Goal: Task Accomplishment & Management: Complete application form

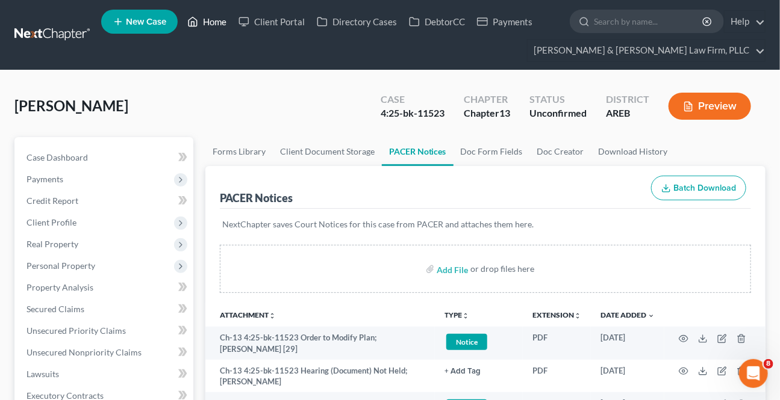
drag, startPoint x: 214, startPoint y: 22, endPoint x: 256, endPoint y: 87, distance: 77.0
click at [214, 23] on link "Home" at bounding box center [206, 22] width 51 height 22
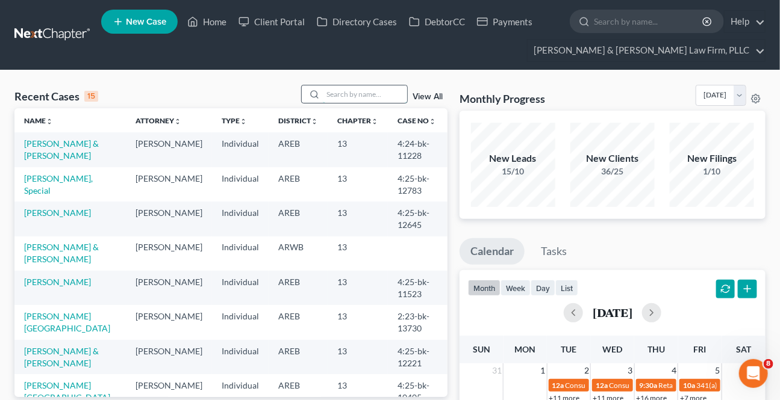
click at [358, 95] on input "search" at bounding box center [365, 93] width 84 height 17
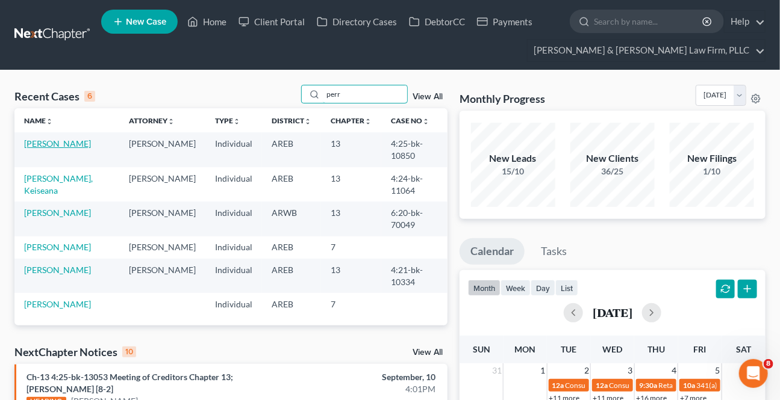
type input "perr"
click at [59, 143] on link "[PERSON_NAME]" at bounding box center [57, 143] width 67 height 10
select select "2"
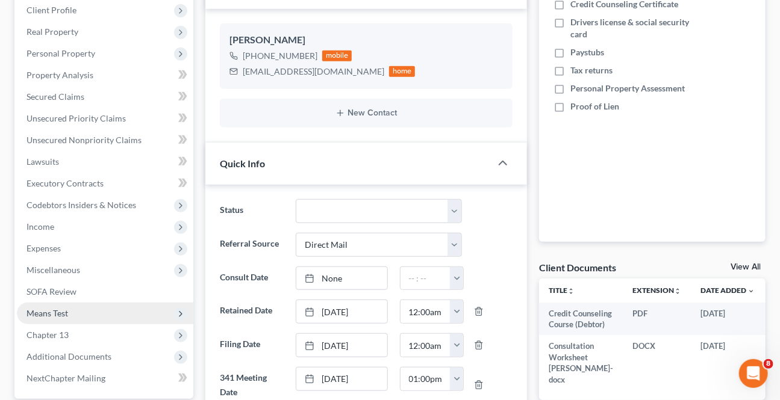
scroll to position [219, 0]
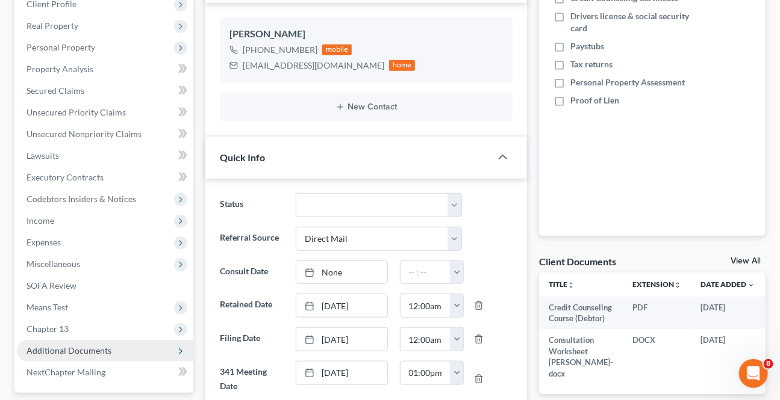
click at [76, 357] on span "Additional Documents" at bounding box center [105, 351] width 176 height 22
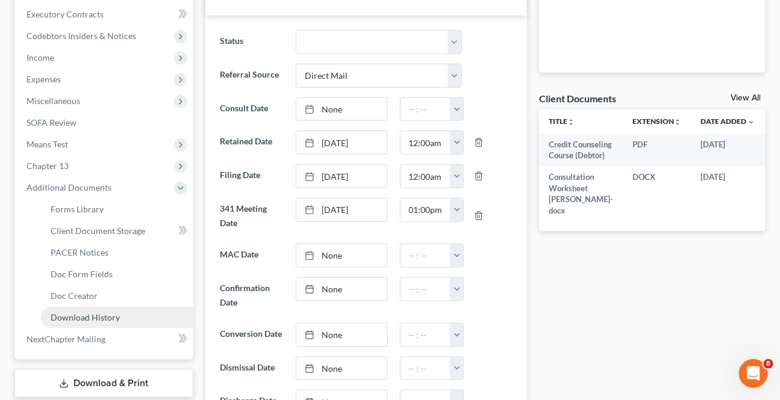
scroll to position [383, 0]
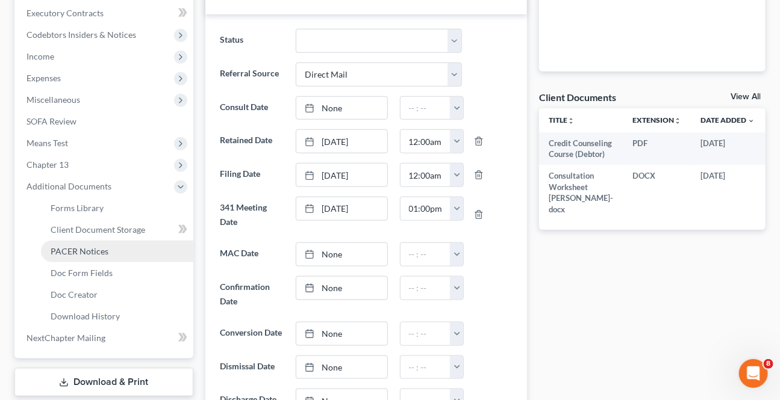
click at [88, 250] on span "PACER Notices" at bounding box center [80, 251] width 58 height 10
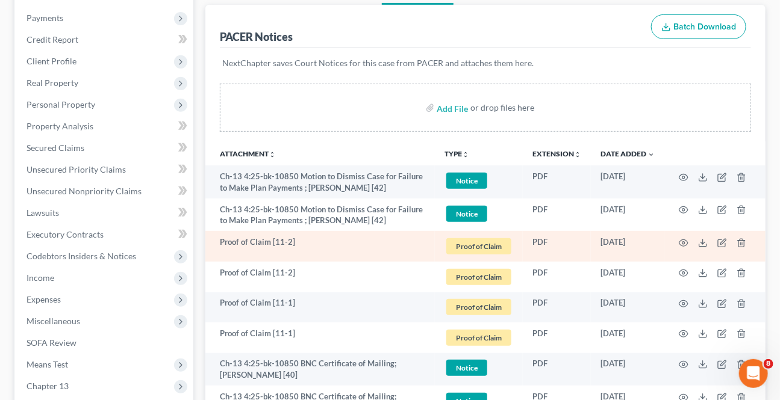
scroll to position [164, 0]
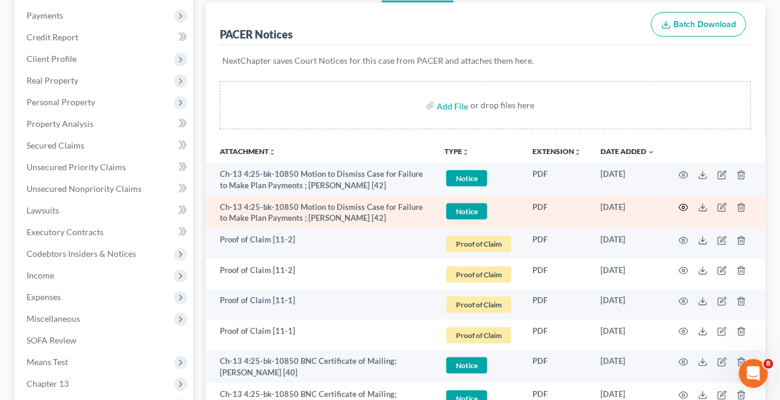
click at [683, 206] on icon "button" at bounding box center [683, 208] width 10 height 10
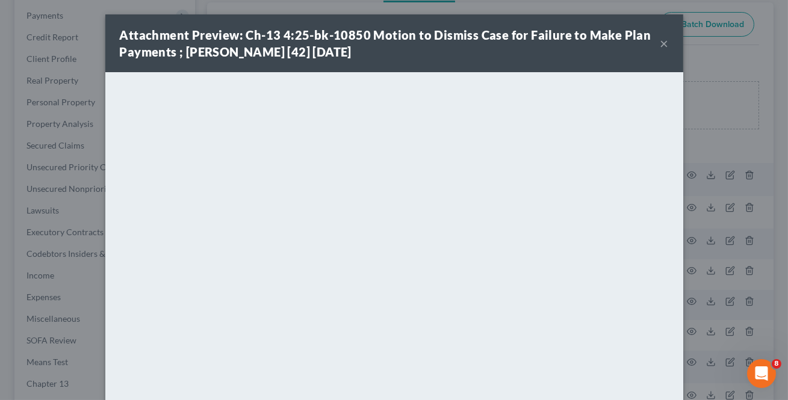
click at [654, 42] on div "Attachment Preview: Ch-13 4:25-bk-10850 Motion to Dismiss Case for Failure to M…" at bounding box center [390, 43] width 541 height 34
click at [660, 42] on button "×" at bounding box center [664, 43] width 8 height 14
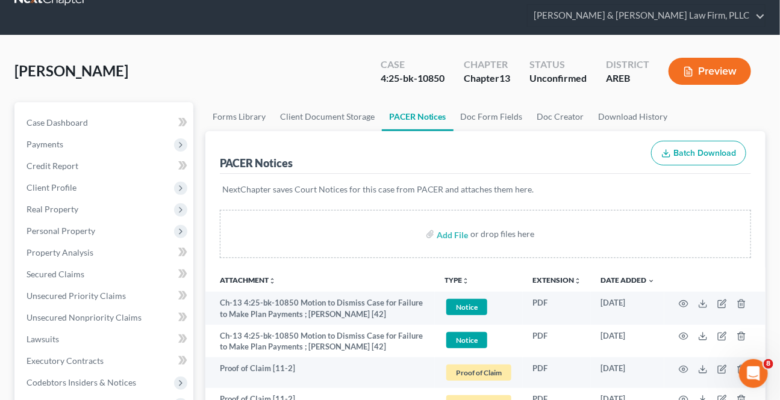
scroll to position [0, 0]
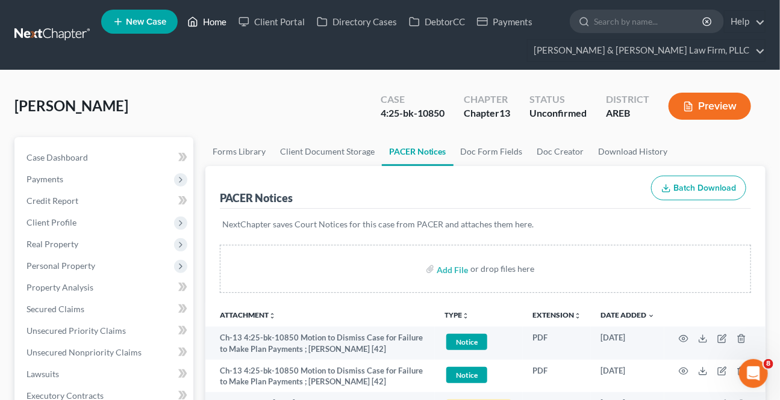
click at [205, 19] on link "Home" at bounding box center [206, 22] width 51 height 22
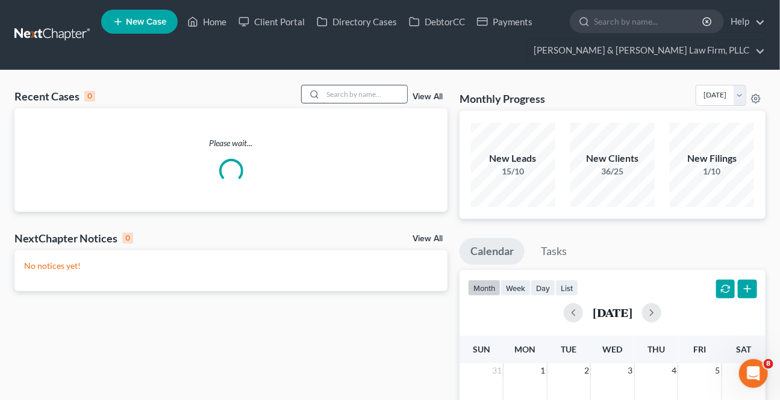
click at [325, 94] on input "search" at bounding box center [365, 93] width 84 height 17
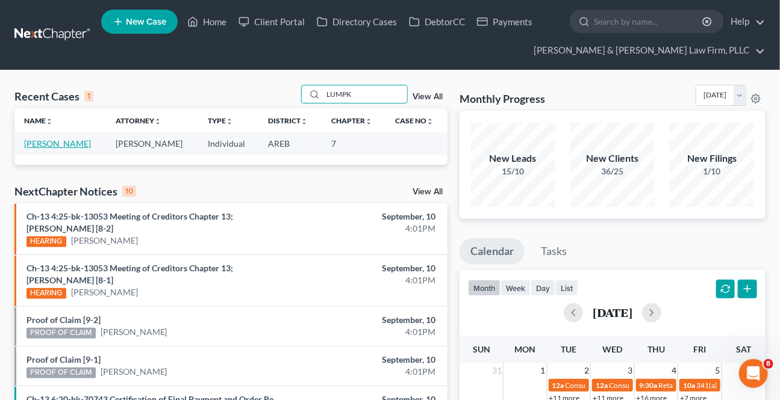
type input "LUMPK"
click at [75, 146] on link "[PERSON_NAME]" at bounding box center [57, 143] width 67 height 10
select select "6"
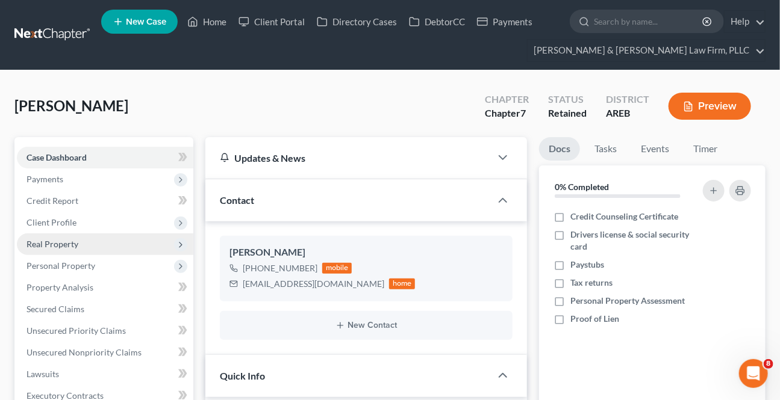
click at [41, 244] on span "Real Property" at bounding box center [52, 244] width 52 height 10
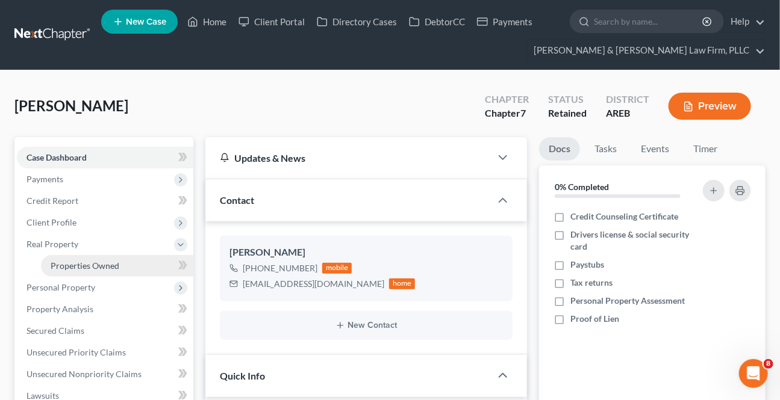
click at [63, 262] on span "Properties Owned" at bounding box center [85, 266] width 69 height 10
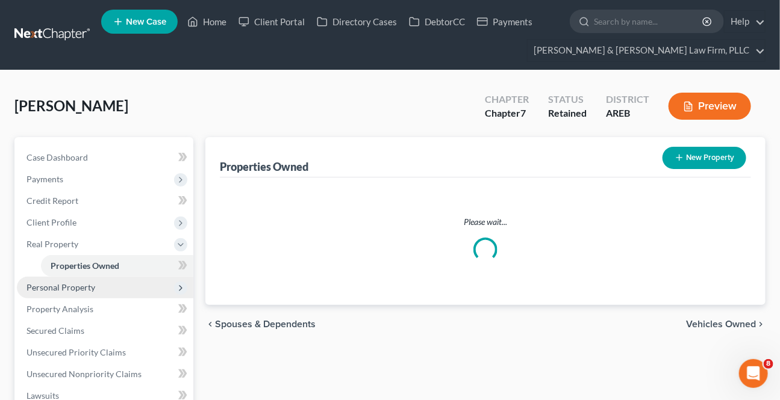
click at [72, 286] on span "Personal Property" at bounding box center [60, 287] width 69 height 10
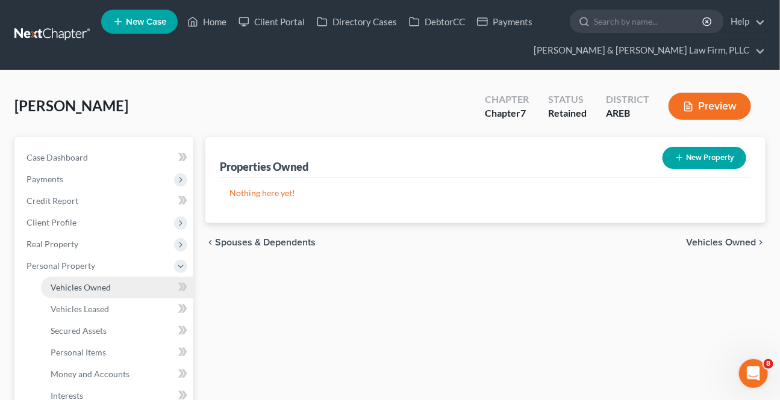
click at [73, 282] on span "Vehicles Owned" at bounding box center [81, 287] width 60 height 10
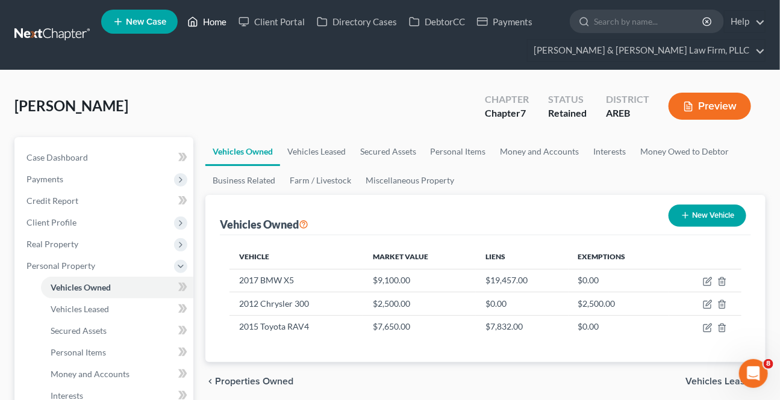
click at [193, 22] on polyline at bounding box center [192, 24] width 3 height 5
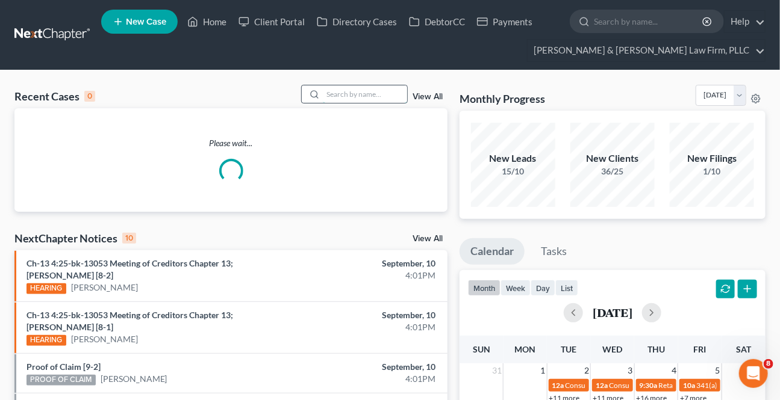
drag, startPoint x: 325, startPoint y: 88, endPoint x: 340, endPoint y: 91, distance: 14.8
click at [325, 88] on input "search" at bounding box center [365, 93] width 84 height 17
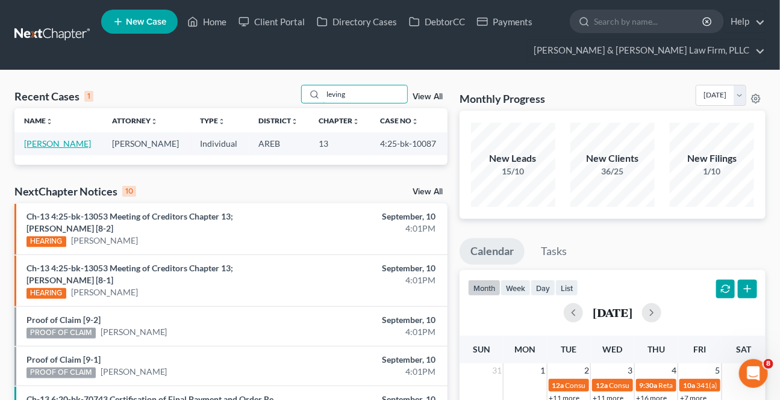
type input "leving"
click at [57, 146] on link "[PERSON_NAME]" at bounding box center [57, 143] width 67 height 10
select select "2"
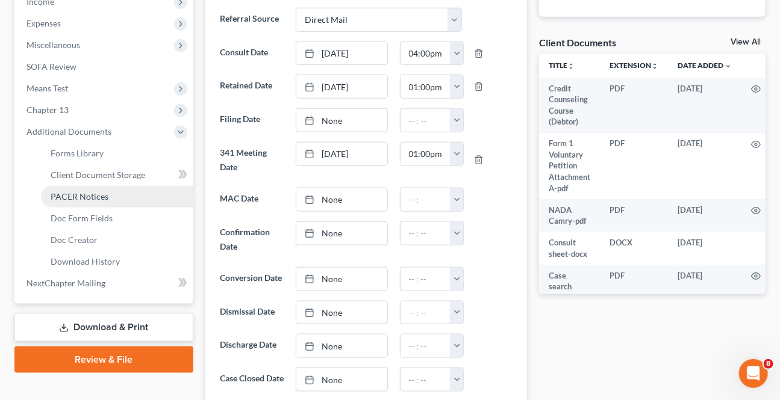
click at [79, 202] on link "PACER Notices" at bounding box center [117, 197] width 152 height 22
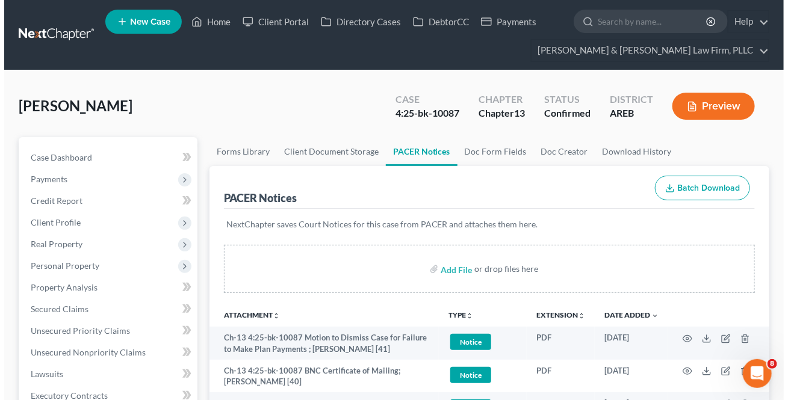
scroll to position [54, 0]
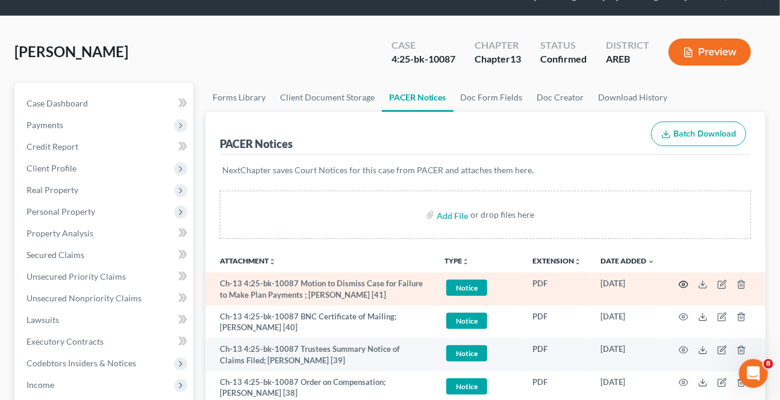
click at [684, 284] on circle "button" at bounding box center [683, 285] width 2 height 2
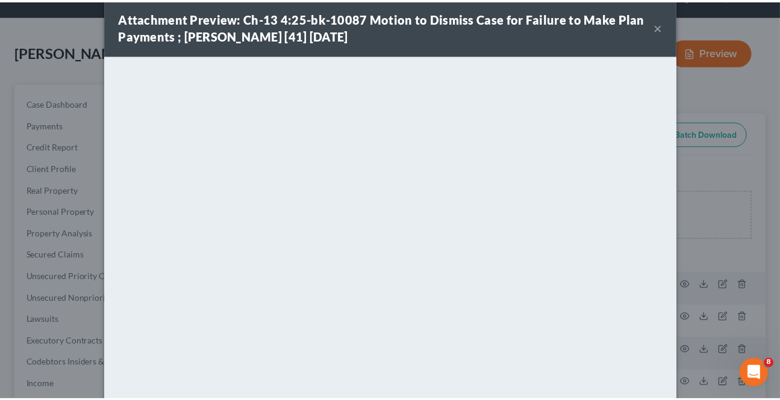
scroll to position [0, 0]
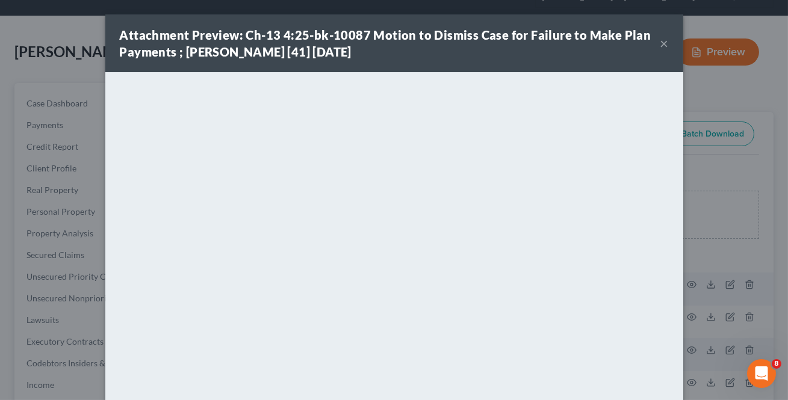
drag, startPoint x: 662, startPoint y: 42, endPoint x: 90, endPoint y: 205, distance: 594.7
click at [662, 42] on button "×" at bounding box center [664, 43] width 8 height 14
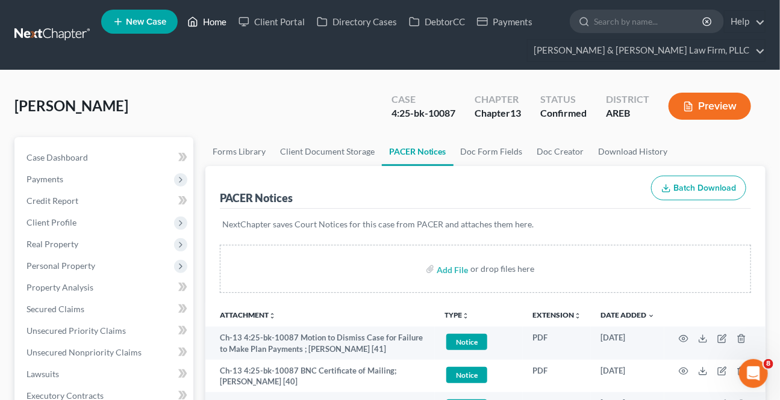
click at [206, 27] on link "Home" at bounding box center [206, 22] width 51 height 22
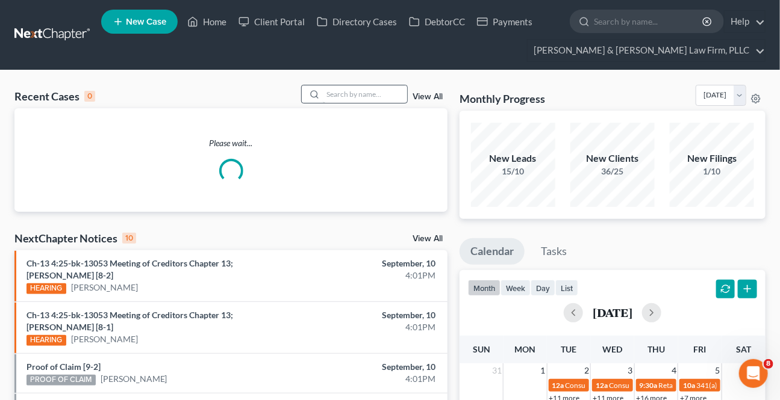
drag, startPoint x: 320, startPoint y: 96, endPoint x: 331, endPoint y: 90, distance: 12.7
click at [321, 96] on div at bounding box center [354, 94] width 107 height 19
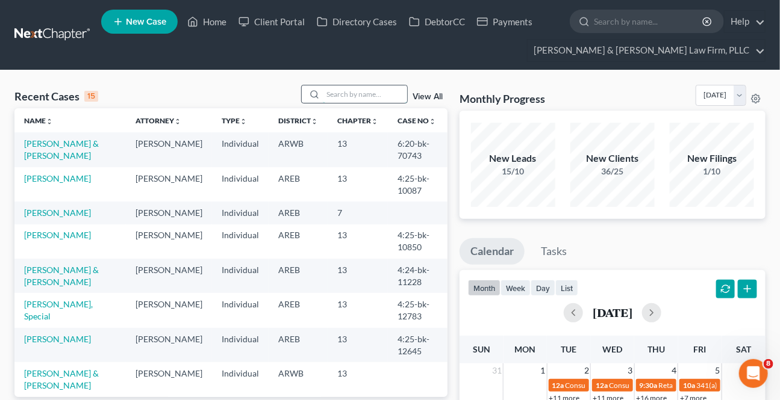
click at [331, 90] on input "search" at bounding box center [365, 93] width 84 height 17
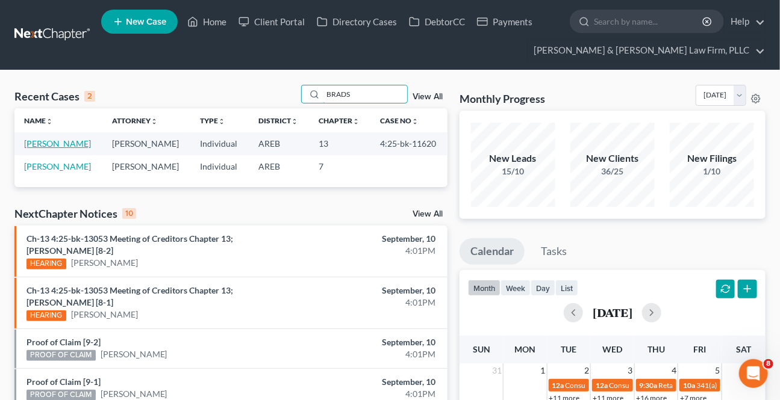
type input "BRADS"
click at [91, 146] on link "[PERSON_NAME]" at bounding box center [57, 143] width 67 height 10
select select "1"
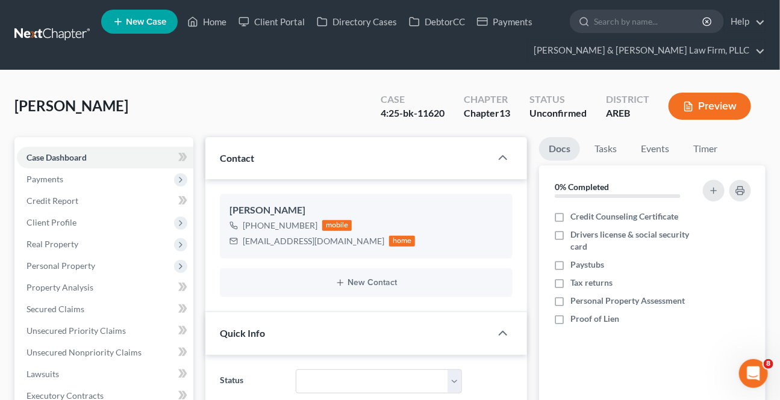
scroll to position [273, 0]
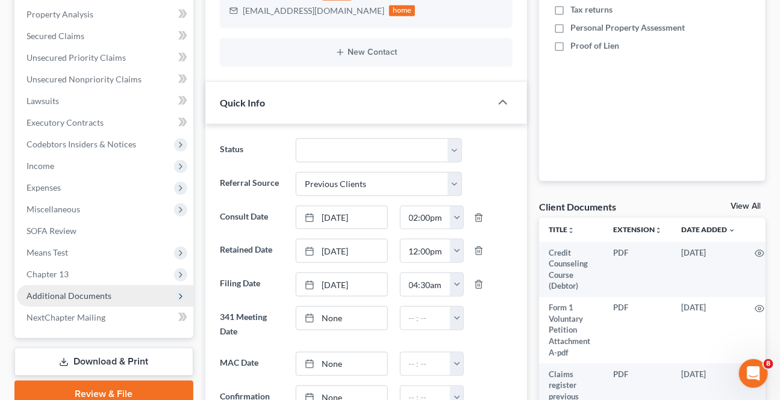
click at [73, 291] on span "Additional Documents" at bounding box center [68, 296] width 85 height 10
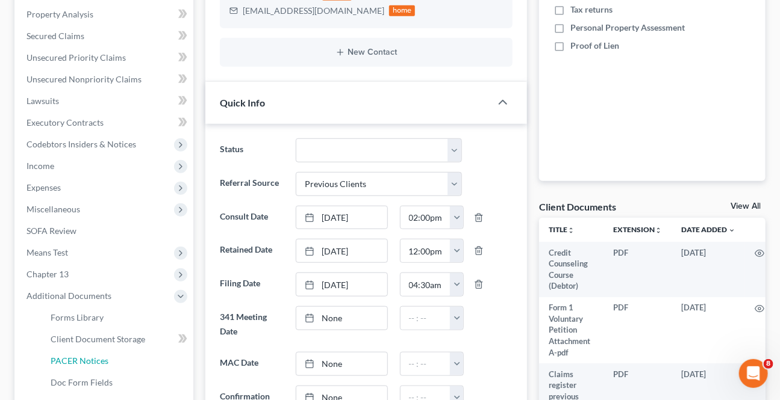
drag, startPoint x: 69, startPoint y: 355, endPoint x: 569, endPoint y: 123, distance: 550.5
click at [69, 354] on link "PACER Notices" at bounding box center [117, 361] width 152 height 22
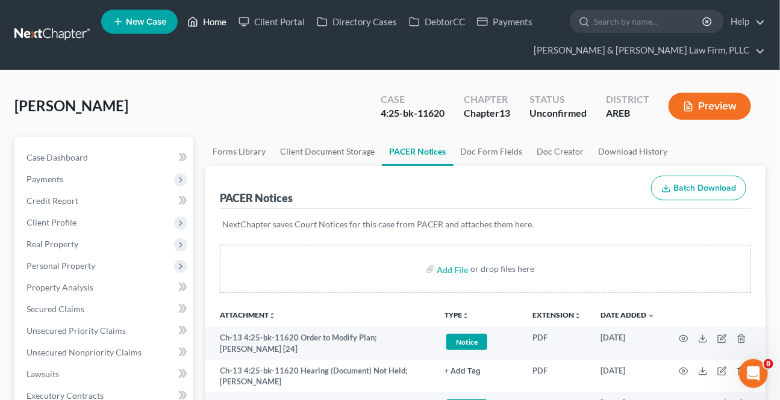
click at [211, 28] on link "Home" at bounding box center [206, 22] width 51 height 22
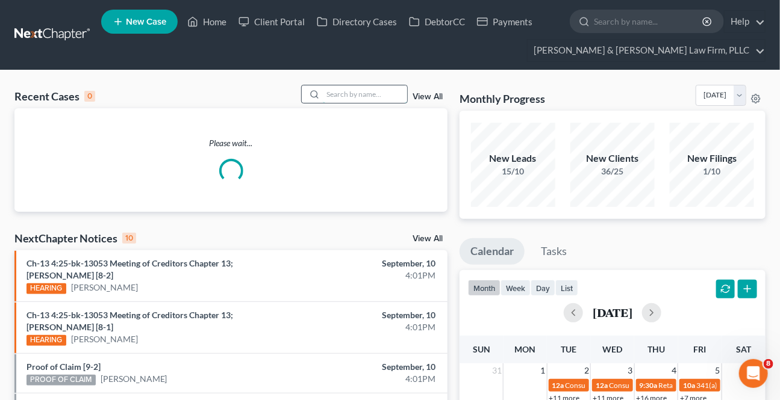
click at [340, 98] on input "search" at bounding box center [365, 93] width 84 height 17
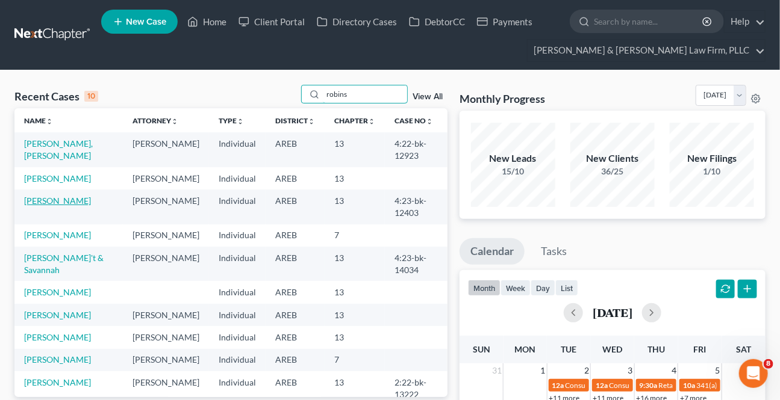
type input "robins"
click at [56, 206] on link "[PERSON_NAME]" at bounding box center [57, 201] width 67 height 10
select select "1"
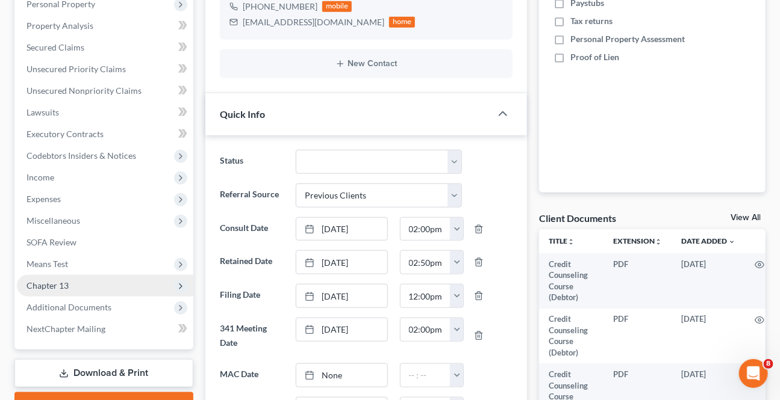
scroll to position [273, 0]
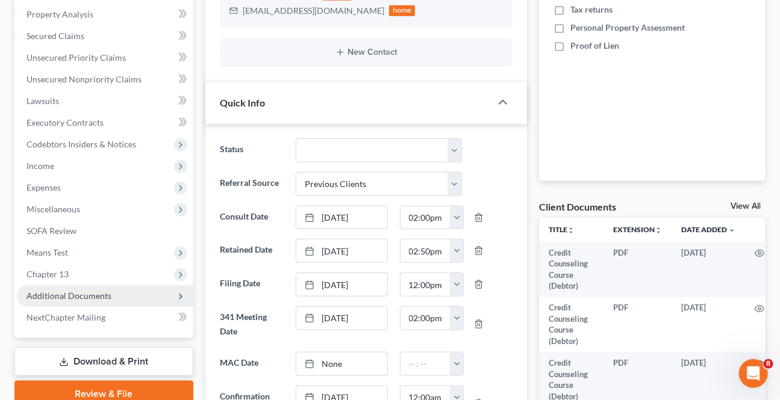
click at [97, 294] on span "Additional Documents" at bounding box center [68, 296] width 85 height 10
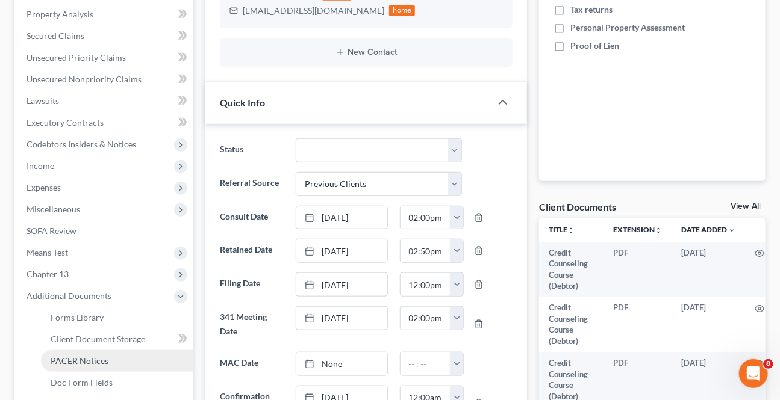
click at [82, 353] on link "PACER Notices" at bounding box center [117, 361] width 152 height 22
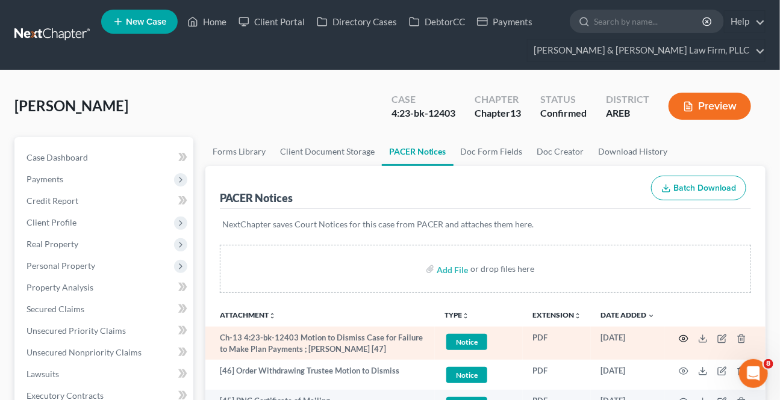
click at [680, 338] on icon "button" at bounding box center [683, 339] width 10 height 10
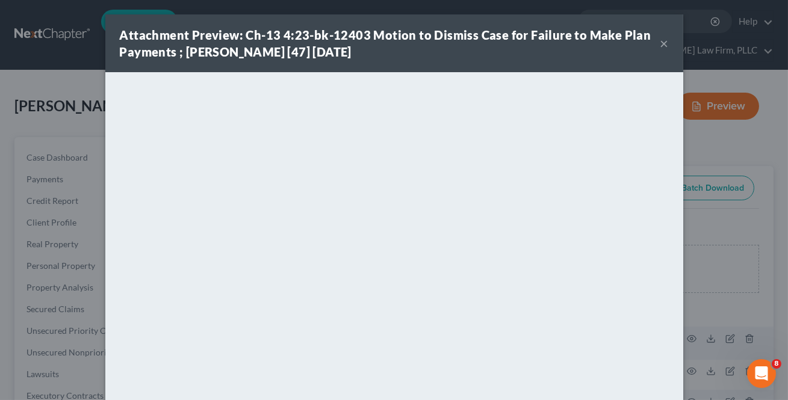
drag, startPoint x: 663, startPoint y: 42, endPoint x: 647, endPoint y: 48, distance: 17.0
click at [663, 41] on button "×" at bounding box center [664, 43] width 8 height 14
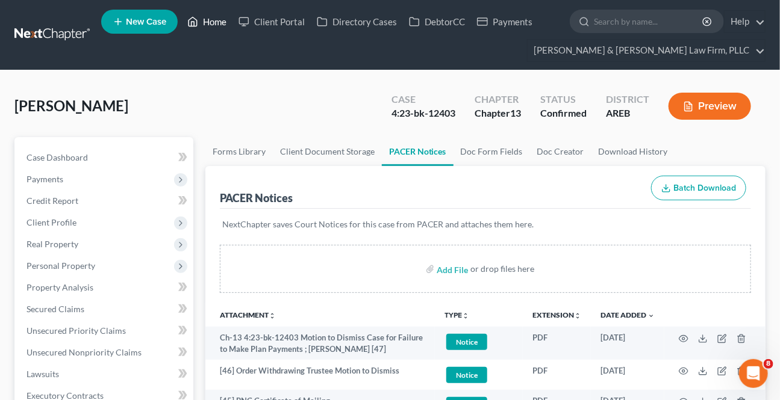
drag, startPoint x: 221, startPoint y: 18, endPoint x: 17, endPoint y: 90, distance: 216.5
click at [221, 19] on link "Home" at bounding box center [206, 22] width 51 height 22
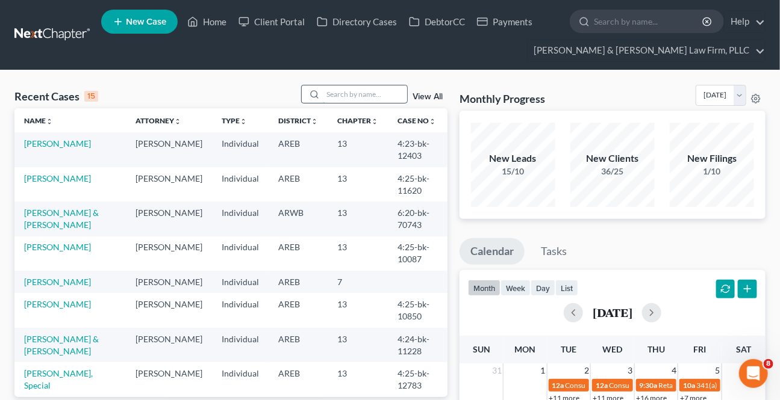
click at [353, 89] on input "search" at bounding box center [365, 93] width 84 height 17
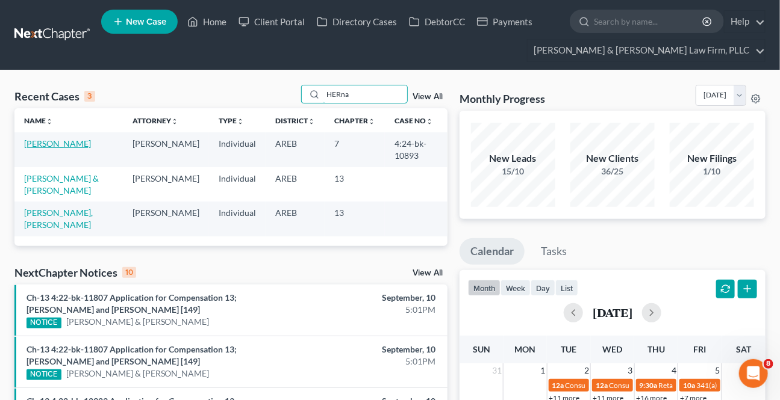
type input "HERna"
click at [56, 139] on link "[PERSON_NAME]" at bounding box center [57, 143] width 67 height 10
select select "4"
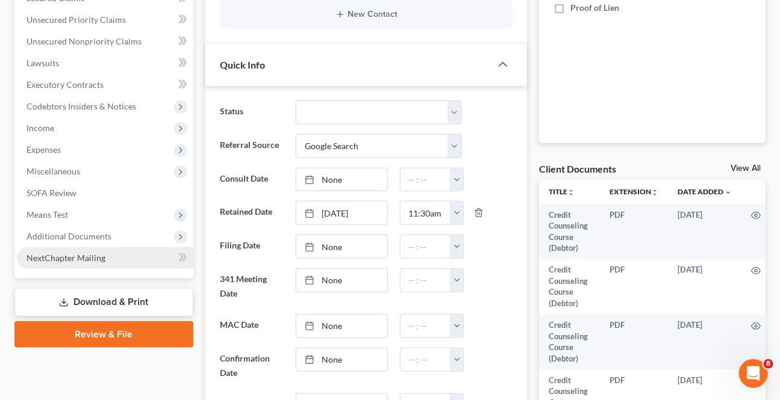
scroll to position [328, 0]
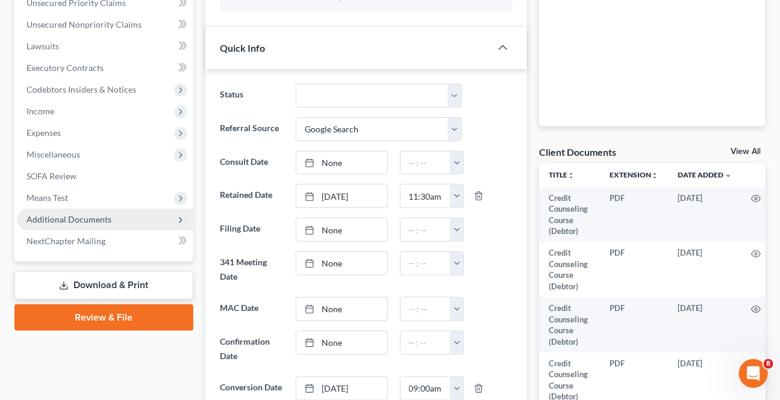
click at [52, 220] on span "Additional Documents" at bounding box center [68, 219] width 85 height 10
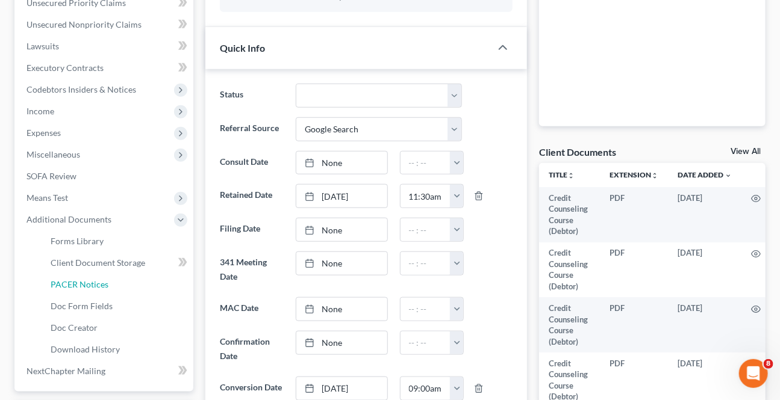
drag, startPoint x: 73, startPoint y: 287, endPoint x: 3, endPoint y: 240, distance: 84.6
click at [73, 287] on span "PACER Notices" at bounding box center [80, 284] width 58 height 10
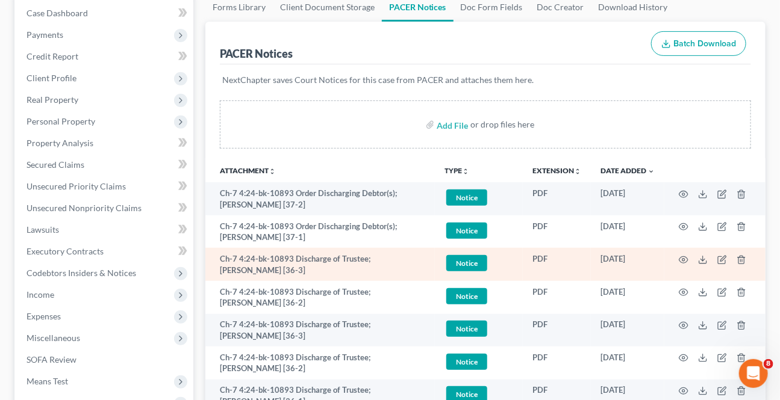
scroll to position [164, 0]
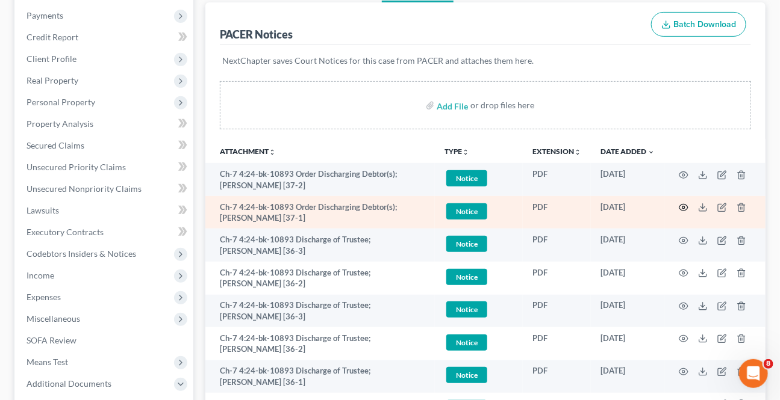
click at [681, 204] on icon "button" at bounding box center [683, 208] width 10 height 10
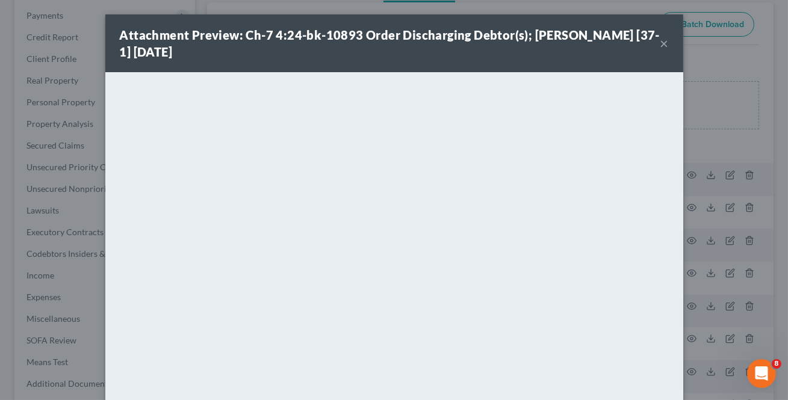
drag, startPoint x: 661, startPoint y: 45, endPoint x: 609, endPoint y: 74, distance: 59.6
click at [661, 45] on button "×" at bounding box center [664, 43] width 8 height 14
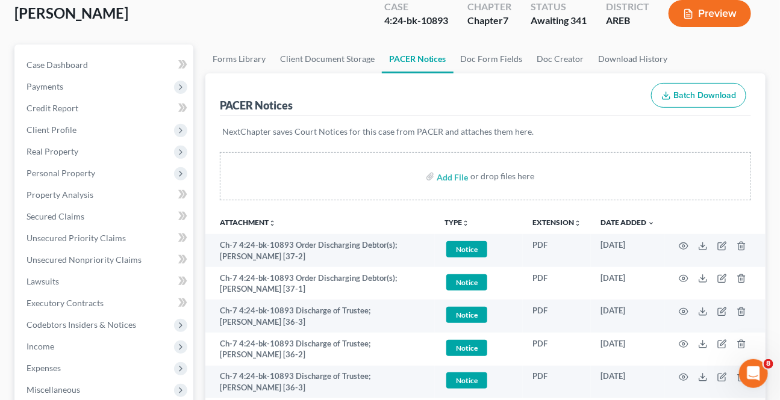
scroll to position [0, 0]
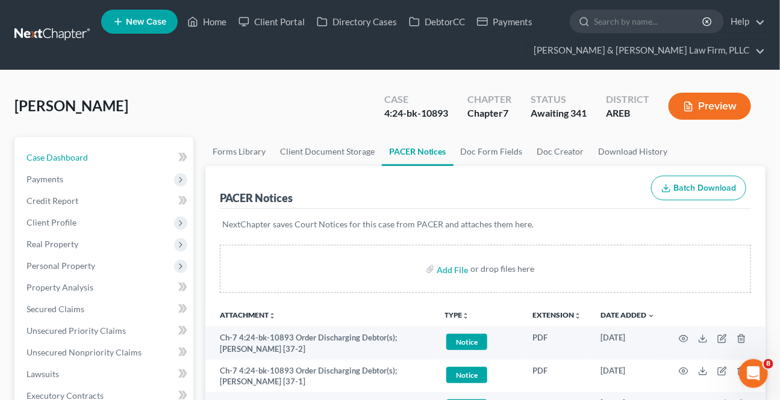
click at [84, 157] on span "Case Dashboard" at bounding box center [56, 157] width 61 height 10
select select "4"
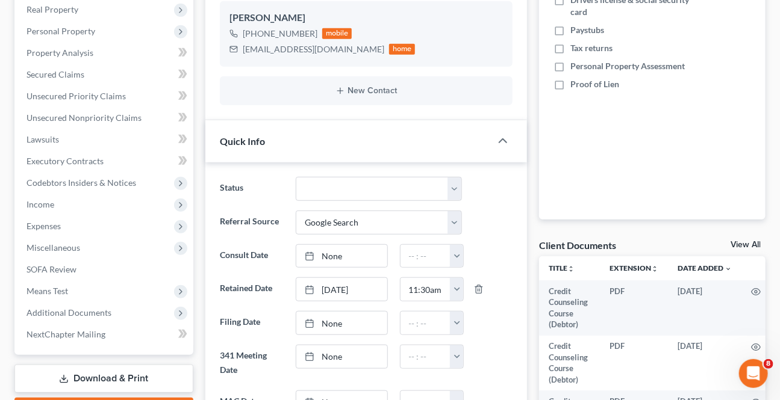
scroll to position [219, 0]
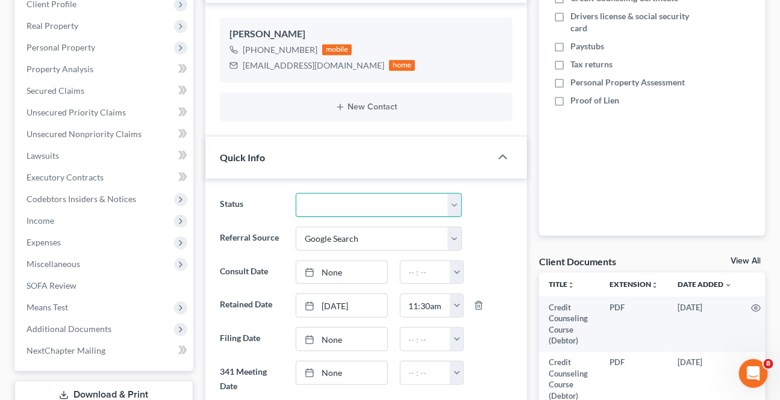
drag, startPoint x: 450, startPoint y: 197, endPoint x: 423, endPoint y: 211, distance: 29.9
click at [450, 197] on select "Awaiting 341 Chapter 7 - Attended Meeting Confirmed Discharged Dismissed New Co…" at bounding box center [379, 205] width 166 height 24
select select "3"
click at [296, 193] on select "Awaiting 341 Chapter 7 - Attended Meeting Confirmed Discharged Dismissed New Co…" at bounding box center [379, 205] width 166 height 24
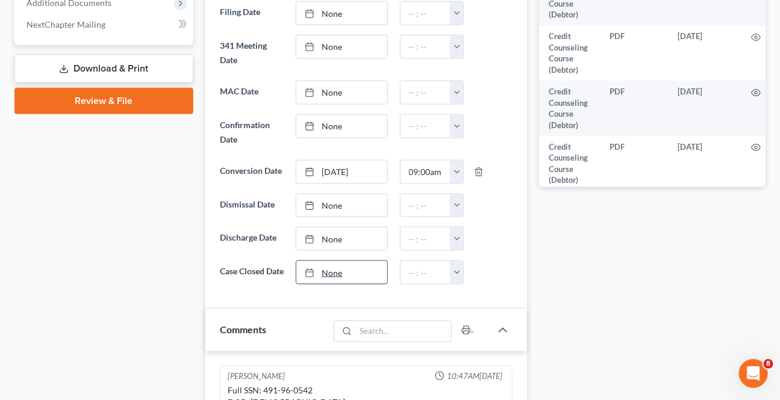
scroll to position [547, 0]
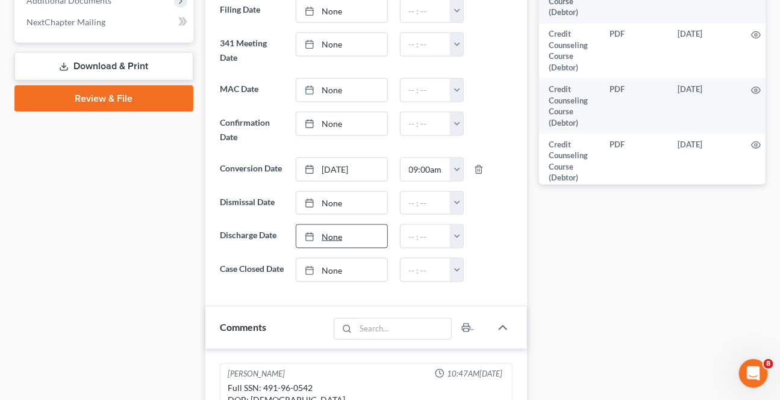
click at [326, 238] on link "None" at bounding box center [341, 236] width 90 height 23
type input "[DATE]"
click at [461, 225] on button "button" at bounding box center [456, 236] width 13 height 23
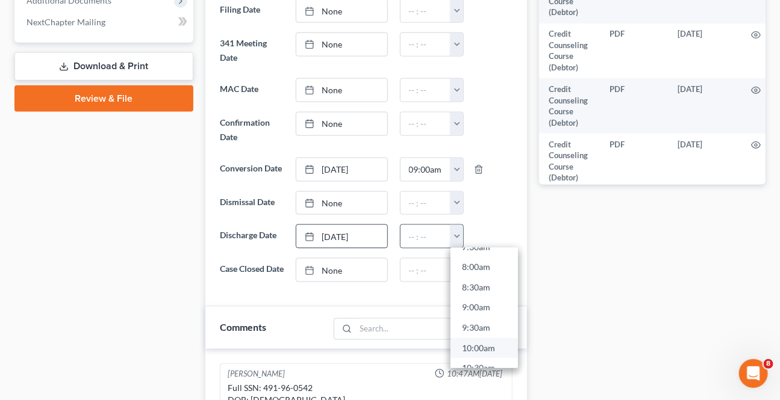
scroll to position [328, 0]
click at [480, 335] on link "10:00am" at bounding box center [483, 339] width 67 height 20
type input "10:00am"
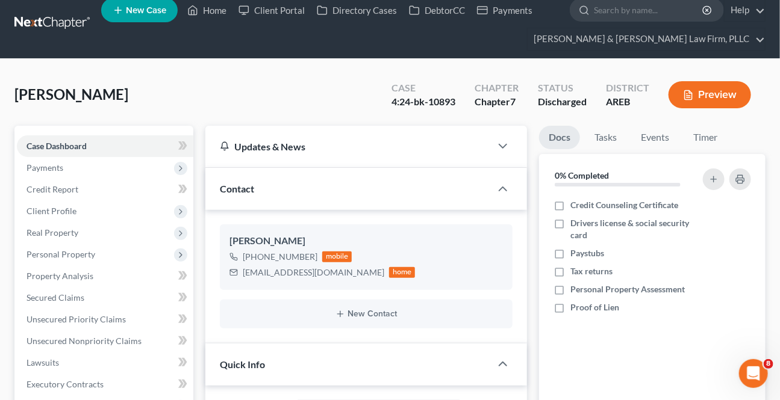
scroll to position [0, 0]
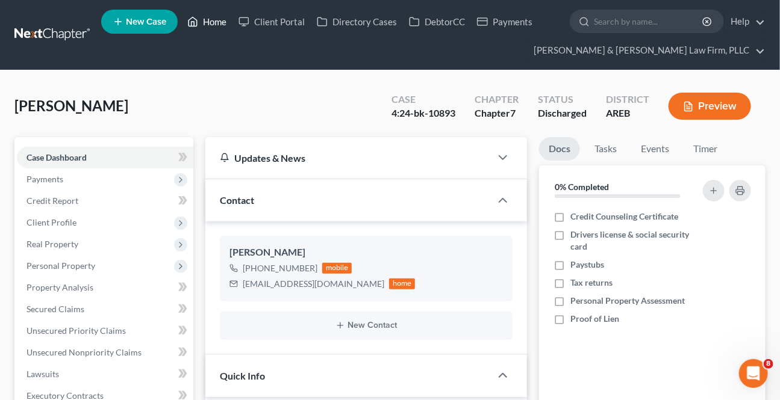
click at [217, 30] on link "Home" at bounding box center [206, 22] width 51 height 22
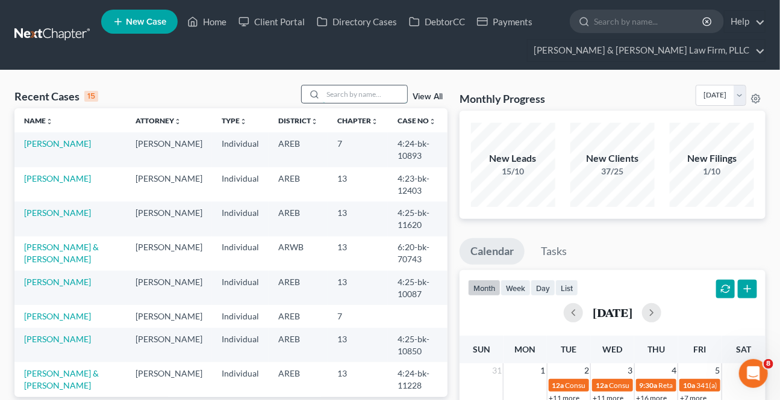
click at [340, 98] on input "search" at bounding box center [365, 93] width 84 height 17
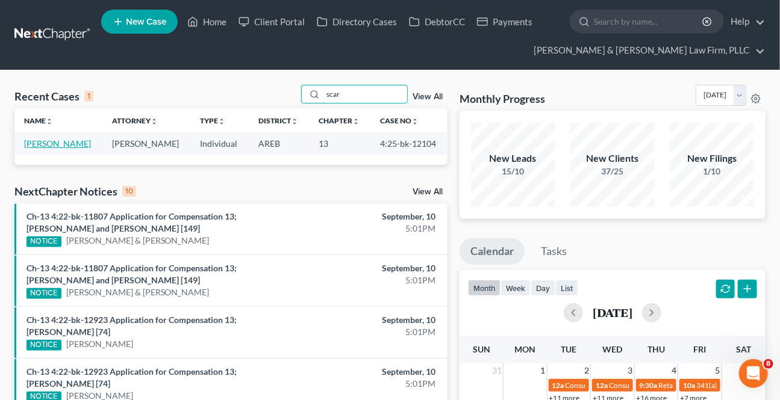
type input "scar"
click at [44, 149] on link "[PERSON_NAME]" at bounding box center [57, 143] width 67 height 10
select select "3"
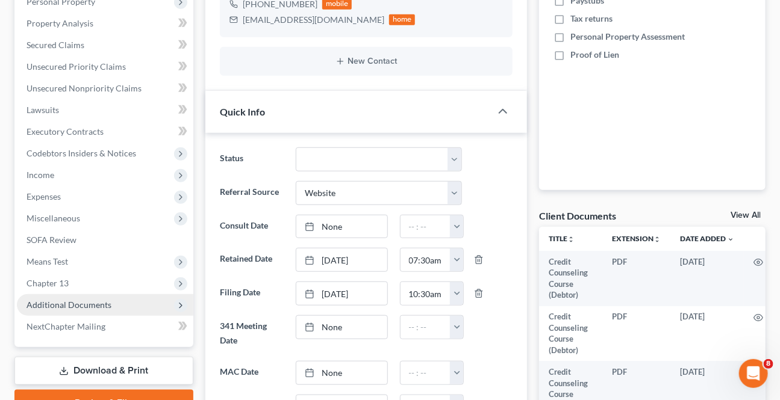
scroll to position [328, 0]
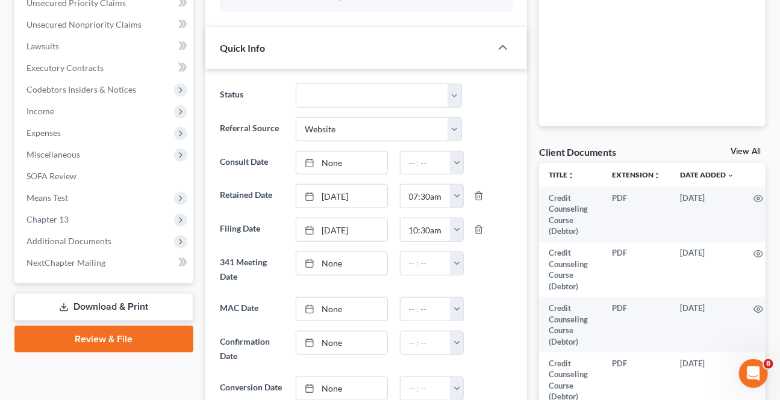
click at [91, 302] on link "Download & Print" at bounding box center [103, 307] width 179 height 28
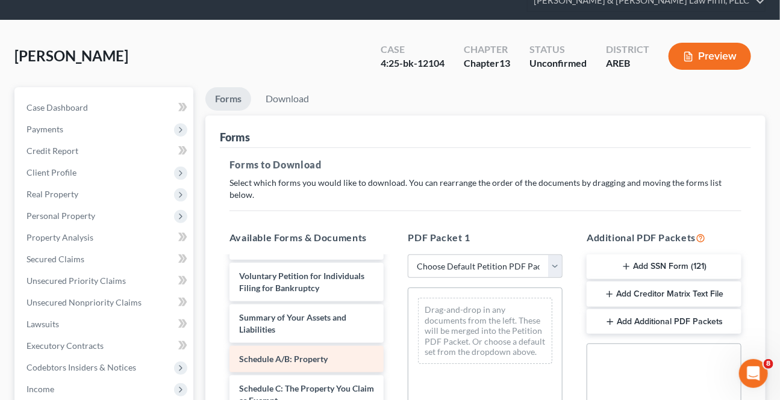
scroll to position [164, 0]
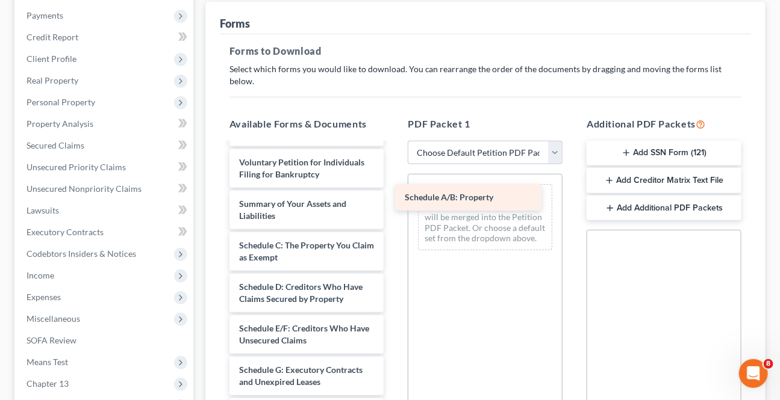
drag, startPoint x: 300, startPoint y: 238, endPoint x: 474, endPoint y: 205, distance: 176.5
click at [394, 205] on div "Schedule A/B: Property Credit Counseling Course (Debtor) Credit Counseling Cour…" at bounding box center [307, 344] width 174 height 946
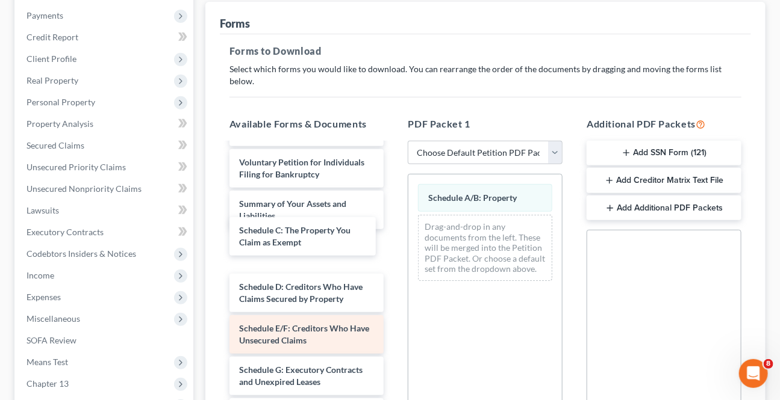
drag, startPoint x: 300, startPoint y: 246, endPoint x: 340, endPoint y: 273, distance: 48.9
click at [394, 230] on div "Schedule C: The Property You Claim as Exempt Credit Counseling Course (Debtor) …" at bounding box center [307, 344] width 174 height 946
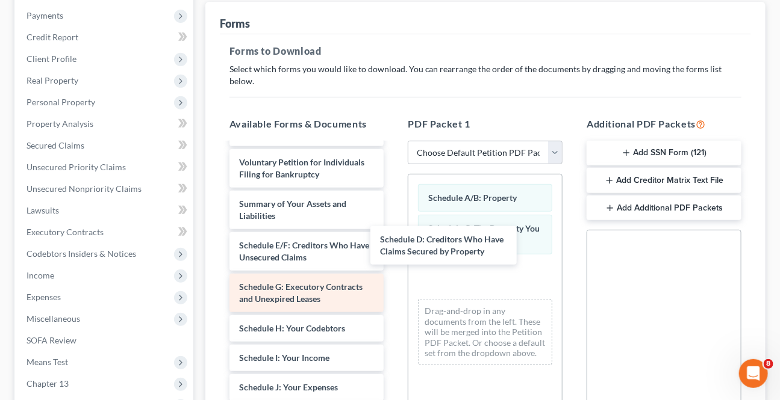
drag, startPoint x: 275, startPoint y: 245, endPoint x: 371, endPoint y: 281, distance: 102.9
click at [394, 253] on div "Schedule D: Creditors Who Have Claims Secured by Property Credit Counseling Cou…" at bounding box center [307, 302] width 174 height 863
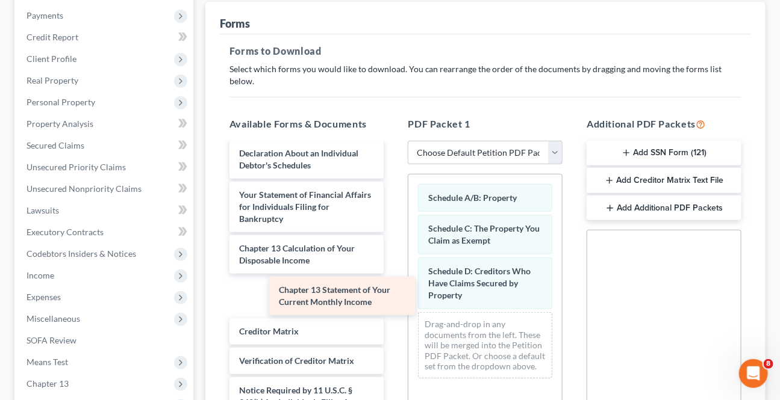
scroll to position [495, 0]
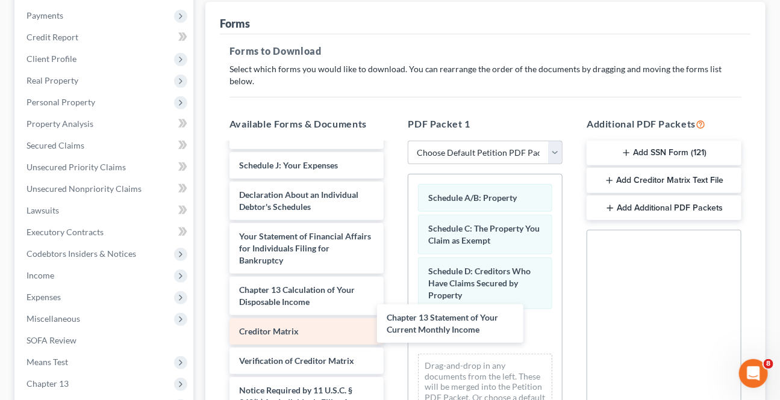
drag, startPoint x: 300, startPoint y: 242, endPoint x: 364, endPoint y: 326, distance: 105.6
click at [394, 321] on div "Chapter 13 Statement of Your Current Monthly Income Credit Counseling Course (D…" at bounding box center [307, 58] width 174 height 821
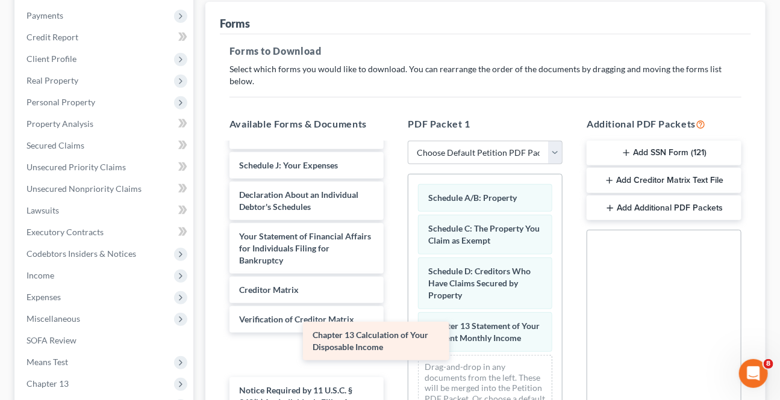
scroll to position [454, 0]
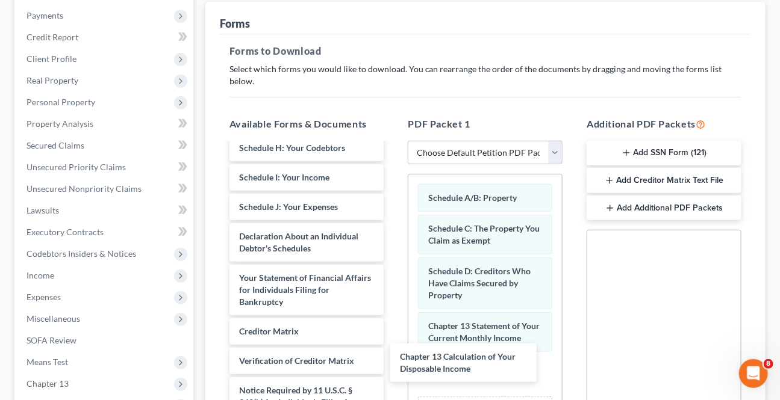
drag, startPoint x: 321, startPoint y: 293, endPoint x: 547, endPoint y: 367, distance: 237.0
click at [394, 365] on div "Chapter 13 Calculation of Your Disposable Income Credit Counseling Course (Debt…" at bounding box center [307, 80] width 174 height 780
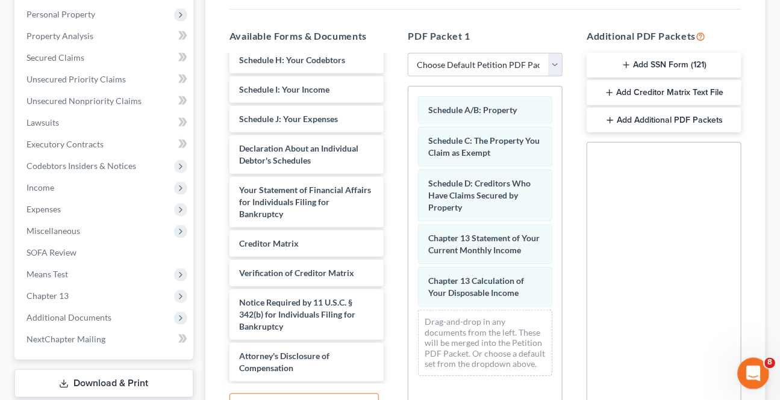
scroll to position [364, 0]
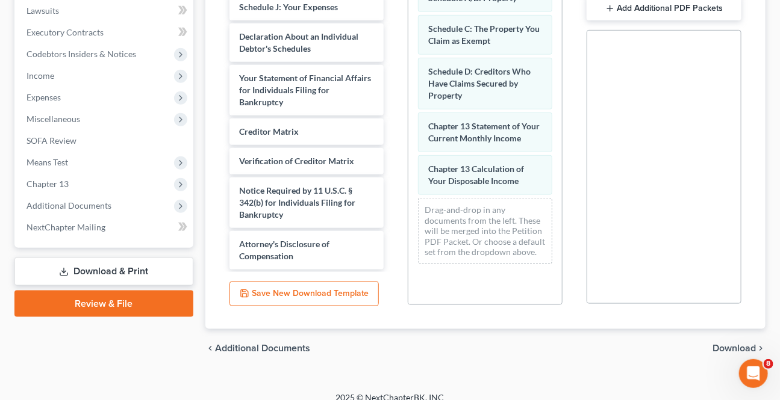
click at [731, 342] on div "chevron_left Additional Documents Download chevron_right" at bounding box center [485, 348] width 560 height 39
click at [730, 344] on span "Download" at bounding box center [733, 349] width 43 height 10
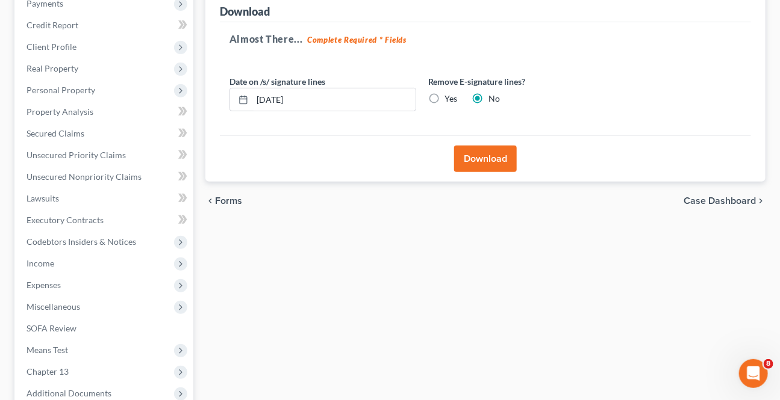
scroll to position [161, 0]
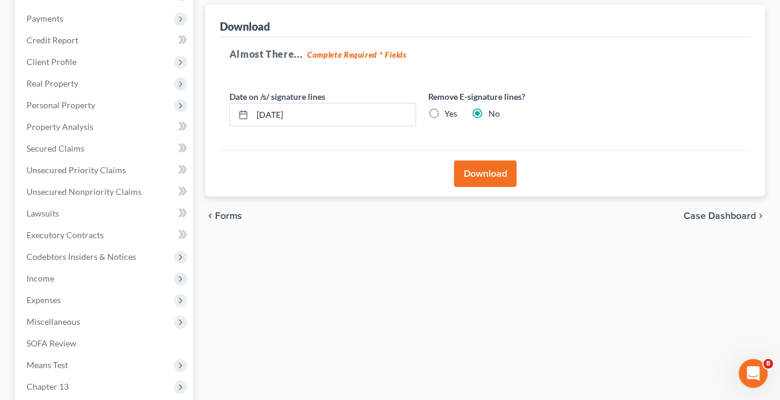
drag, startPoint x: 477, startPoint y: 182, endPoint x: 477, endPoint y: 215, distance: 33.1
click at [477, 178] on button "Download" at bounding box center [485, 174] width 63 height 26
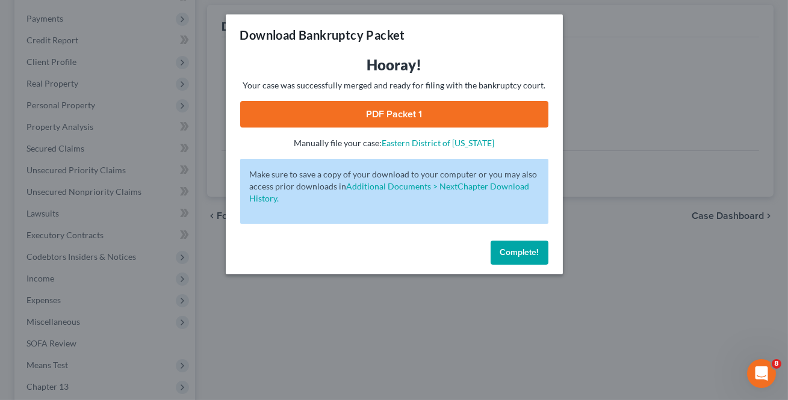
click at [408, 120] on link "PDF Packet 1" at bounding box center [394, 114] width 308 height 26
click at [512, 257] on button "Complete!" at bounding box center [520, 253] width 58 height 24
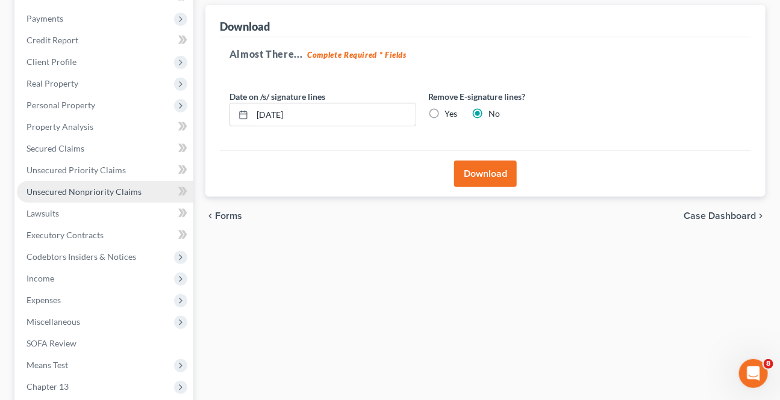
click at [60, 192] on span "Unsecured Nonpriority Claims" at bounding box center [83, 192] width 115 height 10
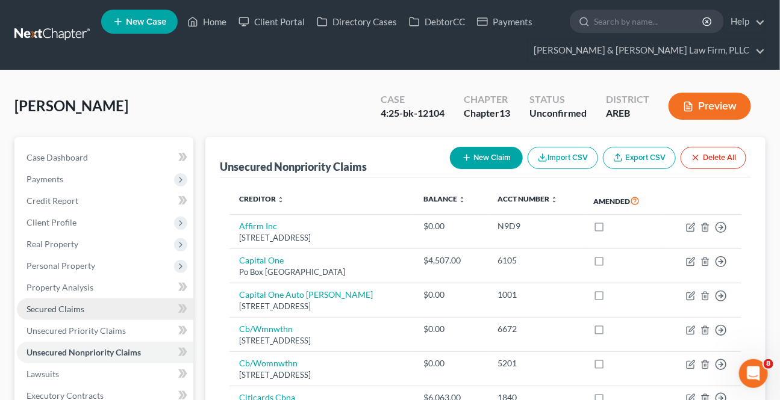
click at [58, 301] on link "Secured Claims" at bounding box center [105, 310] width 176 height 22
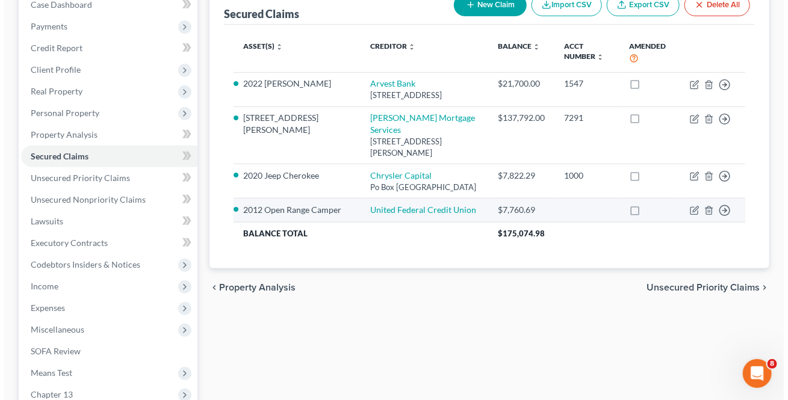
scroll to position [164, 0]
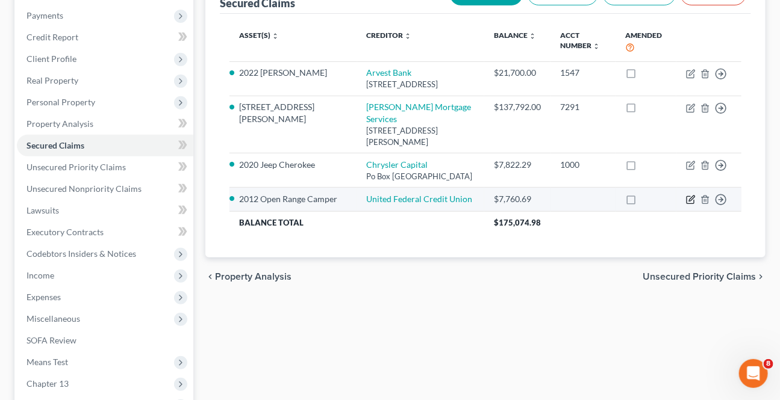
click at [687, 205] on icon "button" at bounding box center [691, 200] width 10 height 10
select select "9"
select select "0"
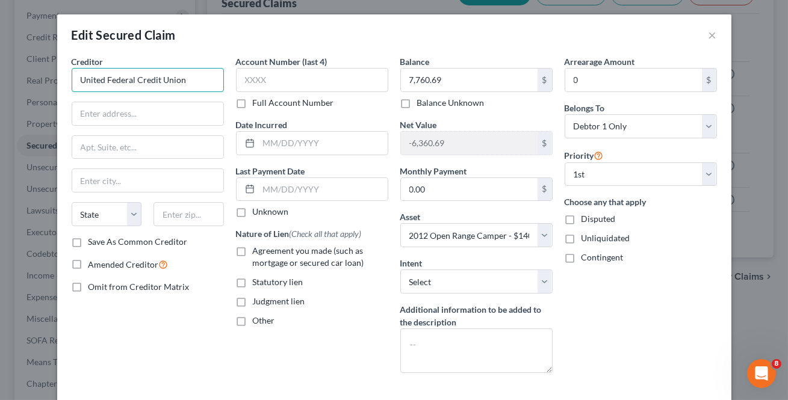
click at [189, 86] on input "United Federal Credit Union" at bounding box center [148, 80] width 152 height 24
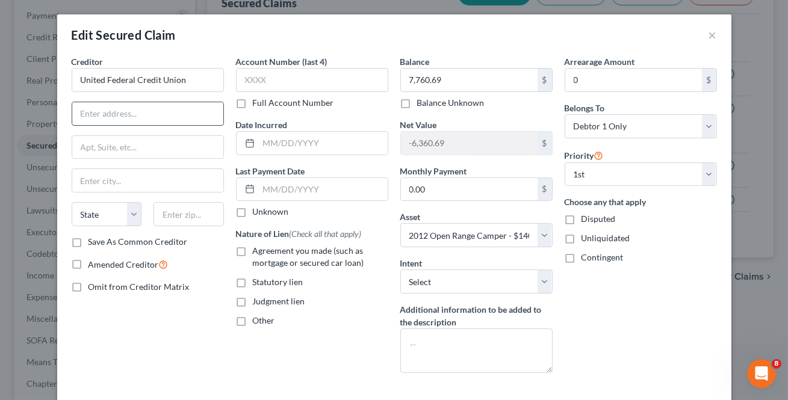
drag, startPoint x: 114, startPoint y: 99, endPoint x: 102, endPoint y: 119, distance: 23.4
click at [114, 99] on div "Creditor * United Federal Credit Union State [US_STATE] AK AR AZ CA CO [GEOGRAP…" at bounding box center [148, 145] width 152 height 181
click at [102, 119] on input "text" at bounding box center [147, 113] width 151 height 23
type input "8405 I039"
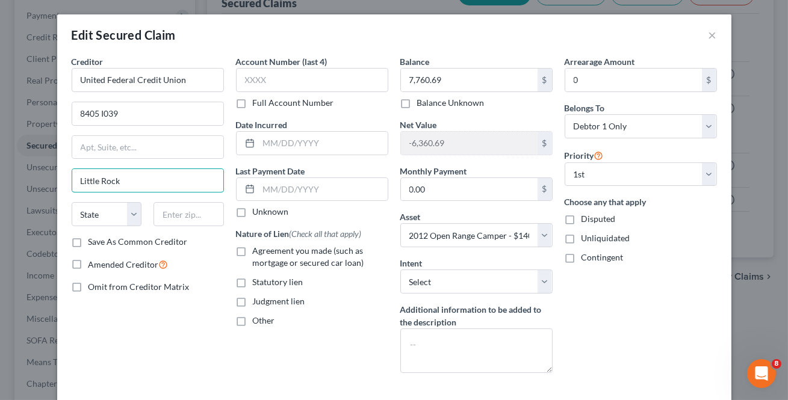
type input "Little Rock"
select select "2"
type input "72209"
drag, startPoint x: 174, startPoint y: 22, endPoint x: 169, endPoint y: 310, distance: 288.4
click at [169, 310] on div "Creditor * United Federal Credit Union 8405 I039 [GEOGRAPHIC_DATA] [US_STATE][G…" at bounding box center [148, 218] width 164 height 327
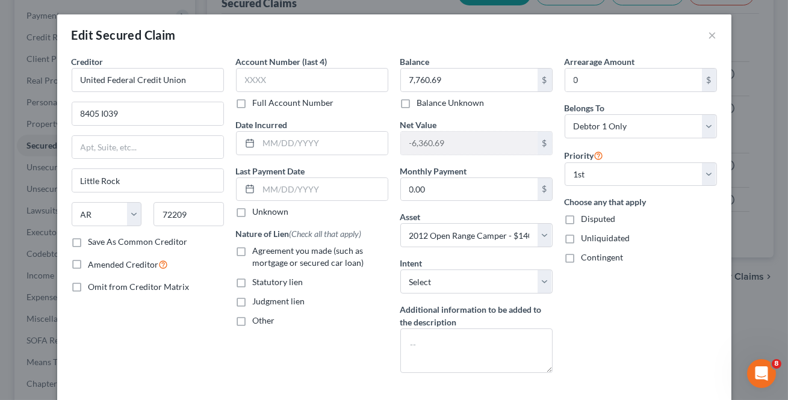
click at [88, 247] on label "Save As Common Creditor" at bounding box center [137, 242] width 99 height 12
click at [93, 244] on input "Save As Common Creditor" at bounding box center [97, 240] width 8 height 8
checkbox input "true"
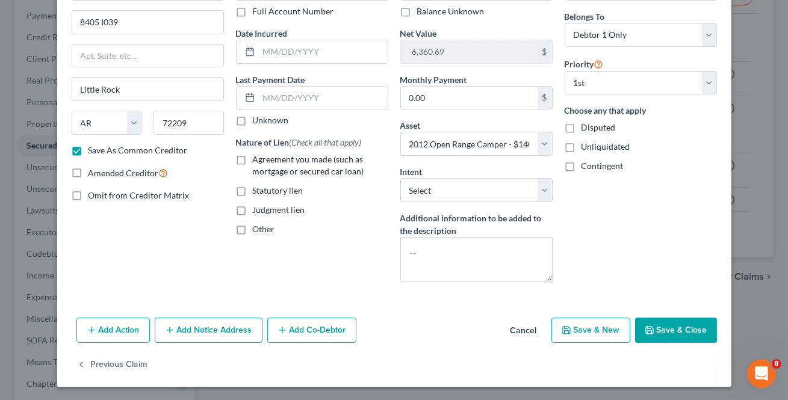
scroll to position [92, 0]
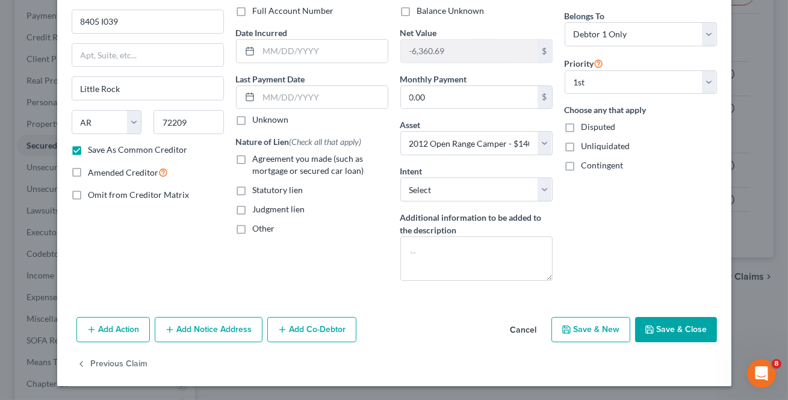
click at [253, 158] on label "Agreement you made (such as mortgage or secured car loan)" at bounding box center [320, 165] width 135 height 24
click at [258, 158] on input "Agreement you made (such as mortgage or secured car loan)" at bounding box center [262, 157] width 8 height 8
checkbox input "true"
drag, startPoint x: 492, startPoint y: 191, endPoint x: 482, endPoint y: 199, distance: 13.3
click at [491, 191] on select "Select Surrender Redeem Reaffirm Avoid Other" at bounding box center [476, 190] width 152 height 24
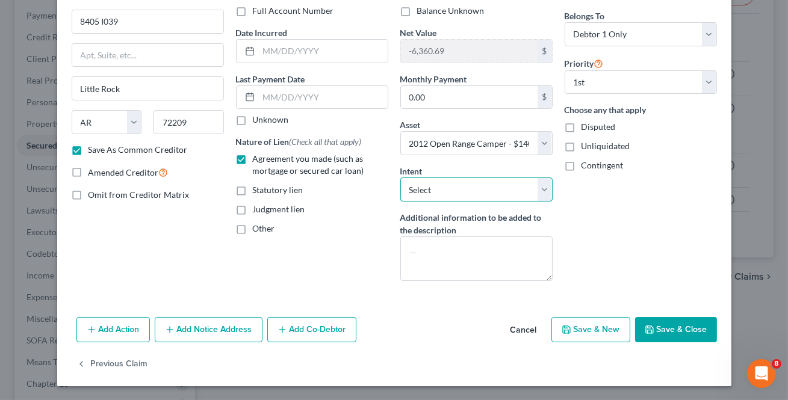
select select "2"
click at [400, 178] on select "Select Surrender Redeem Reaffirm Avoid Other" at bounding box center [476, 190] width 152 height 24
click at [654, 289] on div "Arrearage Amount 0 $ Belongs To * Select Debtor 1 Only Debtor 2 Only Debtor 1 A…" at bounding box center [641, 126] width 164 height 327
click at [680, 329] on button "Save & Close" at bounding box center [676, 329] width 82 height 25
checkbox input "false"
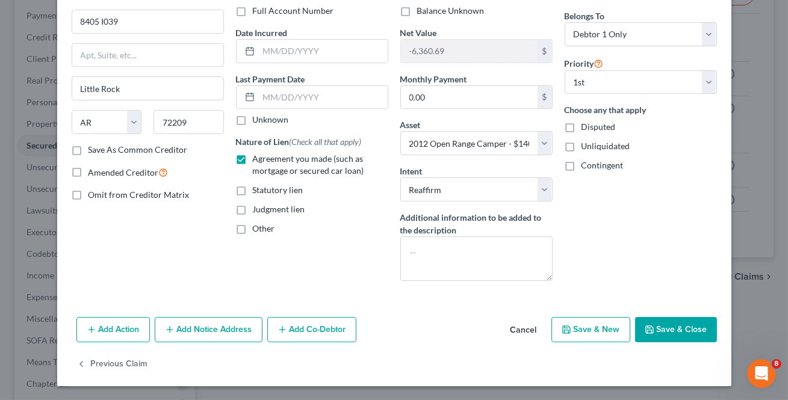
select select
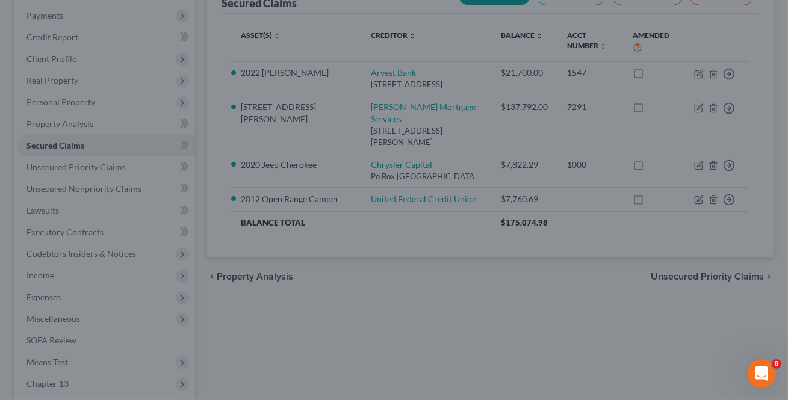
scroll to position [0, 0]
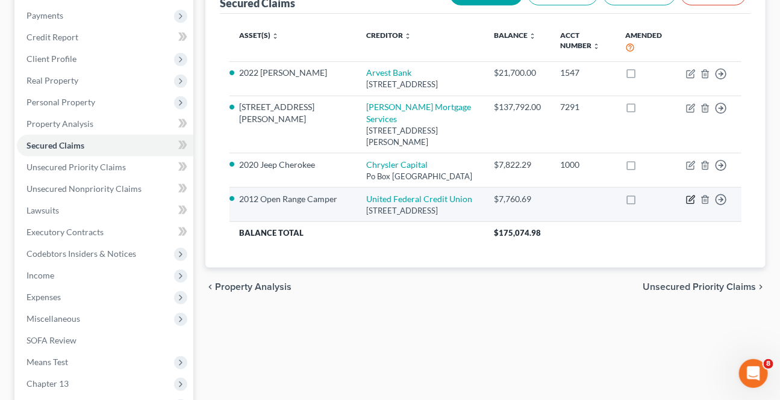
click at [687, 205] on icon "button" at bounding box center [691, 200] width 10 height 10
select select "2"
select select "0"
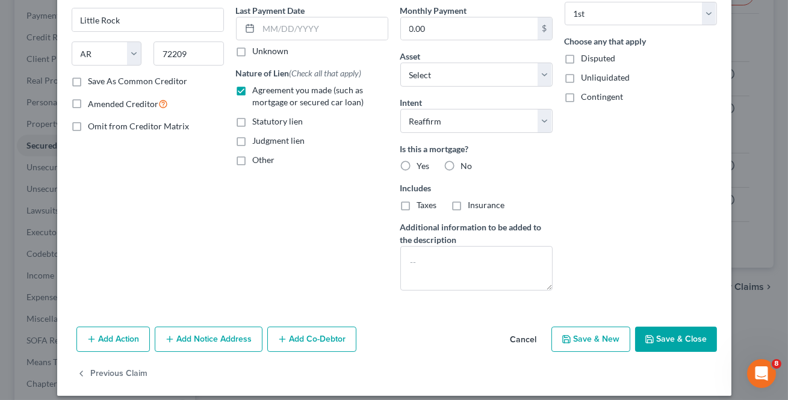
scroll to position [170, 0]
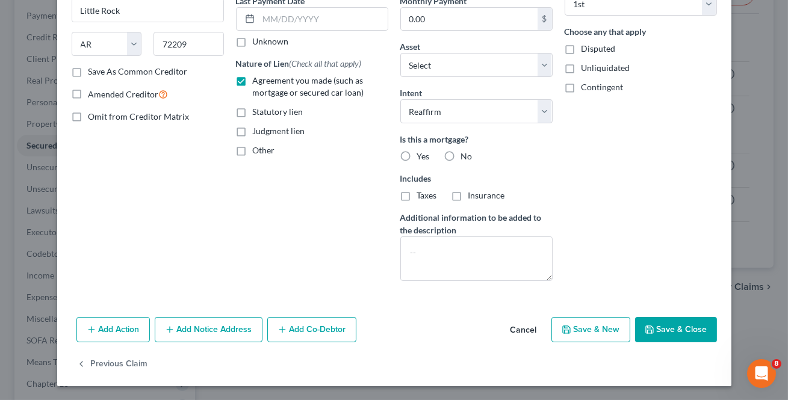
click at [199, 321] on button "Add Notice Address" at bounding box center [209, 329] width 108 height 25
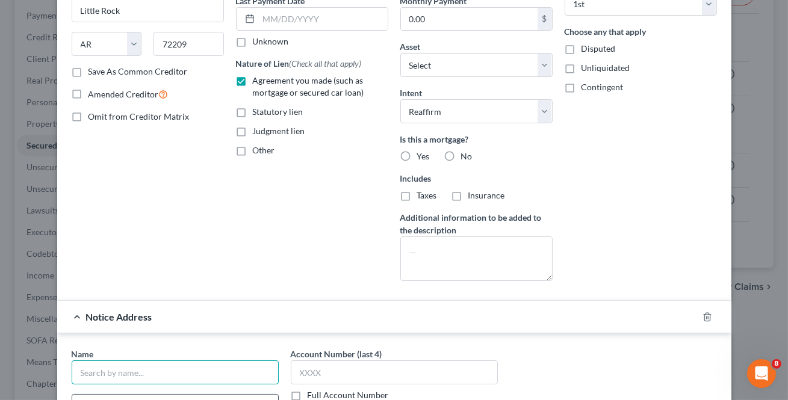
drag, startPoint x: 137, startPoint y: 375, endPoint x: 214, endPoint y: 395, distance: 80.2
click at [137, 374] on input "text" at bounding box center [175, 373] width 207 height 24
type input "United Federal Credit Union"
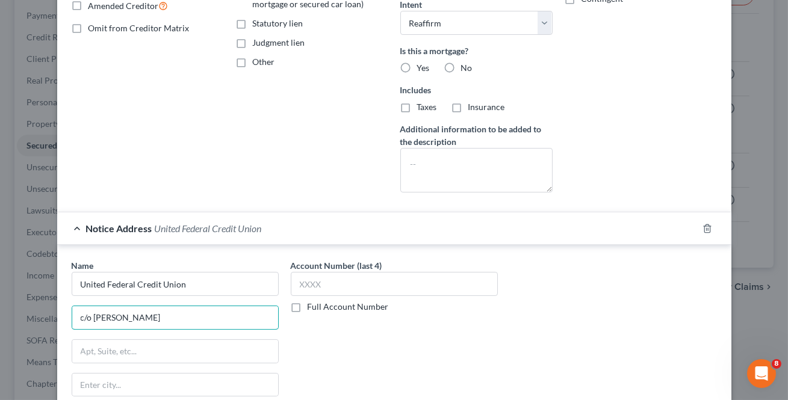
scroll to position [406, 0]
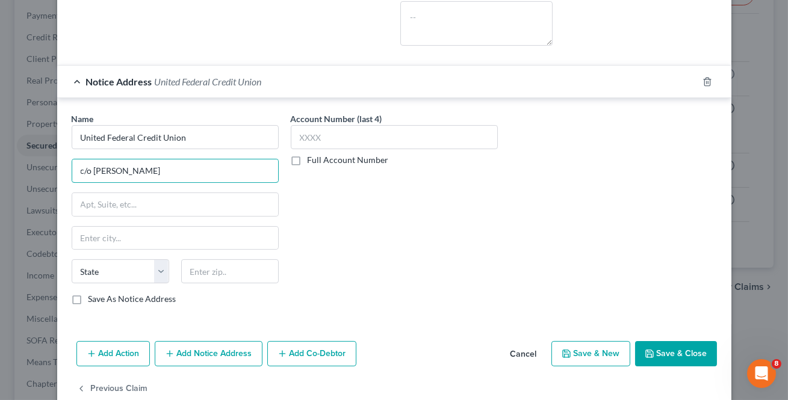
type input "c/o [PERSON_NAME]"
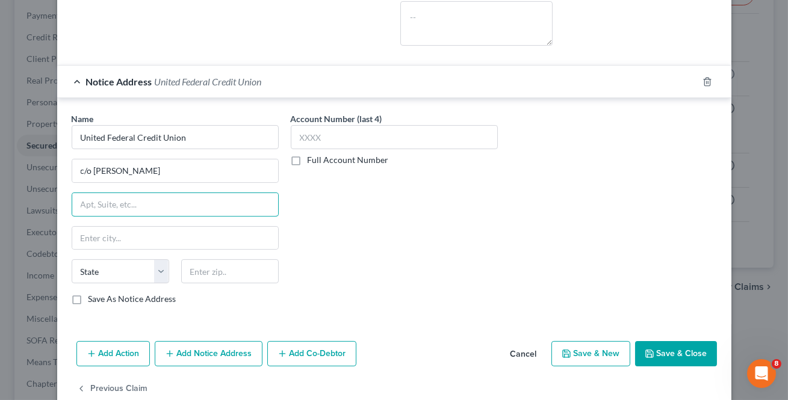
drag, startPoint x: 119, startPoint y: 201, endPoint x: 106, endPoint y: 220, distance: 23.4
click at [119, 202] on input "text" at bounding box center [175, 204] width 206 height 23
type input "PO Box 125"
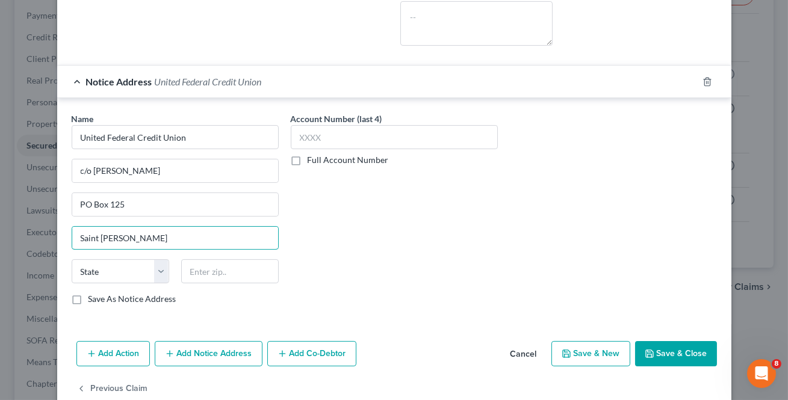
type input "Saint [PERSON_NAME]"
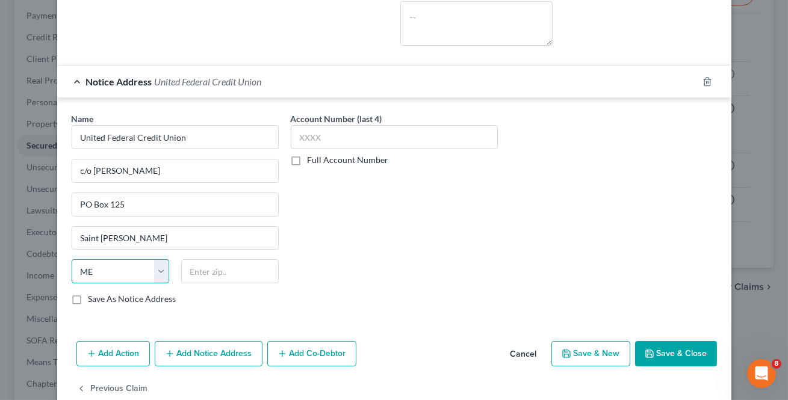
select select "23"
type input "49085"
click at [88, 294] on label "Save As Notice Address" at bounding box center [132, 299] width 88 height 12
click at [93, 294] on input "Save As Notice Address" at bounding box center [97, 297] width 8 height 8
checkbox input "true"
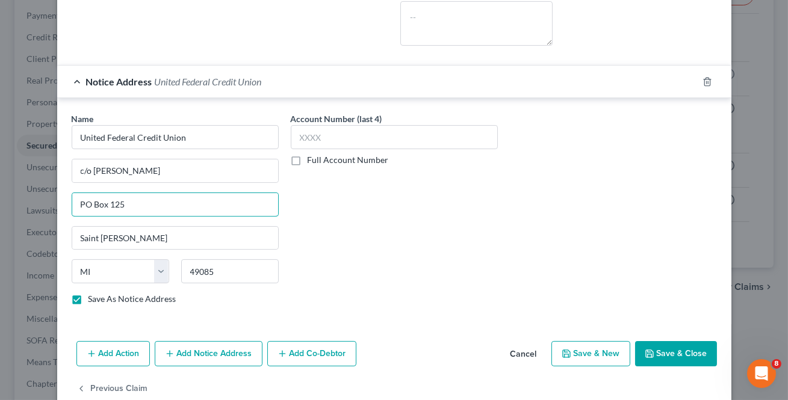
drag, startPoint x: 125, startPoint y: 203, endPoint x: 52, endPoint y: 222, distance: 75.0
click at [33, 204] on div "Edit Secured Claim × Creditor * United Federal Credit Union 8405 I039 [GEOGRAPH…" at bounding box center [394, 200] width 788 height 400
type input "[STREET_ADDRESS]"
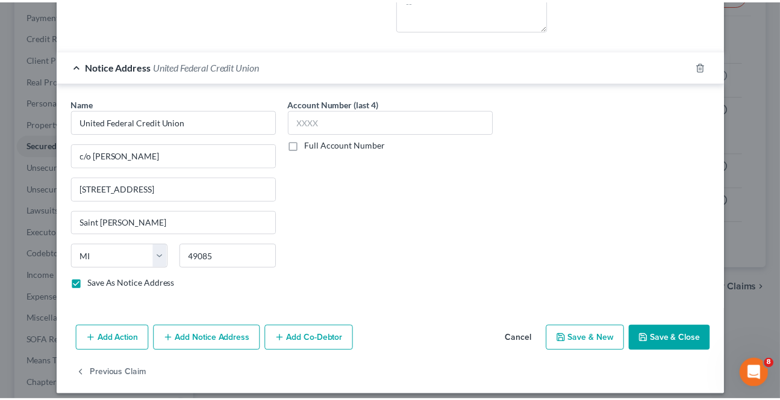
scroll to position [429, 0]
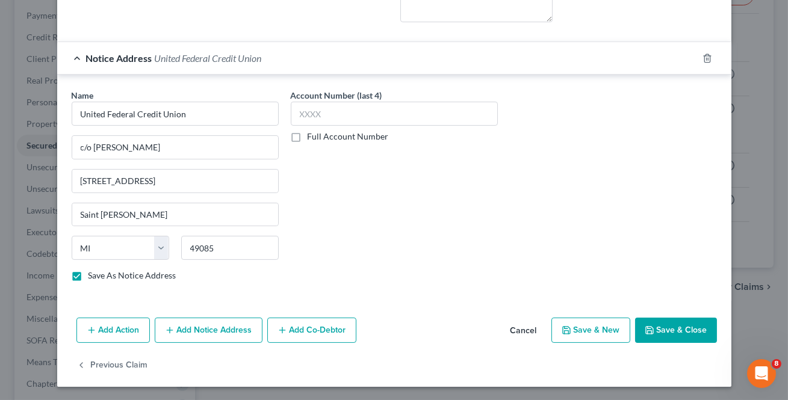
click at [652, 331] on button "Save & Close" at bounding box center [676, 330] width 82 height 25
checkbox input "false"
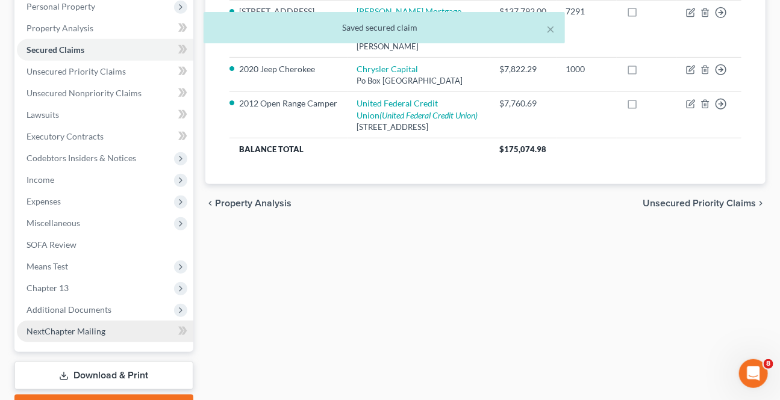
scroll to position [325, 0]
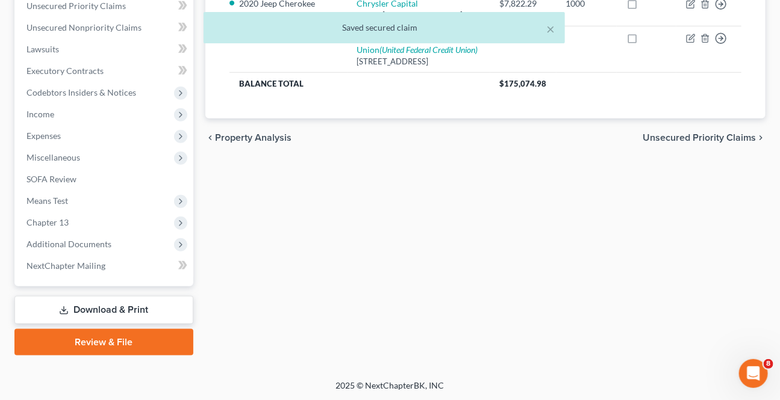
click at [70, 307] on link "Download & Print" at bounding box center [103, 310] width 179 height 28
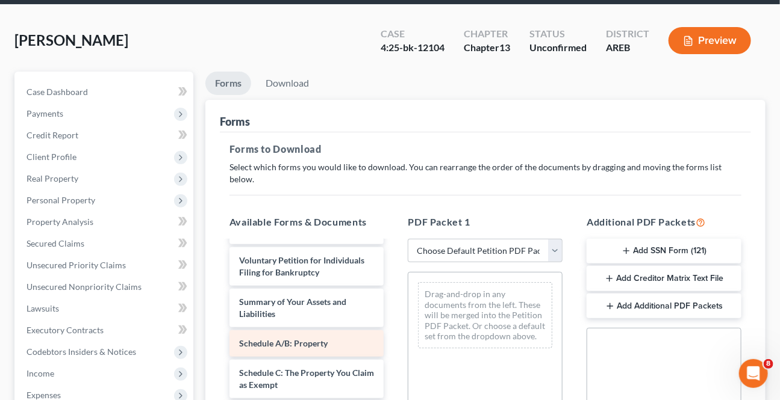
scroll to position [219, 0]
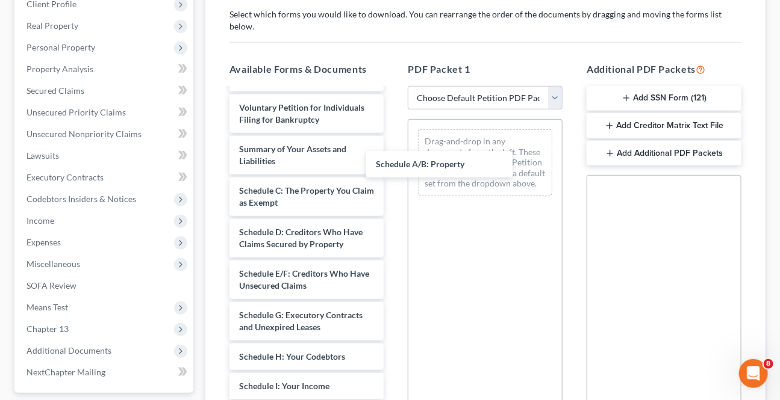
drag, startPoint x: 284, startPoint y: 168, endPoint x: 417, endPoint y: 165, distance: 132.5
click at [394, 134] on div "Schedule A/B: Property Credit Counseling Course (Debtor) Credit Counseling Cour…" at bounding box center [307, 289] width 174 height 946
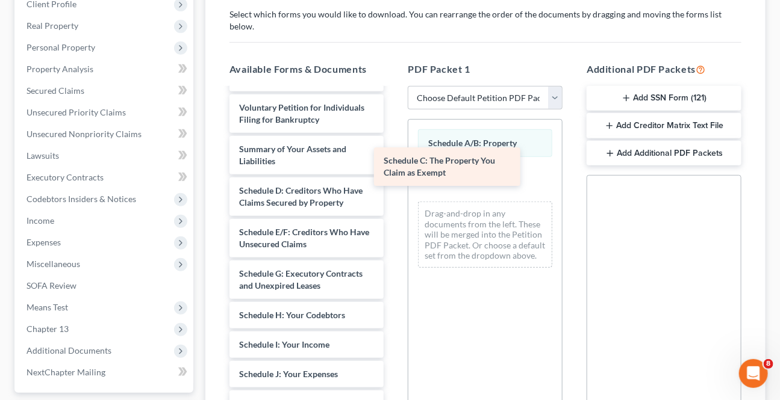
drag, startPoint x: 320, startPoint y: 175, endPoint x: 447, endPoint y: 175, distance: 127.0
click at [394, 158] on div "Schedule C: The Property You Claim as Exempt Credit Counseling Course (Debtor) …" at bounding box center [307, 268] width 174 height 904
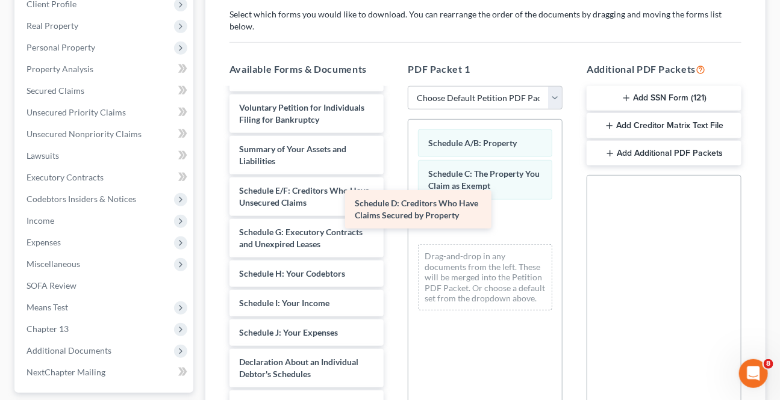
drag, startPoint x: 288, startPoint y: 187, endPoint x: 474, endPoint y: 215, distance: 188.2
click at [394, 215] on div "Schedule D: Creditors Who Have Claims Secured by Property Credit Counseling Cou…" at bounding box center [307, 247] width 174 height 863
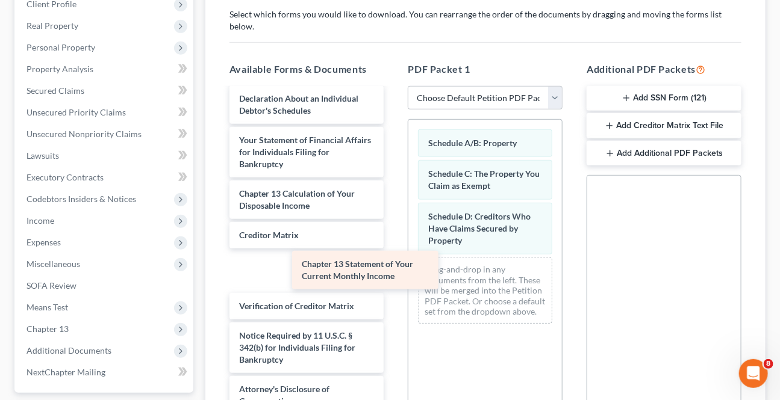
scroll to position [495, 0]
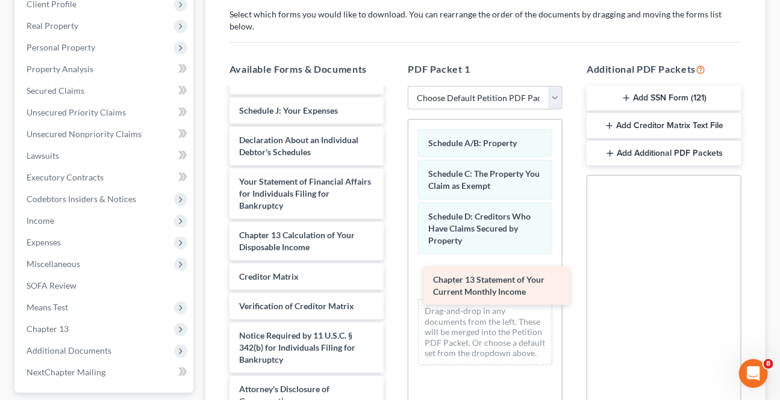
drag, startPoint x: 303, startPoint y: 185, endPoint x: 465, endPoint y: 264, distance: 179.6
click at [394, 276] on div "Chapter 13 Statement of Your Current Monthly Income Credit Counseling Course (D…" at bounding box center [307, 4] width 174 height 821
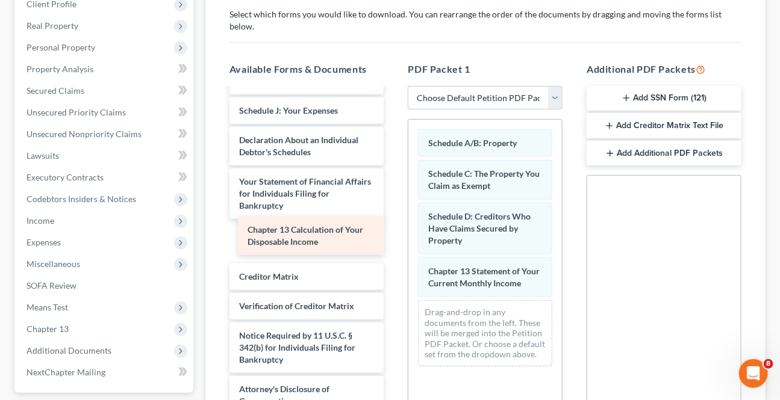
scroll to position [454, 0]
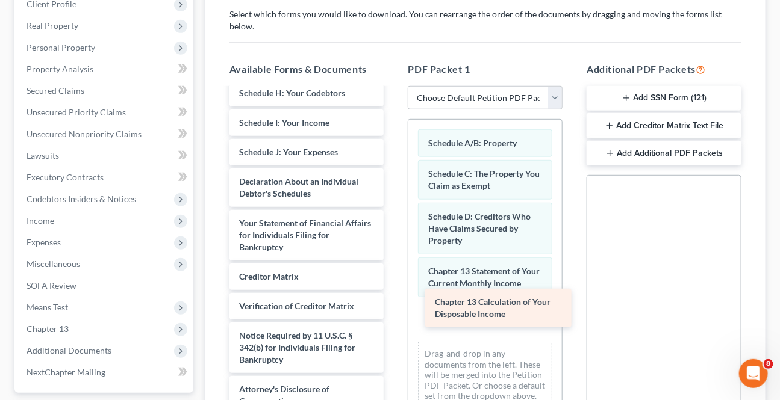
drag, startPoint x: 304, startPoint y: 229, endPoint x: 506, endPoint y: 302, distance: 215.0
click at [394, 302] on div "Chapter 13 Calculation of Your Disposable Income Credit Counseling Course (Debt…" at bounding box center [307, 25] width 174 height 780
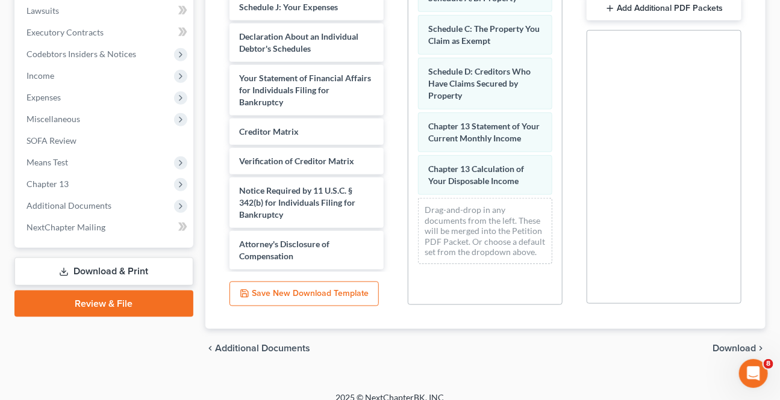
click at [739, 344] on span "Download" at bounding box center [733, 349] width 43 height 10
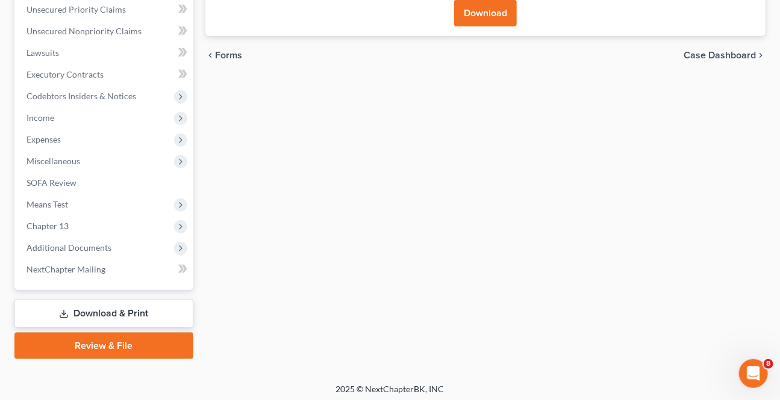
scroll to position [161, 0]
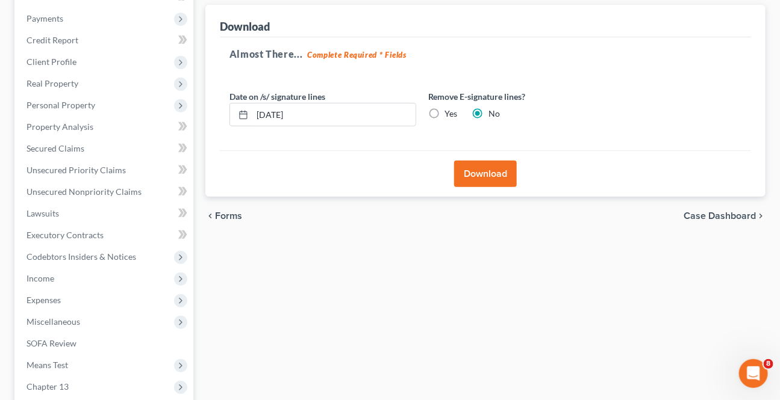
click at [482, 168] on button "Download" at bounding box center [485, 174] width 63 height 26
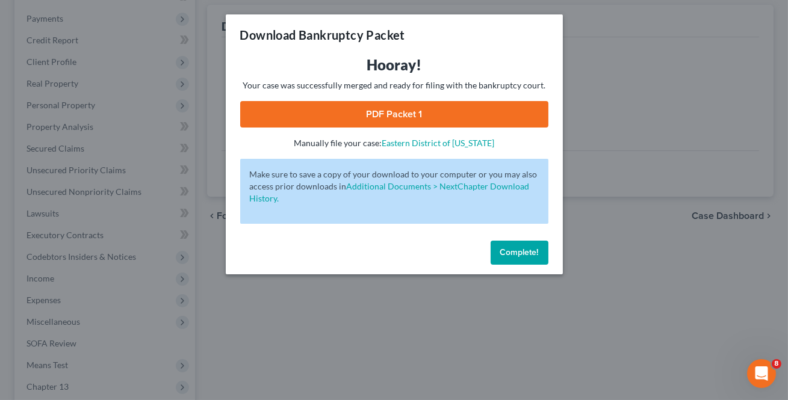
click at [427, 102] on link "PDF Packet 1" at bounding box center [394, 114] width 308 height 26
click at [513, 244] on button "Complete!" at bounding box center [520, 253] width 58 height 24
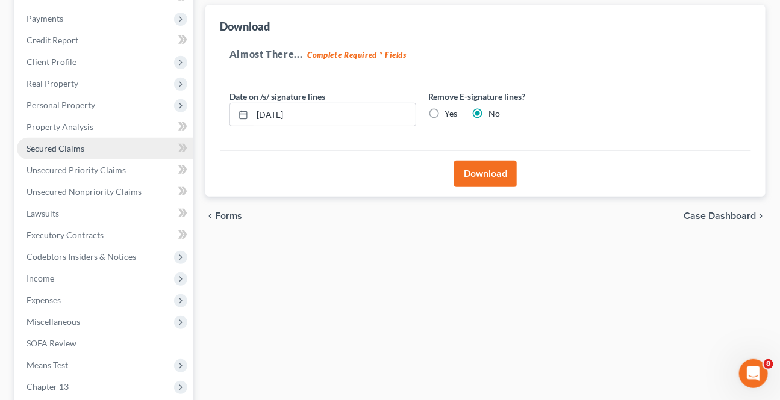
click at [58, 143] on span "Secured Claims" at bounding box center [55, 148] width 58 height 10
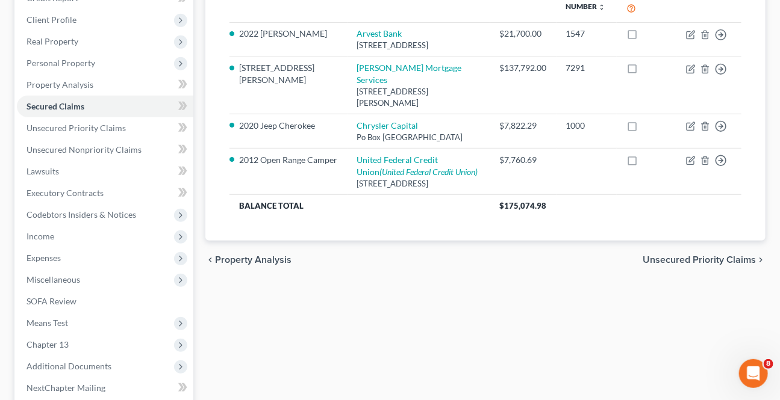
scroll to position [161, 0]
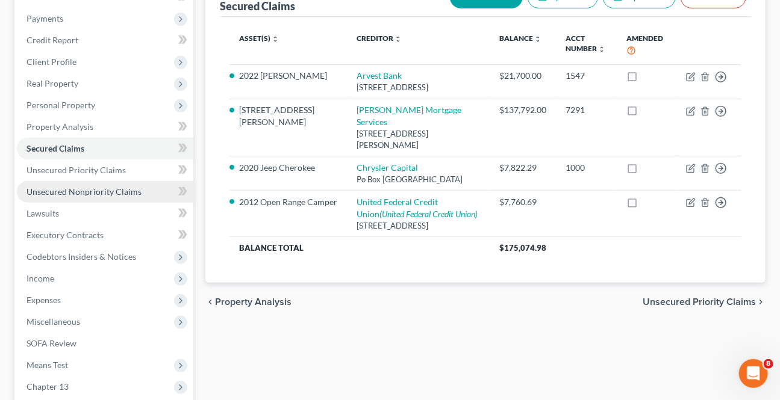
click at [73, 196] on link "Unsecured Nonpriority Claims" at bounding box center [105, 192] width 176 height 22
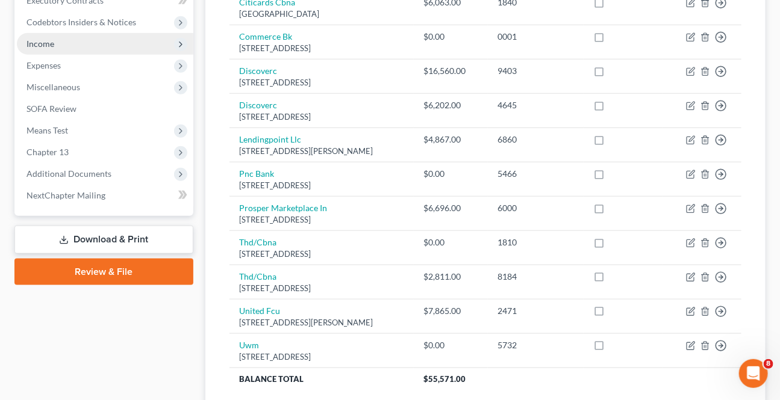
scroll to position [273, 0]
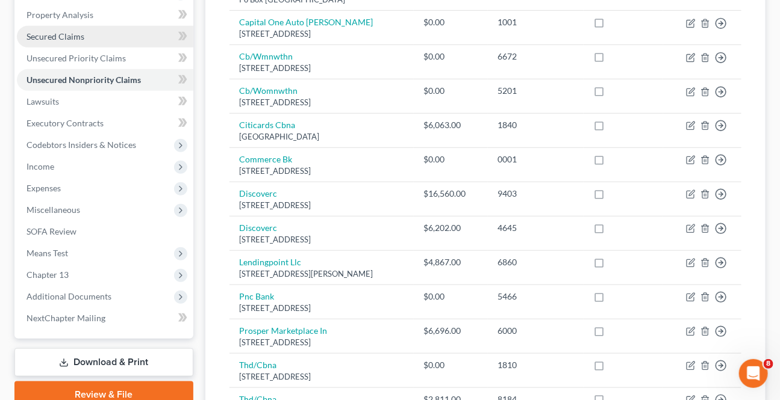
click at [63, 36] on span "Secured Claims" at bounding box center [55, 36] width 58 height 10
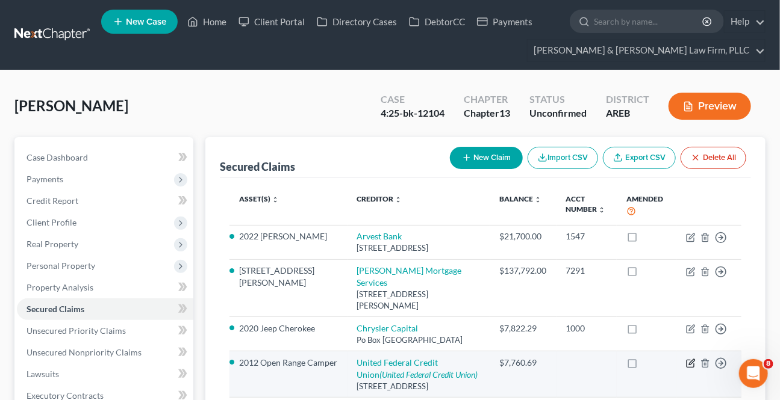
click at [688, 359] on icon "button" at bounding box center [691, 364] width 10 height 10
select select "2"
select select "9"
select select "2"
select select "0"
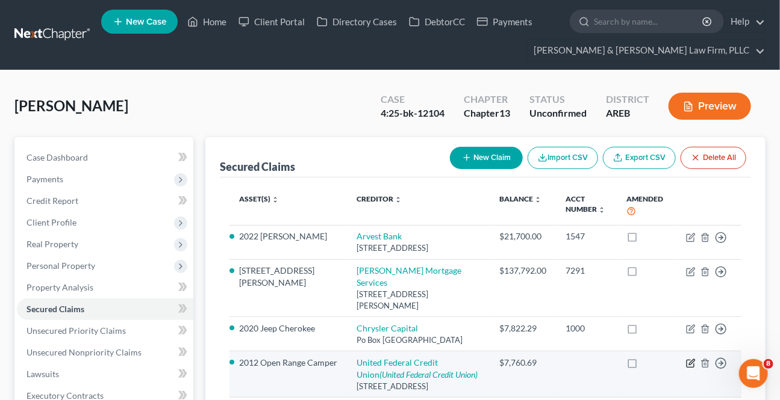
select select "0"
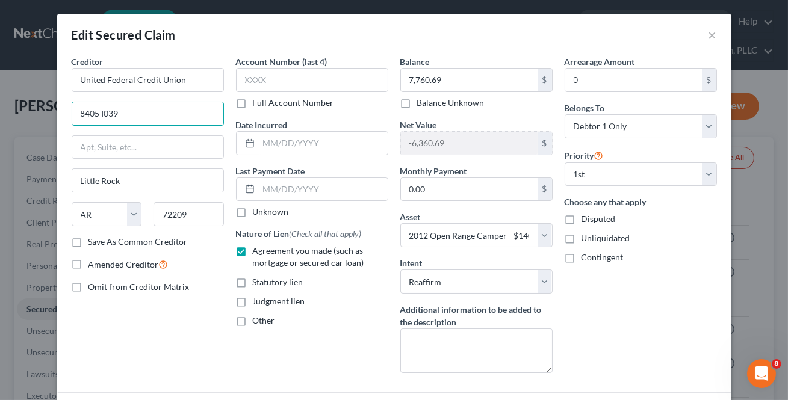
drag, startPoint x: 150, startPoint y: 113, endPoint x: -82, endPoint y: 90, distance: 232.9
click at [0, 90] on html "Home New Case Client Portal Directory Cases DebtorCC Payments [PERSON_NAME] & […" at bounding box center [394, 363] width 788 height 727
type input "2"
type input "PO Box 125"
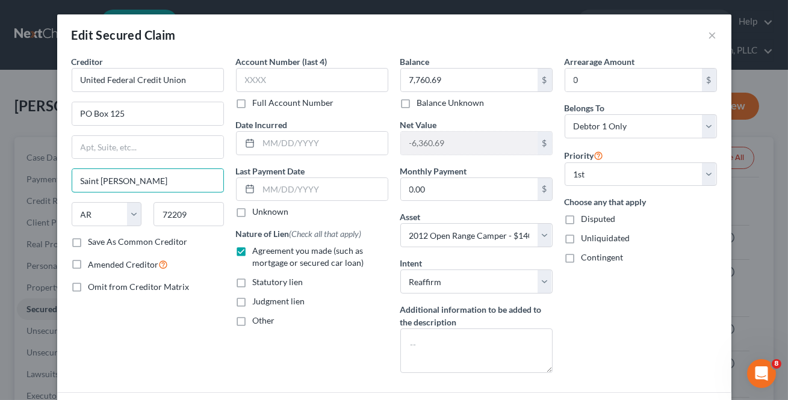
type input "Saint [PERSON_NAME]"
select select "23"
type input "49085"
click at [88, 239] on label "Save As Common Creditor" at bounding box center [137, 242] width 99 height 12
click at [93, 239] on input "Save As Common Creditor" at bounding box center [97, 240] width 8 height 8
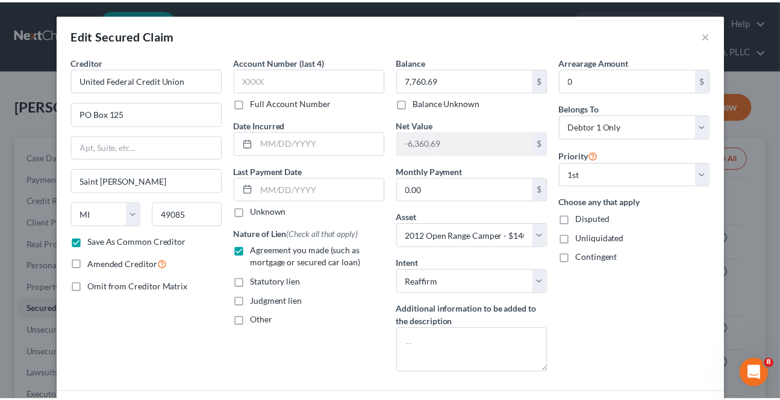
scroll to position [125, 0]
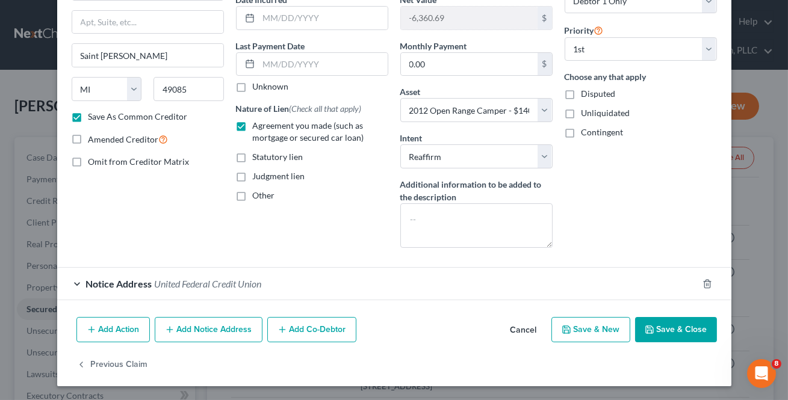
click at [675, 329] on button "Save & Close" at bounding box center [676, 329] width 82 height 25
checkbox input "false"
select select
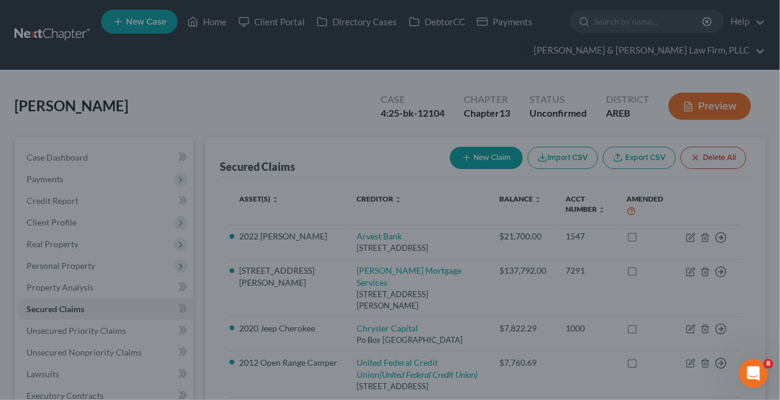
scroll to position [0, 0]
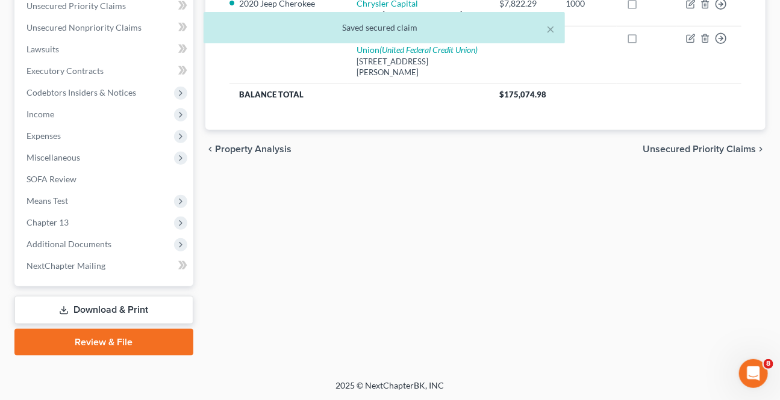
click at [109, 316] on link "Download & Print" at bounding box center [103, 310] width 179 height 28
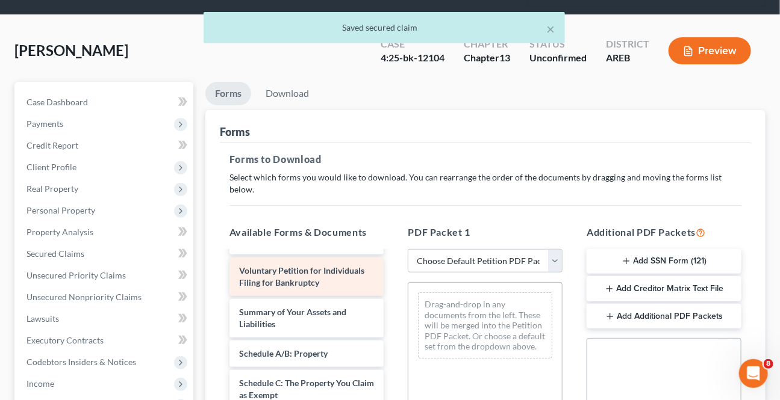
scroll to position [109, 0]
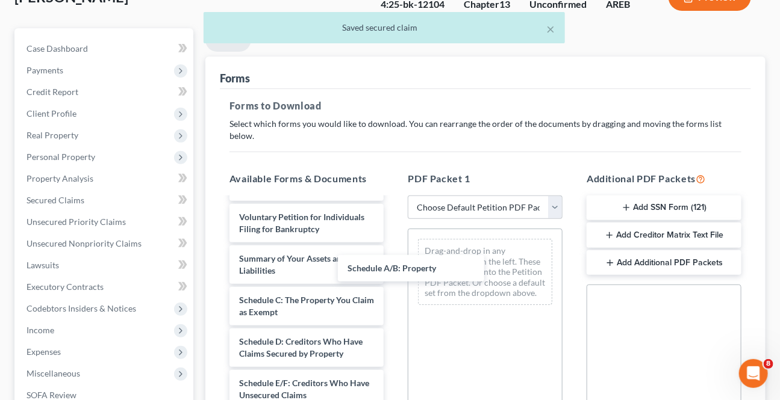
drag, startPoint x: 288, startPoint y: 294, endPoint x: 394, endPoint y: 274, distance: 108.4
click at [394, 267] on div "Schedule A/B: Property Credit Counseling Course (Debtor) Credit Counseling Cour…" at bounding box center [307, 398] width 174 height 946
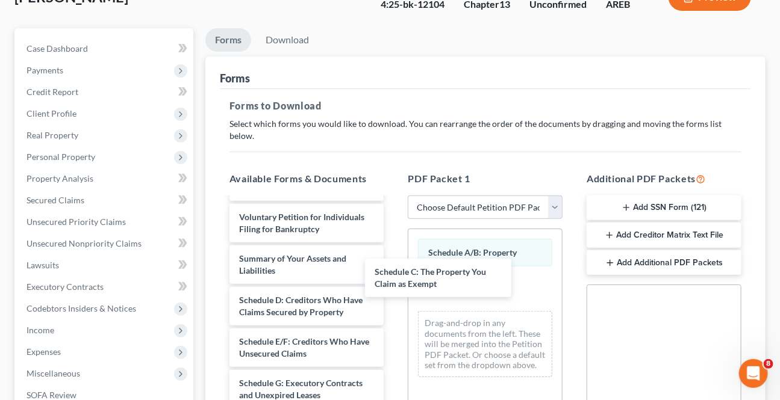
drag, startPoint x: 307, startPoint y: 287, endPoint x: 390, endPoint y: 299, distance: 84.0
click at [394, 273] on div "Schedule C: The Property You Claim as Exempt Credit Counseling Course (Debtor) …" at bounding box center [307, 377] width 174 height 904
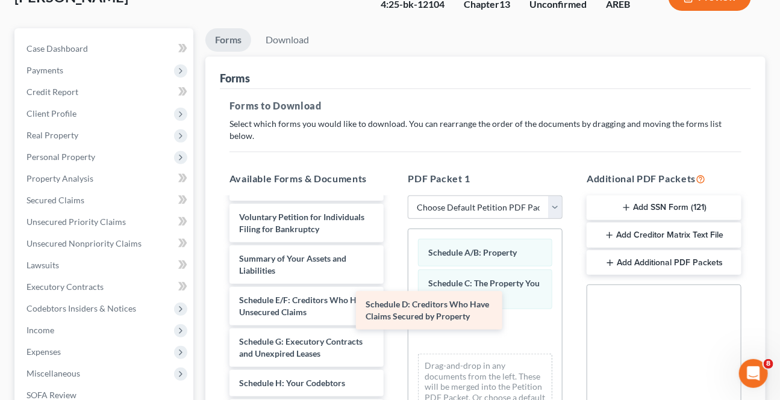
drag, startPoint x: 296, startPoint y: 291, endPoint x: 435, endPoint y: 313, distance: 140.8
click at [394, 313] on div "Schedule D: Creditors Who Have Claims Secured by Property Credit Counseling Cou…" at bounding box center [307, 356] width 174 height 863
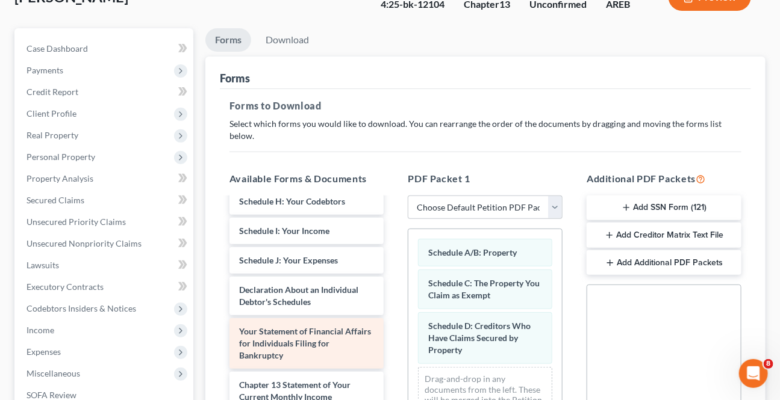
scroll to position [492, 0]
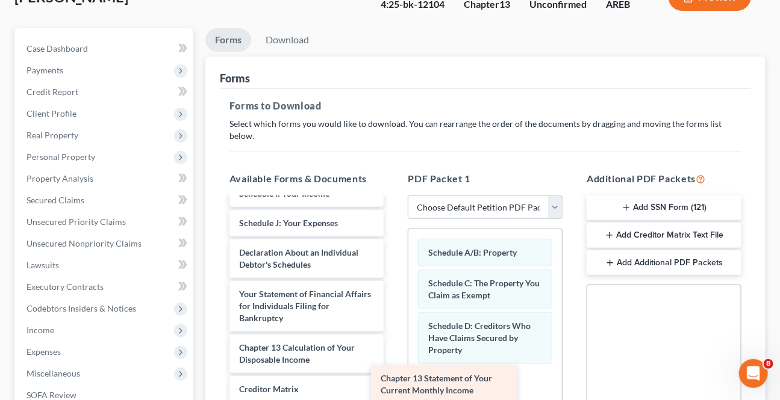
drag, startPoint x: 299, startPoint y: 332, endPoint x: 439, endPoint y: 367, distance: 144.1
click at [394, 373] on div "Chapter 13 Statement of Your Current Monthly Income Credit Counseling Course (D…" at bounding box center [307, 116] width 174 height 821
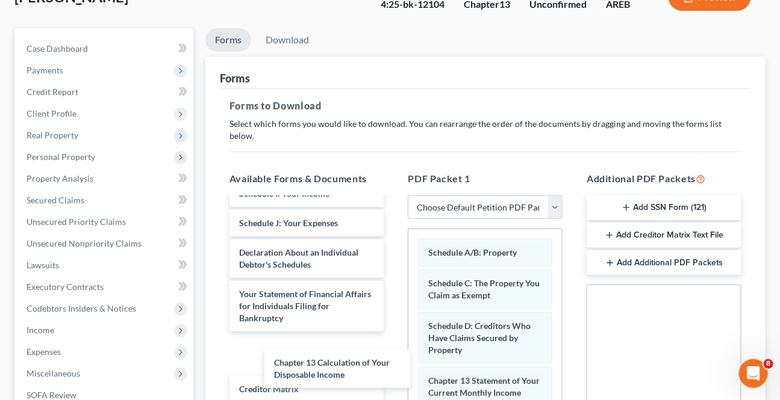
scroll to position [454, 0]
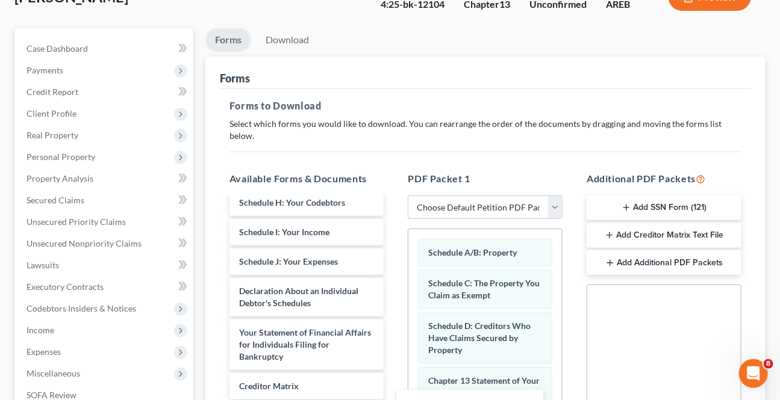
drag, startPoint x: 325, startPoint y: 338, endPoint x: 492, endPoint y: 408, distance: 181.3
click at [492, 400] on html "Home New Case Client Portal Directory Cases DebtorCC Payments [PERSON_NAME] & […" at bounding box center [390, 279] width 780 height 777
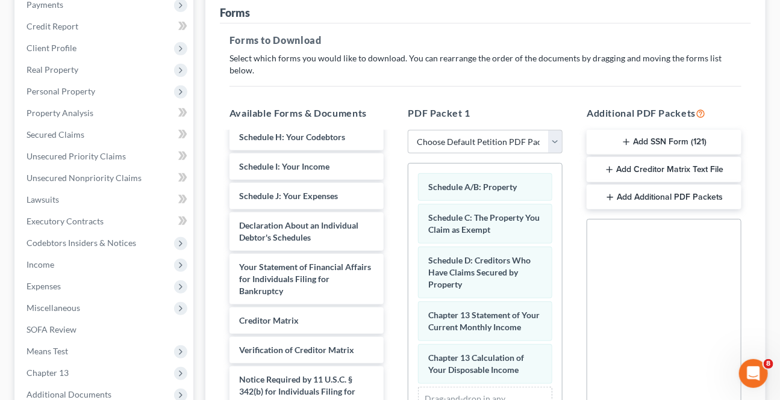
scroll to position [364, 0]
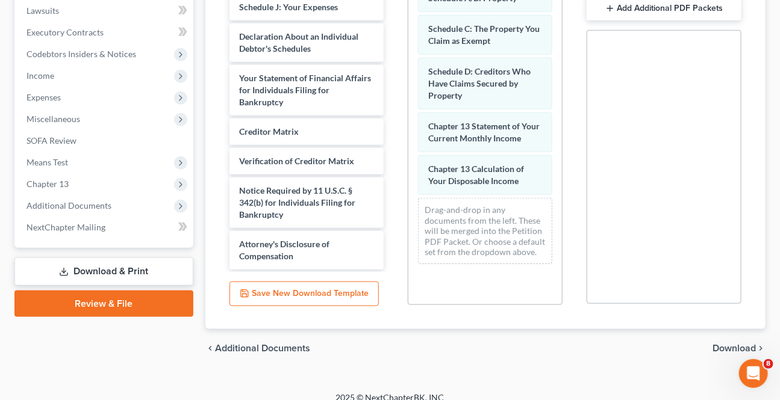
click at [747, 344] on span "Download" at bounding box center [733, 349] width 43 height 10
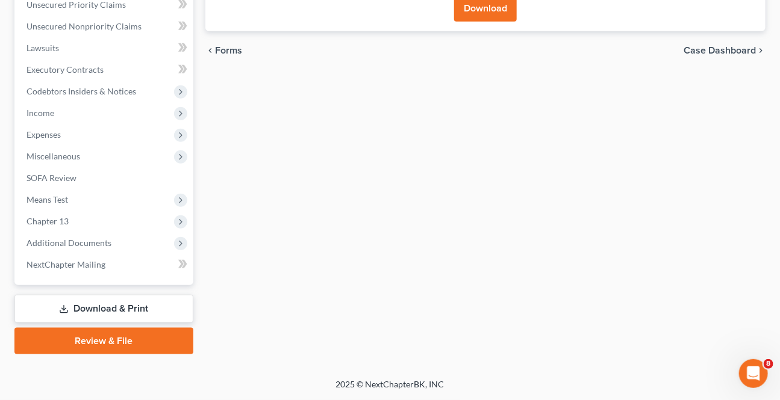
scroll to position [325, 0]
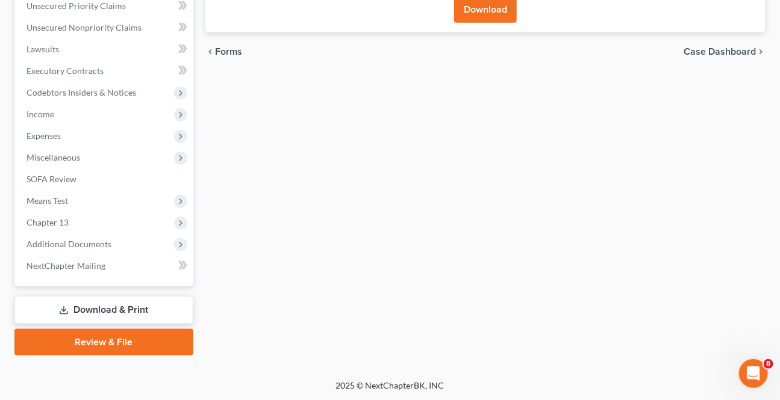
click at [469, 13] on button "Download" at bounding box center [485, 9] width 63 height 26
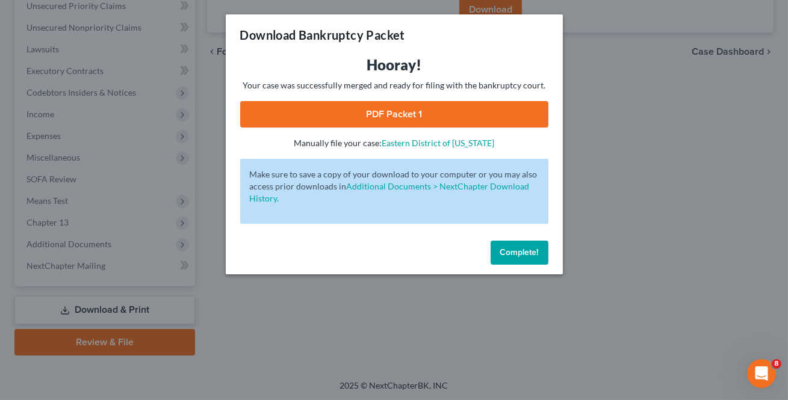
drag, startPoint x: 446, startPoint y: 110, endPoint x: 426, endPoint y: 129, distance: 28.1
click at [446, 110] on link "PDF Packet 1" at bounding box center [394, 114] width 308 height 26
click at [530, 258] on button "Complete!" at bounding box center [520, 253] width 58 height 24
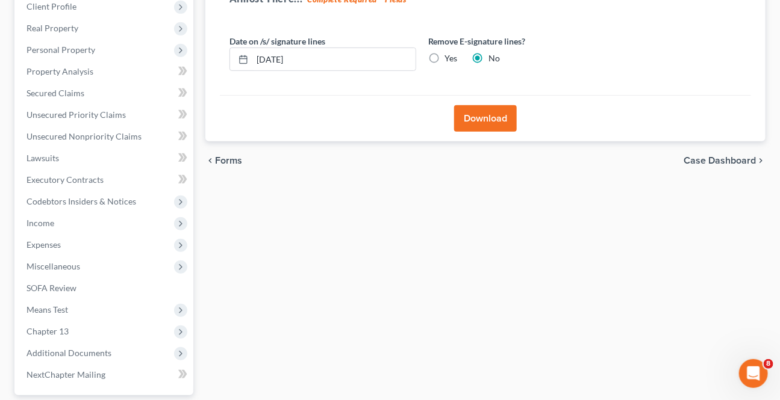
scroll to position [0, 0]
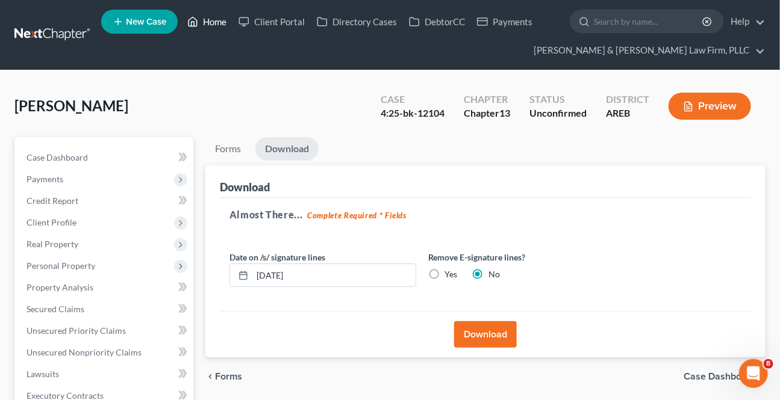
click at [217, 27] on link "Home" at bounding box center [206, 22] width 51 height 22
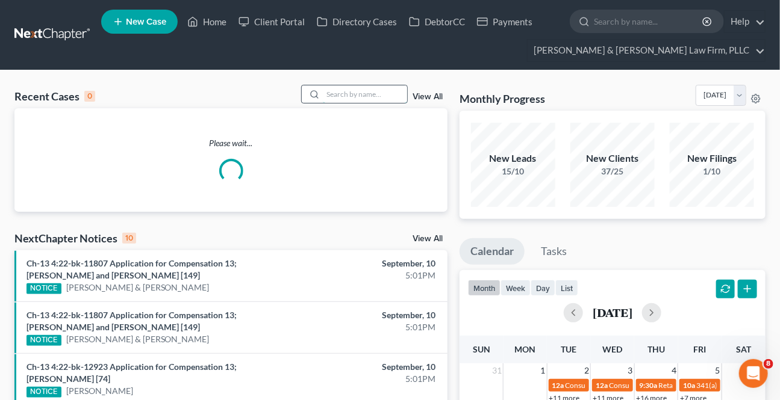
click at [370, 96] on input "search" at bounding box center [365, 93] width 84 height 17
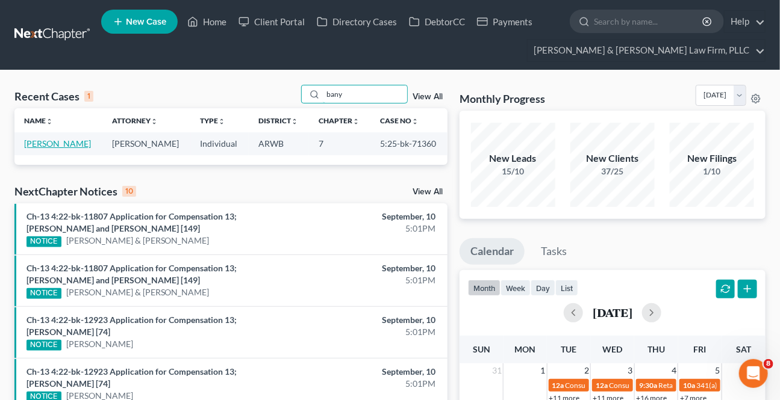
type input "bany"
click at [55, 142] on link "[PERSON_NAME]" at bounding box center [57, 143] width 67 height 10
select select "2"
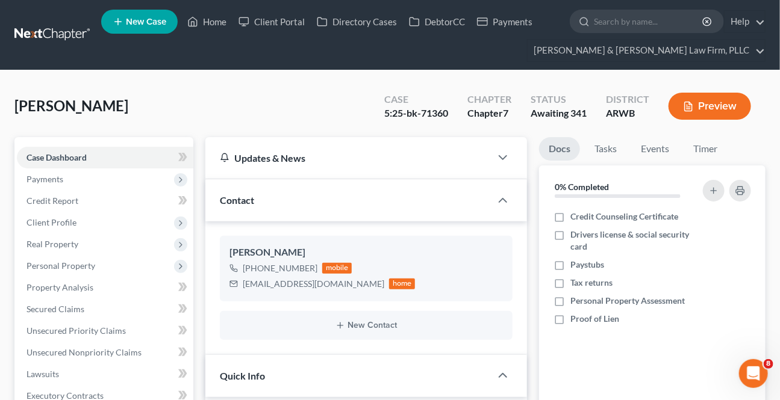
scroll to position [328, 0]
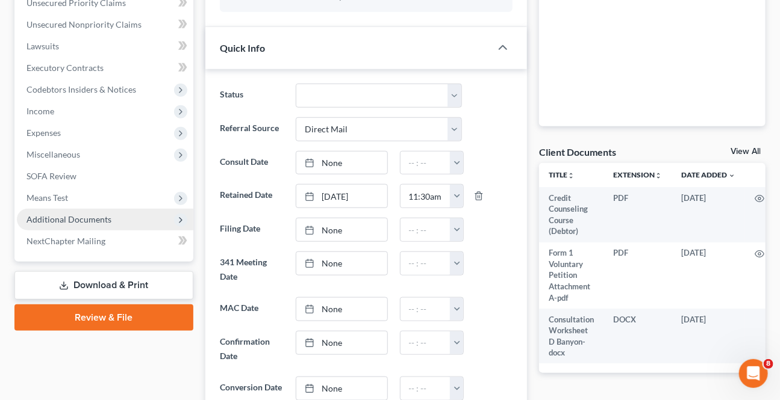
click at [79, 221] on span "Additional Documents" at bounding box center [68, 219] width 85 height 10
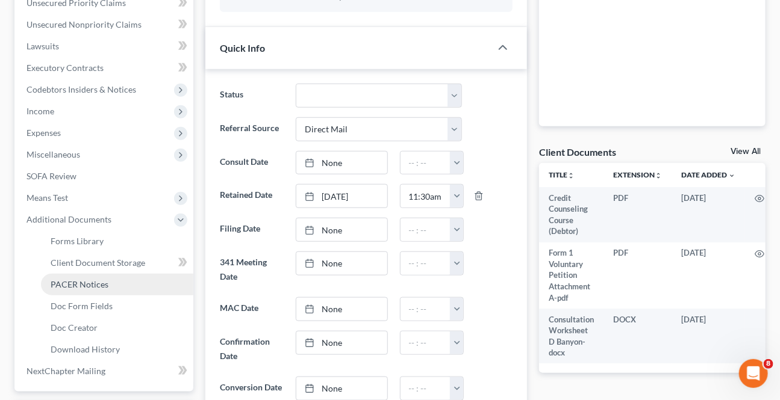
click at [71, 282] on span "PACER Notices" at bounding box center [80, 284] width 58 height 10
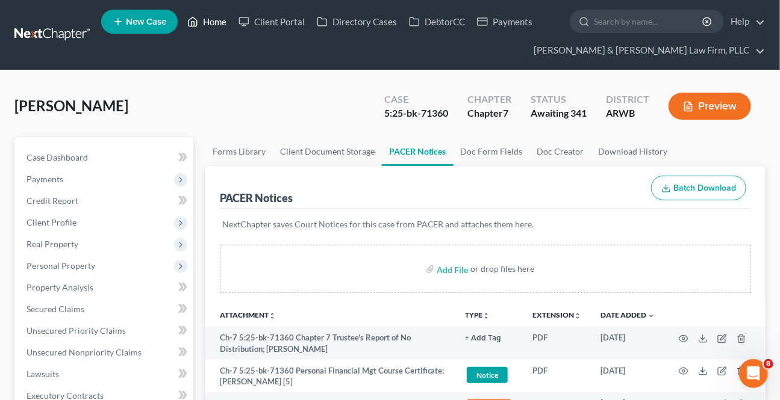
click at [219, 32] on ul "New Case Home Client Portal Directory Cases DebtorCC Payments - No Result - See…" at bounding box center [433, 35] width 664 height 58
click at [219, 31] on link "Home" at bounding box center [206, 22] width 51 height 22
click at [217, 28] on link "Home" at bounding box center [206, 22] width 51 height 22
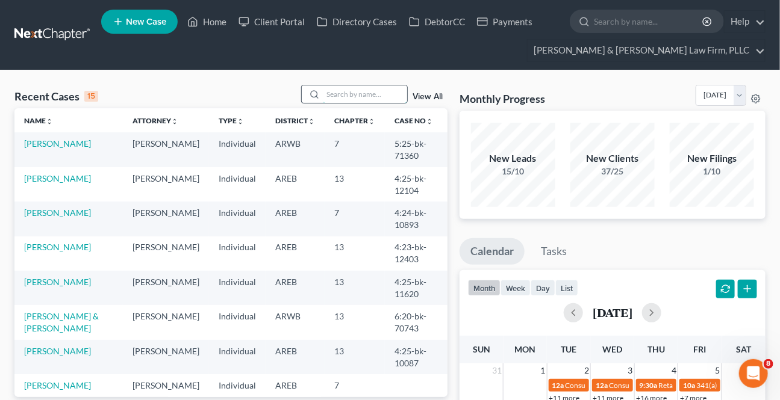
click at [343, 90] on input "search" at bounding box center [365, 93] width 84 height 17
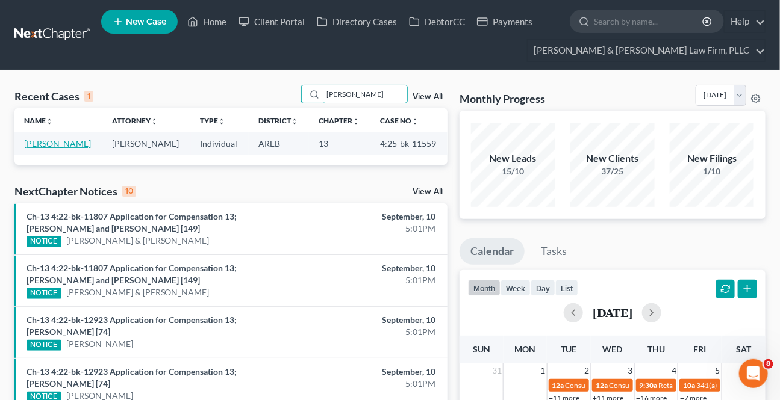
type input "[PERSON_NAME]"
click at [54, 144] on link "[PERSON_NAME]" at bounding box center [57, 143] width 67 height 10
select select "4"
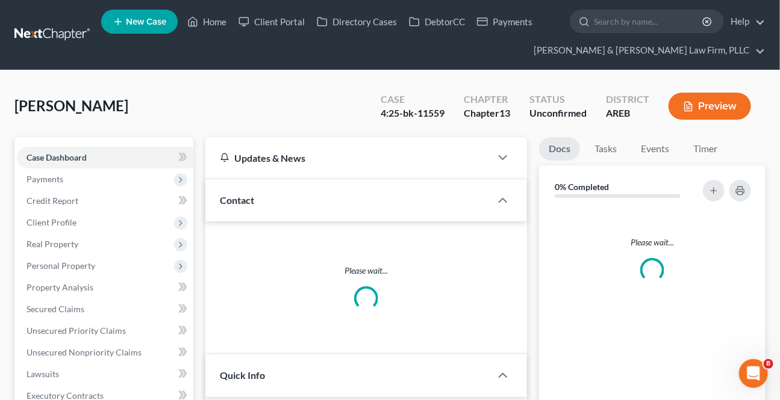
scroll to position [244, 0]
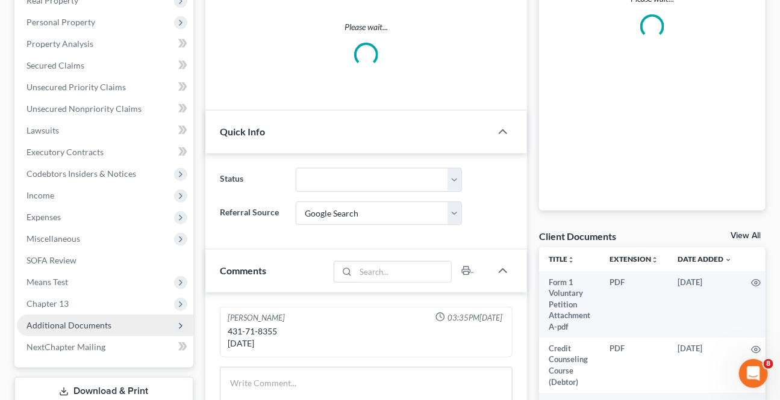
click at [84, 320] on span "Additional Documents" at bounding box center [68, 325] width 85 height 10
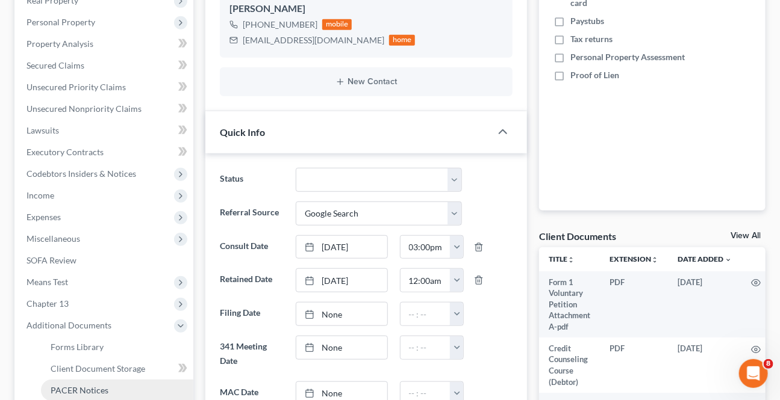
scroll to position [328, 0]
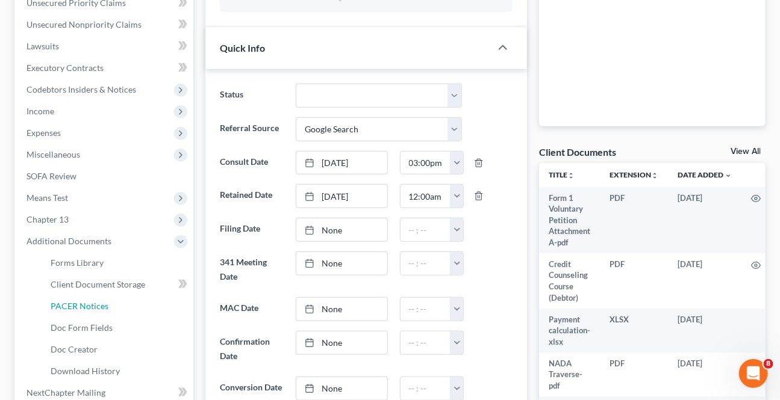
click at [105, 307] on span "PACER Notices" at bounding box center [80, 306] width 58 height 10
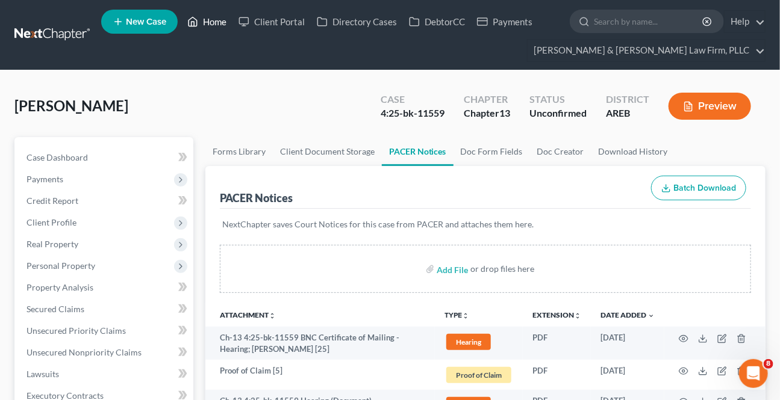
drag, startPoint x: 216, startPoint y: 20, endPoint x: 315, endPoint y: 131, distance: 148.3
click at [216, 21] on link "Home" at bounding box center [206, 22] width 51 height 22
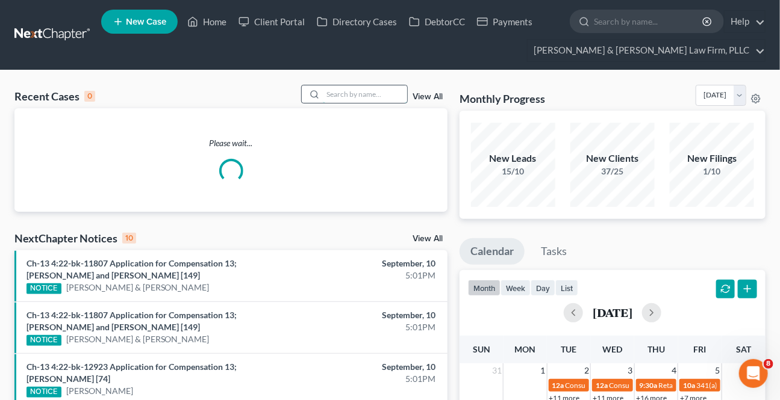
click at [332, 102] on input "search" at bounding box center [365, 93] width 84 height 17
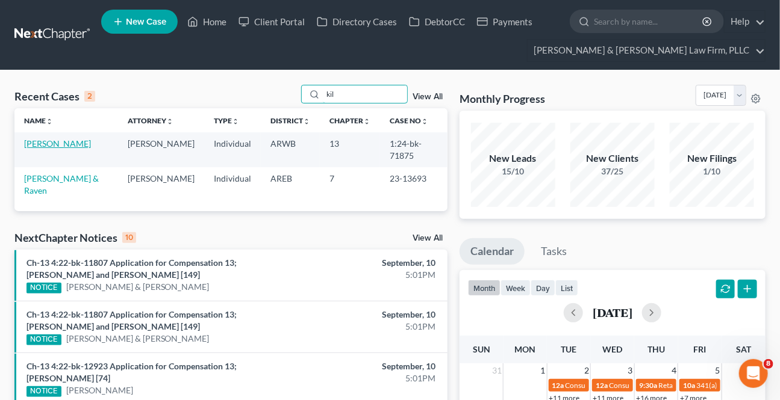
type input "kil"
click at [54, 145] on link "[PERSON_NAME]" at bounding box center [57, 143] width 67 height 10
select select "2"
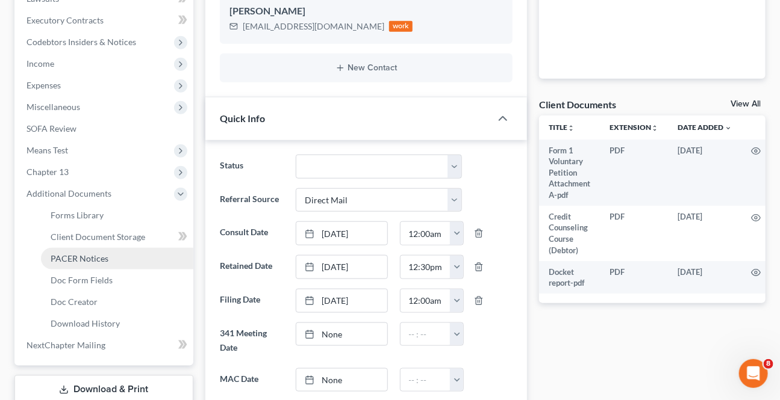
scroll to position [383, 0]
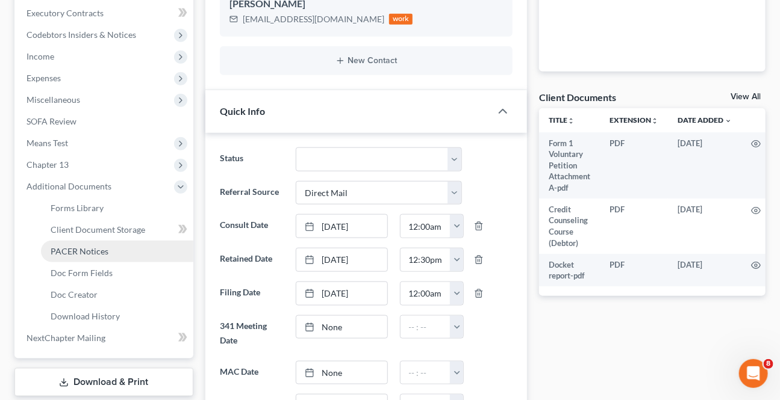
click at [101, 254] on span "PACER Notices" at bounding box center [80, 251] width 58 height 10
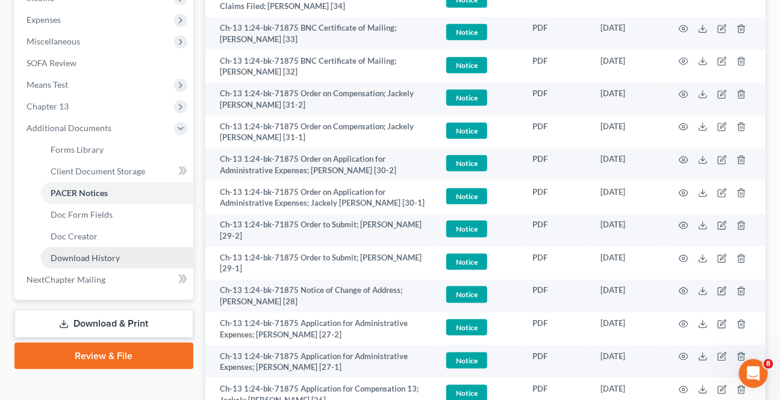
scroll to position [438, 0]
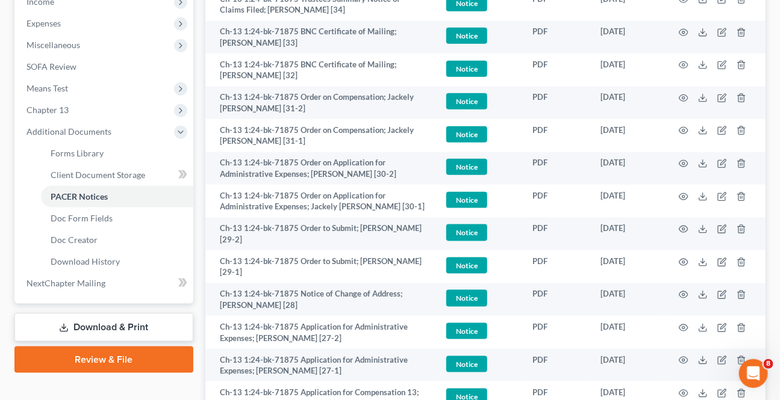
click at [152, 333] on link "Download & Print" at bounding box center [103, 328] width 179 height 28
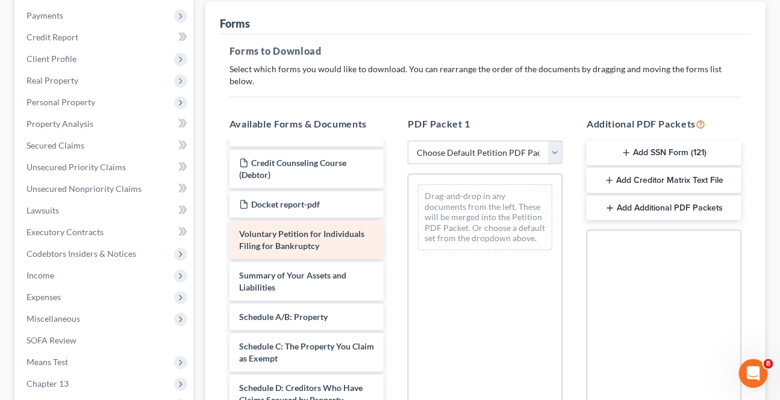
scroll to position [54, 0]
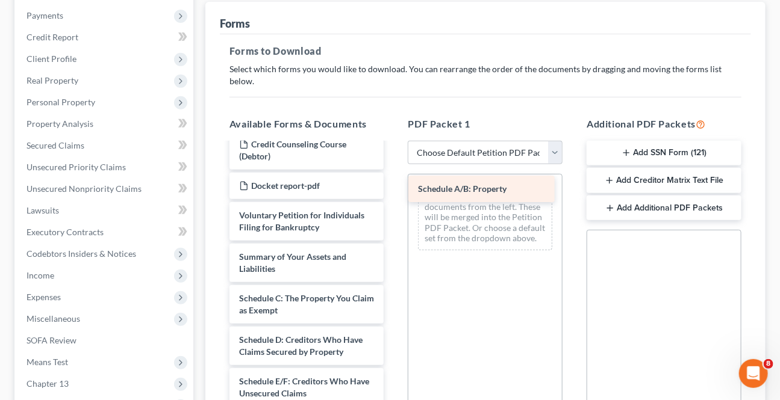
drag, startPoint x: 278, startPoint y: 282, endPoint x: 457, endPoint y: 187, distance: 202.5
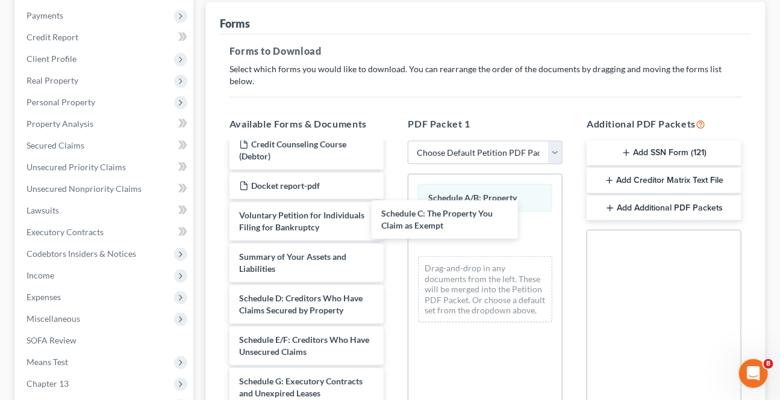
drag, startPoint x: 299, startPoint y: 296, endPoint x: 406, endPoint y: 270, distance: 109.5
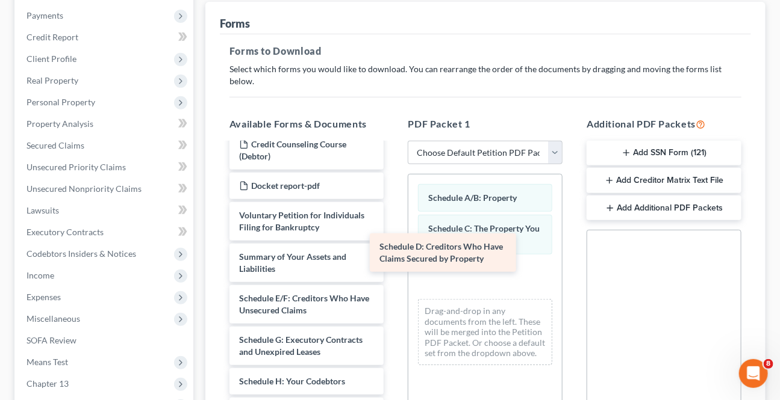
drag, startPoint x: 311, startPoint y: 299, endPoint x: 467, endPoint y: 262, distance: 160.3
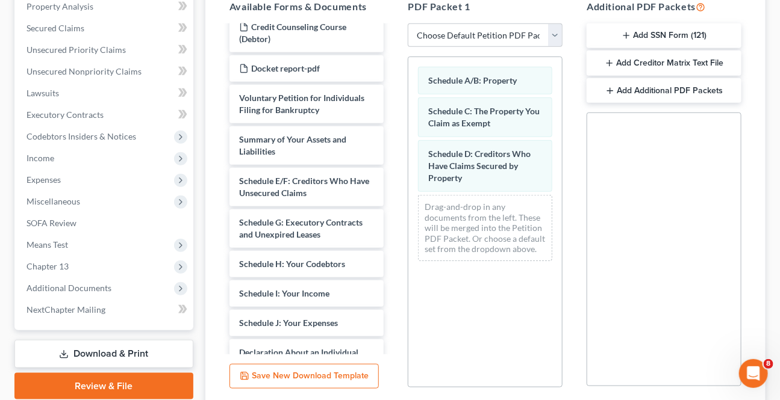
scroll to position [364, 0]
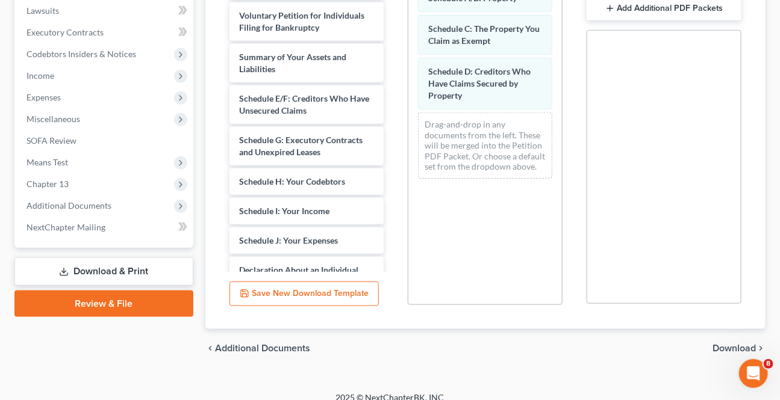
click at [729, 344] on span "Download" at bounding box center [733, 349] width 43 height 10
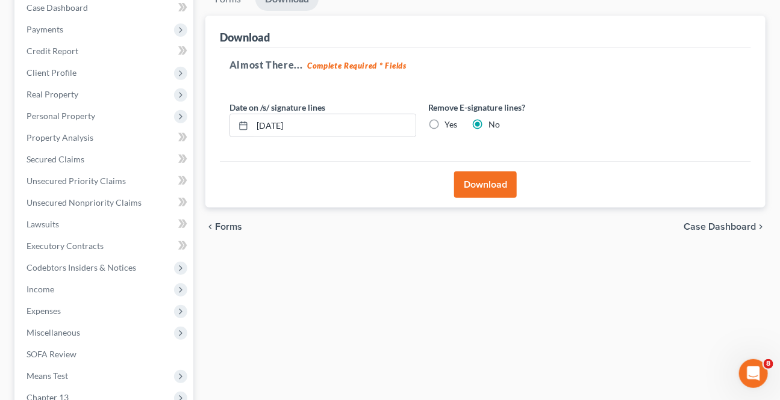
scroll to position [106, 0]
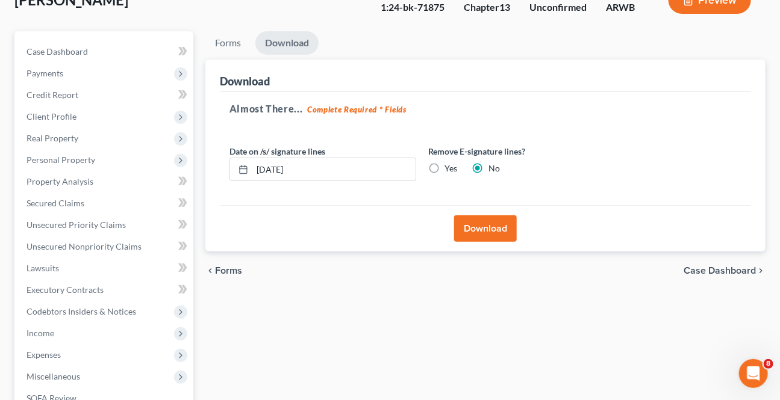
click at [488, 226] on button "Download" at bounding box center [485, 229] width 63 height 26
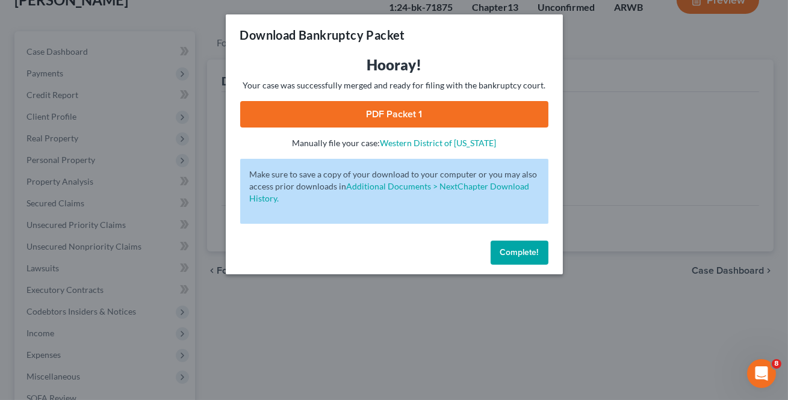
click at [429, 112] on link "PDF Packet 1" at bounding box center [394, 114] width 308 height 26
click at [501, 253] on span "Complete!" at bounding box center [519, 252] width 39 height 10
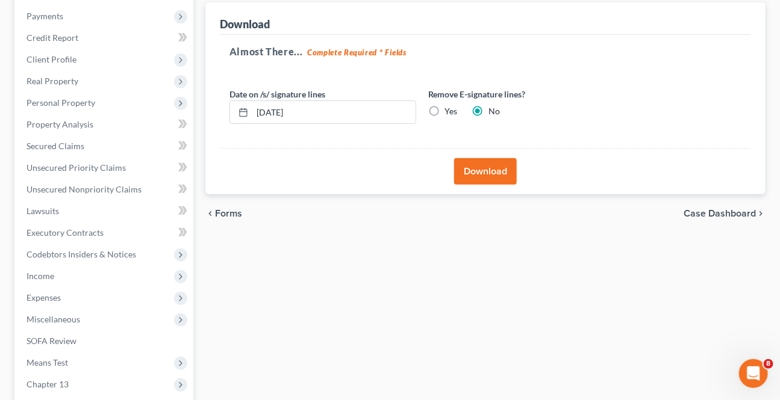
scroll to position [325, 0]
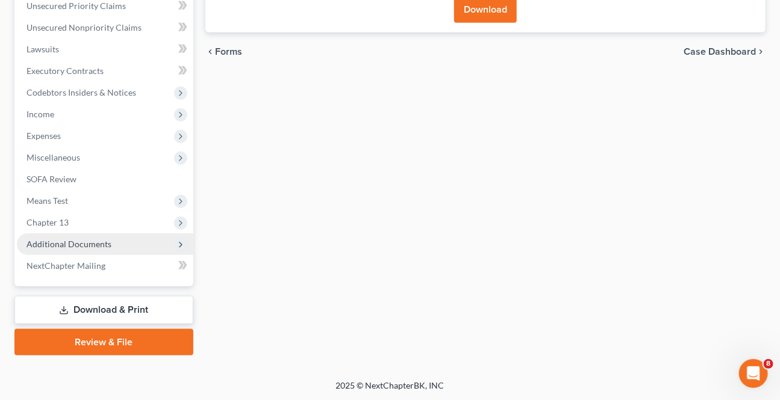
click at [55, 244] on span "Additional Documents" at bounding box center [68, 244] width 85 height 10
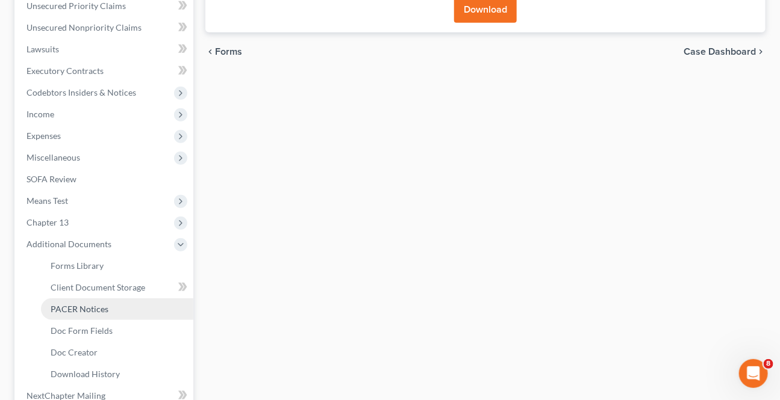
click at [66, 306] on span "PACER Notices" at bounding box center [80, 309] width 58 height 10
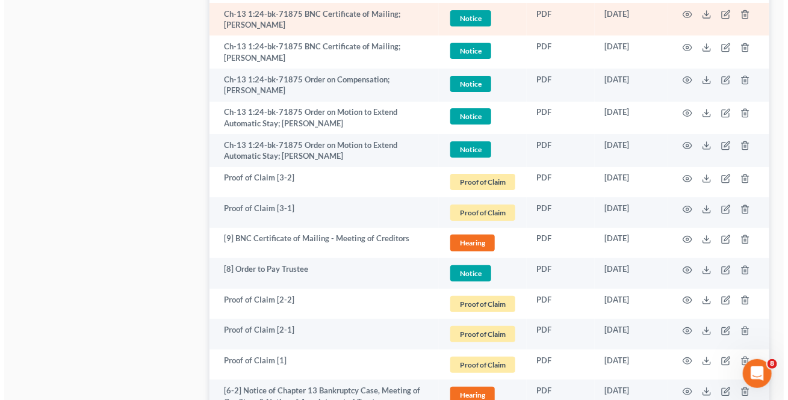
scroll to position [1751, 0]
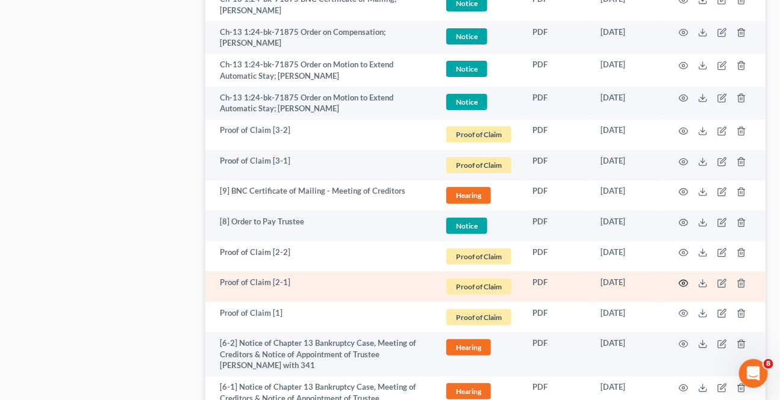
click at [681, 279] on icon "button" at bounding box center [683, 284] width 10 height 10
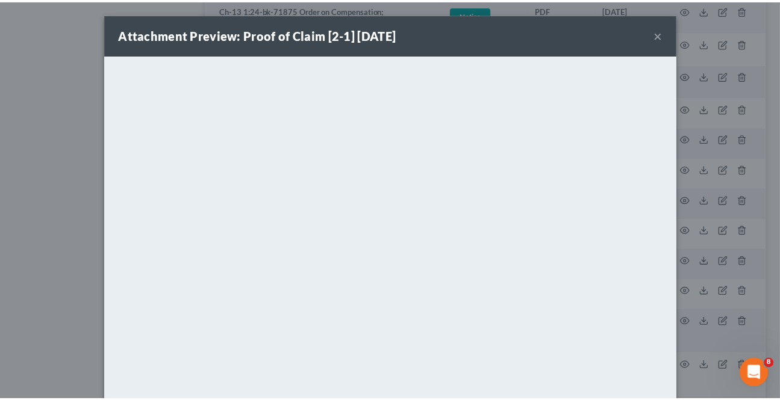
scroll to position [0, 0]
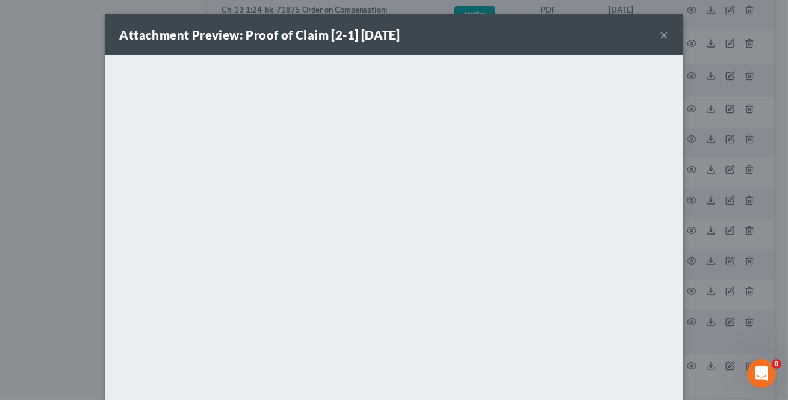
drag, startPoint x: 662, startPoint y: 36, endPoint x: 656, endPoint y: 57, distance: 21.9
click at [662, 36] on button "×" at bounding box center [664, 35] width 8 height 14
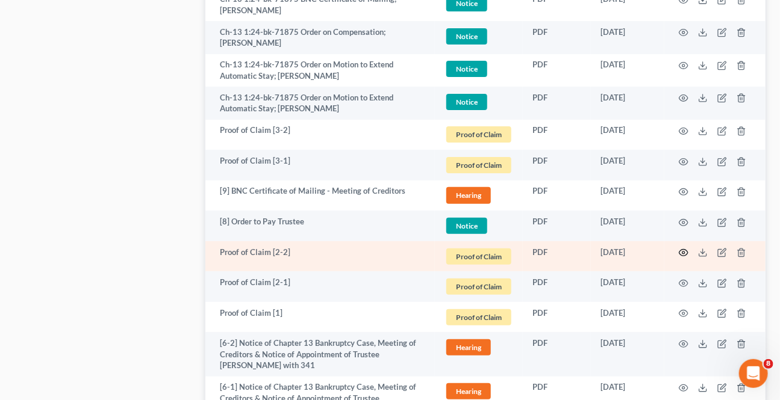
click at [687, 250] on icon "button" at bounding box center [683, 253] width 9 height 7
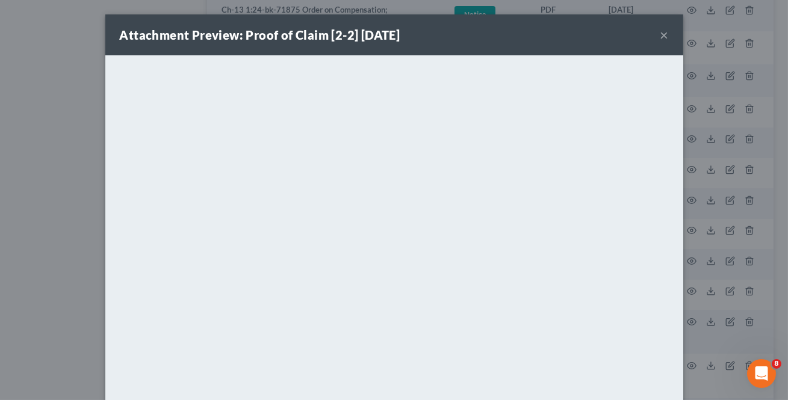
click at [662, 39] on button "×" at bounding box center [664, 35] width 8 height 14
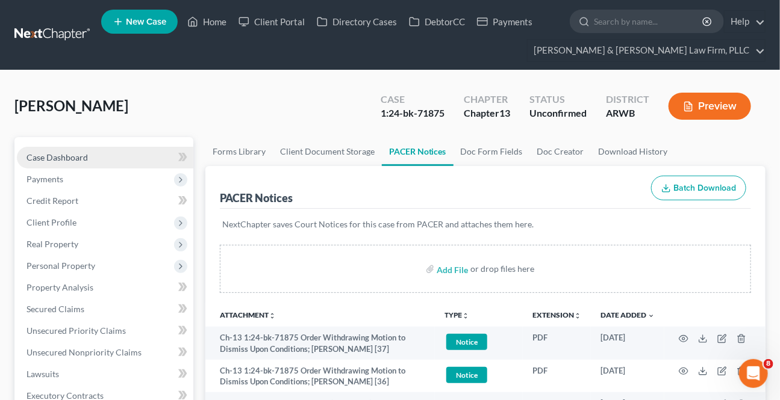
click at [45, 154] on span "Case Dashboard" at bounding box center [56, 157] width 61 height 10
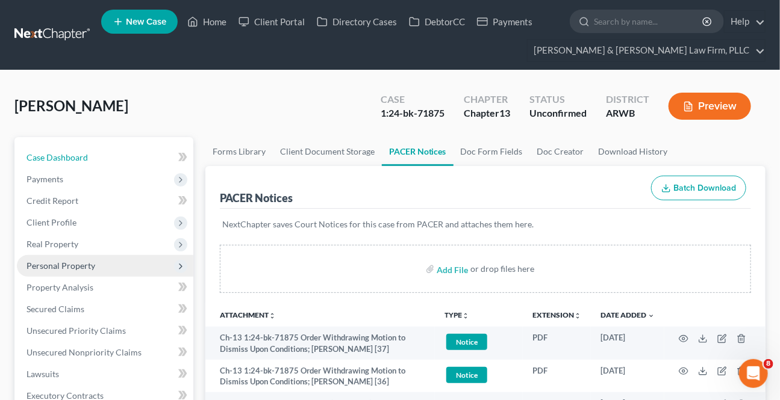
select select "2"
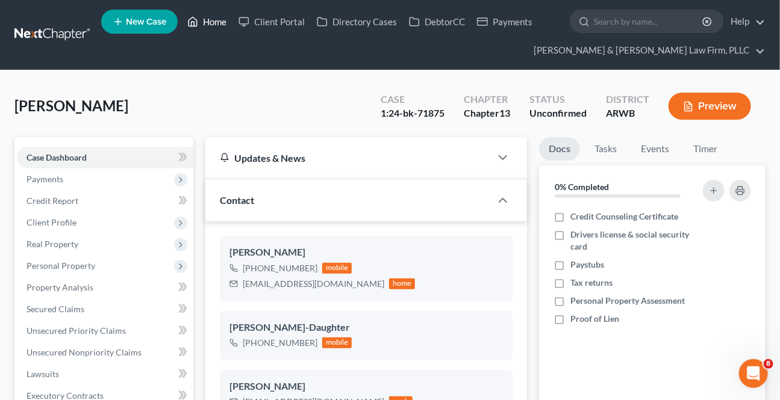
drag, startPoint x: 210, startPoint y: 17, endPoint x: 371, endPoint y: 110, distance: 185.8
click at [210, 17] on link "Home" at bounding box center [206, 22] width 51 height 22
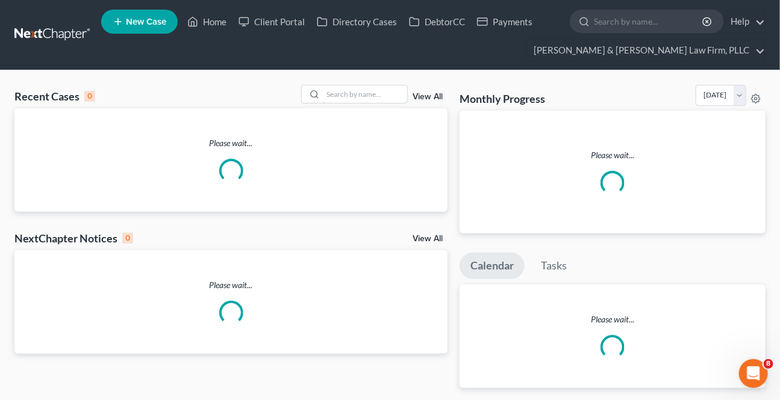
click at [375, 95] on input "search" at bounding box center [365, 93] width 84 height 17
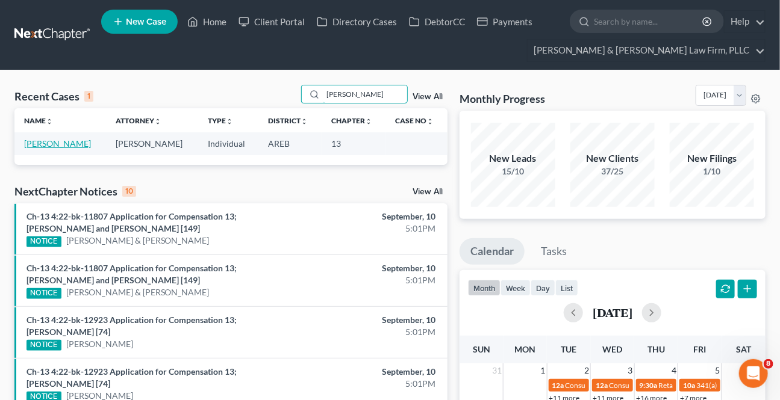
type input "[PERSON_NAME]"
click at [63, 140] on link "[PERSON_NAME]" at bounding box center [57, 143] width 67 height 10
select select "4"
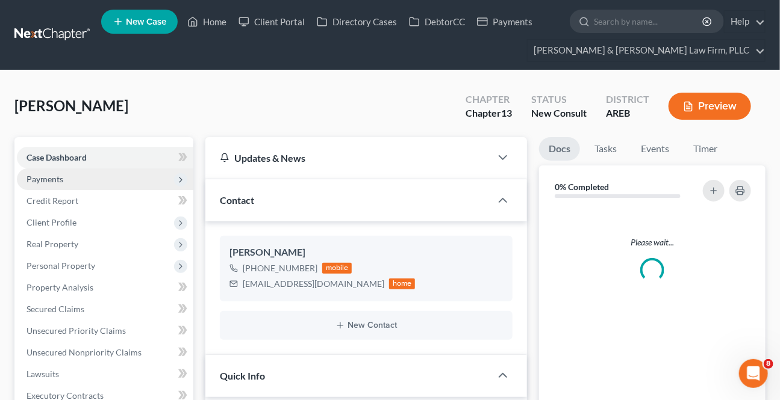
drag, startPoint x: 63, startPoint y: 141, endPoint x: 48, endPoint y: 175, distance: 36.4
click at [46, 172] on span "Payments" at bounding box center [105, 180] width 176 height 22
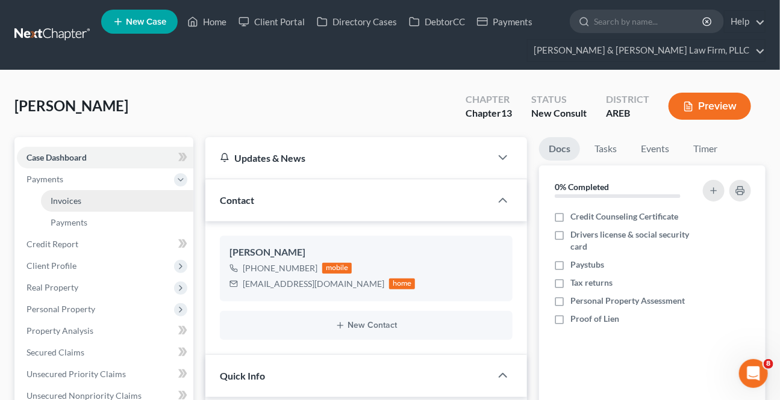
click at [63, 193] on link "Invoices" at bounding box center [117, 201] width 152 height 22
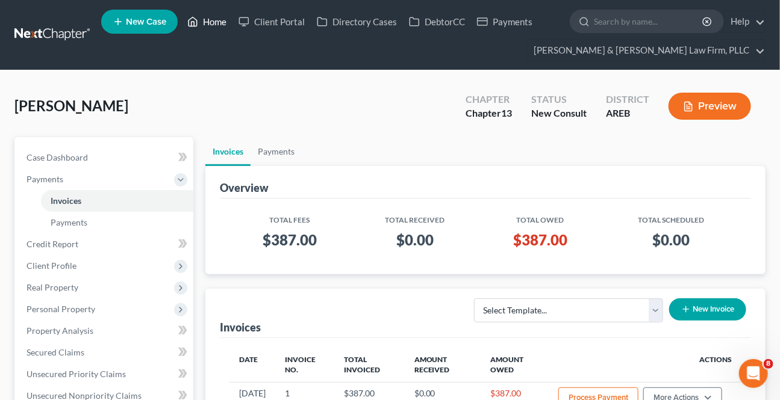
drag, startPoint x: 209, startPoint y: 33, endPoint x: 211, endPoint y: 20, distance: 13.3
click at [211, 27] on ul "New Case Home Client Portal Directory Cases DebtorCC Payments - No Result - See…" at bounding box center [433, 35] width 664 height 58
click at [211, 16] on link "Home" at bounding box center [206, 22] width 51 height 22
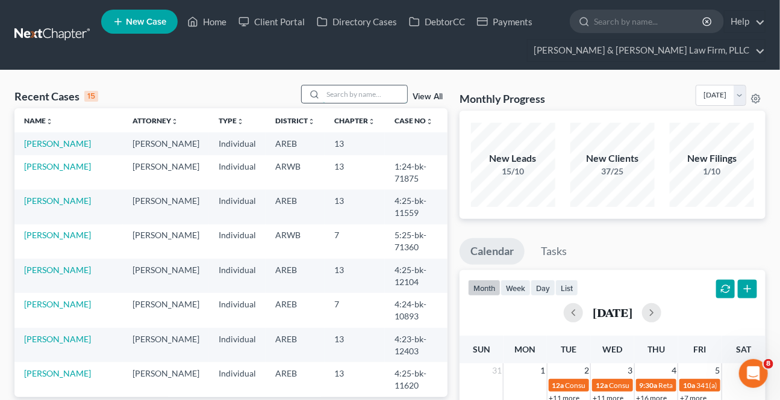
click at [376, 90] on input "search" at bounding box center [365, 93] width 84 height 17
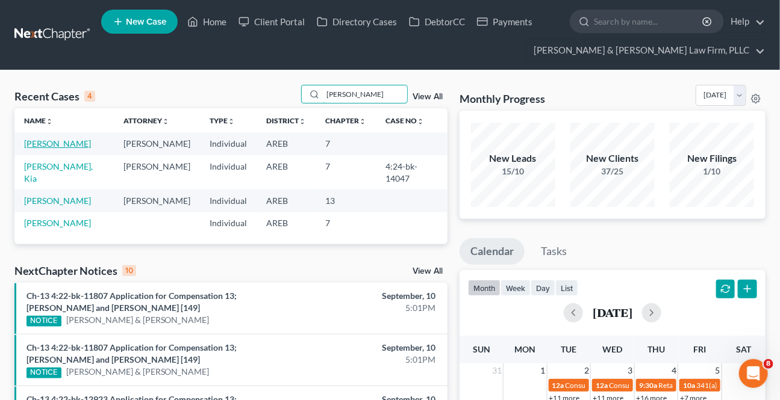
type input "[PERSON_NAME]"
click at [60, 147] on link "[PERSON_NAME]" at bounding box center [57, 143] width 67 height 10
select select "2"
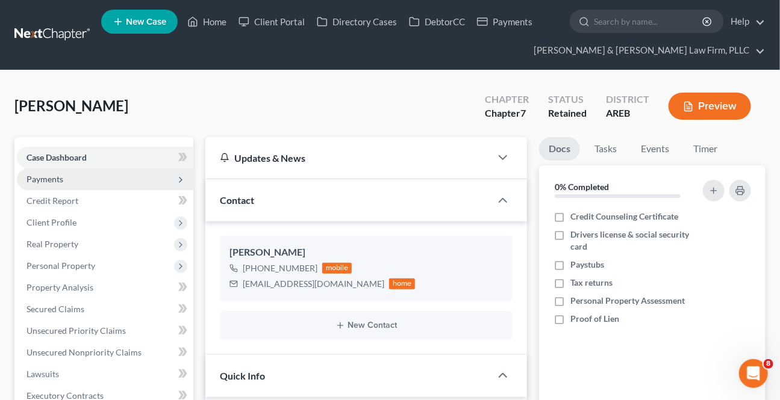
click at [51, 182] on span "Payments" at bounding box center [44, 179] width 37 height 10
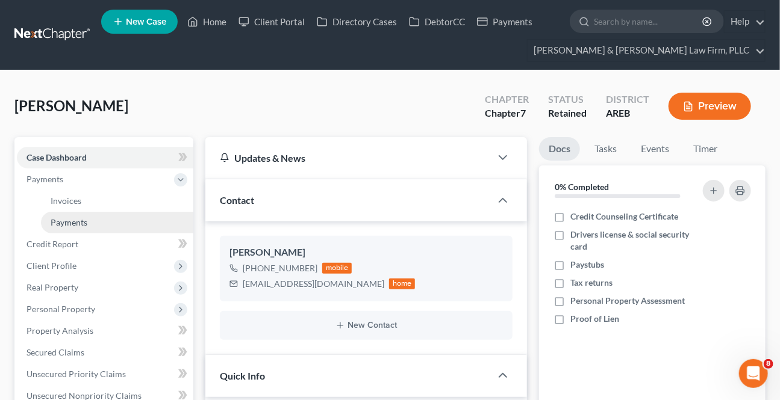
click at [73, 229] on link "Payments" at bounding box center [117, 223] width 152 height 22
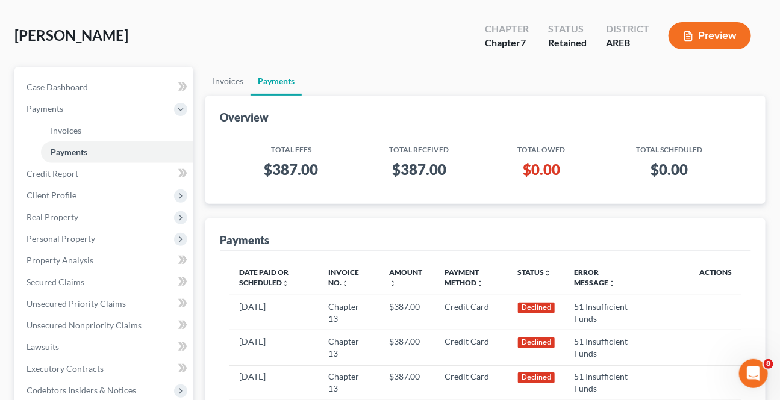
scroll to position [54, 0]
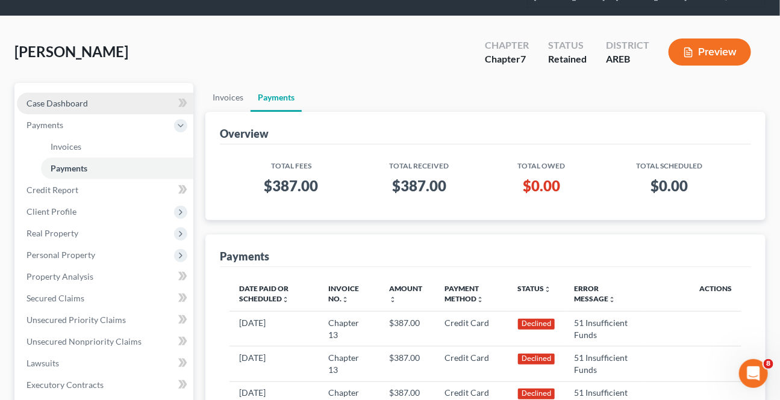
click at [81, 99] on span "Case Dashboard" at bounding box center [56, 103] width 61 height 10
select select "2"
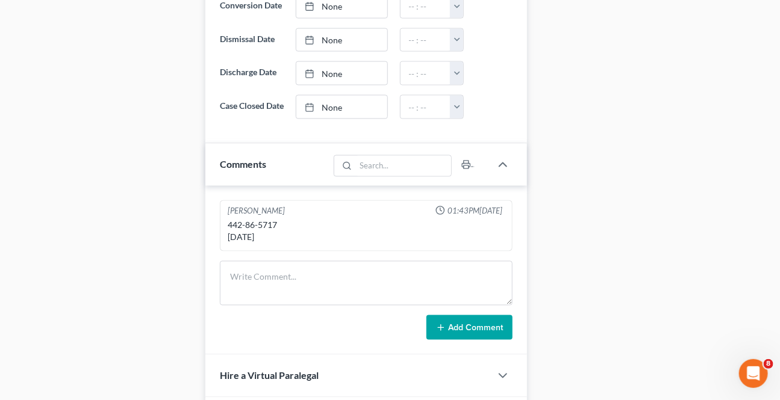
scroll to position [711, 0]
drag, startPoint x: 273, startPoint y: 247, endPoint x: 205, endPoint y: 251, distance: 67.6
click at [205, 250] on div "[PERSON_NAME] 01:43PM[DATE] 442-86-5717 [DATE] Add Comment" at bounding box center [365, 269] width 321 height 169
copy div "[DATE]"
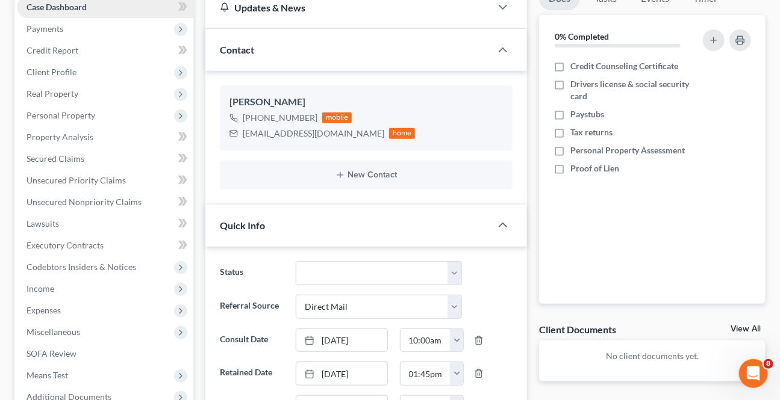
scroll to position [0, 0]
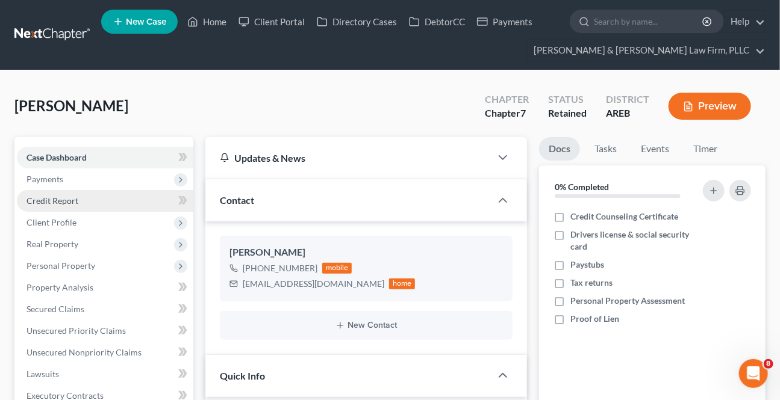
click at [62, 203] on span "Credit Report" at bounding box center [52, 201] width 52 height 10
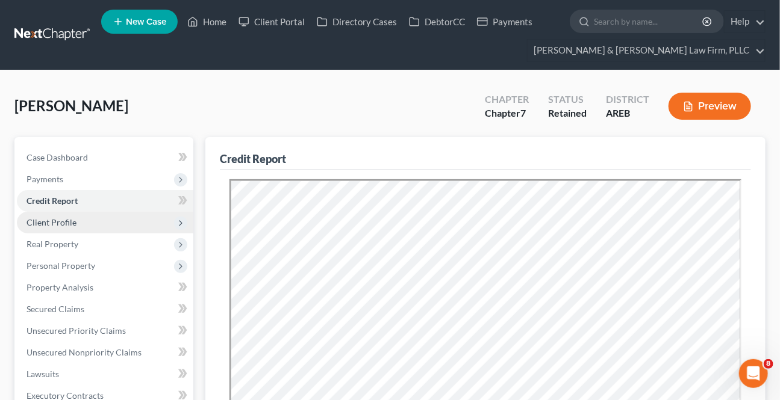
click at [72, 218] on span "Client Profile" at bounding box center [51, 222] width 50 height 10
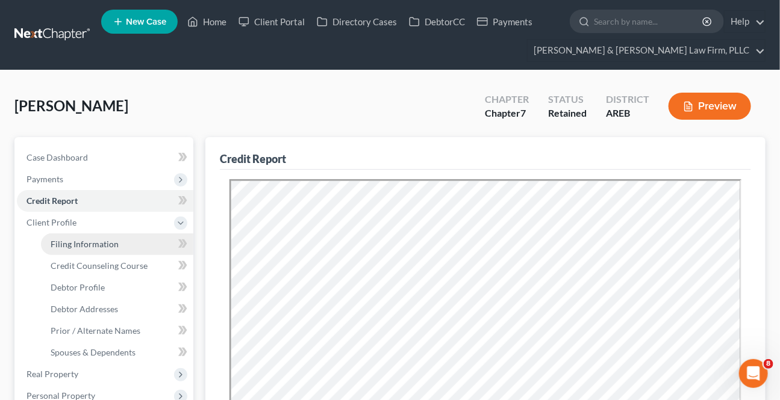
click at [78, 239] on span "Filing Information" at bounding box center [85, 244] width 68 height 10
select select "1"
select select "0"
select select "2"
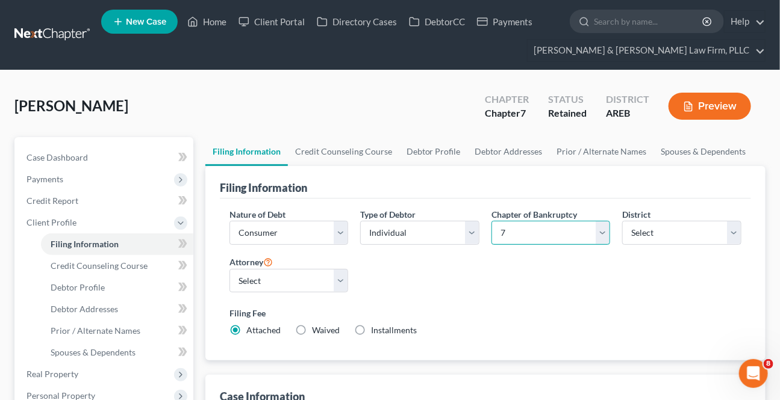
click at [536, 241] on select "Select 7 11 12 13" at bounding box center [550, 233] width 119 height 24
select select "3"
click at [491, 221] on select "Select 7 11 12 13" at bounding box center [550, 233] width 119 height 24
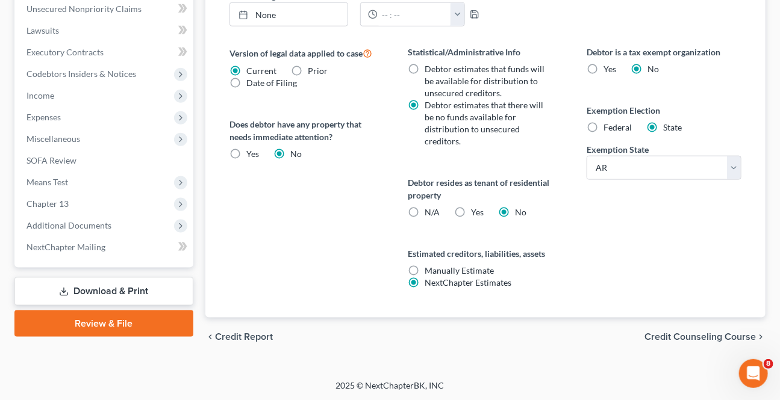
click at [674, 332] on span "Credit Counseling Course" at bounding box center [699, 337] width 111 height 10
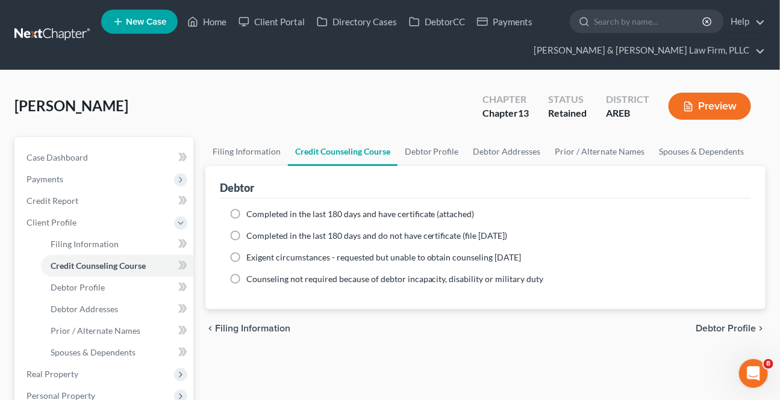
click at [714, 325] on span "Debtor Profile" at bounding box center [725, 329] width 60 height 10
select select "1"
select select "2"
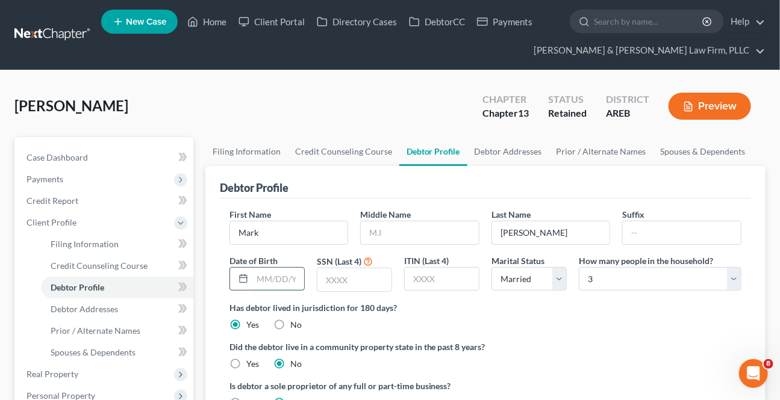
click at [263, 278] on input "text" at bounding box center [278, 279] width 52 height 23
paste input "[DATE]"
type input "[DATE]"
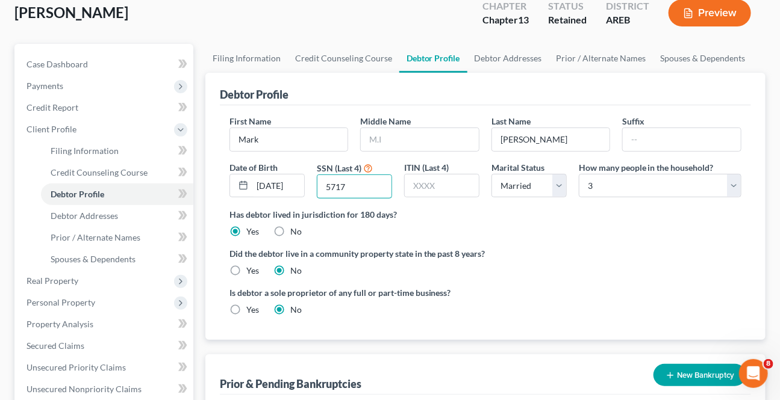
scroll to position [273, 0]
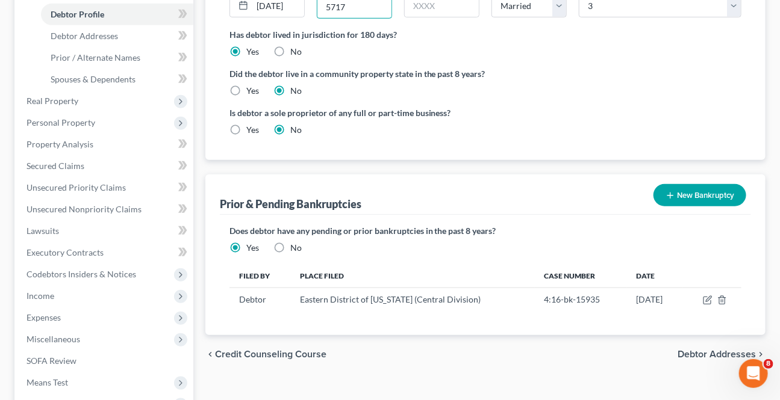
type input "5717"
click at [701, 353] on span "Debtor Addresses" at bounding box center [716, 355] width 78 height 10
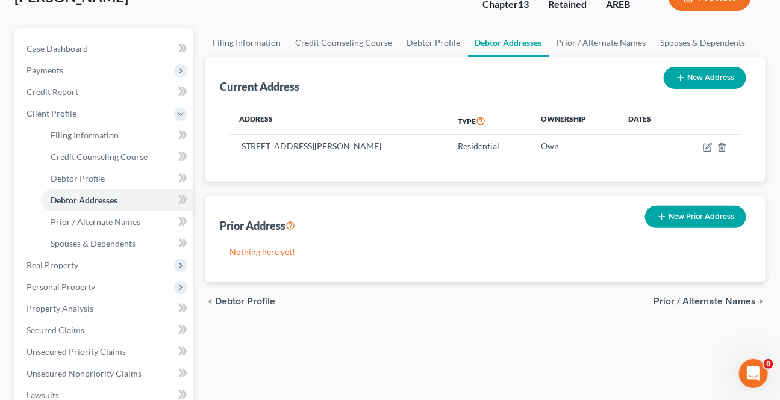
scroll to position [164, 0]
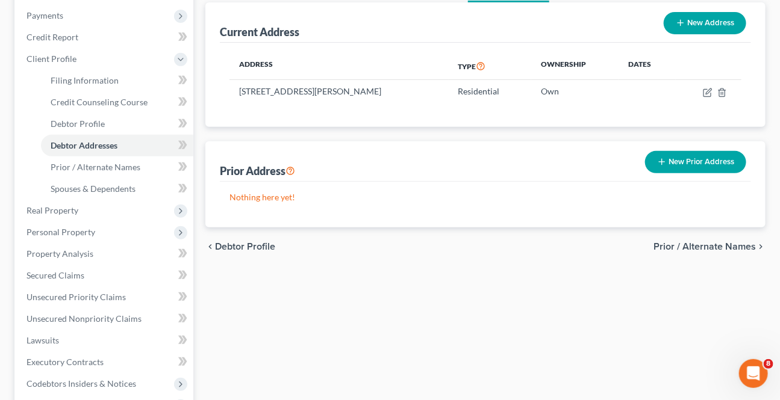
click at [708, 243] on span "Prior / Alternate Names" at bounding box center [704, 247] width 102 height 10
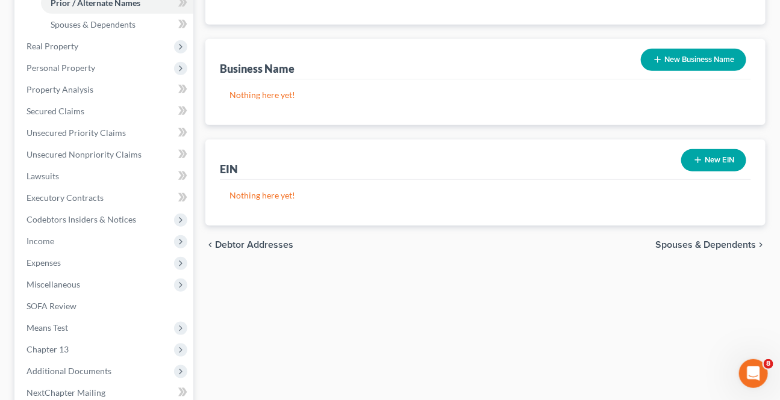
click at [705, 244] on span "Spouses & Dependents" at bounding box center [705, 245] width 101 height 10
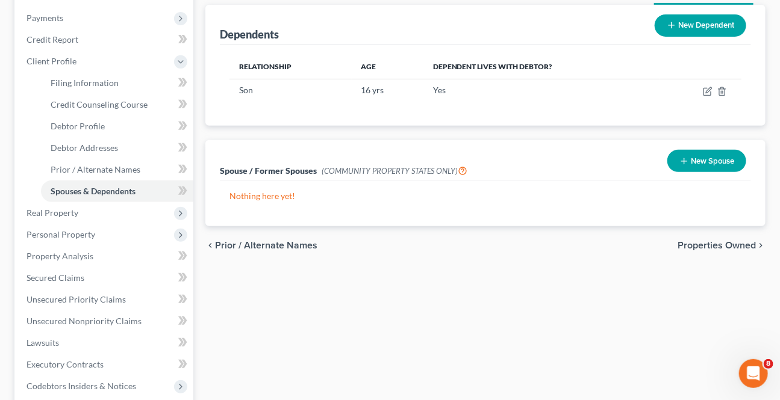
scroll to position [164, 0]
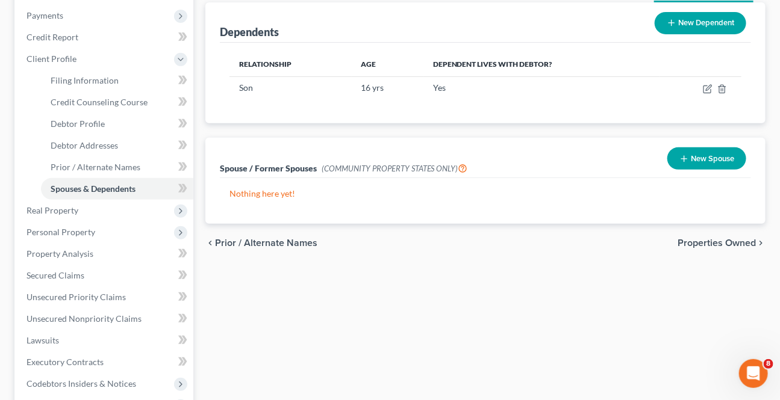
click at [702, 240] on span "Properties Owned" at bounding box center [716, 243] width 78 height 10
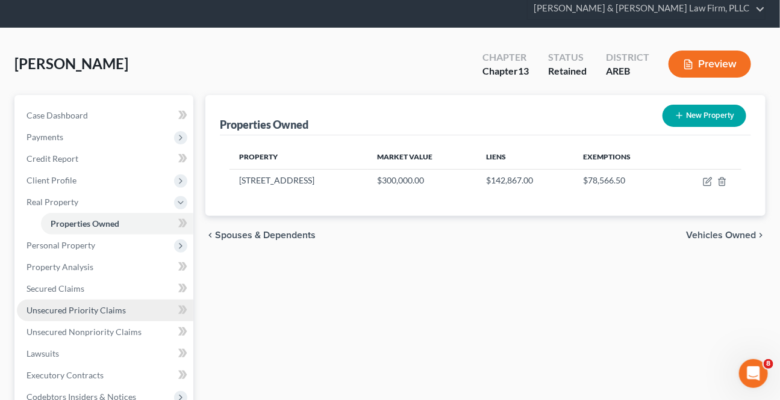
scroll to position [54, 0]
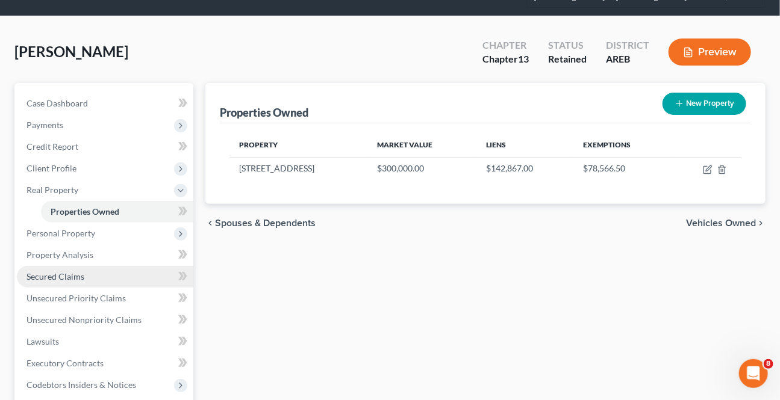
click at [81, 271] on span "Secured Claims" at bounding box center [55, 276] width 58 height 10
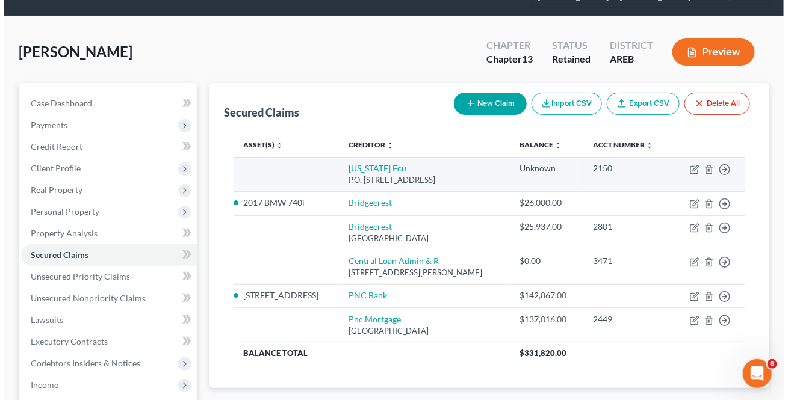
scroll to position [54, 0]
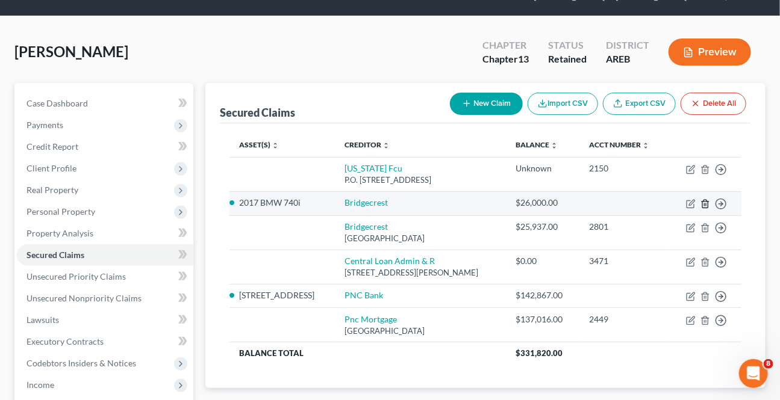
click at [706, 200] on icon "button" at bounding box center [704, 204] width 5 height 8
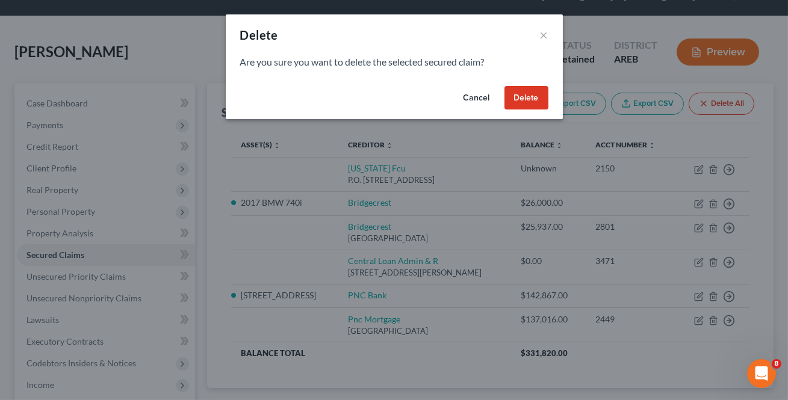
drag, startPoint x: 535, startPoint y: 90, endPoint x: 643, endPoint y: 225, distance: 172.6
click at [535, 90] on button "Delete" at bounding box center [526, 98] width 44 height 24
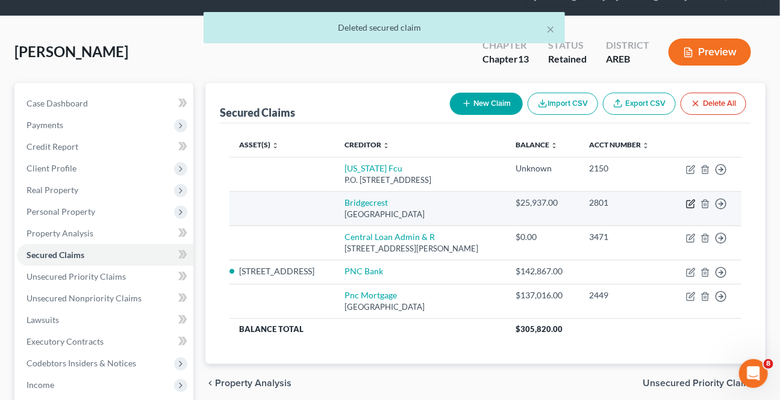
click at [690, 199] on icon "button" at bounding box center [691, 204] width 10 height 10
select select "3"
select select "0"
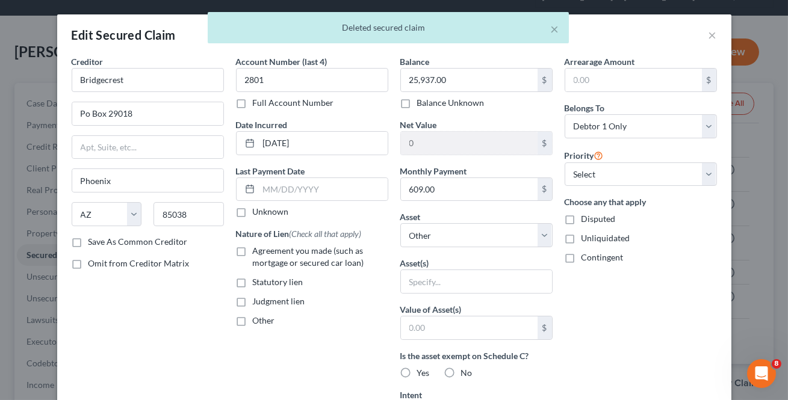
click at [88, 246] on label "Save As Common Creditor" at bounding box center [137, 242] width 99 height 12
click at [93, 244] on input "Save As Common Creditor" at bounding box center [97, 240] width 8 height 8
checkbox input "true"
drag, startPoint x: 237, startPoint y: 252, endPoint x: 458, endPoint y: 187, distance: 229.7
click at [253, 252] on label "Agreement you made (such as mortgage or secured car loan)" at bounding box center [320, 257] width 135 height 24
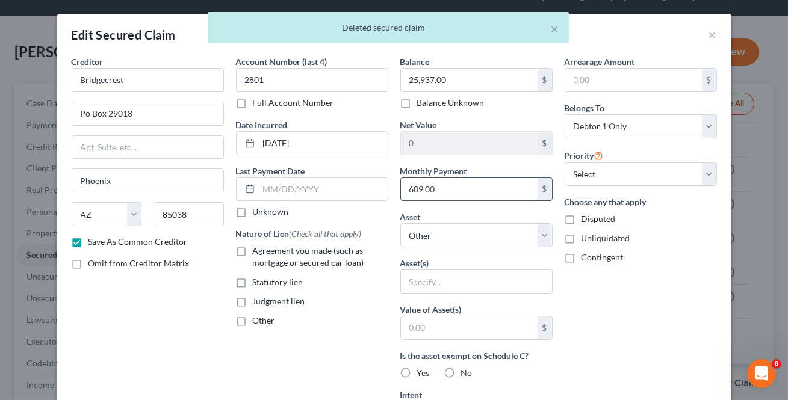
click at [258, 252] on input "Agreement you made (such as mortgage or secured car loan)" at bounding box center [262, 249] width 8 height 8
checkbox input "true"
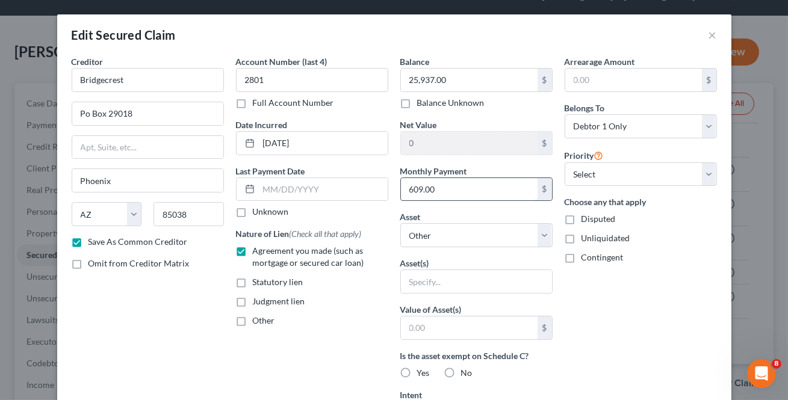
click at [458, 187] on input "609.00" at bounding box center [469, 189] width 137 height 23
click at [438, 229] on select "Select Other Multiple Assets Term life insurance - $null Navy FCU (Savings Acco…" at bounding box center [476, 235] width 152 height 24
select select "8"
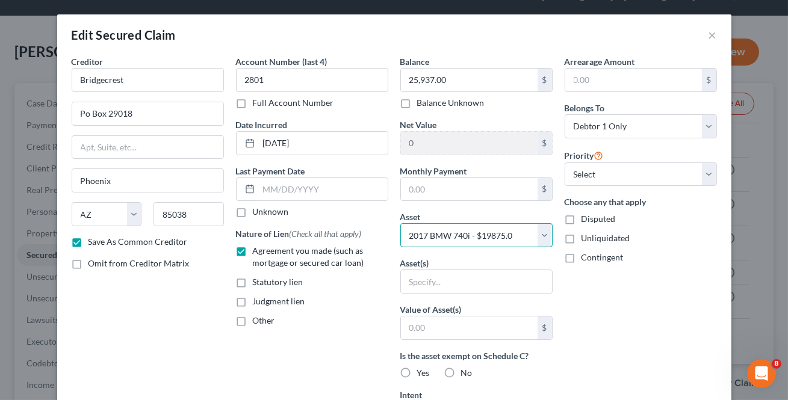
click at [400, 223] on select "Select Other Multiple Assets Term life insurance - $null Navy FCU (Savings Acco…" at bounding box center [476, 235] width 152 height 24
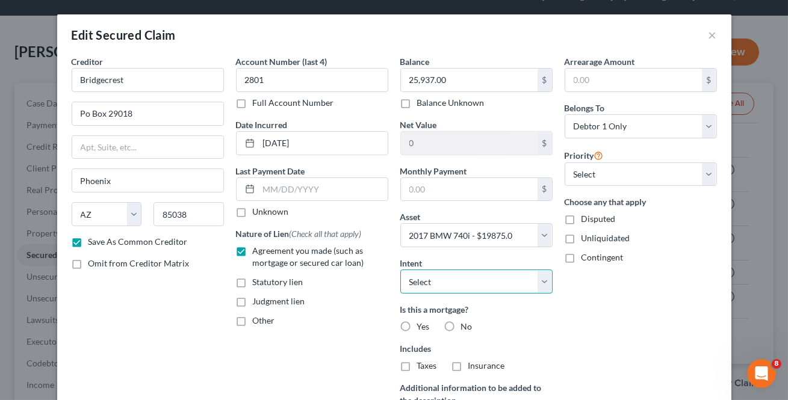
drag, startPoint x: 492, startPoint y: 279, endPoint x: 481, endPoint y: 287, distance: 14.2
click at [492, 279] on select "Select Surrender Redeem Reaffirm Avoid Other" at bounding box center [476, 282] width 152 height 24
select select "2"
click at [400, 270] on select "Select Surrender Redeem Reaffirm Avoid Other" at bounding box center [476, 282] width 152 height 24
click at [461, 323] on label "No" at bounding box center [466, 327] width 11 height 12
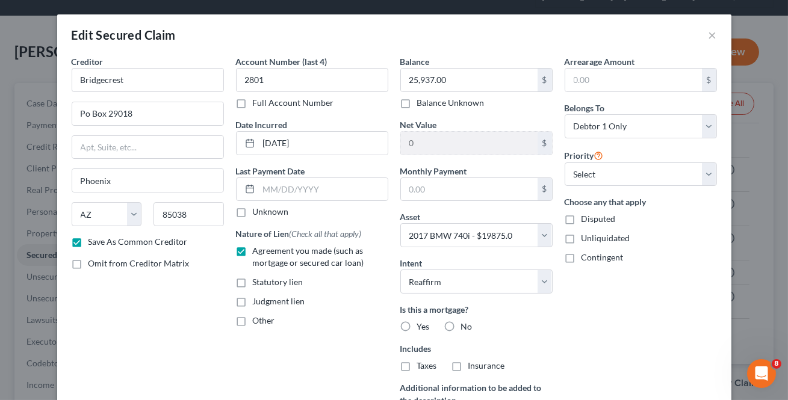
click at [466, 323] on input "No" at bounding box center [470, 325] width 8 height 8
radio input "true"
click at [461, 363] on label "No" at bounding box center [466, 366] width 11 height 12
click at [466, 363] on input "No" at bounding box center [470, 364] width 8 height 8
radio input "true"
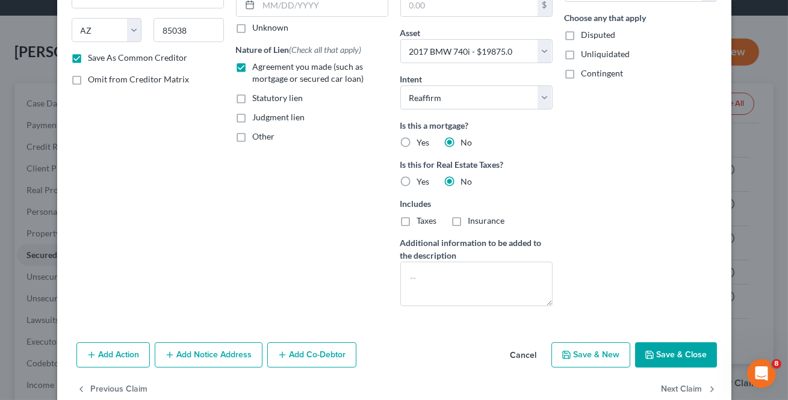
scroll to position [209, 0]
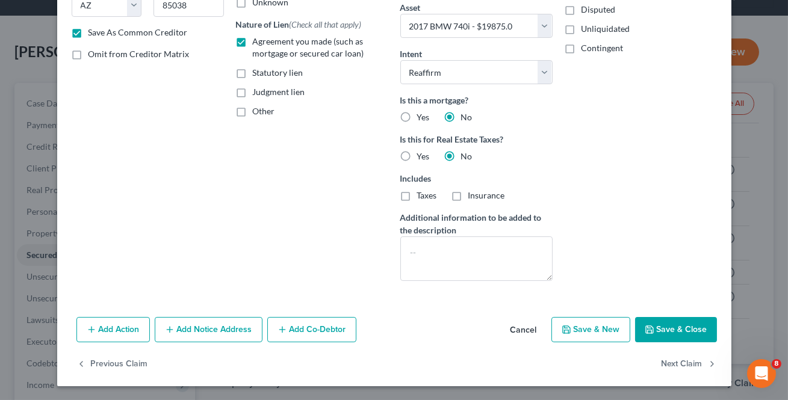
click at [663, 323] on button "Save & Close" at bounding box center [676, 329] width 82 height 25
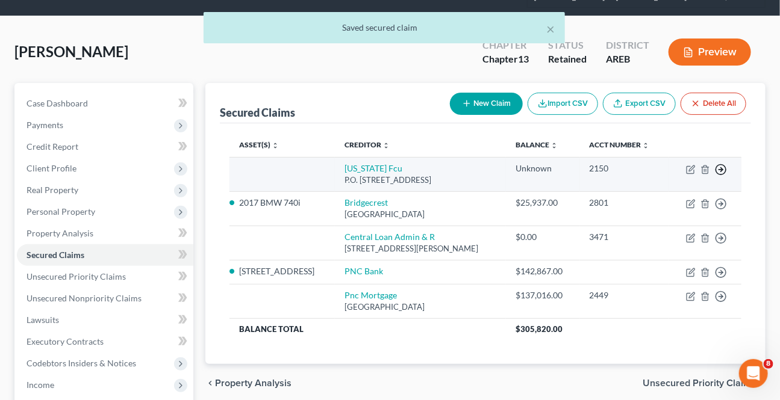
click at [719, 164] on icon "button" at bounding box center [721, 170] width 12 height 12
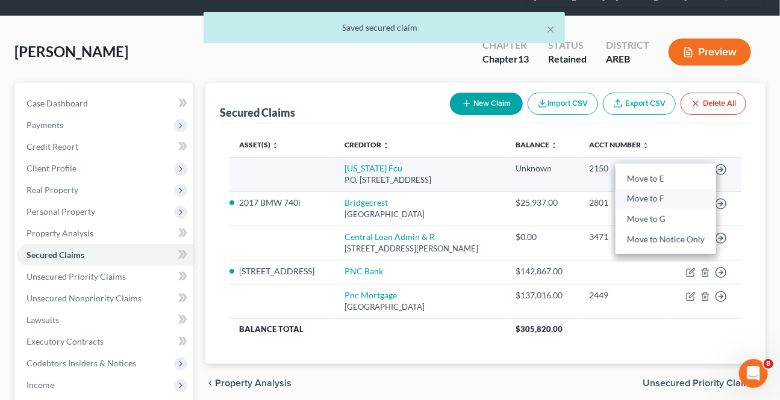
click at [648, 196] on link "Move to F" at bounding box center [665, 199] width 101 height 20
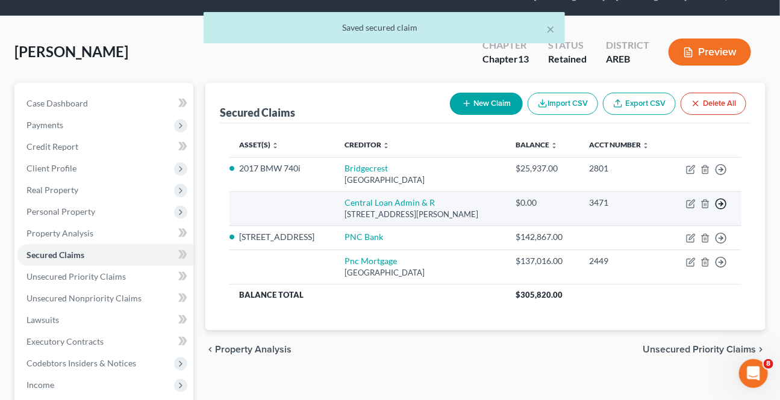
click at [719, 199] on icon "button" at bounding box center [721, 204] width 12 height 12
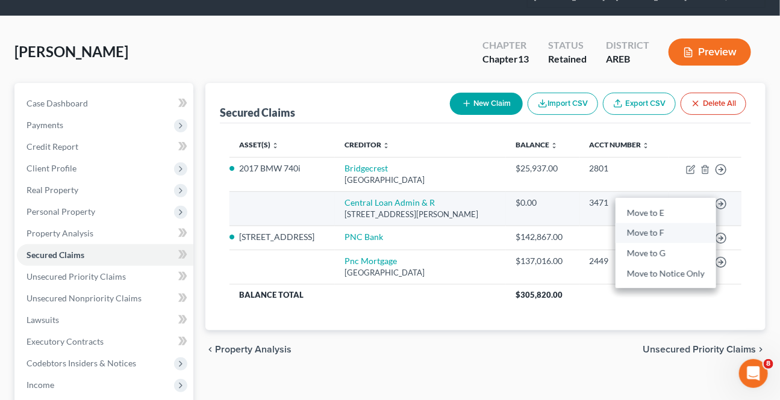
click at [650, 229] on link "Move to F" at bounding box center [665, 233] width 101 height 20
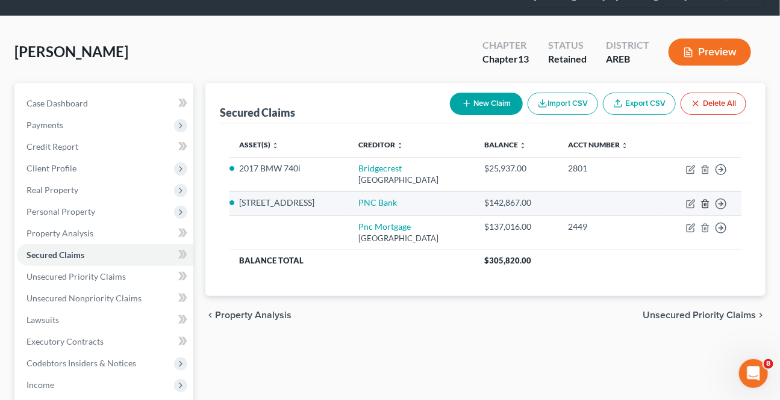
click at [704, 201] on icon "button" at bounding box center [705, 204] width 10 height 10
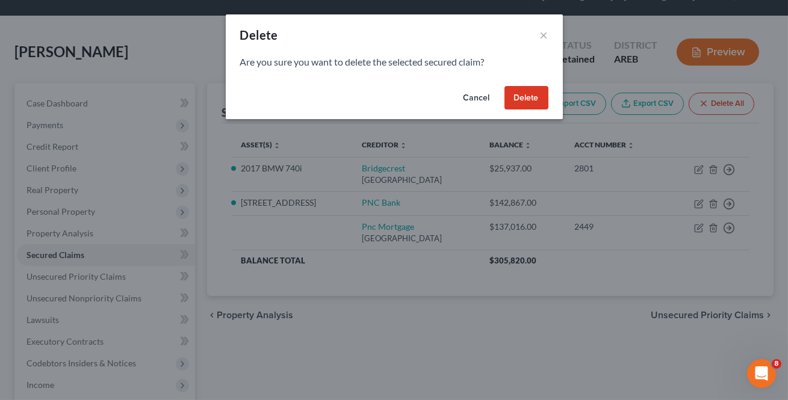
click at [535, 106] on button "Delete" at bounding box center [526, 98] width 44 height 24
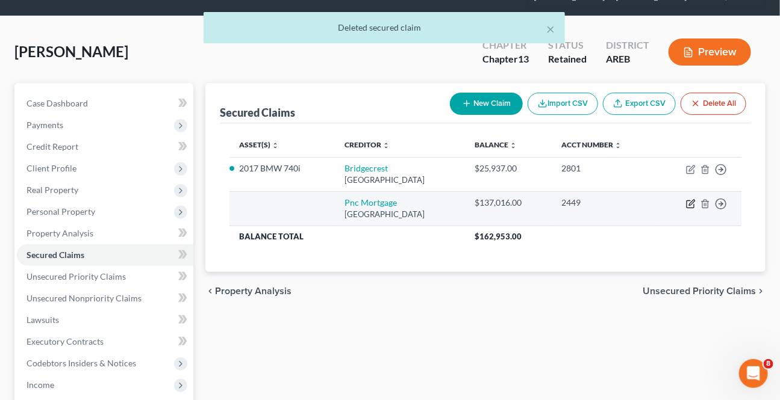
click at [686, 200] on icon "button" at bounding box center [691, 204] width 10 height 10
select select "36"
select select "0"
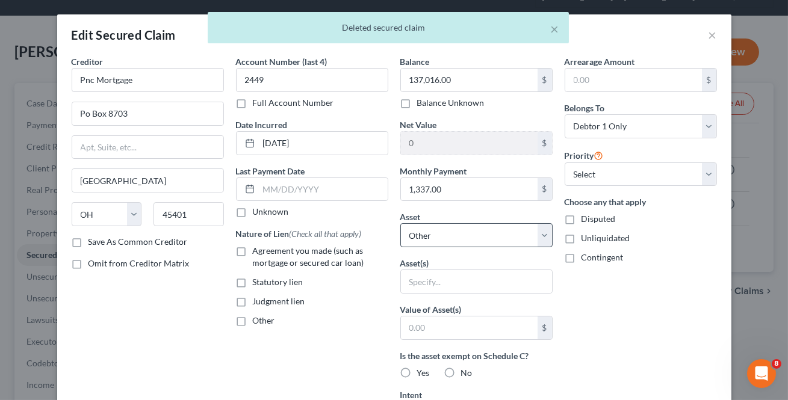
click at [253, 253] on label "Agreement you made (such as mortgage or secured car loan)" at bounding box center [320, 257] width 135 height 24
click at [258, 253] on input "Agreement you made (such as mortgage or secured car loan)" at bounding box center [262, 249] width 8 height 8
checkbox input "true"
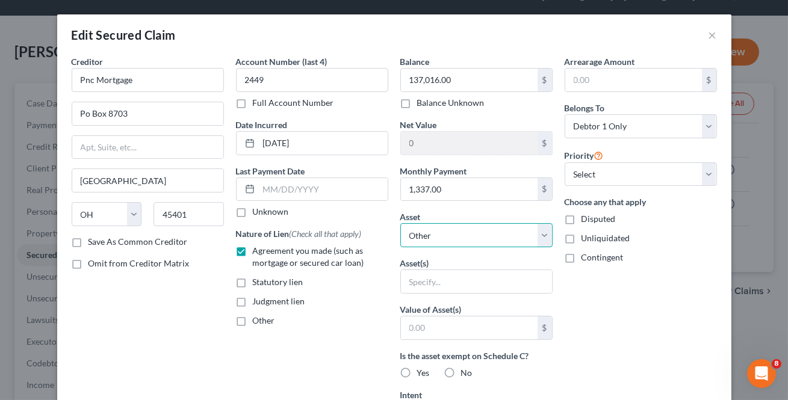
click at [476, 239] on select "Select Other Multiple Assets Term life insurance - $null Navy FCU (Savings Acco…" at bounding box center [476, 235] width 152 height 24
select select "7"
click at [400, 223] on select "Select Other Multiple Assets Term life insurance - $null Navy FCU (Savings Acco…" at bounding box center [476, 235] width 152 height 24
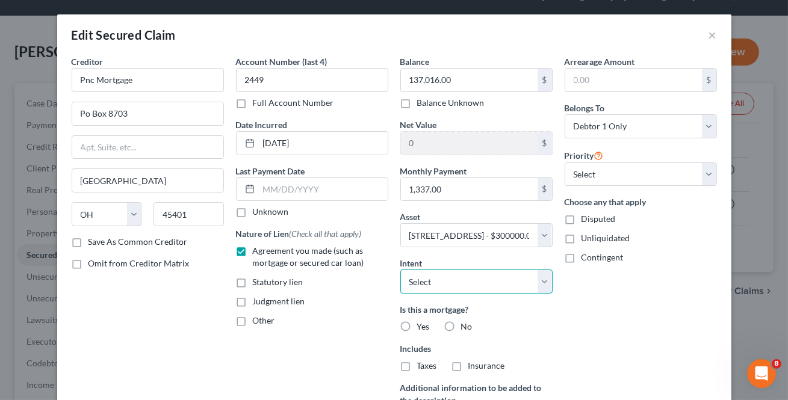
drag, startPoint x: 492, startPoint y: 288, endPoint x: 485, endPoint y: 292, distance: 7.8
click at [492, 288] on select "Select Surrender Redeem Reaffirm Avoid Other" at bounding box center [476, 282] width 152 height 24
select select "2"
click at [400, 270] on select "Select Surrender Redeem Reaffirm Avoid Other" at bounding box center [476, 282] width 152 height 24
click at [417, 329] on label "Yes" at bounding box center [423, 327] width 13 height 12
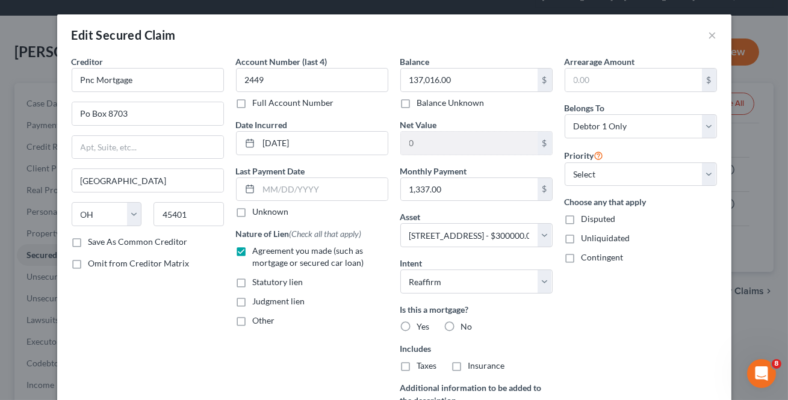
click at [422, 329] on input "Yes" at bounding box center [426, 325] width 8 height 8
radio input "true"
click at [417, 367] on label "Taxes" at bounding box center [427, 366] width 20 height 12
click at [422, 367] on input "Taxes" at bounding box center [426, 364] width 8 height 8
checkbox input "true"
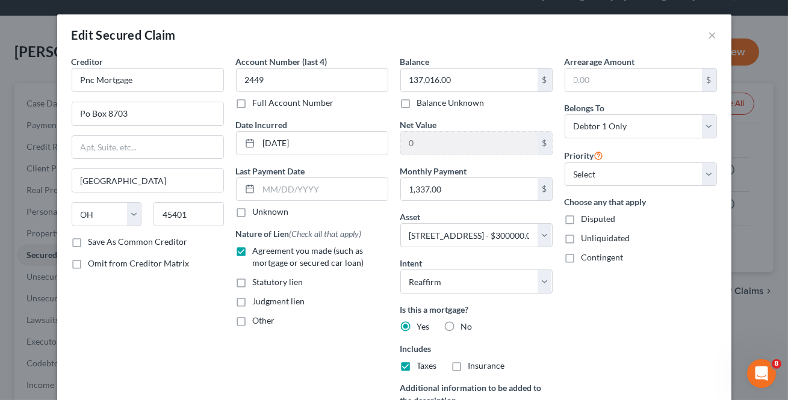
click at [468, 365] on label "Insurance" at bounding box center [486, 366] width 37 height 12
click at [473, 365] on input "Insurance" at bounding box center [477, 364] width 8 height 8
checkbox input "true"
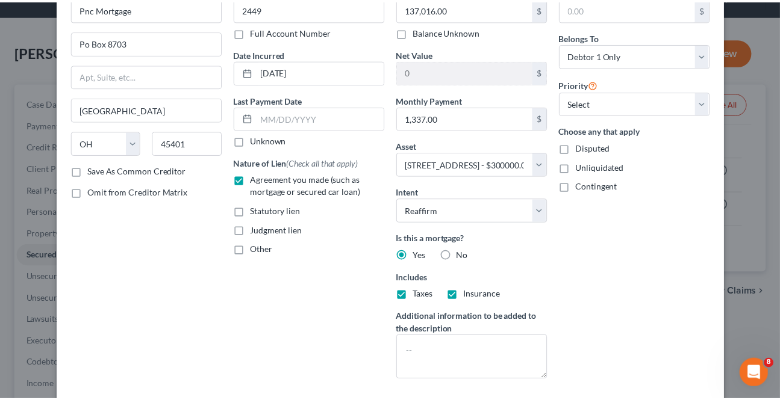
scroll to position [170, 0]
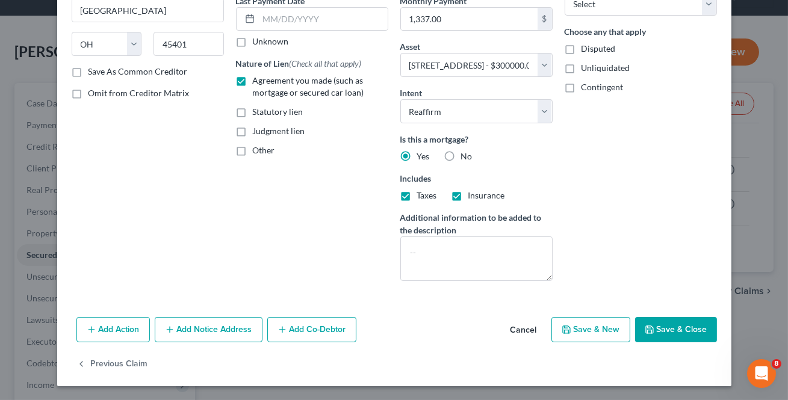
click at [665, 327] on button "Save & Close" at bounding box center [676, 329] width 82 height 25
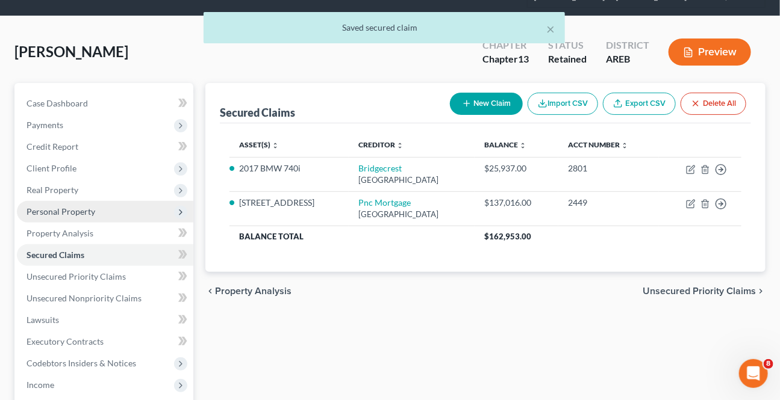
drag, startPoint x: 78, startPoint y: 213, endPoint x: 68, endPoint y: 204, distance: 13.6
click at [78, 213] on span "Personal Property" at bounding box center [60, 211] width 69 height 10
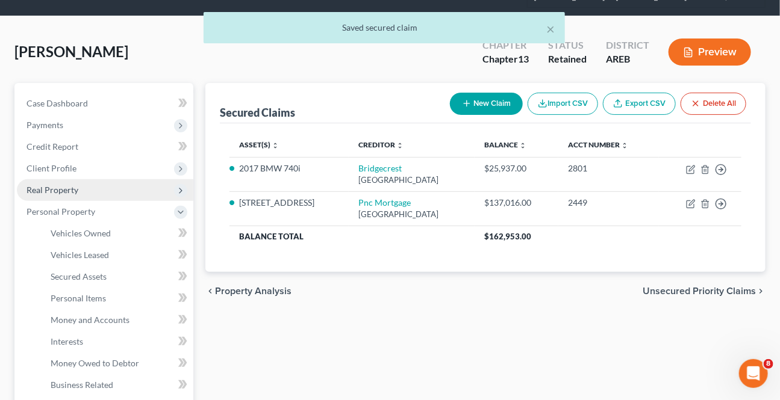
click at [62, 191] on span "Real Property" at bounding box center [52, 190] width 52 height 10
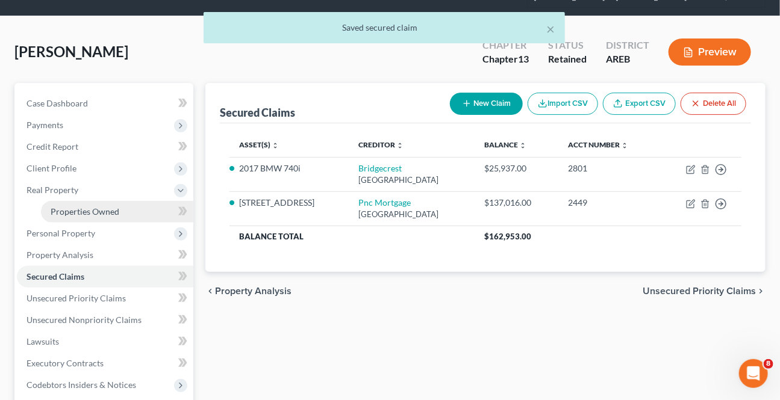
click at [60, 202] on link "Properties Owned" at bounding box center [117, 212] width 152 height 22
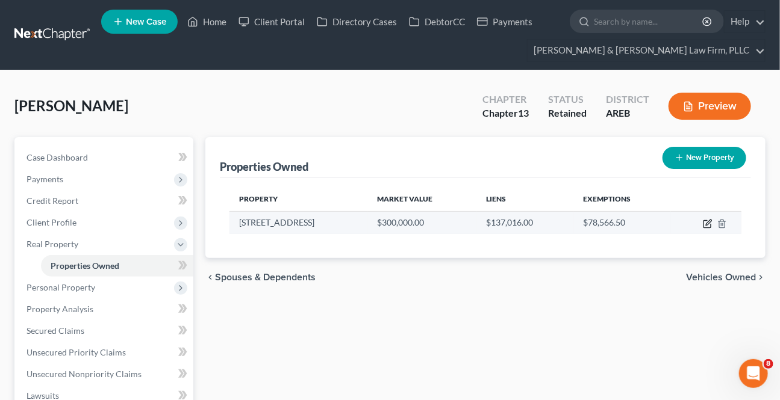
click at [706, 225] on icon "button" at bounding box center [708, 224] width 10 height 10
select select "2"
select select "3"
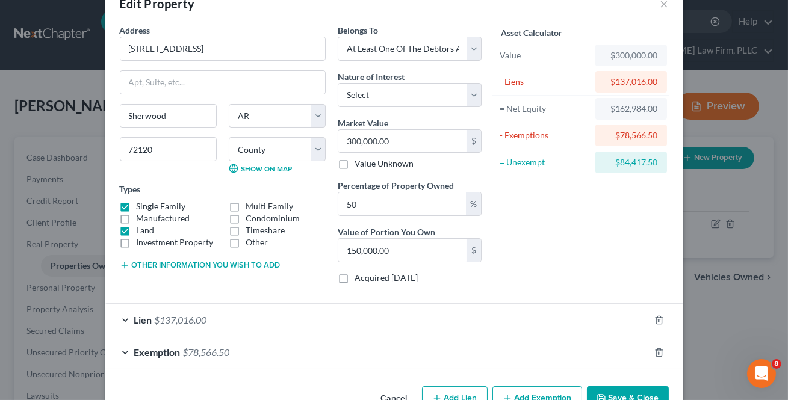
scroll to position [66, 0]
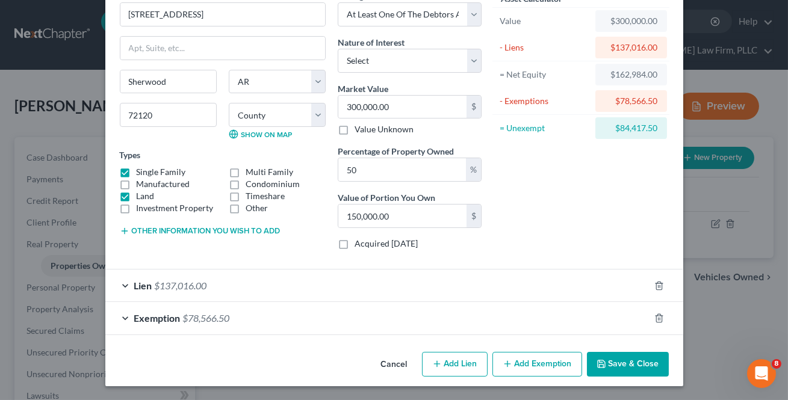
click at [639, 364] on button "Save & Close" at bounding box center [628, 364] width 82 height 25
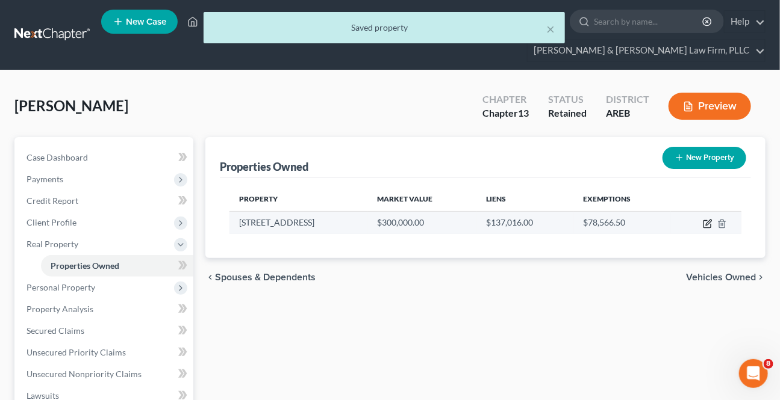
click at [706, 225] on icon "button" at bounding box center [708, 224] width 10 height 10
select select "2"
select select "59"
select select "3"
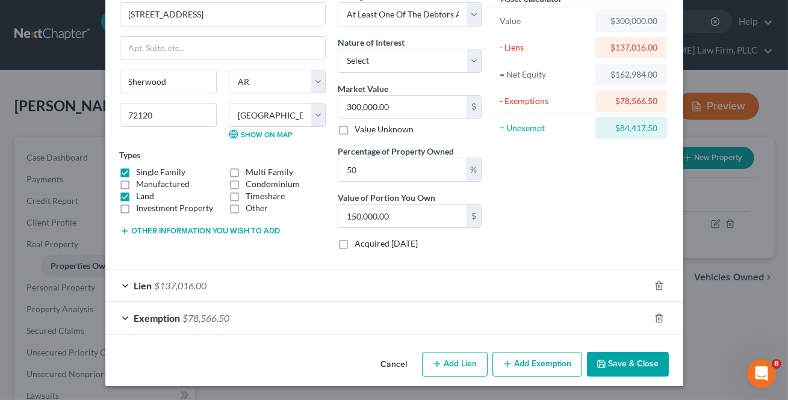
drag, startPoint x: 623, startPoint y: 362, endPoint x: 664, endPoint y: 314, distance: 63.7
click at [622, 362] on button "Save & Close" at bounding box center [628, 364] width 82 height 25
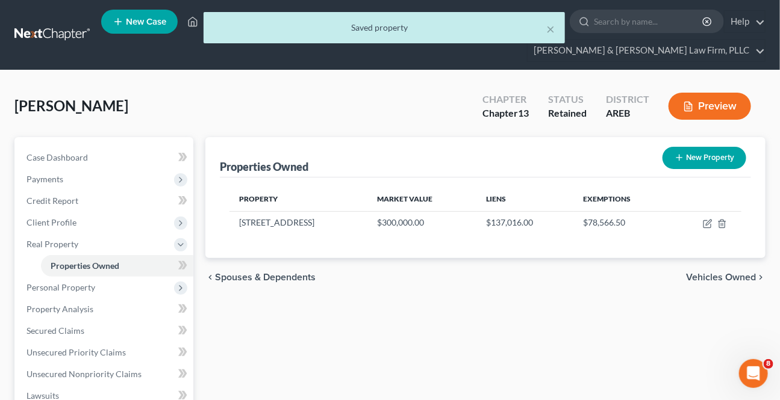
click at [704, 275] on span "Vehicles Owned" at bounding box center [721, 278] width 70 height 10
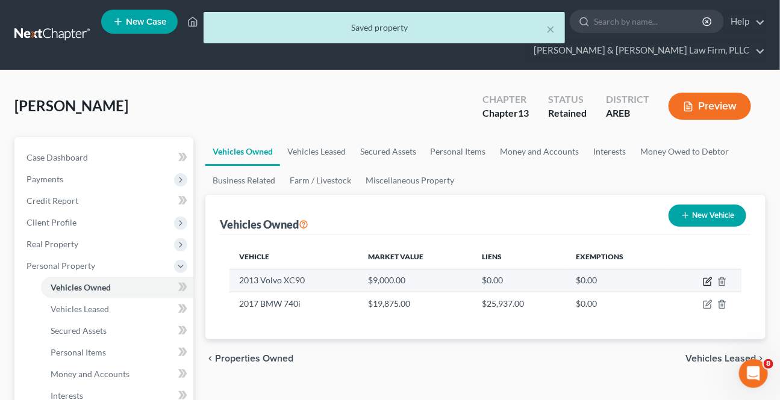
click at [705, 279] on icon "button" at bounding box center [708, 282] width 10 height 10
select select "0"
select select "13"
select select "2"
select select "3"
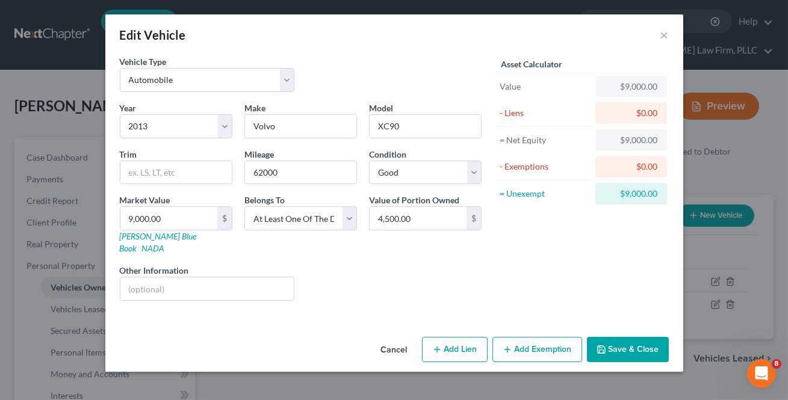
click at [528, 340] on button "Add Exemption" at bounding box center [537, 349] width 90 height 25
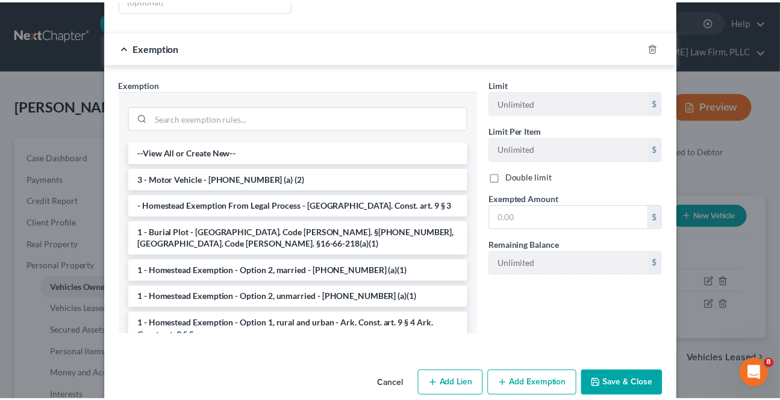
scroll to position [297, 0]
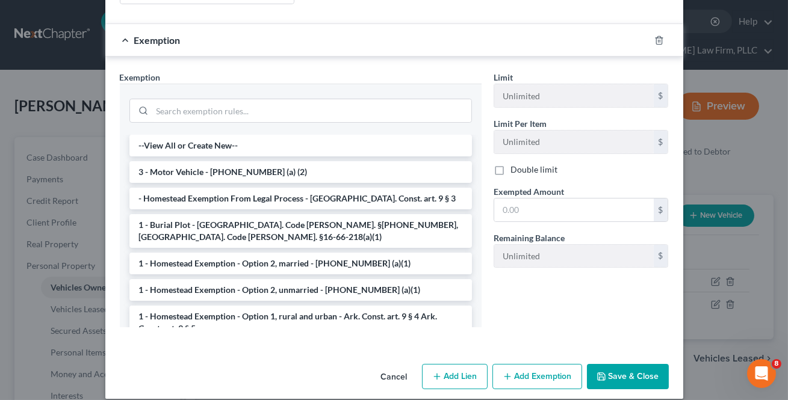
click at [403, 365] on button "Cancel" at bounding box center [394, 377] width 46 height 24
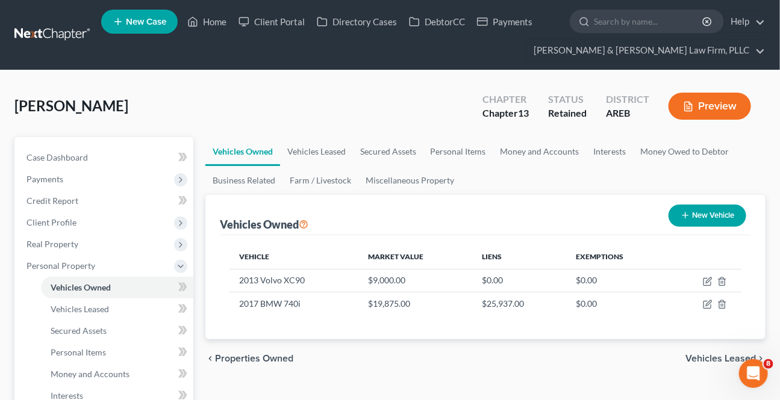
click at [692, 358] on span "Vehicles Leased" at bounding box center [720, 359] width 70 height 10
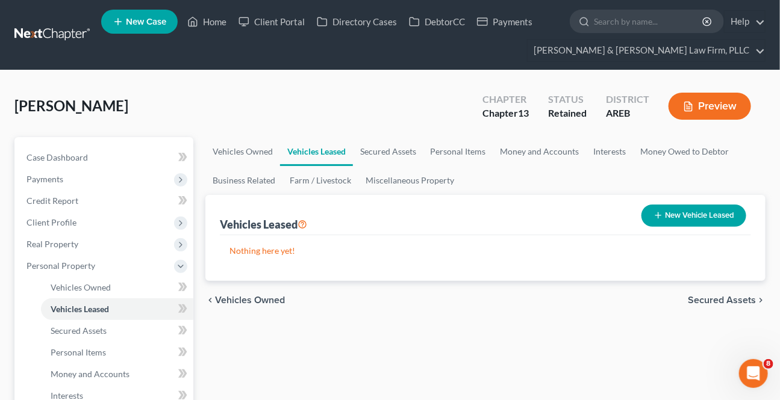
click at [723, 300] on span "Secured Assets" at bounding box center [721, 301] width 68 height 10
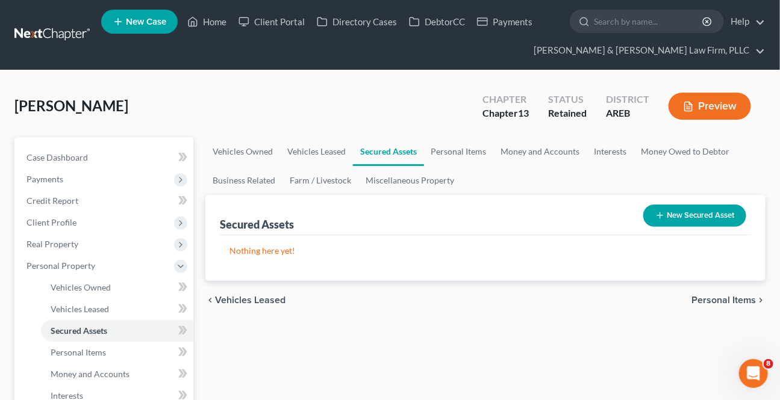
click at [720, 302] on span "Personal Items" at bounding box center [723, 301] width 64 height 10
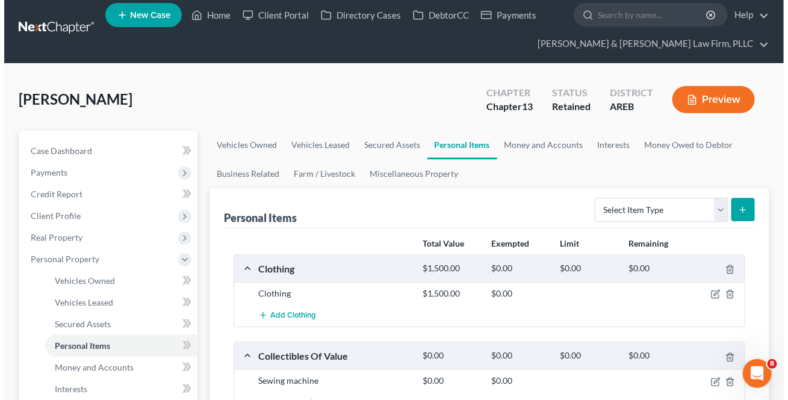
scroll to position [109, 0]
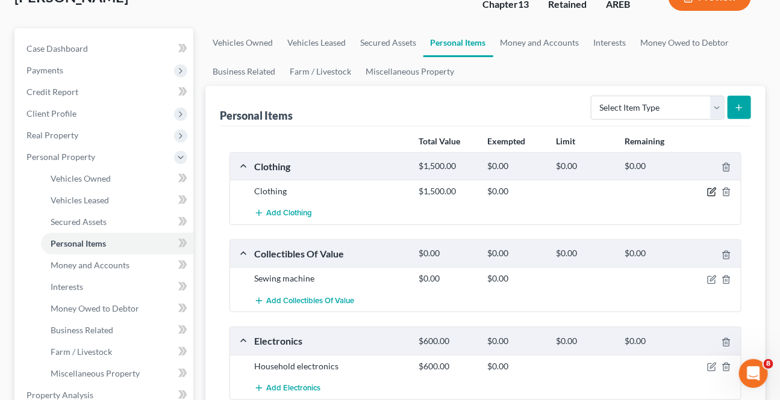
click at [709, 193] on icon "button" at bounding box center [712, 192] width 10 height 10
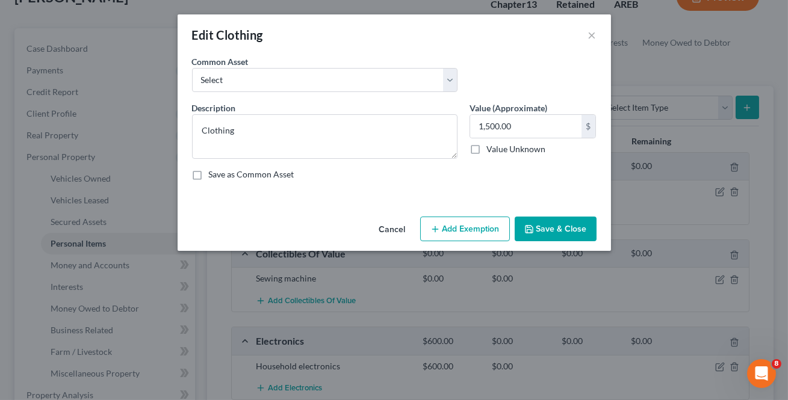
click at [454, 235] on button "Add Exemption" at bounding box center [465, 229] width 90 height 25
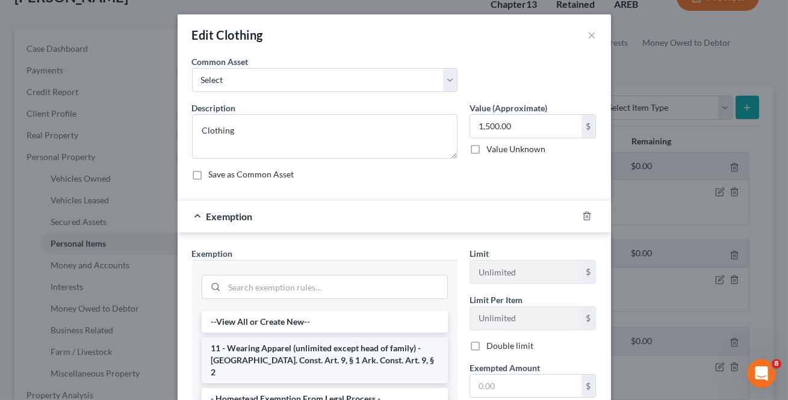
click at [287, 350] on li "11 - Wearing Apparel (unlimited except head of family) - [GEOGRAPHIC_DATA]. Con…" at bounding box center [325, 361] width 246 height 46
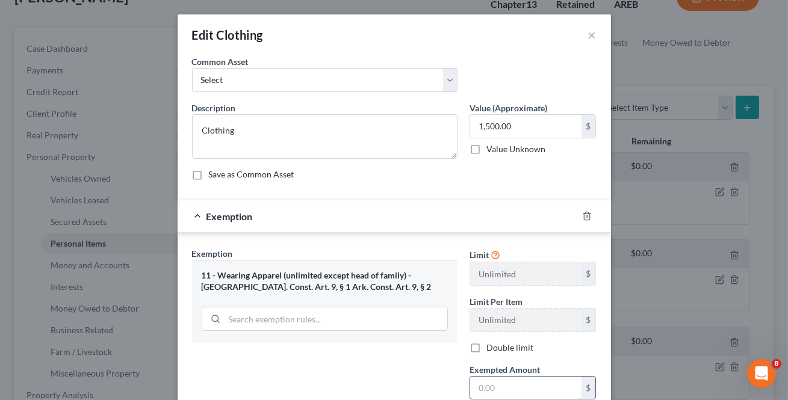
click at [506, 393] on input "text" at bounding box center [525, 388] width 111 height 23
type input "1,500"
click at [364, 352] on div "Exemption Set must be selected for CA. Exemption * 11 - Wearing Apparel (unlimi…" at bounding box center [325, 351] width 278 height 208
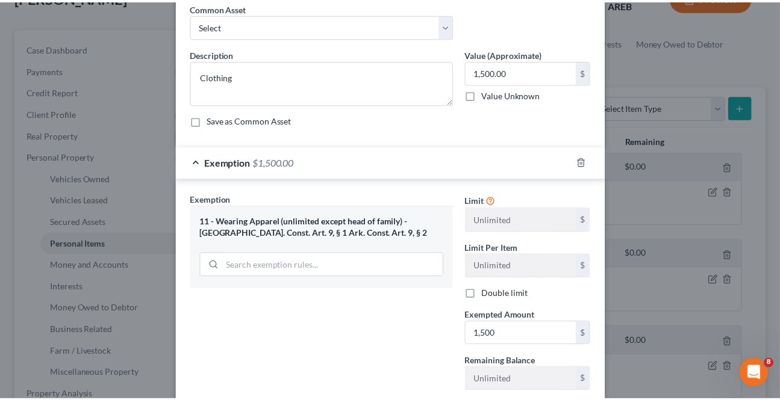
scroll to position [131, 0]
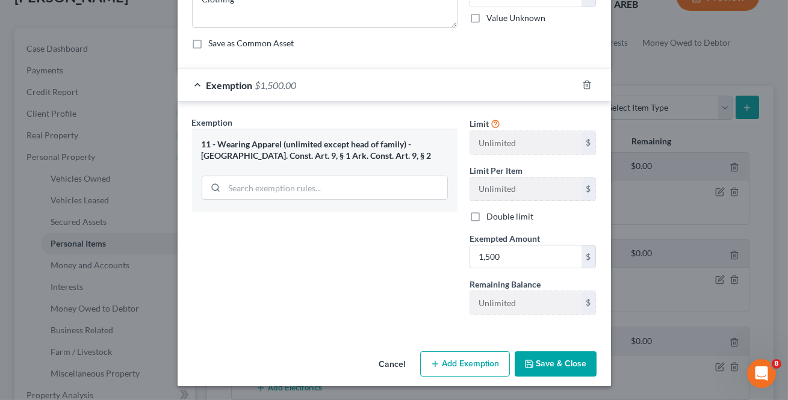
drag, startPoint x: 523, startPoint y: 365, endPoint x: 516, endPoint y: 371, distance: 8.5
click at [526, 364] on icon "button" at bounding box center [529, 364] width 7 height 7
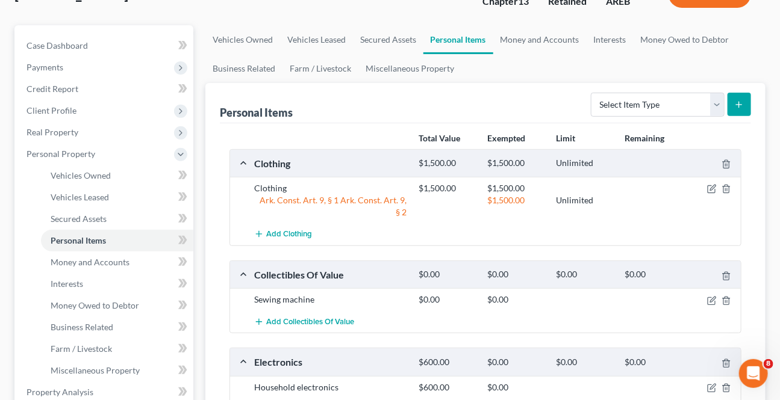
scroll to position [109, 0]
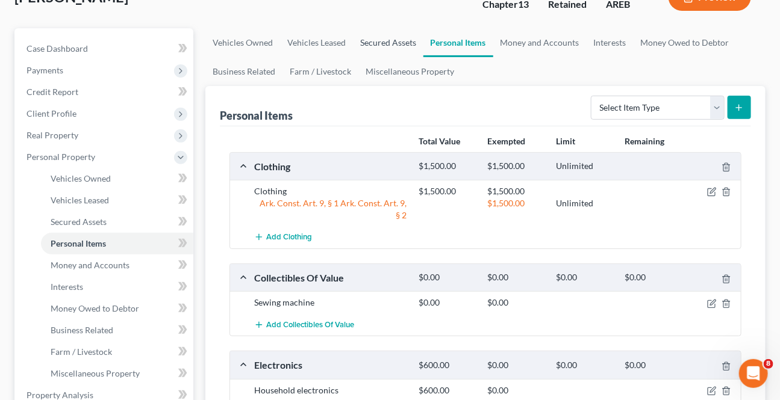
drag, startPoint x: 389, startPoint y: 42, endPoint x: 356, endPoint y: 40, distance: 32.6
click at [389, 42] on link "Secured Assets" at bounding box center [388, 42] width 70 height 29
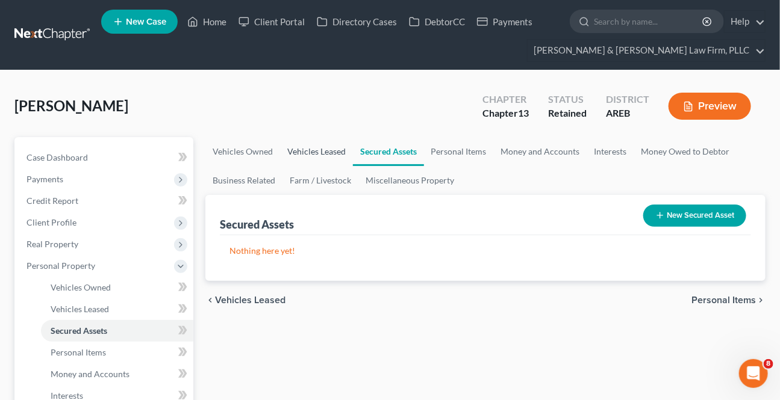
click at [331, 143] on link "Vehicles Leased" at bounding box center [316, 151] width 73 height 29
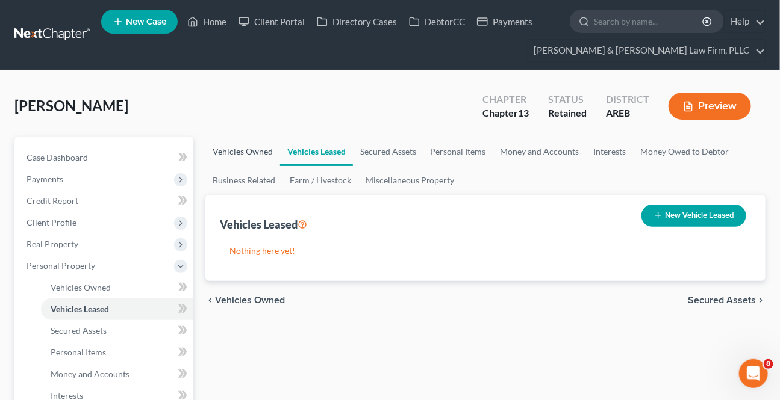
click at [265, 152] on link "Vehicles Owned" at bounding box center [242, 151] width 75 height 29
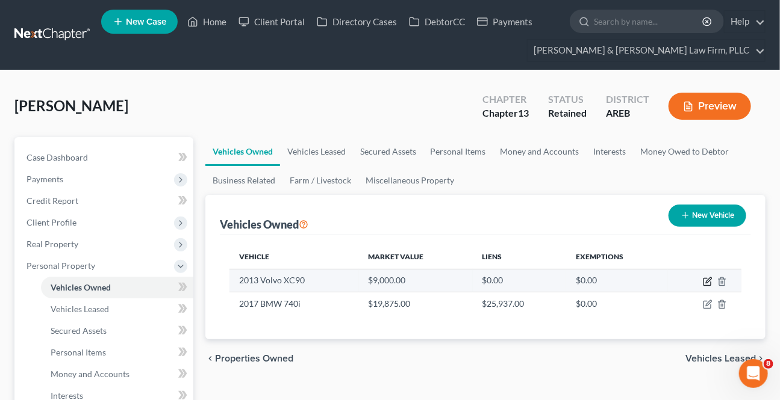
click at [705, 281] on icon "button" at bounding box center [708, 282] width 10 height 10
select select "0"
select select "13"
select select "2"
select select "3"
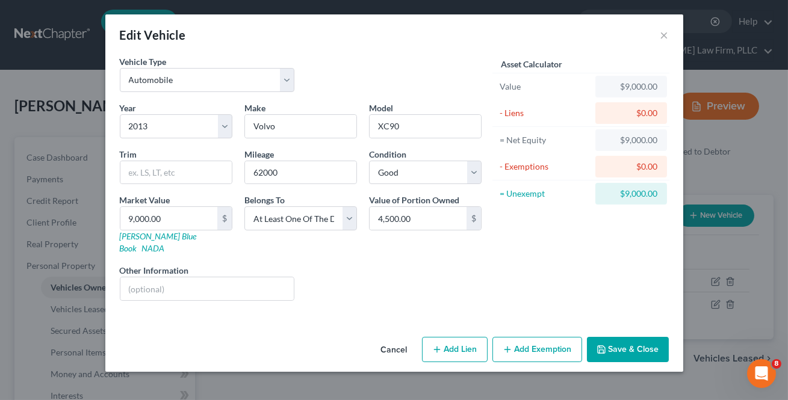
click at [524, 337] on button "Add Exemption" at bounding box center [537, 349] width 90 height 25
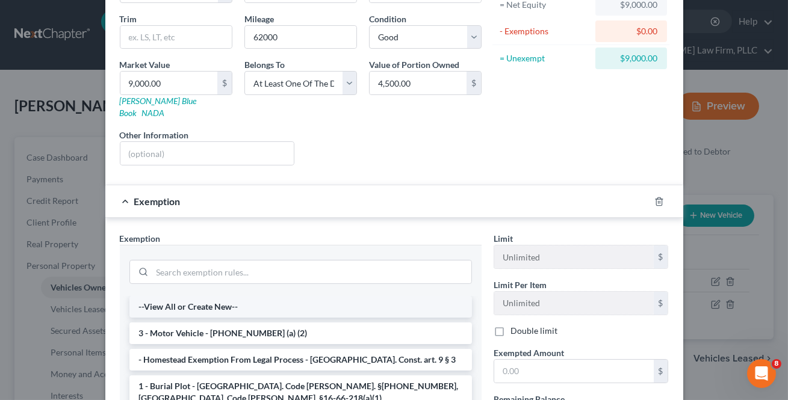
scroll to position [164, 0]
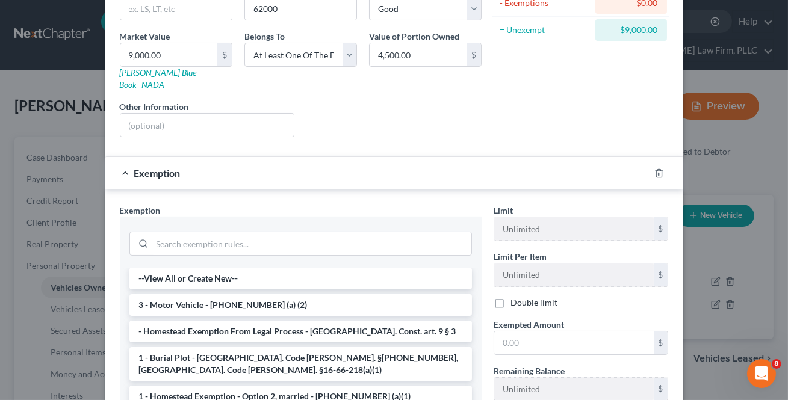
click at [211, 294] on li "3 - Motor Vehicle - [PHONE_NUMBER] (a) (2)" at bounding box center [300, 305] width 343 height 22
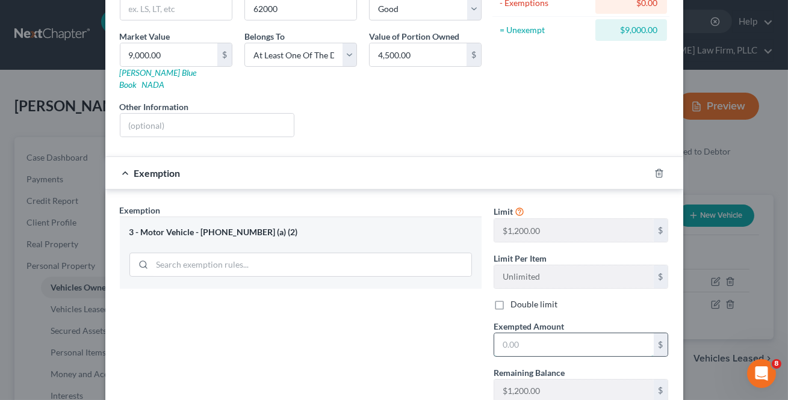
click at [503, 333] on input "text" at bounding box center [574, 344] width 160 height 23
type input "1,200"
drag, startPoint x: 359, startPoint y: 346, endPoint x: 460, endPoint y: 329, distance: 102.4
click at [359, 345] on div "Exemption Set must be selected for CA. Exemption * 3 - Motor Vehicle - [PHONE_N…" at bounding box center [301, 308] width 374 height 208
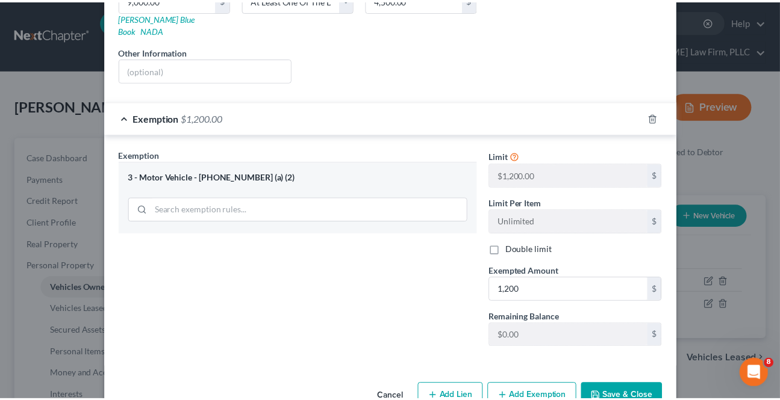
scroll to position [239, 0]
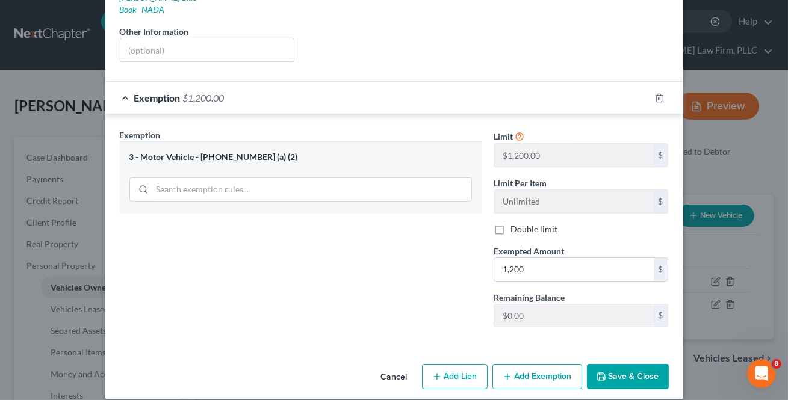
click at [618, 364] on button "Save & Close" at bounding box center [628, 376] width 82 height 25
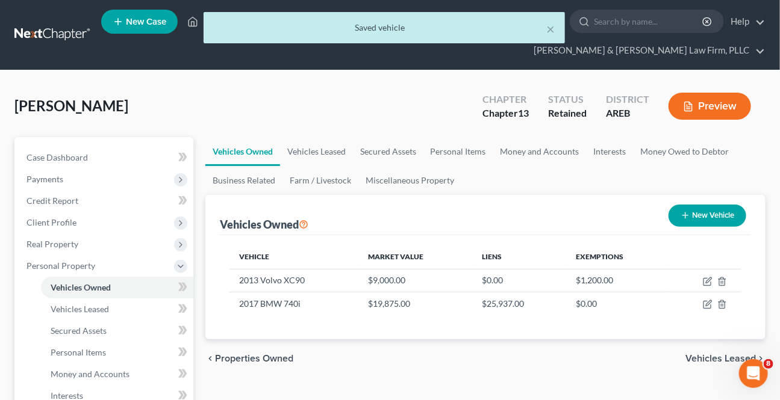
click at [698, 356] on span "Vehicles Leased" at bounding box center [720, 359] width 70 height 10
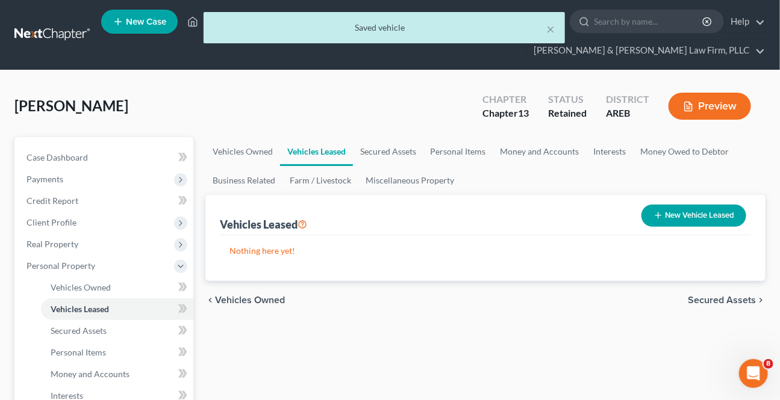
click at [706, 296] on span "Secured Assets" at bounding box center [721, 301] width 68 height 10
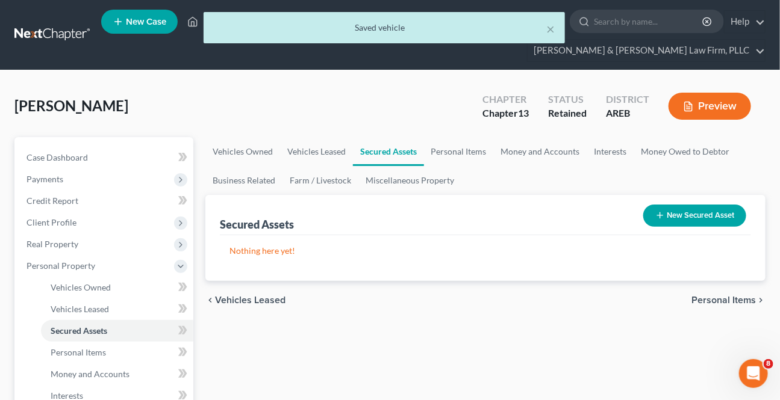
click at [704, 296] on span "Personal Items" at bounding box center [723, 301] width 64 height 10
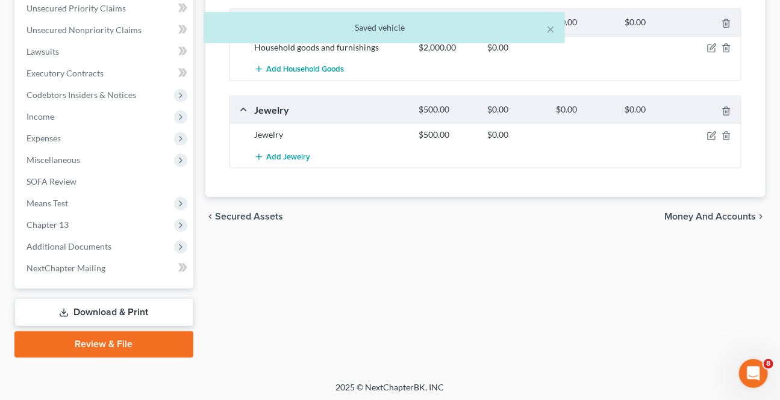
scroll to position [542, 0]
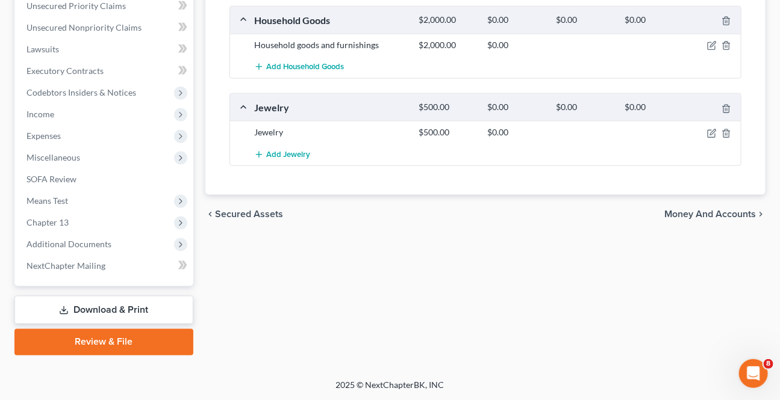
click at [707, 215] on span "Money and Accounts" at bounding box center [710, 214] width 92 height 10
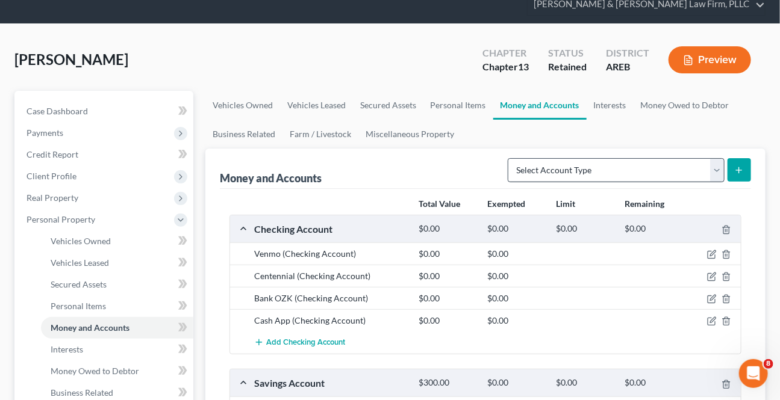
scroll to position [219, 0]
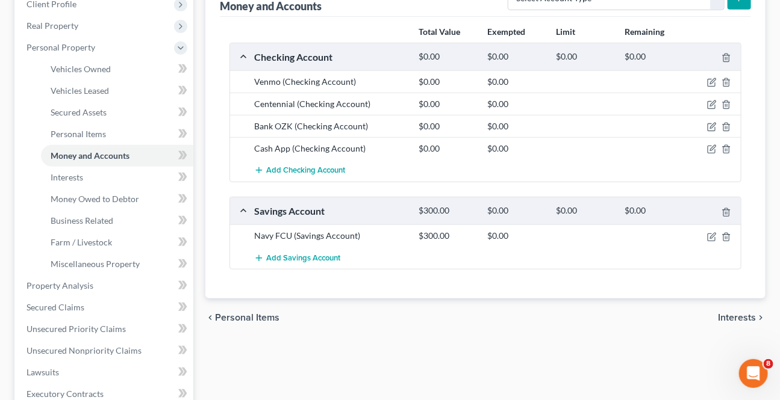
click at [734, 317] on span "Interests" at bounding box center [737, 318] width 38 height 10
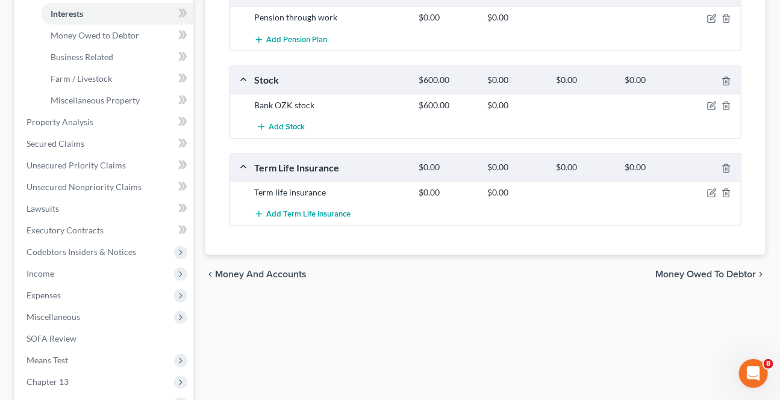
scroll to position [383, 0]
click at [698, 271] on span "Money Owed to Debtor" at bounding box center [705, 274] width 101 height 10
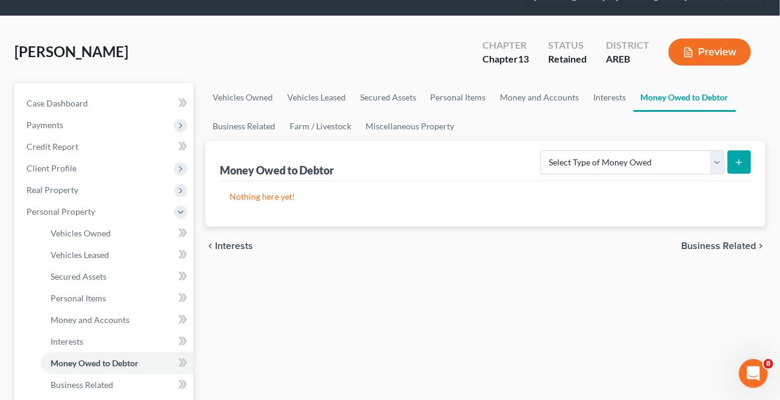
click at [692, 245] on span "Business Related" at bounding box center [718, 246] width 75 height 10
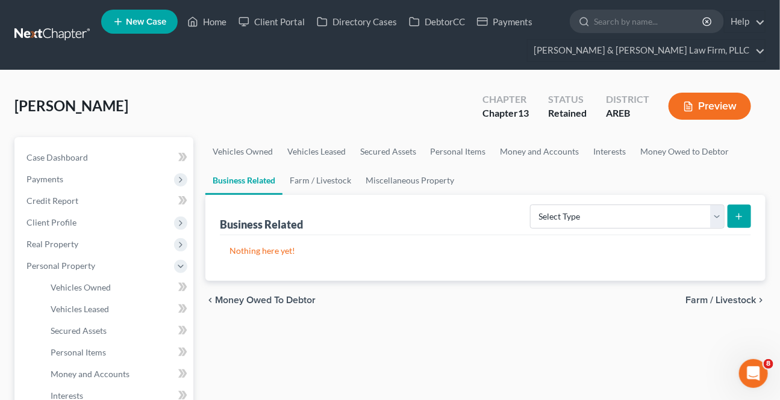
click at [704, 296] on span "Farm / Livestock" at bounding box center [720, 301] width 70 height 10
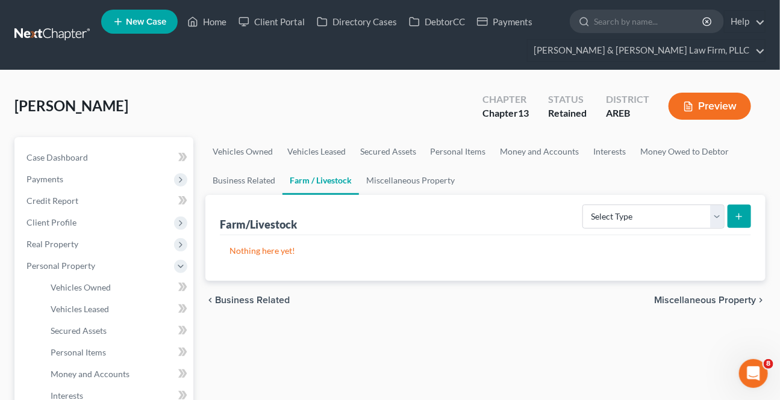
click at [706, 297] on span "Miscellaneous Property" at bounding box center [705, 301] width 102 height 10
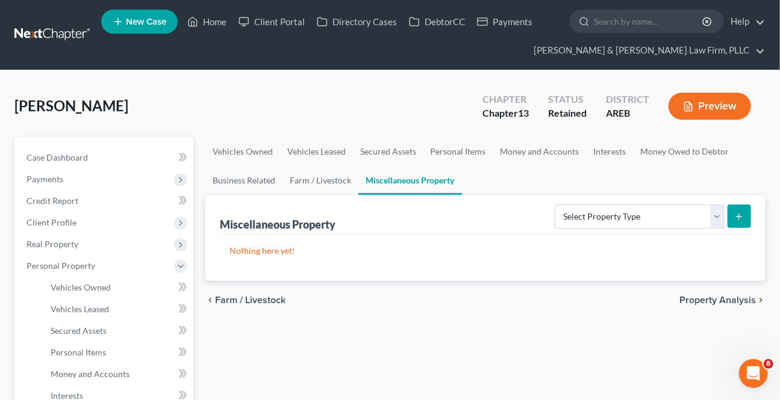
click at [705, 299] on span "Property Analysis" at bounding box center [717, 301] width 76 height 10
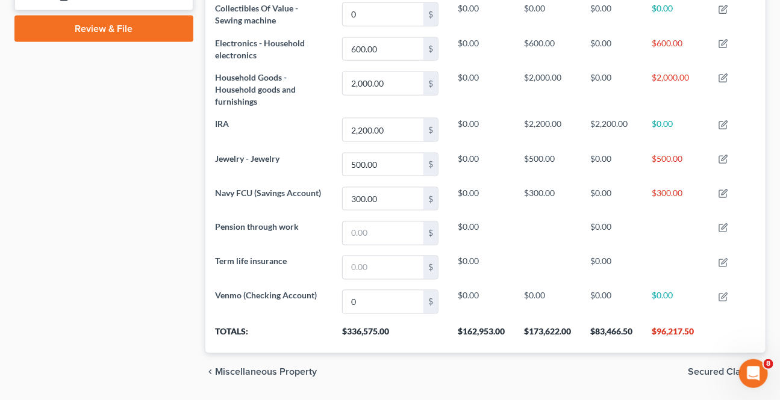
scroll to position [674, 0]
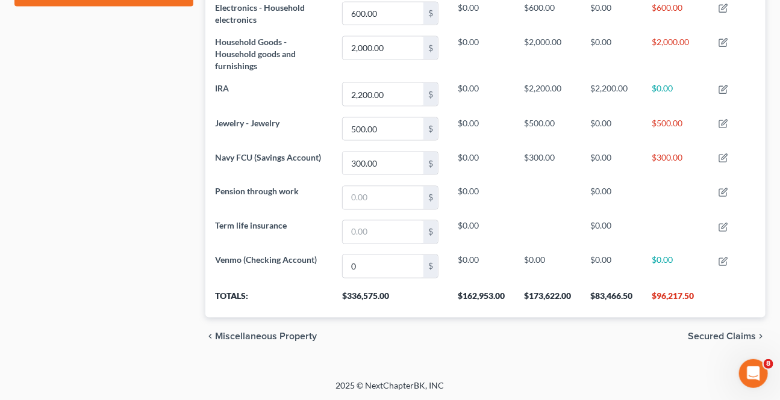
click at [702, 332] on span "Secured Claims" at bounding box center [721, 337] width 68 height 10
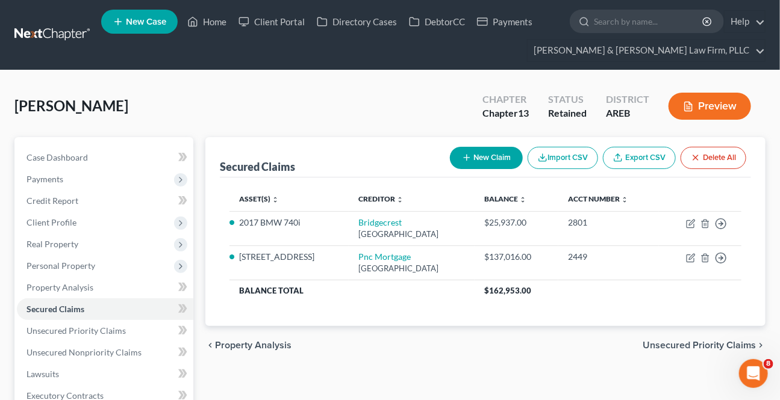
click at [657, 344] on span "Unsecured Priority Claims" at bounding box center [698, 346] width 113 height 10
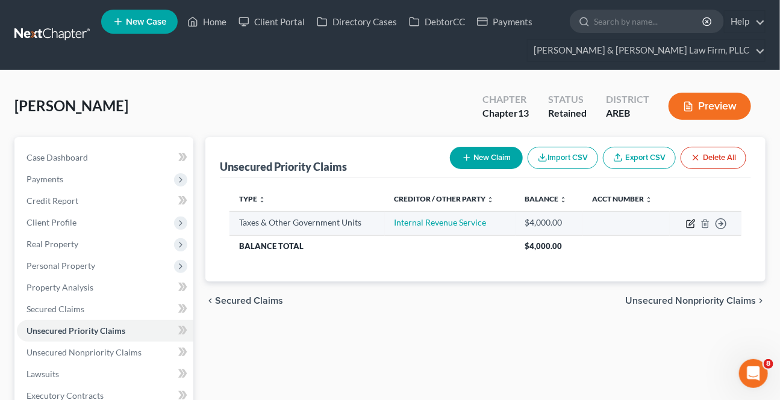
click at [687, 225] on icon "button" at bounding box center [691, 224] width 10 height 10
select select "0"
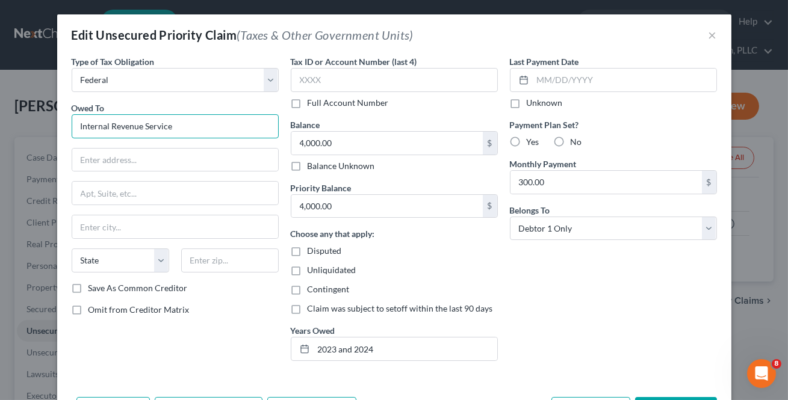
click at [199, 125] on input "Internal Revenue Service" at bounding box center [175, 126] width 207 height 24
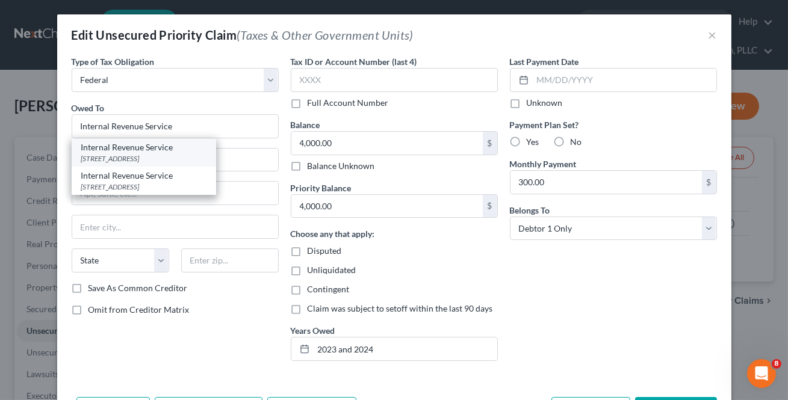
click at [153, 152] on div "Internal Revenue Service [STREET_ADDRESS]" at bounding box center [144, 152] width 144 height 28
type input "PO Box 7346"
type input "[GEOGRAPHIC_DATA]"
select select "39"
type input "19101"
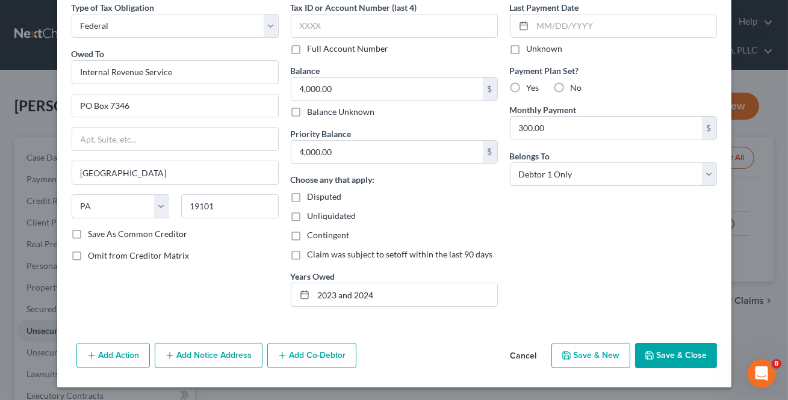
scroll to position [55, 0]
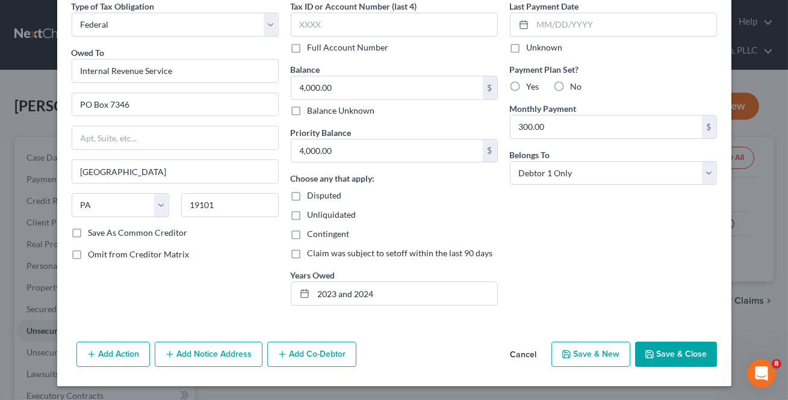
click at [658, 345] on button "Save & Close" at bounding box center [676, 354] width 82 height 25
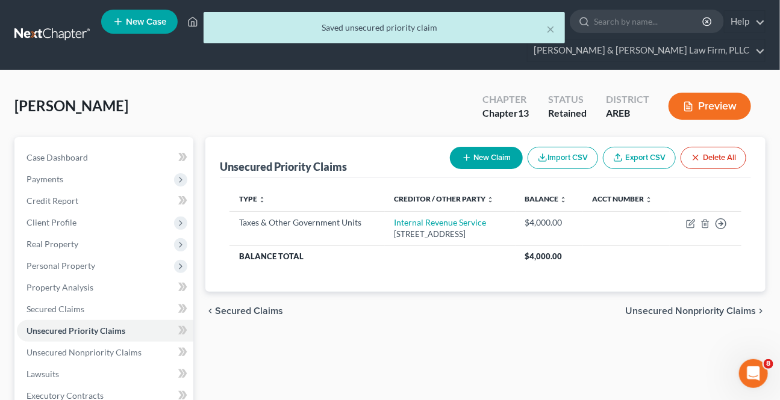
click at [686, 309] on span "Unsecured Nonpriority Claims" at bounding box center [690, 311] width 131 height 10
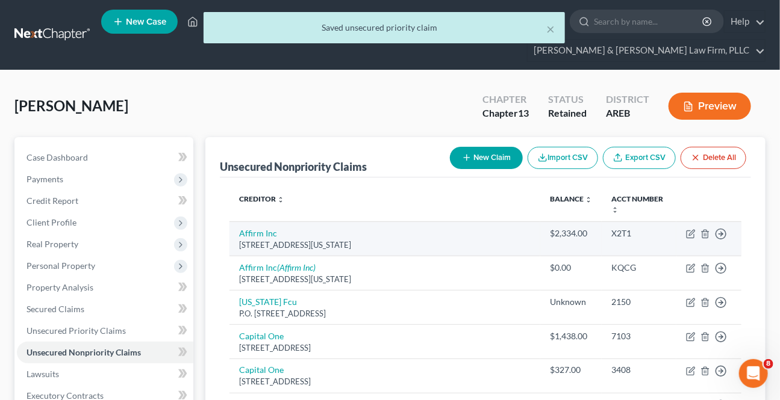
click at [683, 238] on td "Move to D Move to E Move to G Move to Notice Only" at bounding box center [708, 239] width 65 height 34
click at [692, 227] on td "Move to D Move to E Move to G Move to Notice Only" at bounding box center [708, 239] width 65 height 34
click at [687, 234] on icon "button" at bounding box center [691, 234] width 10 height 10
select select "4"
select select "0"
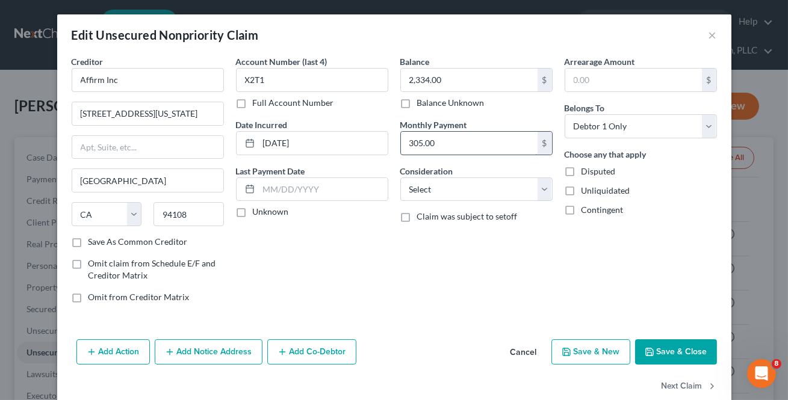
drag, startPoint x: 496, startPoint y: 161, endPoint x: 461, endPoint y: 140, distance: 40.8
click at [495, 161] on div "Balance 2,334.00 $ Balance Unknown Balance Undetermined 2,334.00 $ Balance Unkn…" at bounding box center [476, 184] width 164 height 258
click at [476, 138] on input "305.00" at bounding box center [469, 143] width 137 height 23
click at [662, 389] on button "Next Claim" at bounding box center [689, 386] width 55 height 25
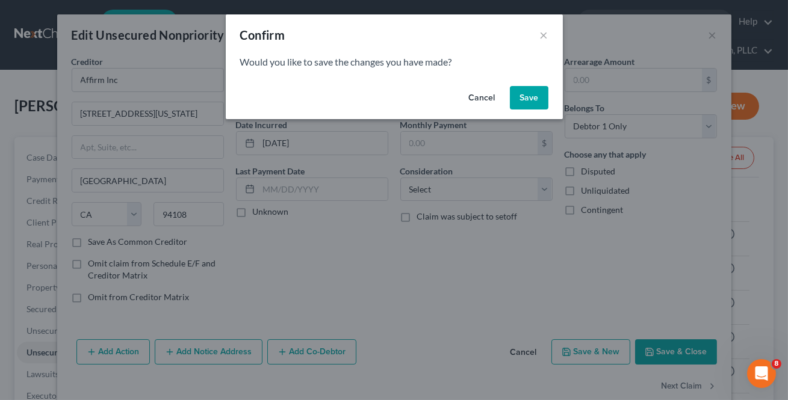
drag, startPoint x: 523, startPoint y: 94, endPoint x: 516, endPoint y: 119, distance: 25.6
click at [523, 93] on button "Save" at bounding box center [529, 98] width 39 height 24
select select "4"
select select "0"
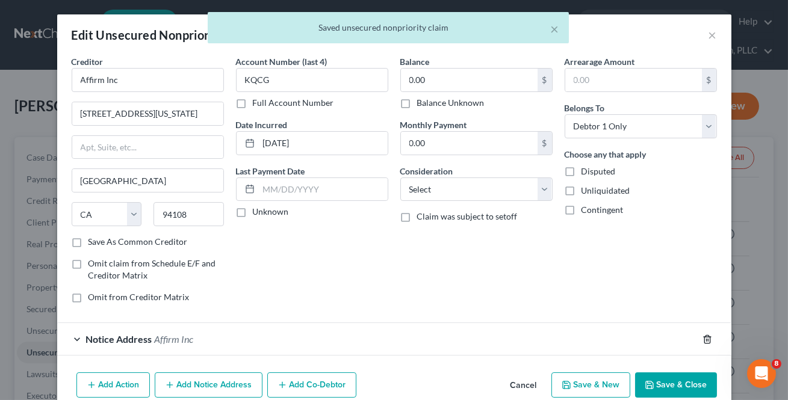
click at [704, 335] on icon "button" at bounding box center [706, 339] width 5 height 8
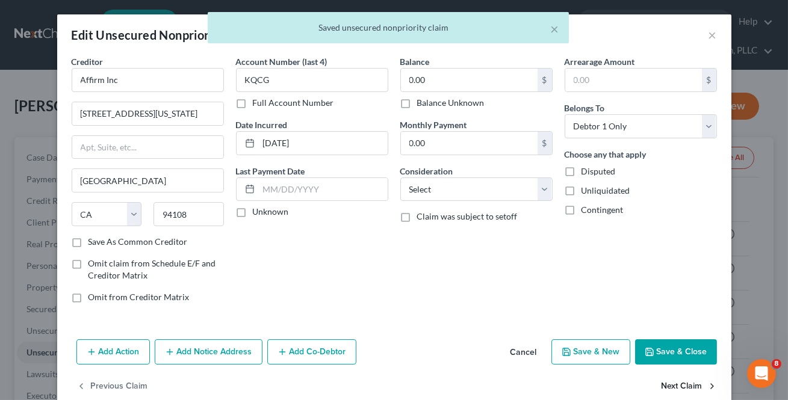
click at [693, 382] on button "Next Claim" at bounding box center [689, 386] width 55 height 25
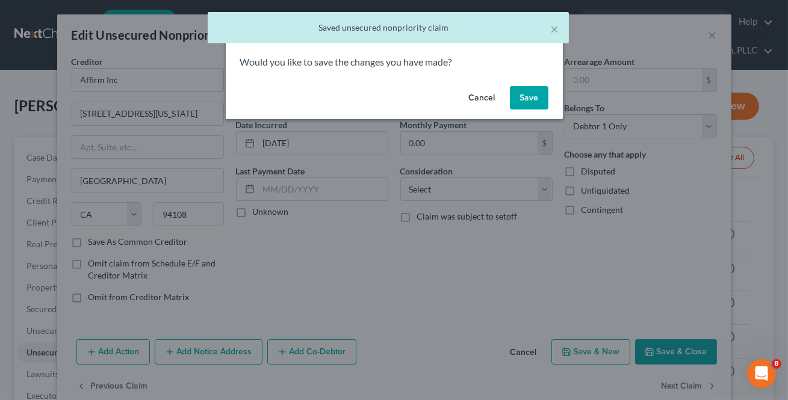
click at [526, 89] on button "Save" at bounding box center [529, 98] width 39 height 24
select select "2"
select select "0"
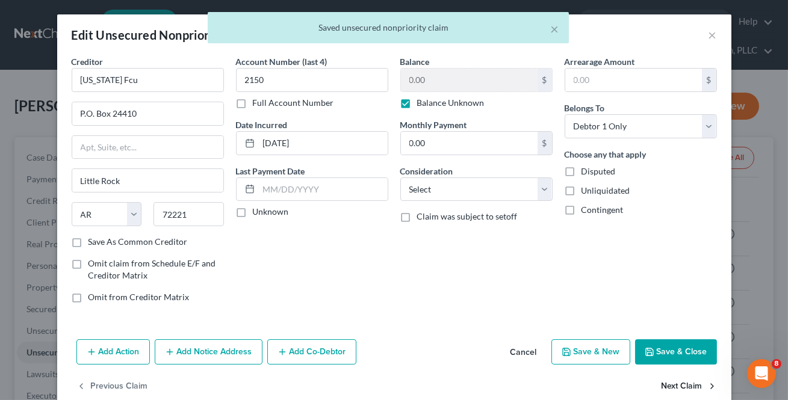
click at [682, 383] on button "Next Claim" at bounding box center [689, 386] width 55 height 25
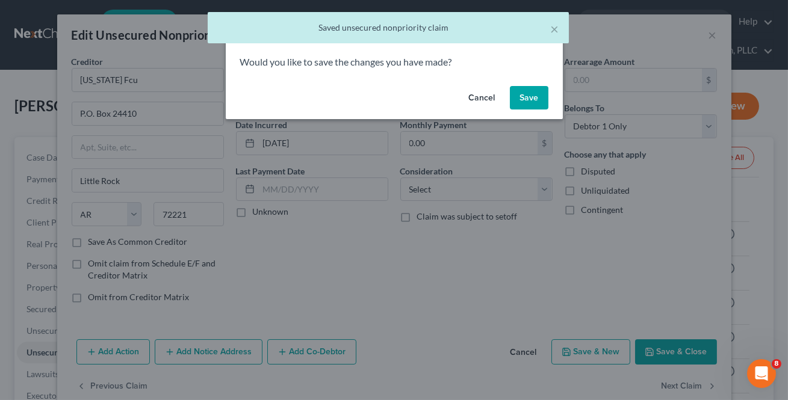
click at [480, 102] on button "Cancel" at bounding box center [482, 98] width 46 height 24
select select "46"
select select "2"
select select "0"
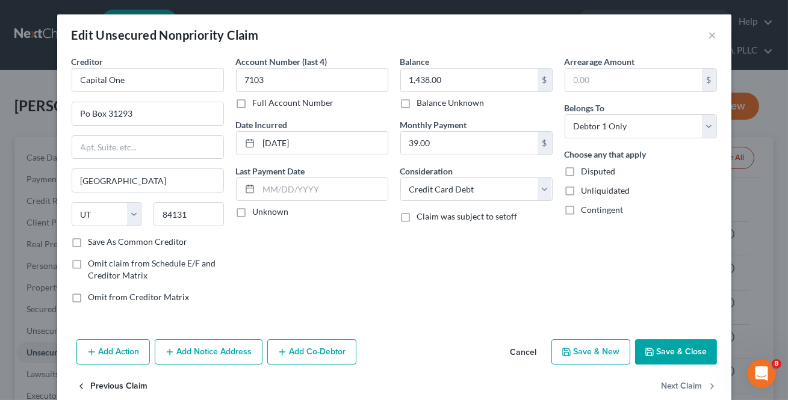
click at [124, 386] on button "Previous Claim" at bounding box center [112, 386] width 72 height 25
select select "2"
select select "0"
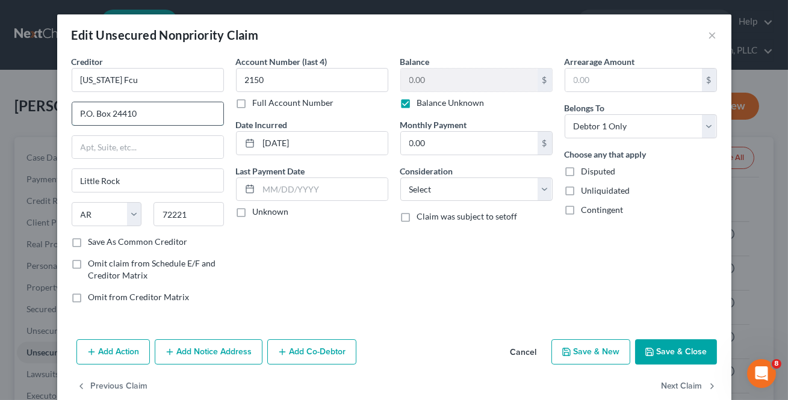
drag, startPoint x: 81, startPoint y: 110, endPoint x: 90, endPoint y: 119, distance: 12.4
click at [82, 110] on input "P.O. Box 24410" at bounding box center [147, 113] width 151 height 23
click at [88, 108] on input "PO. Box 24410" at bounding box center [147, 113] width 151 height 23
drag, startPoint x: 108, startPoint y: 128, endPoint x: 589, endPoint y: 297, distance: 510.2
drag, startPoint x: 589, startPoint y: 297, endPoint x: 93, endPoint y: 110, distance: 530.5
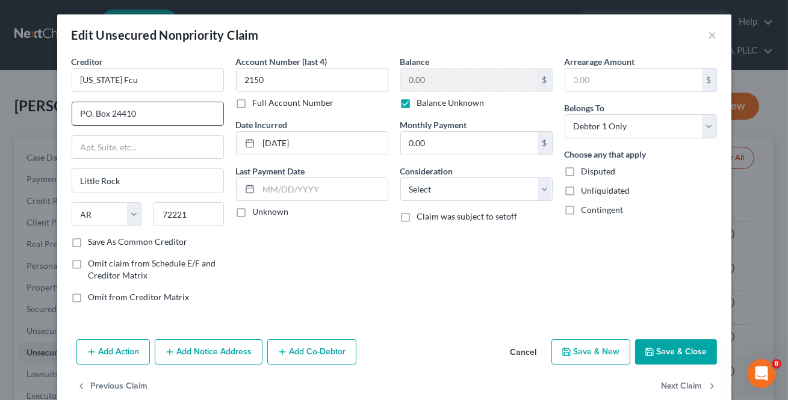
click at [93, 110] on input "PO. Box 24410" at bounding box center [147, 113] width 151 height 23
click at [90, 113] on input "PO. Box 24410" at bounding box center [147, 113] width 151 height 23
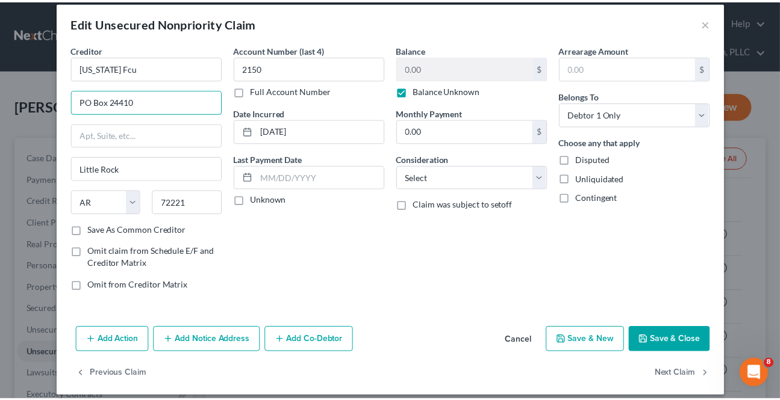
scroll to position [22, 0]
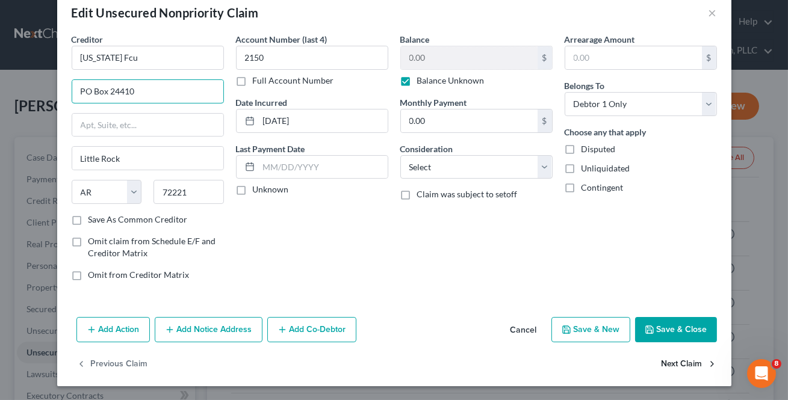
type input "PO Box 24410"
click at [668, 364] on button "Next Claim" at bounding box center [689, 364] width 55 height 25
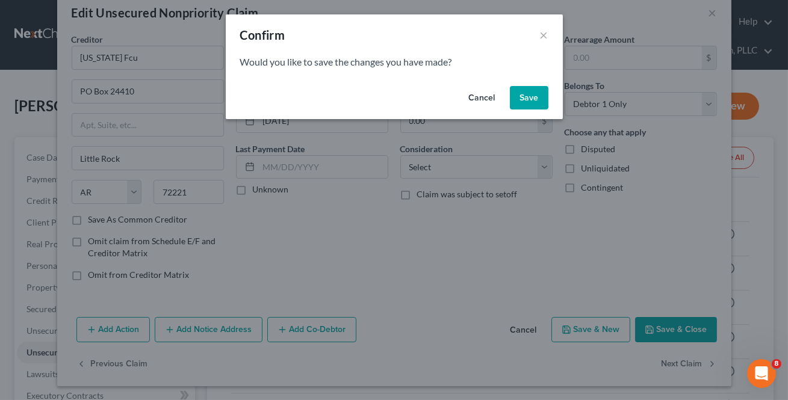
click at [523, 101] on button "Save" at bounding box center [529, 98] width 39 height 24
select select "46"
select select "2"
select select "0"
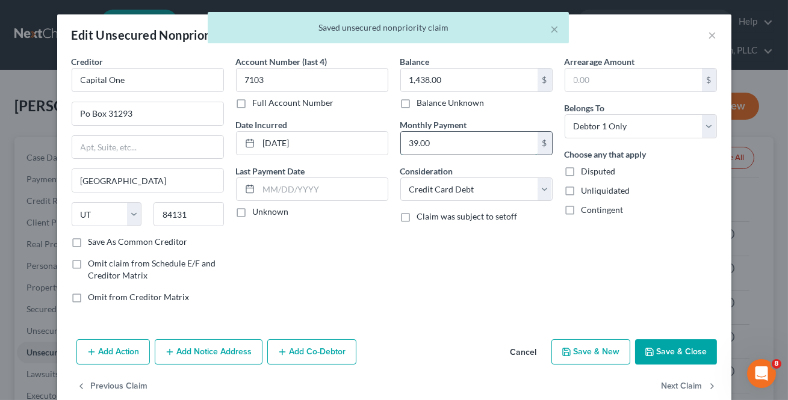
click at [503, 136] on input "39.00" at bounding box center [469, 143] width 137 height 23
click at [701, 388] on button "Next Claim" at bounding box center [689, 386] width 55 height 25
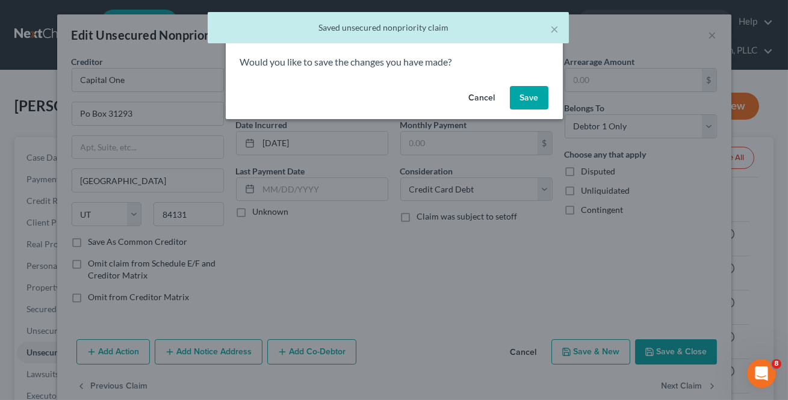
click at [533, 95] on button "Save" at bounding box center [529, 98] width 39 height 24
select select "46"
select select "2"
select select "0"
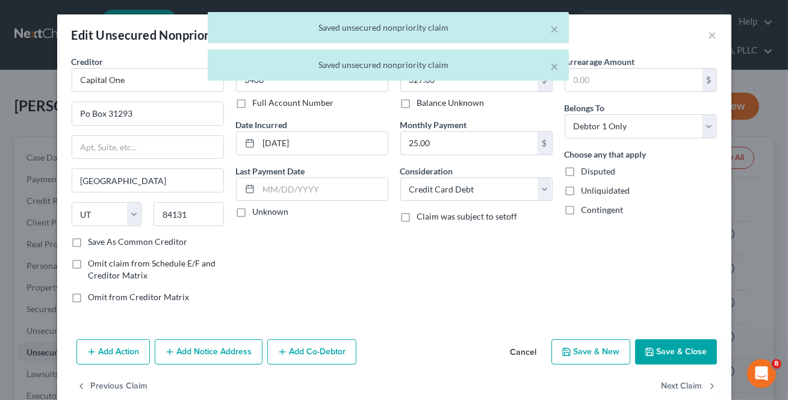
drag, startPoint x: 434, startPoint y: 140, endPoint x: 622, endPoint y: 331, distance: 268.6
click at [434, 139] on input "25.00" at bounding box center [469, 143] width 137 height 23
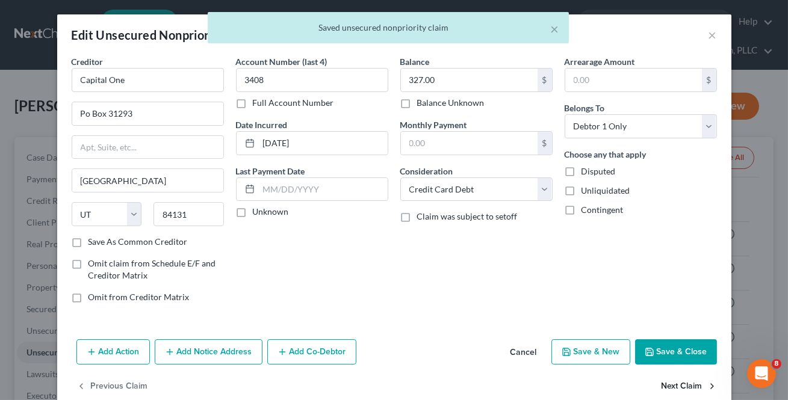
click at [673, 380] on button "Next Claim" at bounding box center [689, 386] width 55 height 25
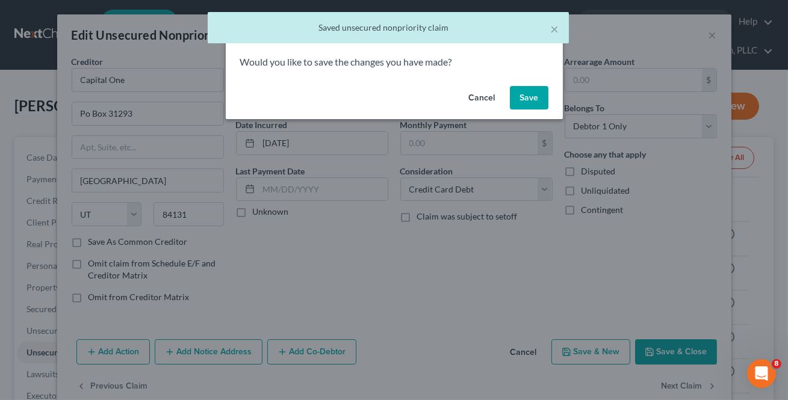
click at [531, 92] on button "Save" at bounding box center [529, 98] width 39 height 24
select select "33"
select select "0"
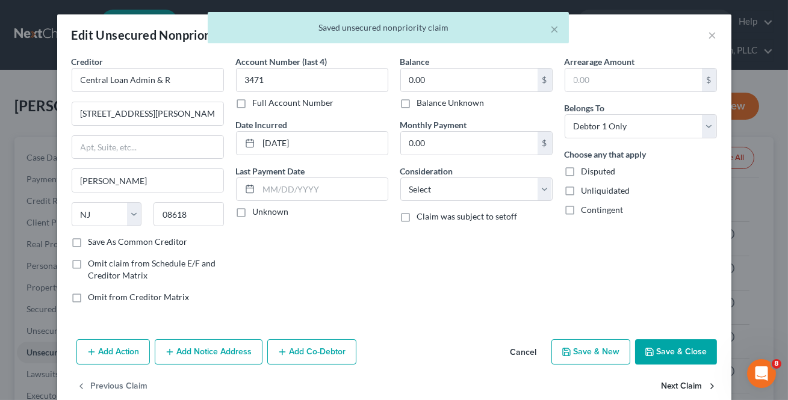
click at [686, 390] on button "Next Claim" at bounding box center [689, 386] width 55 height 25
select select "30"
select select "17"
select select "0"
click at [468, 149] on input "17.00" at bounding box center [469, 143] width 137 height 23
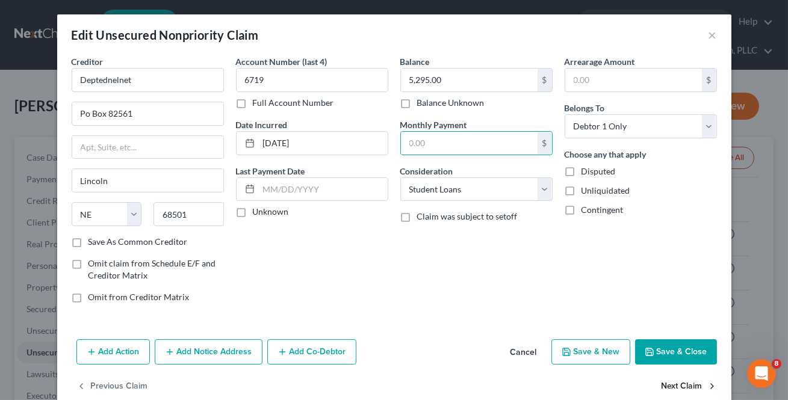
click at [675, 380] on button "Next Claim" at bounding box center [689, 386] width 55 height 25
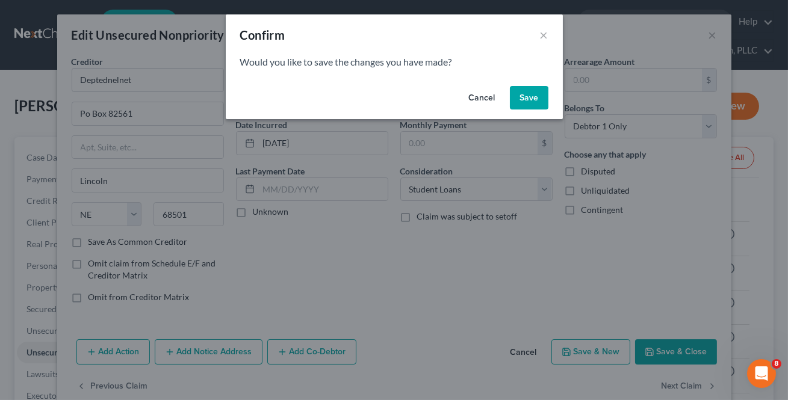
click at [536, 99] on button "Save" at bounding box center [529, 98] width 39 height 24
select select "30"
select select "17"
select select "0"
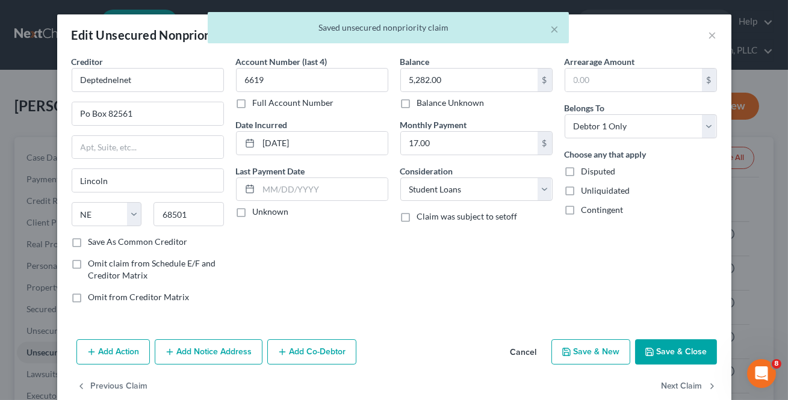
drag, startPoint x: 492, startPoint y: 129, endPoint x: 668, endPoint y: 362, distance: 292.3
click at [492, 130] on div "Monthly Payment 17.00 $" at bounding box center [476, 137] width 152 height 37
click at [477, 148] on input "17.00" at bounding box center [469, 143] width 137 height 23
click at [453, 137] on input "17.00" at bounding box center [469, 143] width 137 height 23
click at [444, 149] on input "17.00" at bounding box center [469, 143] width 137 height 23
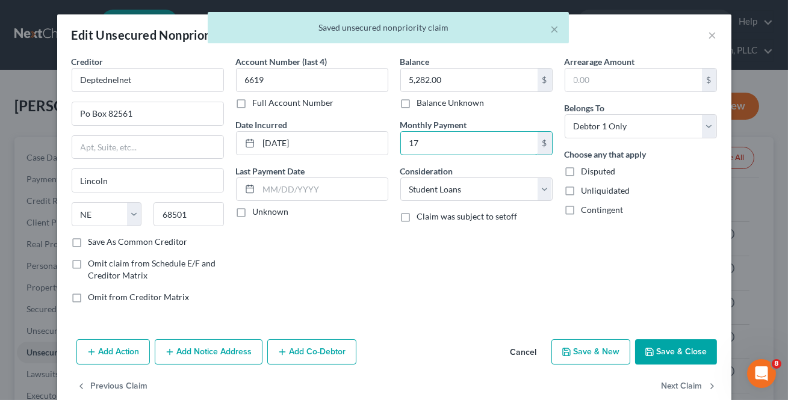
type input "1"
click at [668, 387] on button "Next Claim" at bounding box center [689, 386] width 55 height 25
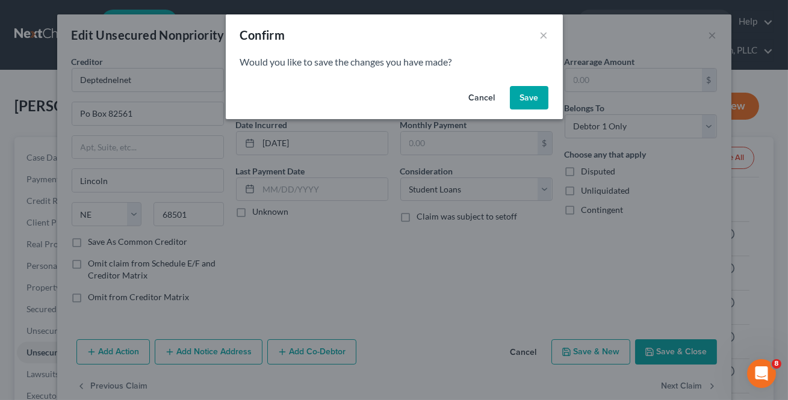
click at [539, 98] on button "Save" at bounding box center [529, 98] width 39 height 24
select select "30"
select select "17"
select select "0"
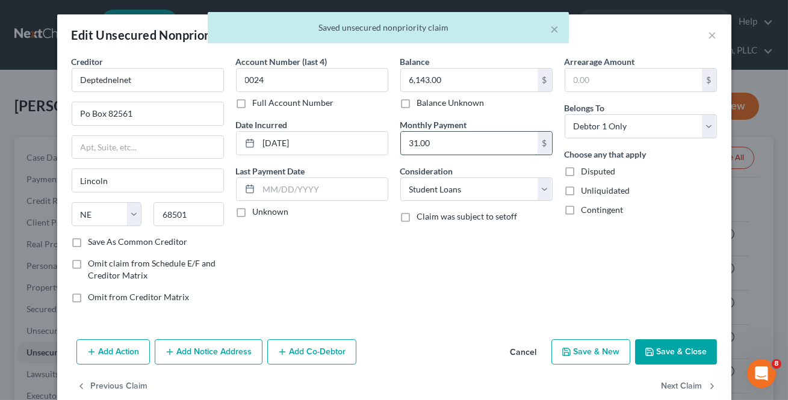
click at [491, 141] on input "31.00" at bounding box center [469, 143] width 137 height 23
click at [684, 384] on button "Next Claim" at bounding box center [689, 386] width 55 height 25
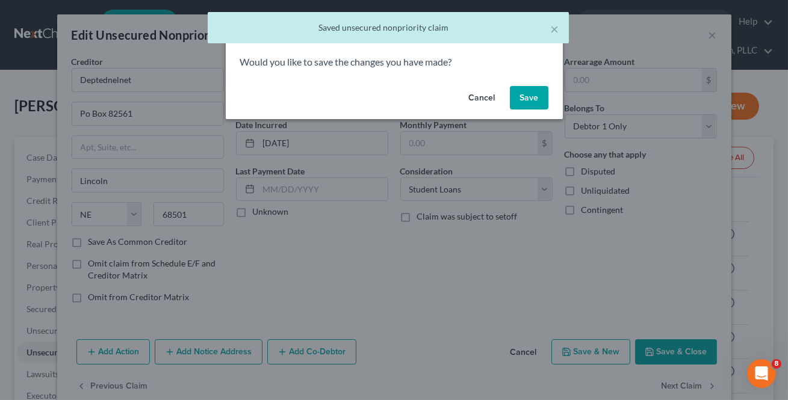
click at [530, 105] on button "Save" at bounding box center [529, 98] width 39 height 24
select select "30"
select select "17"
select select "0"
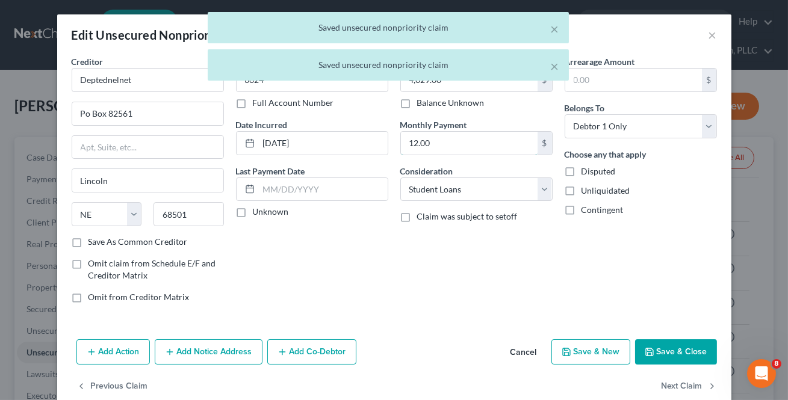
drag, startPoint x: 485, startPoint y: 137, endPoint x: 659, endPoint y: 361, distance: 283.1
click at [485, 137] on input "12.00" at bounding box center [469, 143] width 137 height 23
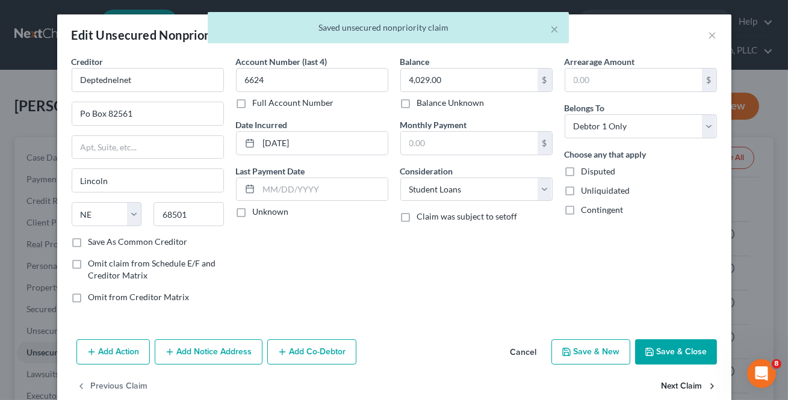
click at [677, 382] on button "Next Claim" at bounding box center [689, 386] width 55 height 25
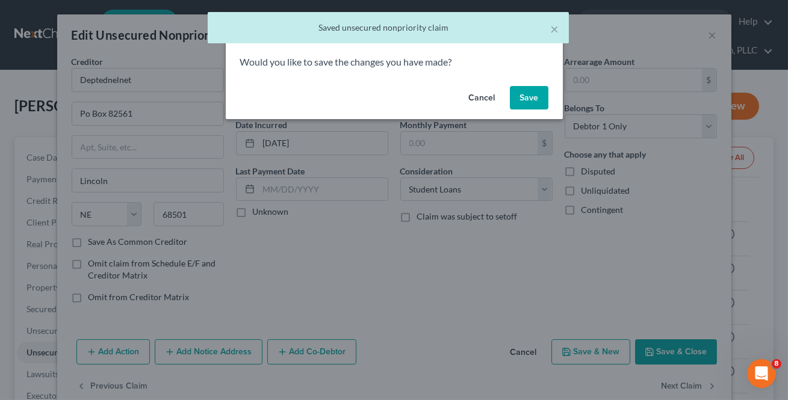
click at [533, 102] on button "Save" at bounding box center [529, 98] width 39 height 24
select select "30"
select select "17"
select select "0"
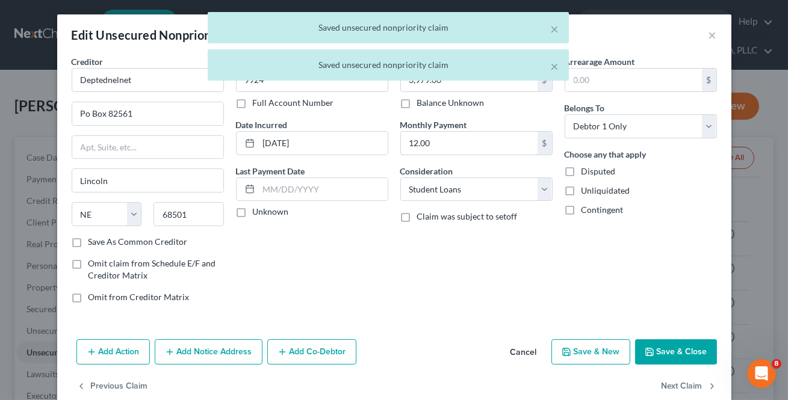
drag, startPoint x: 475, startPoint y: 138, endPoint x: 677, endPoint y: 399, distance: 329.6
click at [475, 138] on input "12.00" at bounding box center [469, 143] width 137 height 23
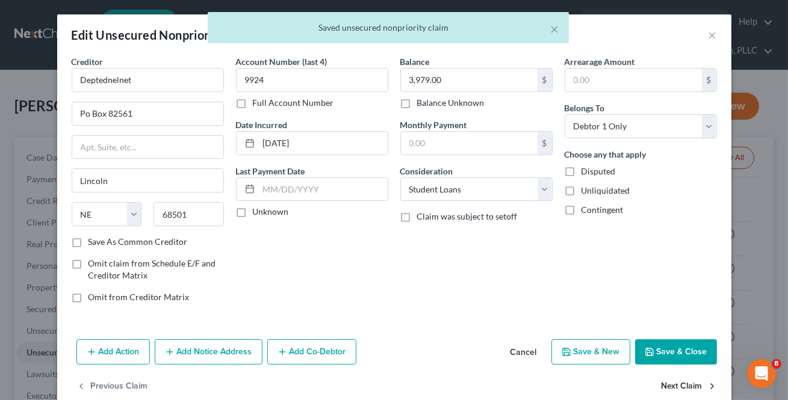
click at [684, 391] on button "Next Claim" at bounding box center [689, 386] width 55 height 25
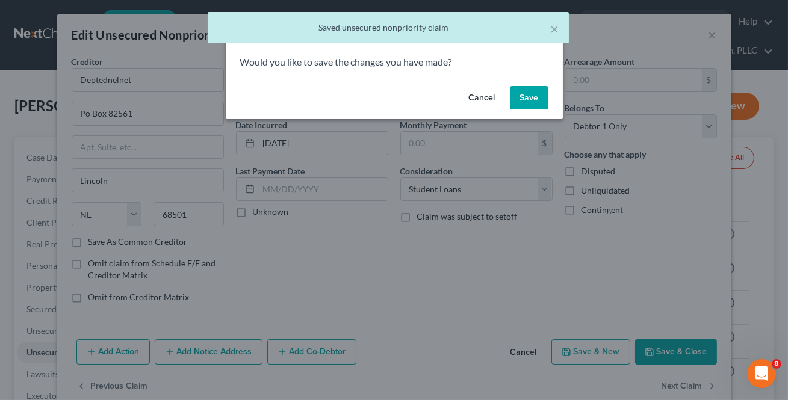
click at [527, 96] on button "Save" at bounding box center [529, 98] width 39 height 24
select select "30"
select select "17"
select select "0"
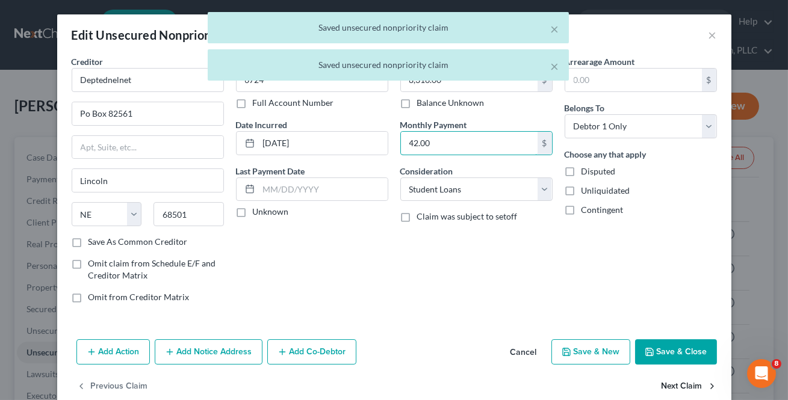
drag, startPoint x: 476, startPoint y: 141, endPoint x: 665, endPoint y: 397, distance: 318.6
click at [476, 141] on input "42.00" at bounding box center [469, 143] width 137 height 23
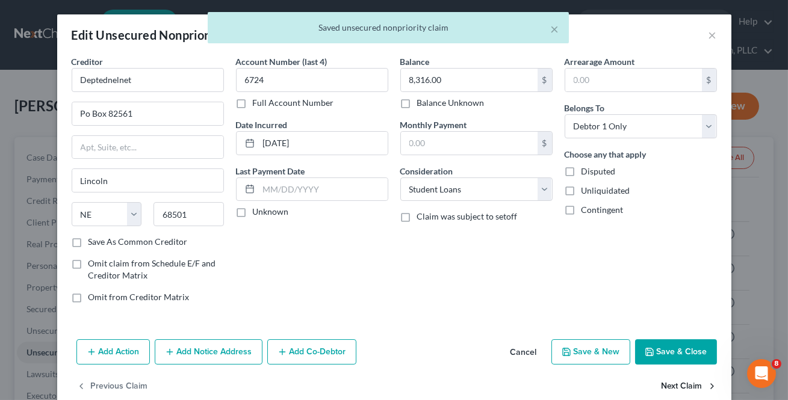
click at [669, 385] on button "Next Claim" at bounding box center [689, 386] width 55 height 25
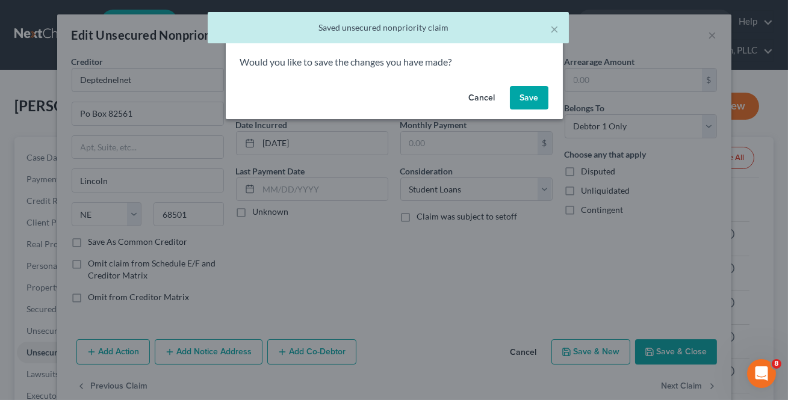
drag, startPoint x: 531, startPoint y: 110, endPoint x: 504, endPoint y: 119, distance: 28.6
click at [531, 109] on div "Cancel Save" at bounding box center [394, 100] width 337 height 39
click at [529, 99] on button "Save" at bounding box center [529, 98] width 39 height 24
select select "30"
select select "17"
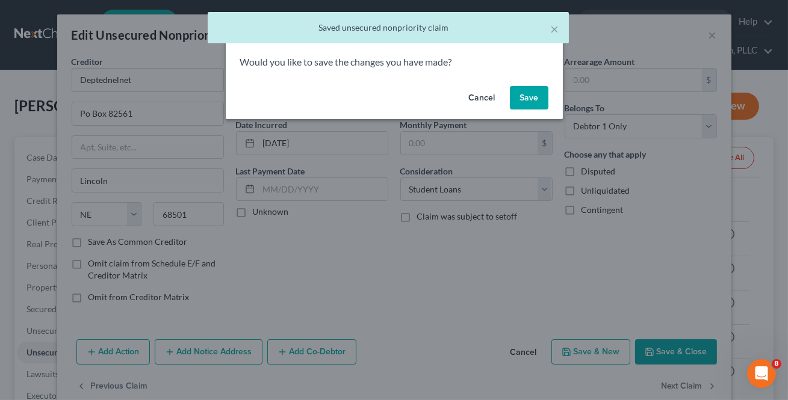
select select "0"
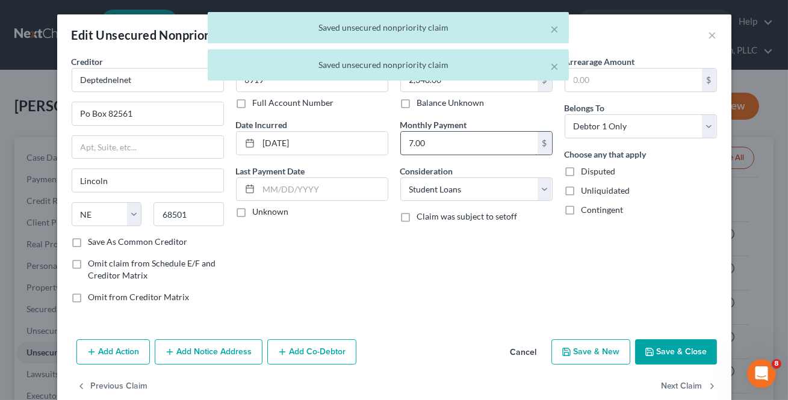
click at [478, 140] on input "7.00" at bounding box center [469, 143] width 137 height 23
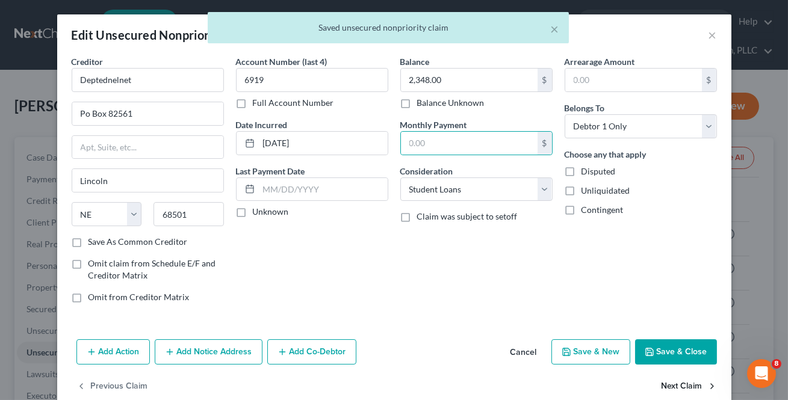
click at [672, 381] on button "Next Claim" at bounding box center [689, 386] width 55 height 25
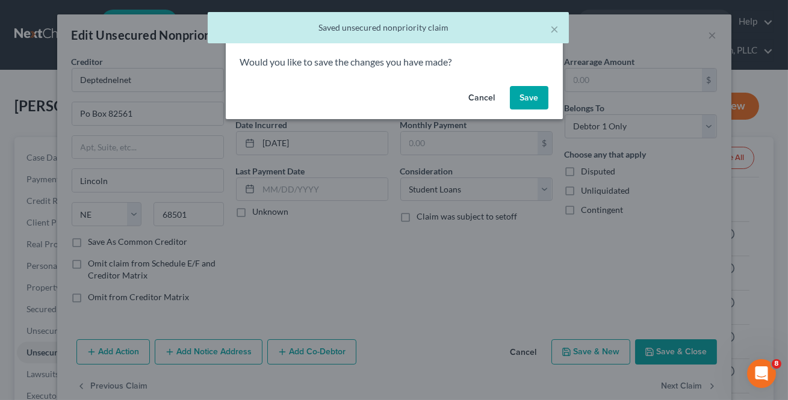
click at [530, 101] on button "Save" at bounding box center [529, 98] width 39 height 24
select select "30"
select select "17"
select select "0"
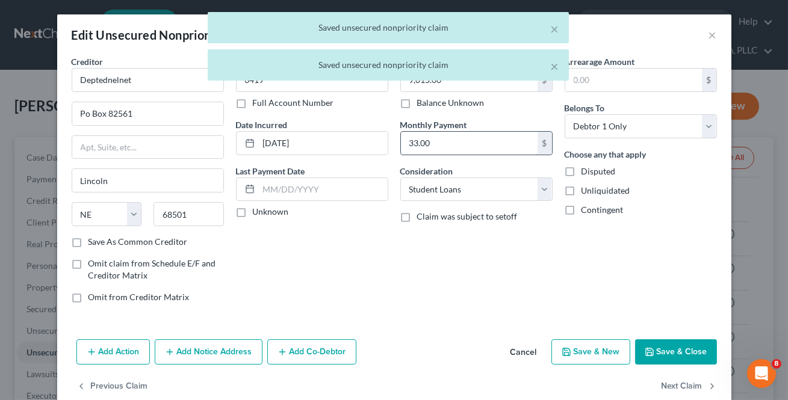
click at [473, 141] on input "33.00" at bounding box center [469, 143] width 137 height 23
click at [668, 385] on button "Next Claim" at bounding box center [689, 386] width 55 height 25
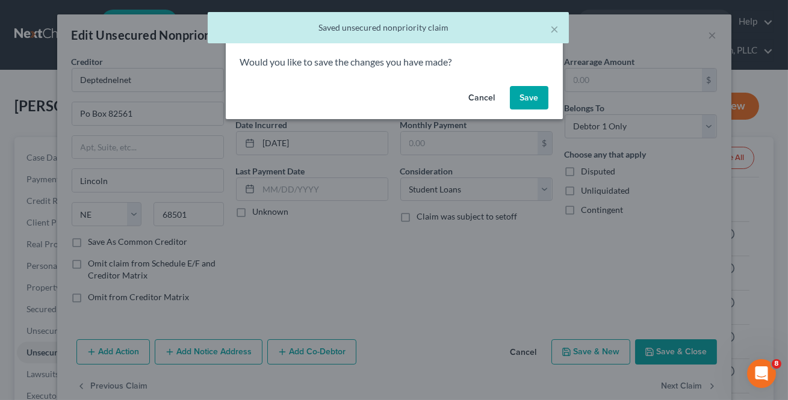
click at [535, 107] on button "Save" at bounding box center [529, 98] width 39 height 24
select select "24"
select select "0"
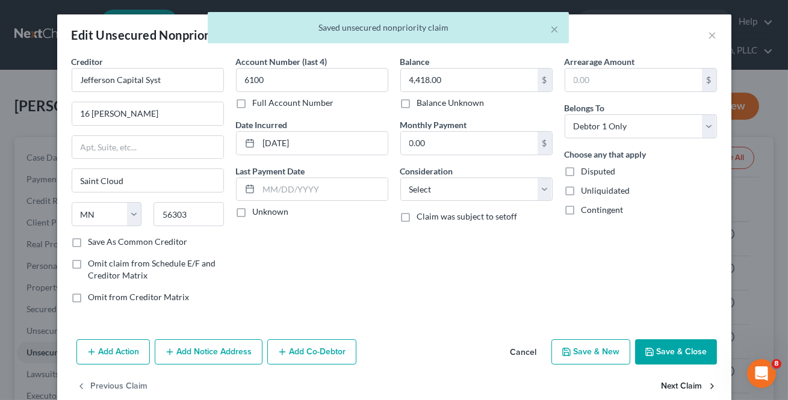
click at [682, 387] on button "Next Claim" at bounding box center [689, 386] width 55 height 25
select select "7"
select select "0"
click at [683, 387] on button "Next Claim" at bounding box center [689, 386] width 55 height 25
select select "4"
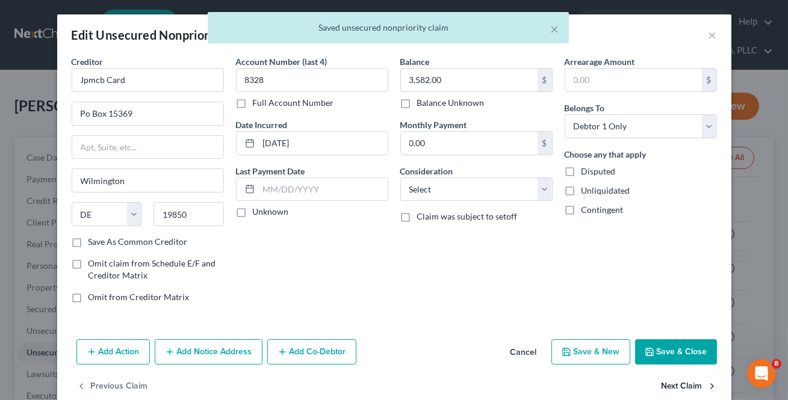
select select "0"
click at [683, 388] on button "Next Claim" at bounding box center [689, 386] width 55 height 25
select select "4"
select select "0"
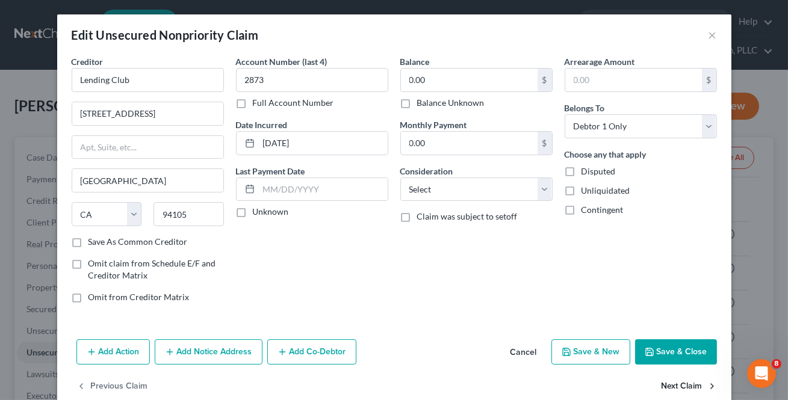
click at [683, 388] on button "Next Claim" at bounding box center [689, 386] width 55 height 25
select select "4"
select select "0"
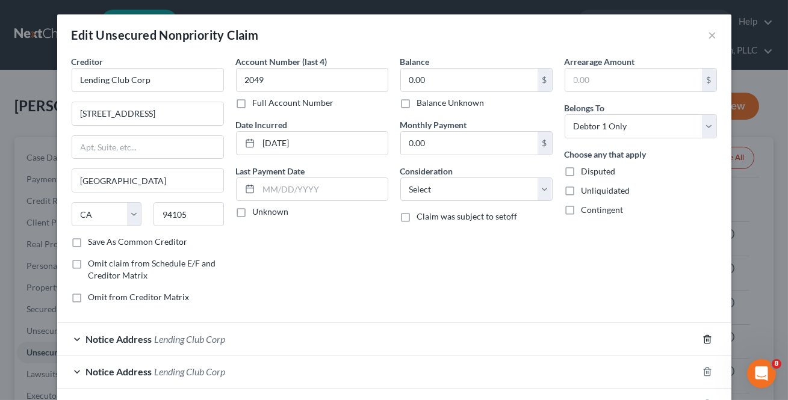
click at [703, 341] on icon "button" at bounding box center [708, 340] width 10 height 10
click at [703, 342] on icon "button" at bounding box center [708, 340] width 10 height 10
click at [704, 343] on icon "button" at bounding box center [706, 339] width 5 height 8
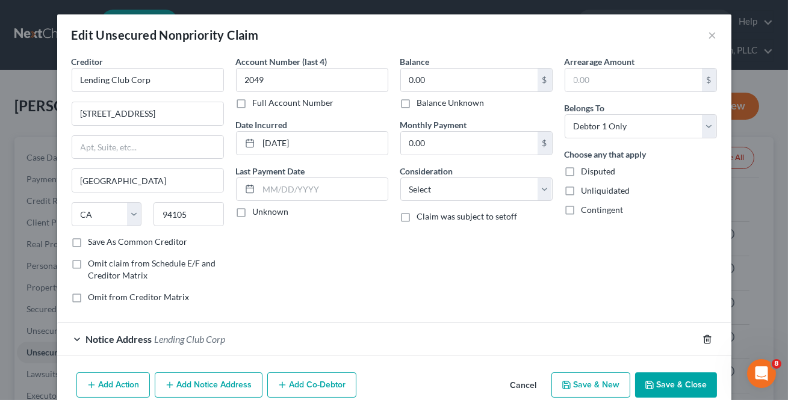
click at [704, 343] on icon "button" at bounding box center [706, 339] width 5 height 8
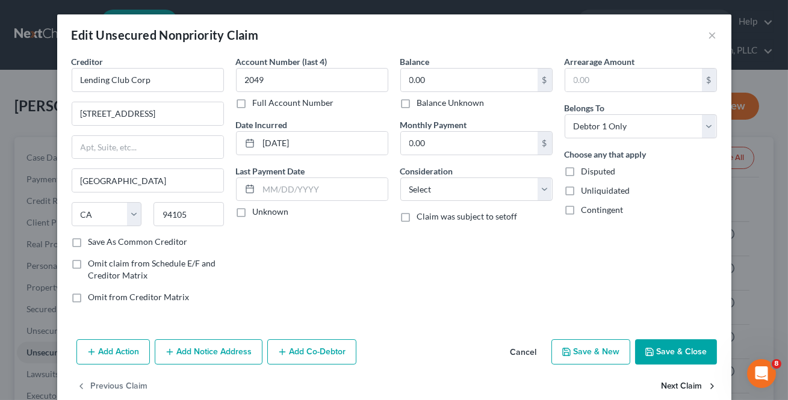
click at [688, 386] on button "Next Claim" at bounding box center [689, 386] width 55 height 25
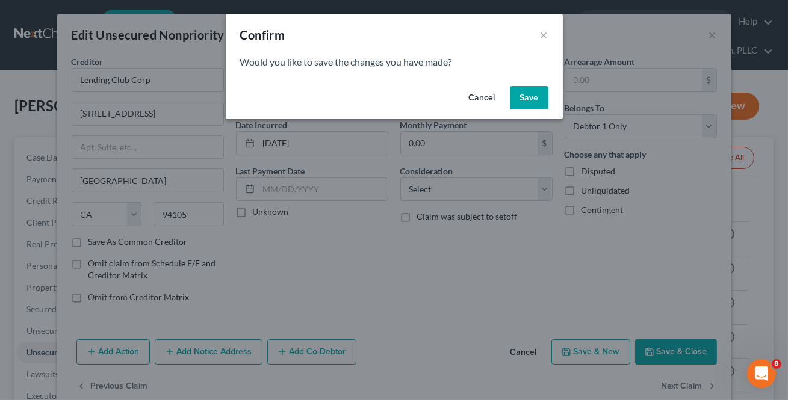
click at [539, 95] on button "Save" at bounding box center [529, 98] width 39 height 24
select select "42"
select select "0"
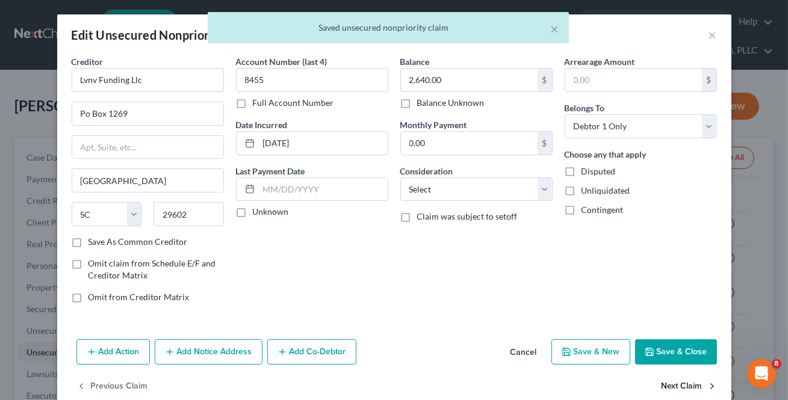
click at [681, 388] on button "Next Claim" at bounding box center [689, 386] width 55 height 25
select select "42"
select select "0"
click at [681, 388] on button "Next Claim" at bounding box center [689, 386] width 55 height 25
select select "23"
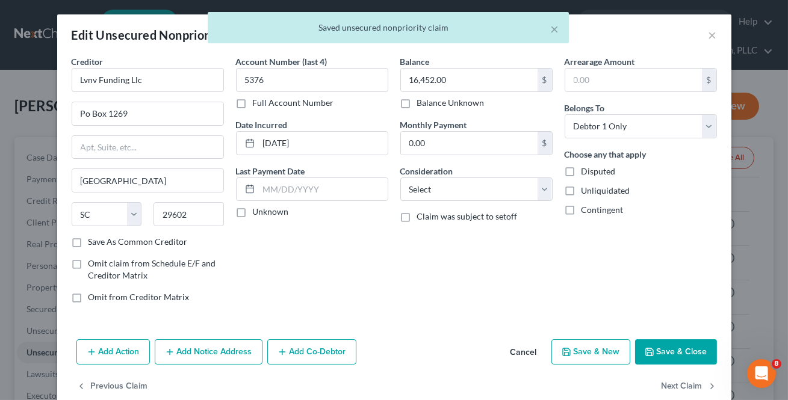
select select "0"
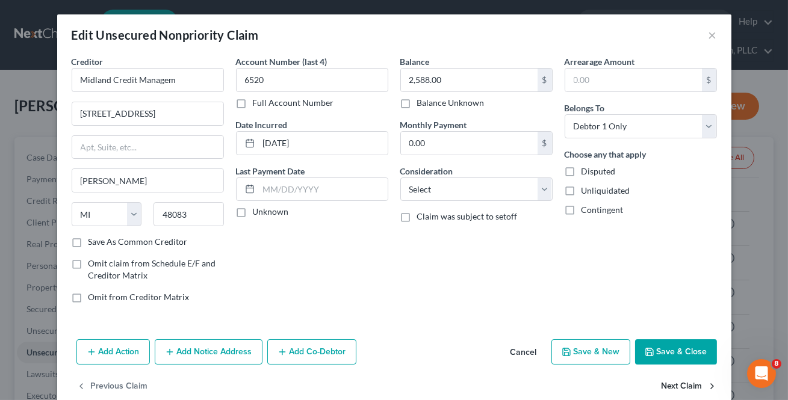
click at [681, 388] on button "Next Claim" at bounding box center [689, 386] width 55 height 25
select select "48"
select select "2"
select select "0"
click at [681, 389] on button "Next Claim" at bounding box center [689, 386] width 55 height 25
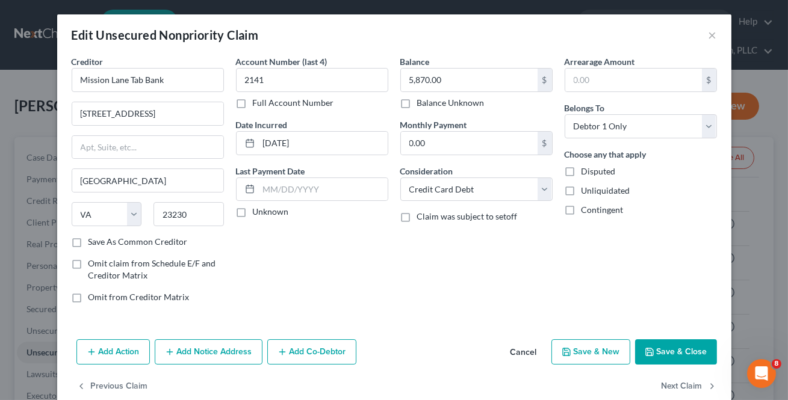
select select "48"
select select "2"
select select "0"
click at [681, 389] on button "Next Claim" at bounding box center [689, 386] width 55 height 25
select select "45"
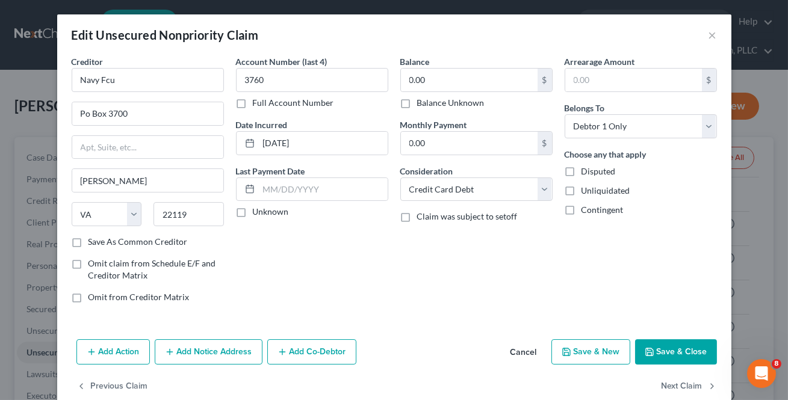
select select "0"
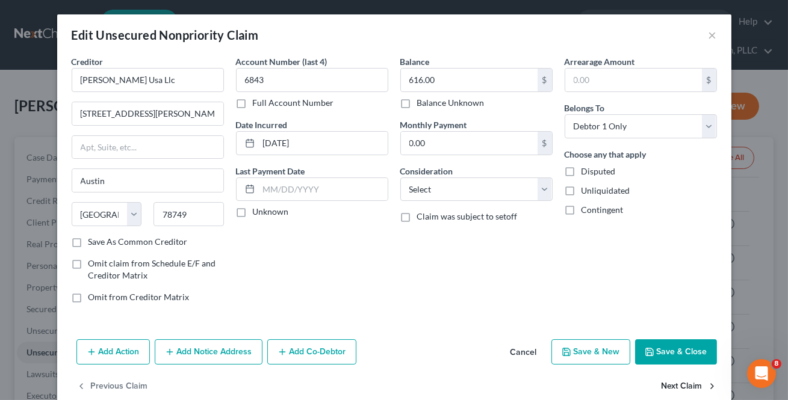
click at [679, 389] on button "Next Claim" at bounding box center [689, 386] width 55 height 25
select select "35"
select select "2"
select select "0"
click at [679, 390] on button "Next Claim" at bounding box center [689, 386] width 55 height 25
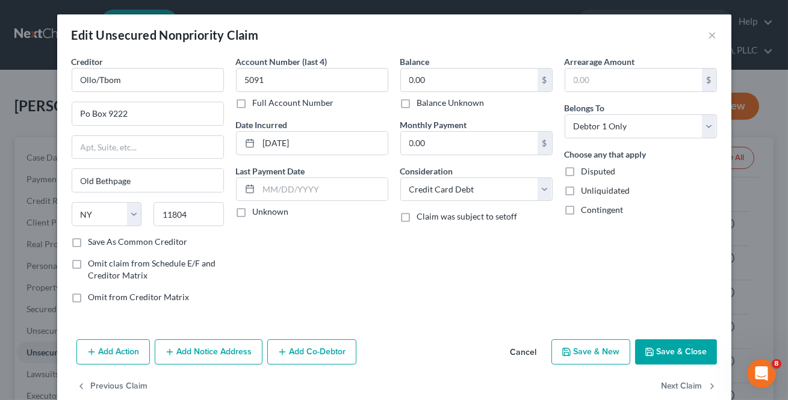
select select "46"
drag, startPoint x: 479, startPoint y: 127, endPoint x: 445, endPoint y: 144, distance: 38.5
click at [479, 128] on div "Monthly Payment 61.00 $" at bounding box center [476, 137] width 152 height 37
click at [466, 142] on input "61.00" at bounding box center [469, 143] width 137 height 23
drag, startPoint x: 445, startPoint y: 144, endPoint x: 630, endPoint y: 330, distance: 261.8
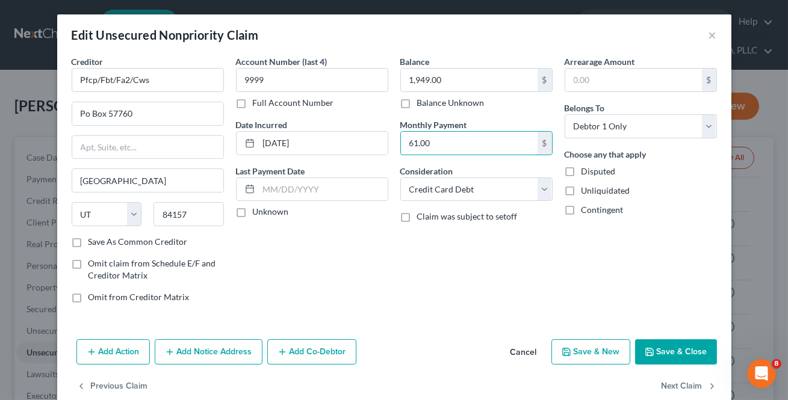
click at [445, 145] on input "61.00" at bounding box center [469, 143] width 137 height 23
click at [670, 384] on button "Next Claim" at bounding box center [689, 386] width 55 height 25
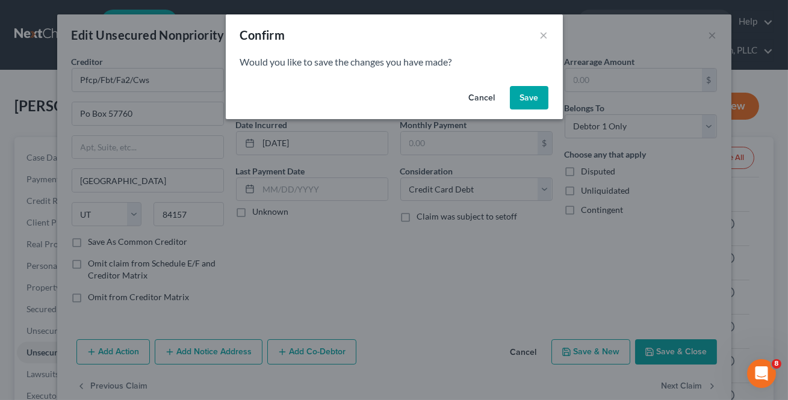
drag, startPoint x: 523, startPoint y: 108, endPoint x: 590, endPoint y: 229, distance: 138.5
click at [523, 107] on button "Save" at bounding box center [529, 98] width 39 height 24
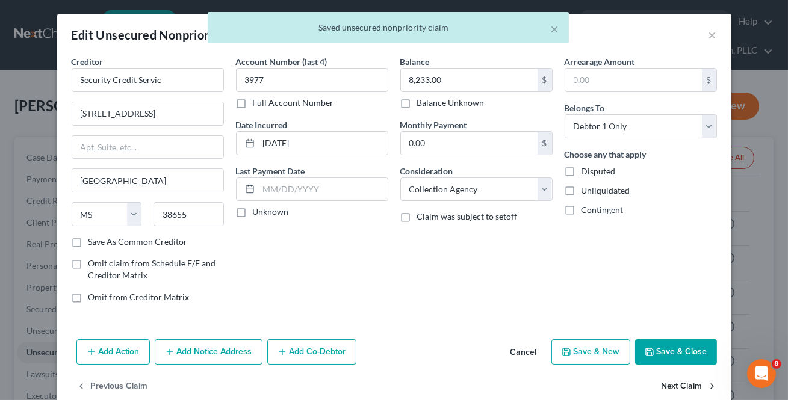
click at [671, 391] on button "Next Claim" at bounding box center [689, 386] width 55 height 25
click at [672, 382] on button "Next Claim" at bounding box center [689, 386] width 55 height 25
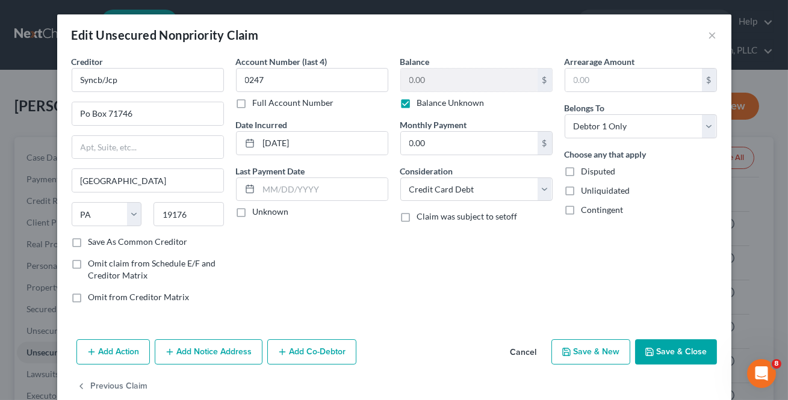
click at [673, 347] on button "Save & Close" at bounding box center [676, 352] width 82 height 25
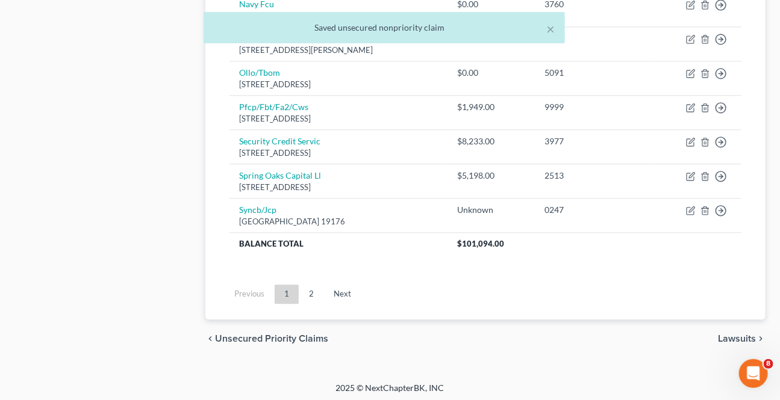
scroll to position [1008, 0]
drag, startPoint x: 327, startPoint y: 293, endPoint x: 377, endPoint y: 299, distance: 51.0
click at [327, 293] on link "Next" at bounding box center [342, 293] width 37 height 19
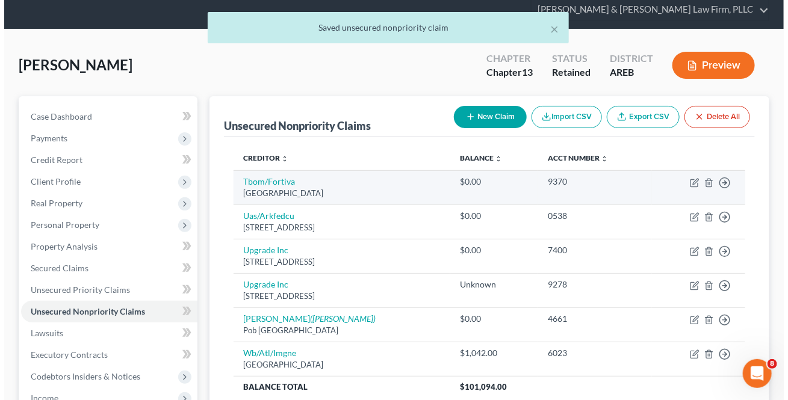
scroll to position [0, 0]
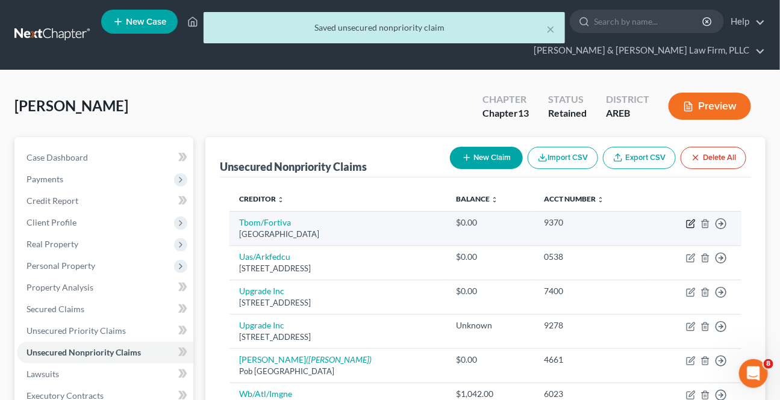
click at [689, 223] on icon "button" at bounding box center [691, 222] width 5 height 5
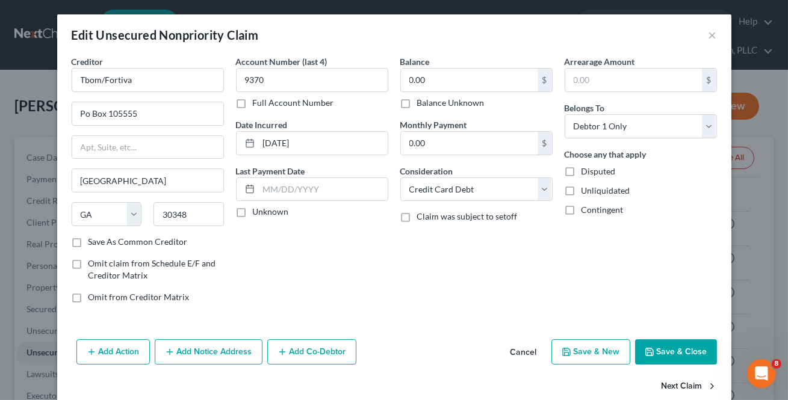
click at [667, 385] on button "Next Claim" at bounding box center [689, 386] width 55 height 25
click at [664, 385] on button "Next Claim" at bounding box center [689, 386] width 55 height 25
click at [664, 387] on button "Next Claim" at bounding box center [689, 386] width 55 height 25
click at [662, 389] on button "Next Claim" at bounding box center [689, 386] width 55 height 25
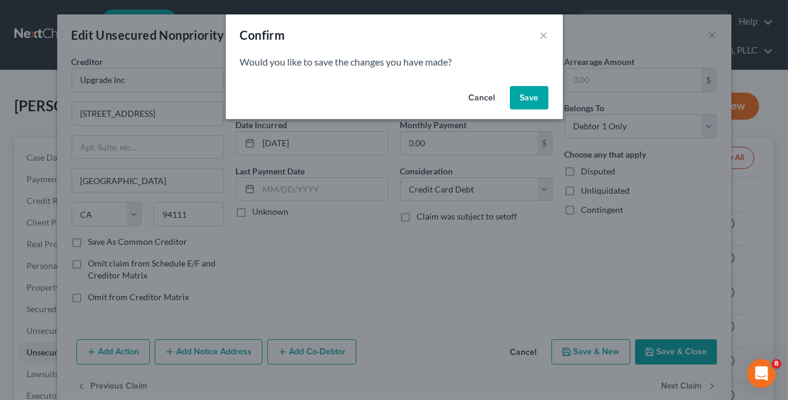
click at [526, 86] on button "Save" at bounding box center [529, 98] width 39 height 24
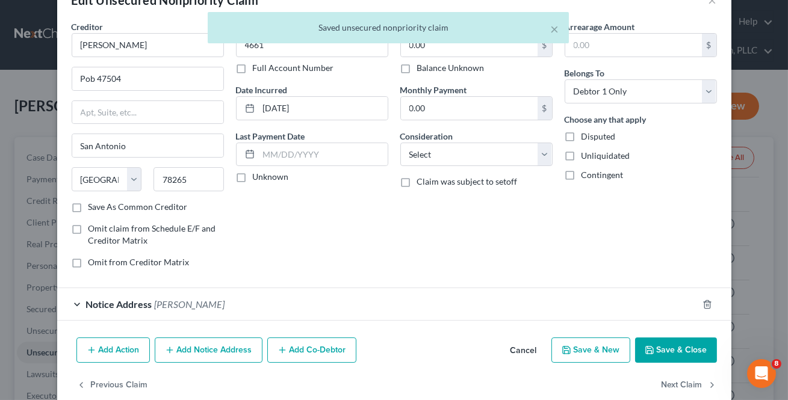
scroll to position [54, 0]
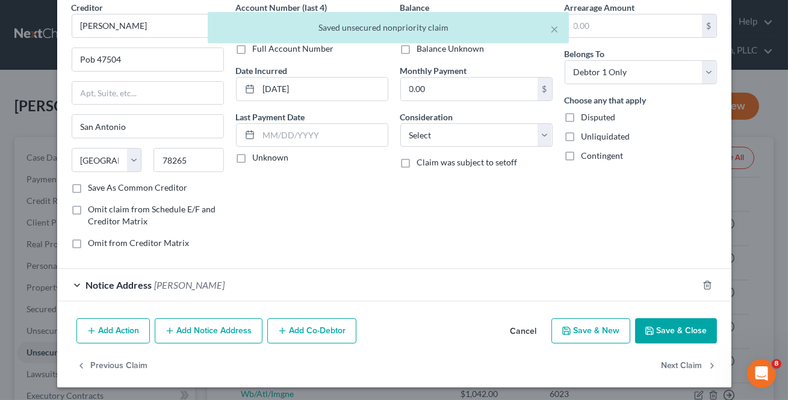
click at [698, 282] on div at bounding box center [715, 285] width 34 height 19
click at [92, 58] on input "Pob 47504" at bounding box center [147, 59] width 151 height 23
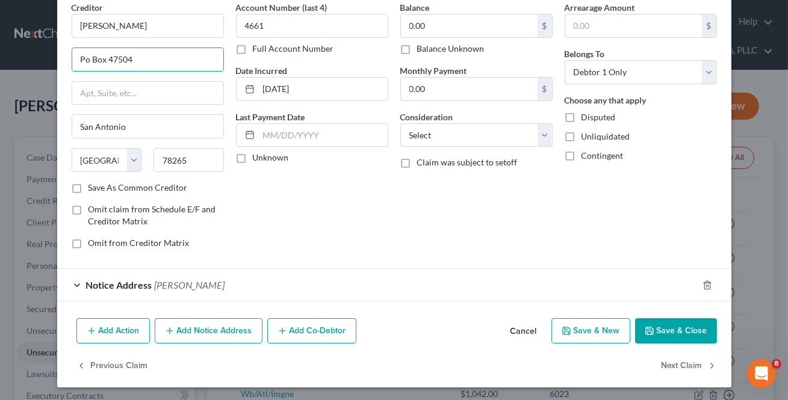
drag, startPoint x: 696, startPoint y: 288, endPoint x: 643, endPoint y: 241, distance: 70.8
click at [698, 287] on div at bounding box center [715, 285] width 34 height 19
click at [703, 286] on icon "button" at bounding box center [708, 286] width 10 height 10
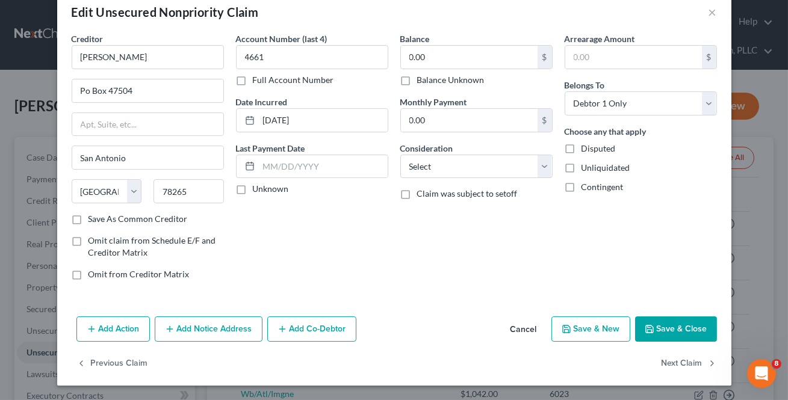
scroll to position [22, 0]
click at [662, 365] on button "Next Claim" at bounding box center [689, 364] width 55 height 25
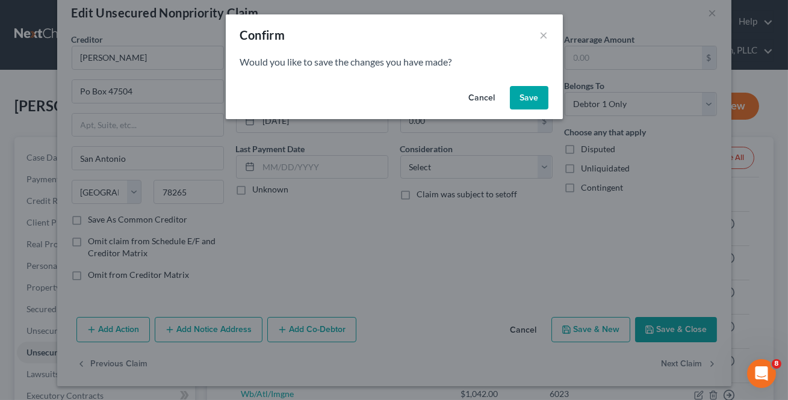
click at [537, 105] on button "Save" at bounding box center [529, 98] width 39 height 24
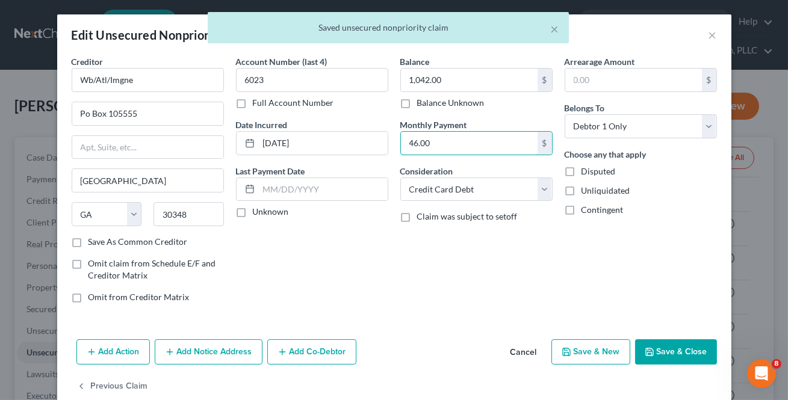
drag, startPoint x: 462, startPoint y: 138, endPoint x: 486, endPoint y: 161, distance: 33.7
click at [462, 138] on input "46.00" at bounding box center [469, 143] width 137 height 23
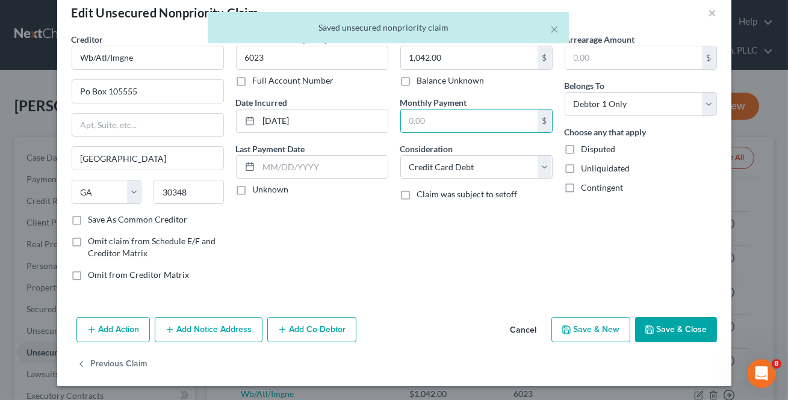
click at [664, 324] on button "Save & Close" at bounding box center [676, 329] width 82 height 25
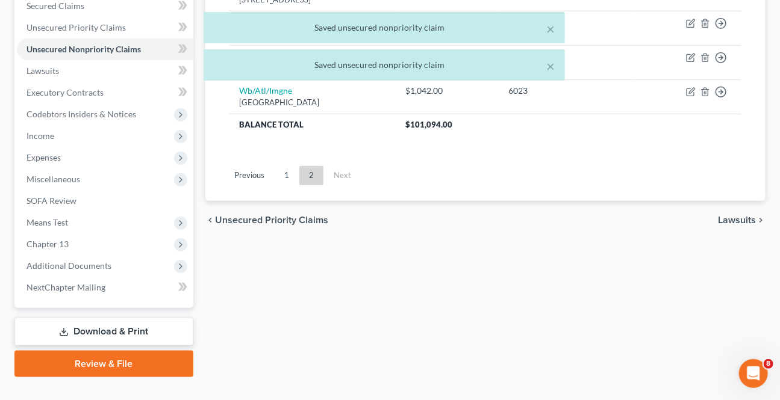
scroll to position [325, 0]
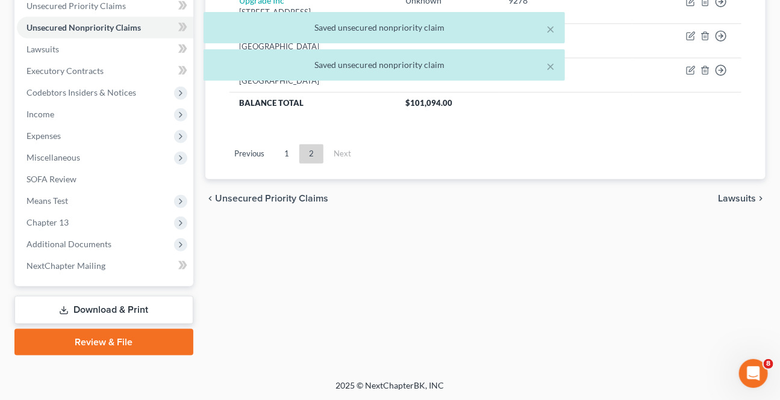
click at [739, 197] on span "Lawsuits" at bounding box center [737, 199] width 38 height 10
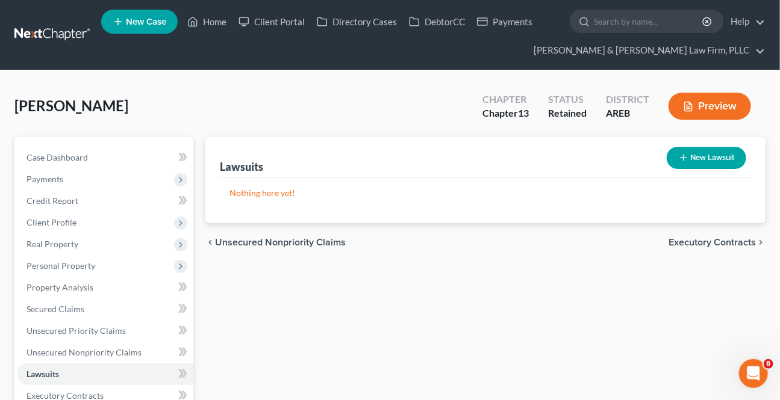
click at [727, 152] on button "New Lawsuit" at bounding box center [705, 158] width 79 height 22
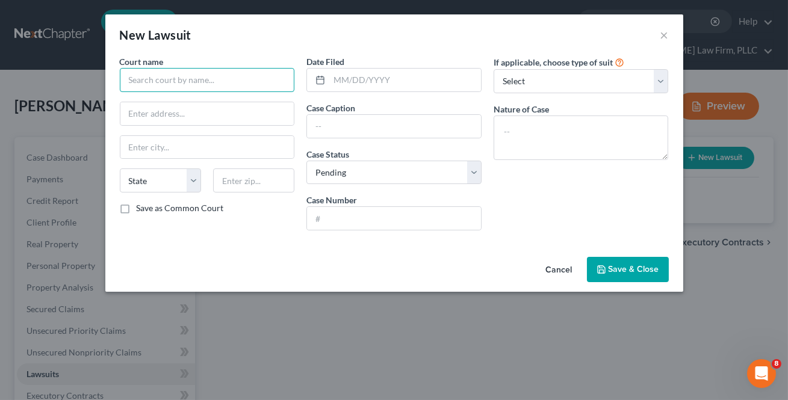
click at [228, 88] on input "text" at bounding box center [207, 80] width 175 height 24
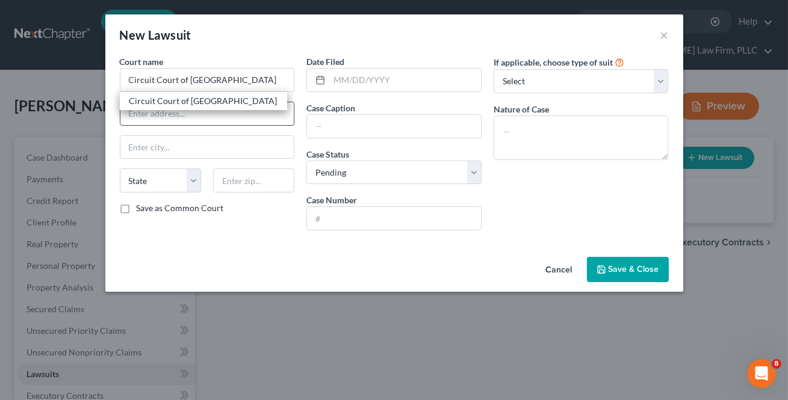
drag, startPoint x: 215, startPoint y: 104, endPoint x: 293, endPoint y: 123, distance: 80.7
click at [215, 104] on div "Circuit Court of [GEOGRAPHIC_DATA]" at bounding box center [203, 101] width 148 height 12
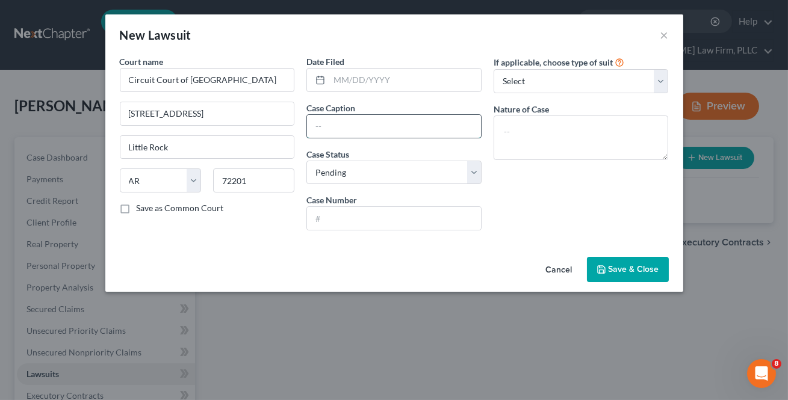
drag, startPoint x: 317, startPoint y: 119, endPoint x: 394, endPoint y: 123, distance: 77.1
click at [317, 119] on input "text" at bounding box center [394, 126] width 174 height 23
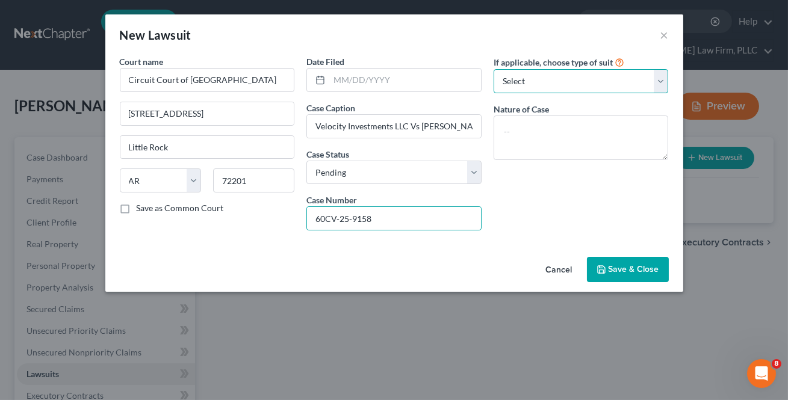
drag, startPoint x: 527, startPoint y: 78, endPoint x: 517, endPoint y: 90, distance: 15.4
click at [527, 78] on select "Select Repossession Garnishment Foreclosure Attached, Seized, Or Levied Other" at bounding box center [581, 81] width 175 height 24
click at [494, 69] on select "Select Repossession Garnishment Foreclosure Attached, Seized, Or Levied Other" at bounding box center [581, 81] width 175 height 24
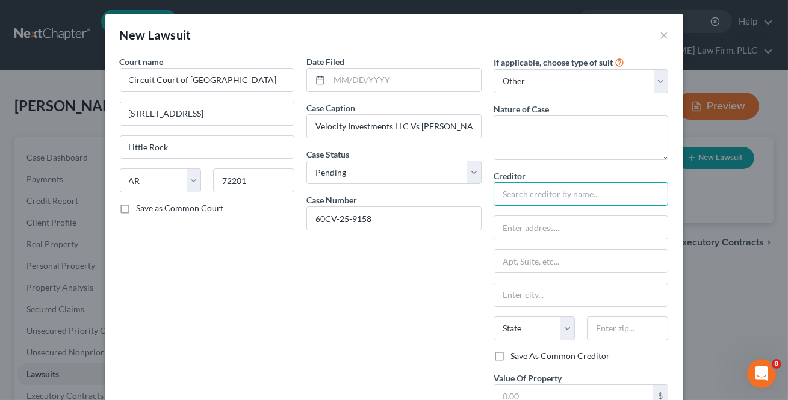
click at [516, 185] on input "text" at bounding box center [581, 194] width 175 height 24
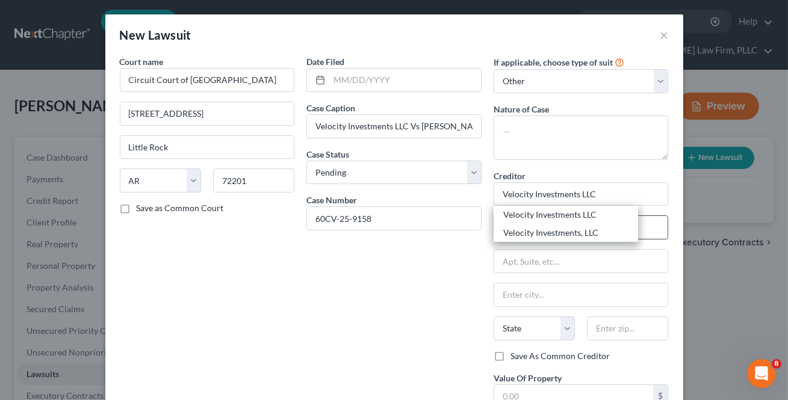
click at [565, 217] on div "Velocity Investments LLC" at bounding box center [565, 215] width 125 height 12
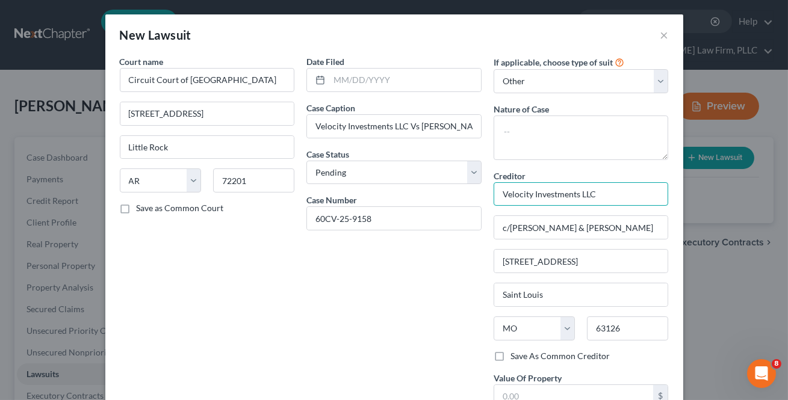
click at [607, 197] on input "Velocity Investments LLC" at bounding box center [581, 194] width 175 height 24
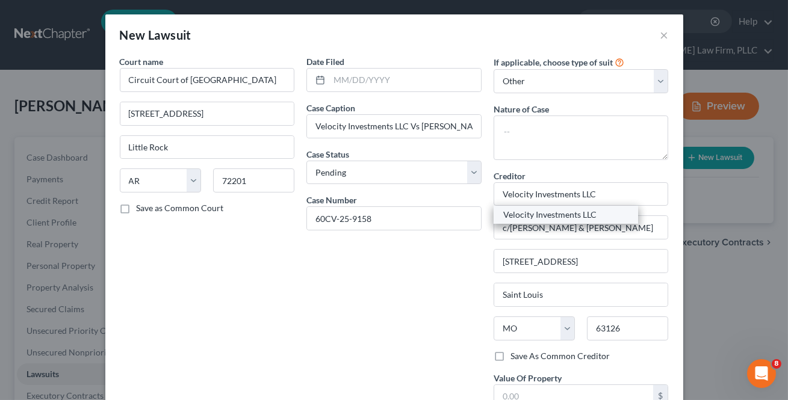
click at [585, 217] on div "Velocity Investments LLC" at bounding box center [565, 215] width 125 height 12
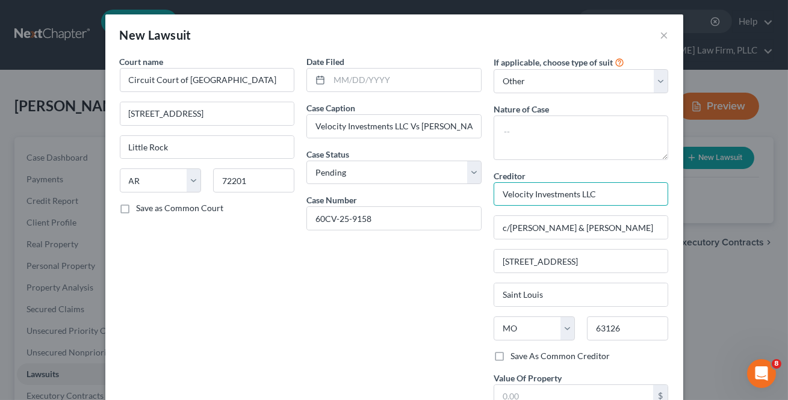
drag, startPoint x: 602, startPoint y: 199, endPoint x: 574, endPoint y: 204, distance: 28.1
click at [574, 204] on input "Velocity Investments LLC" at bounding box center [581, 194] width 175 height 24
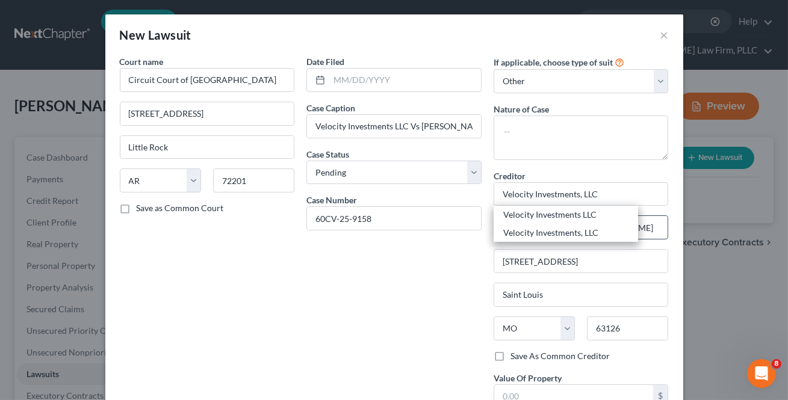
click at [572, 235] on div "Velocity Investments, LLC" at bounding box center [565, 233] width 125 height 12
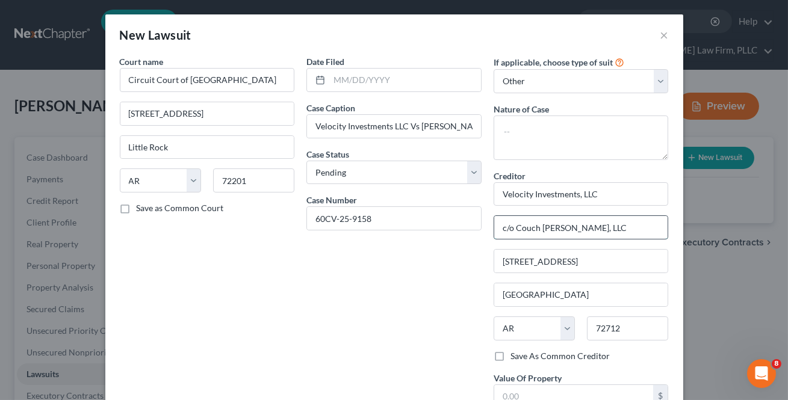
drag, startPoint x: 616, startPoint y: 231, endPoint x: 510, endPoint y: 222, distance: 106.9
click at [510, 222] on input "c/o Couch [PERSON_NAME], LLC" at bounding box center [581, 227] width 174 height 23
drag, startPoint x: 556, startPoint y: 265, endPoint x: 594, endPoint y: 265, distance: 37.3
click at [556, 265] on input "[STREET_ADDRESS]" at bounding box center [581, 261] width 174 height 23
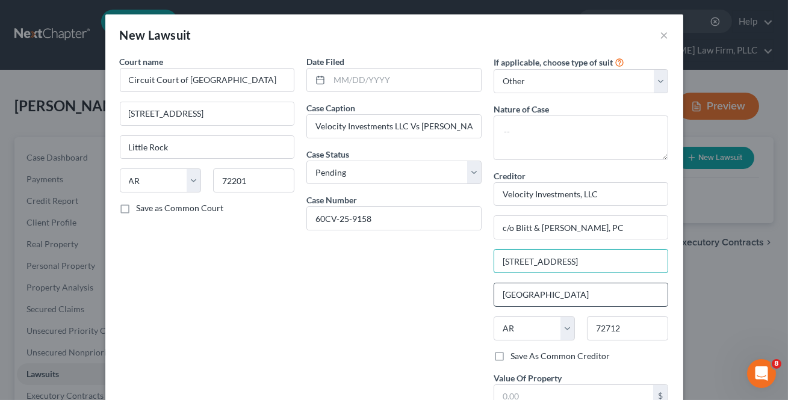
drag, startPoint x: 591, startPoint y: 265, endPoint x: 498, endPoint y: 288, distance: 95.3
click at [498, 288] on div "Creditor * Velocity Investments, LLC c/o Blitt & [PERSON_NAME], PC [STREET_ADDR…" at bounding box center [581, 260] width 175 height 181
drag, startPoint x: 583, startPoint y: 296, endPoint x: 445, endPoint y: 328, distance: 141.6
click at [363, 313] on div "Court name * Circuit Court of [GEOGRAPHIC_DATA] [GEOGRAPHIC_DATA] [US_STATE][GE…" at bounding box center [394, 244] width 561 height 379
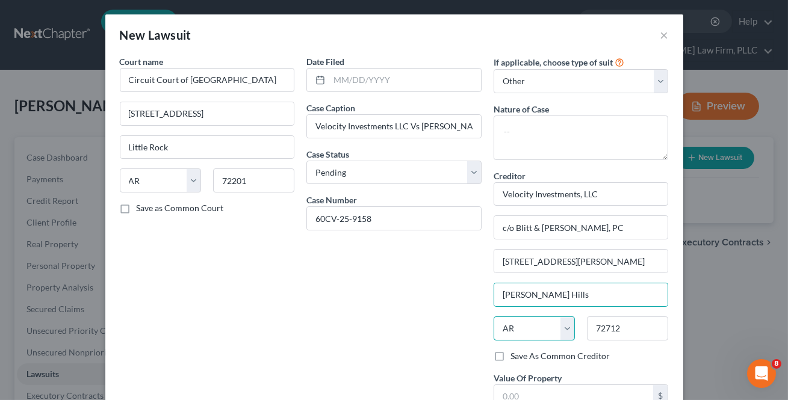
click at [513, 327] on select "State [US_STATE] AK AR AZ CA CO CT DE DC [GEOGRAPHIC_DATA] [GEOGRAPHIC_DATA] GU…" at bounding box center [534, 329] width 81 height 24
click at [494, 317] on select "State [US_STATE] AK AR AZ CA CO CT DE DC [GEOGRAPHIC_DATA] [GEOGRAPHIC_DATA] GU…" at bounding box center [534, 329] width 81 height 24
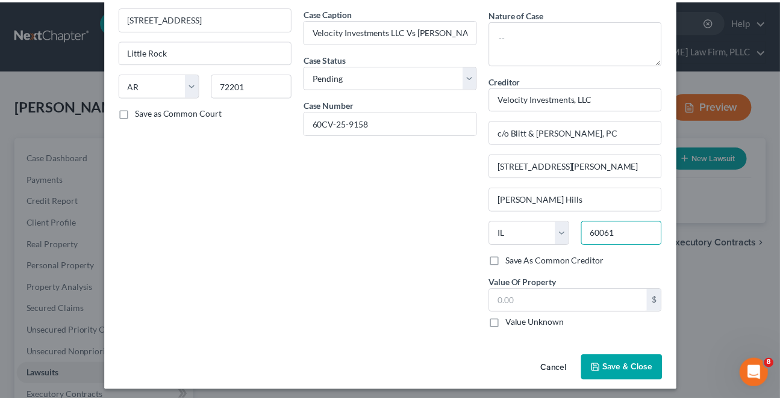
scroll to position [99, 0]
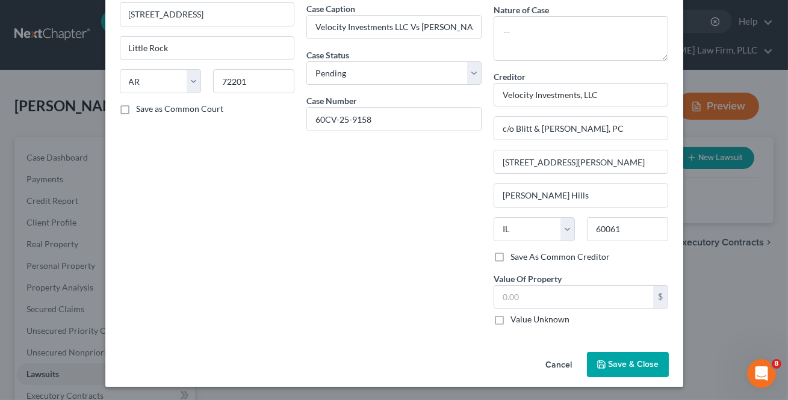
drag, startPoint x: 493, startPoint y: 256, endPoint x: 607, endPoint y: 362, distance: 155.9
click at [510, 255] on label "Save As Common Creditor" at bounding box center [559, 257] width 99 height 12
click at [515, 255] on input "Save As Common Creditor" at bounding box center [519, 255] width 8 height 8
click at [609, 361] on span "Save & Close" at bounding box center [634, 364] width 51 height 10
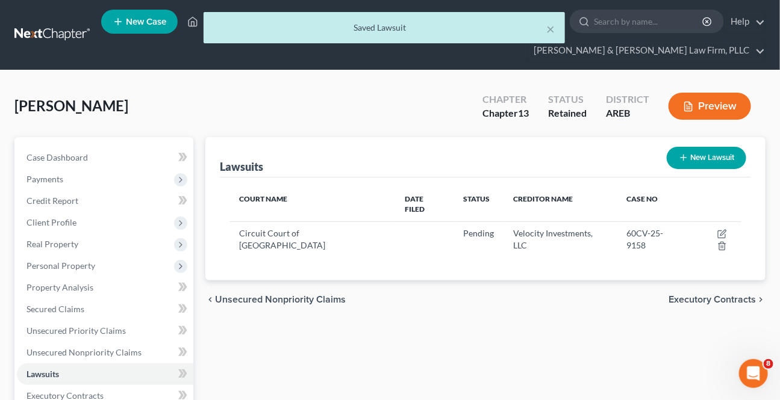
click at [328, 295] on span "Unsecured Nonpriority Claims" at bounding box center [280, 300] width 131 height 10
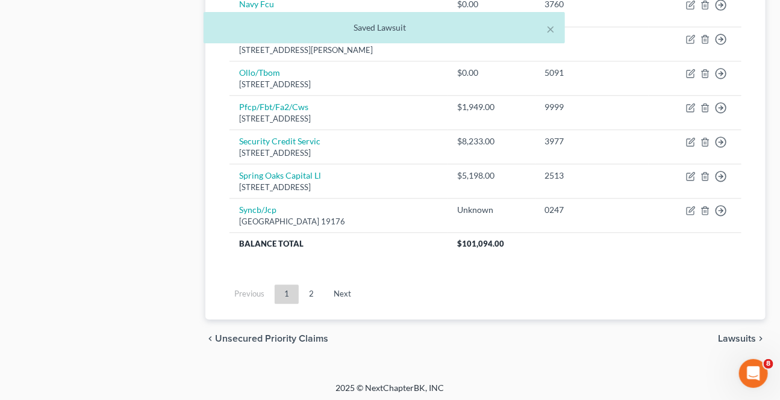
scroll to position [1008, 0]
drag, startPoint x: 315, startPoint y: 288, endPoint x: 341, endPoint y: 303, distance: 30.2
click at [315, 288] on link "2" at bounding box center [311, 293] width 24 height 19
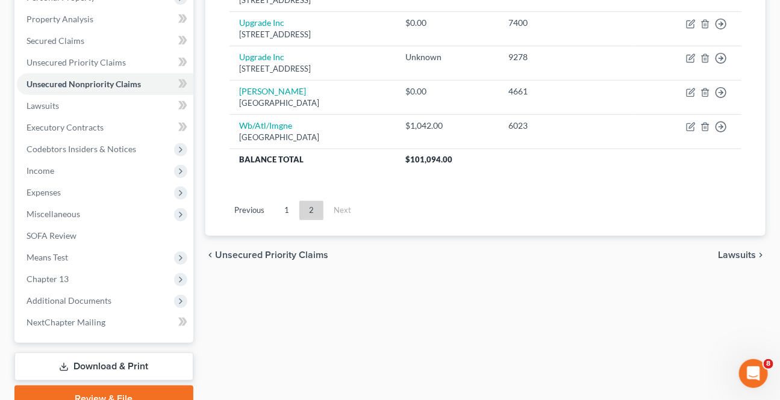
scroll to position [106, 0]
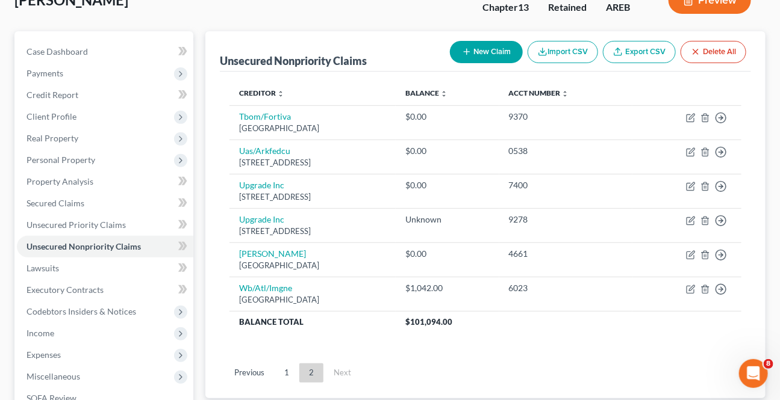
click at [491, 53] on button "New Claim" at bounding box center [486, 52] width 73 height 22
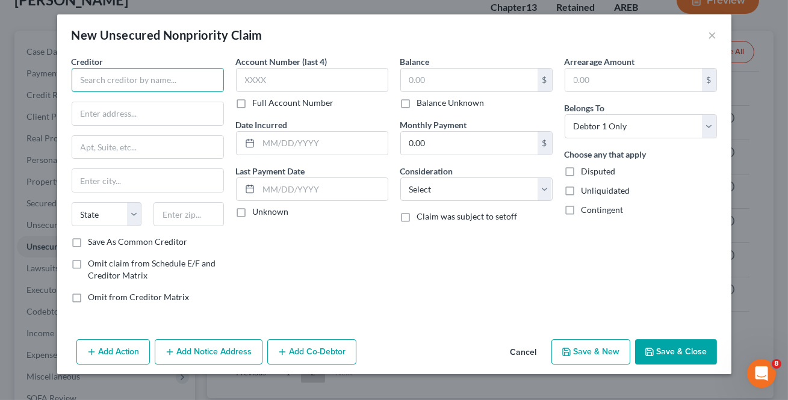
click at [153, 75] on input "text" at bounding box center [148, 80] width 152 height 24
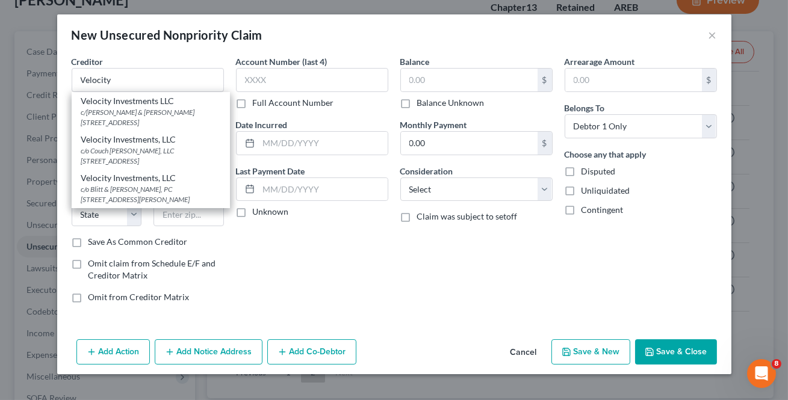
drag, startPoint x: 125, startPoint y: 190, endPoint x: 356, endPoint y: 64, distance: 262.7
click at [125, 190] on div "c/o Blitt & [PERSON_NAME], PC [STREET_ADDRESS][PERSON_NAME]" at bounding box center [150, 194] width 139 height 20
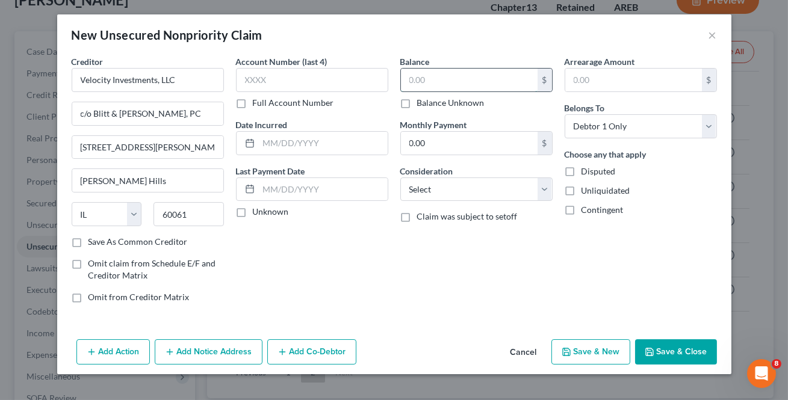
click at [441, 77] on input "text" at bounding box center [469, 80] width 137 height 23
click at [680, 355] on button "Save & Close" at bounding box center [676, 352] width 82 height 25
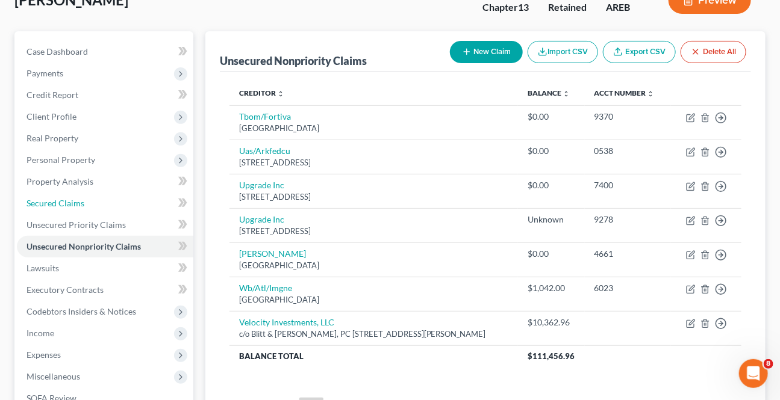
drag, startPoint x: 61, startPoint y: 203, endPoint x: 10, endPoint y: 220, distance: 53.3
click at [61, 203] on span "Secured Claims" at bounding box center [55, 203] width 58 height 10
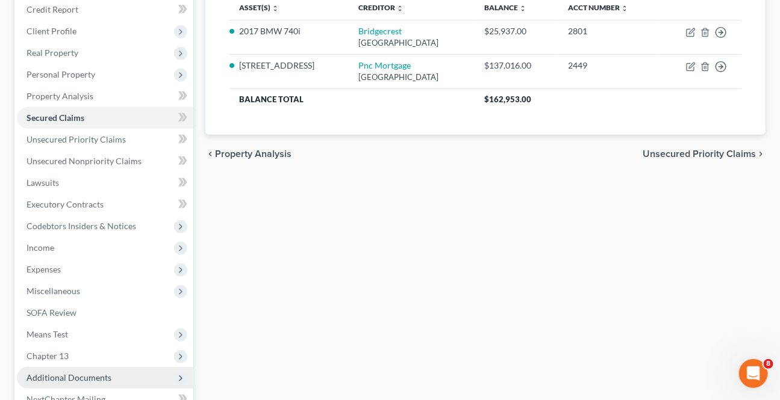
scroll to position [219, 0]
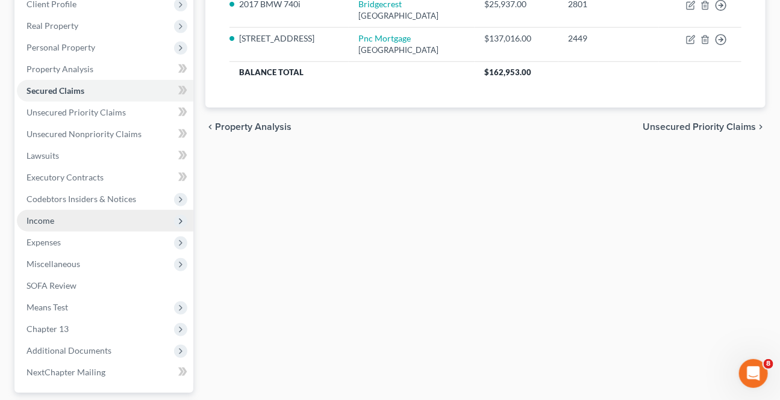
click at [90, 223] on span "Income" at bounding box center [105, 221] width 176 height 22
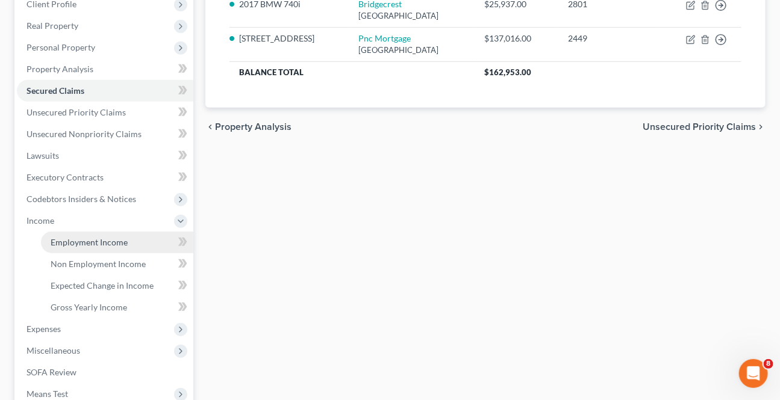
click at [114, 238] on span "Employment Income" at bounding box center [89, 242] width 77 height 10
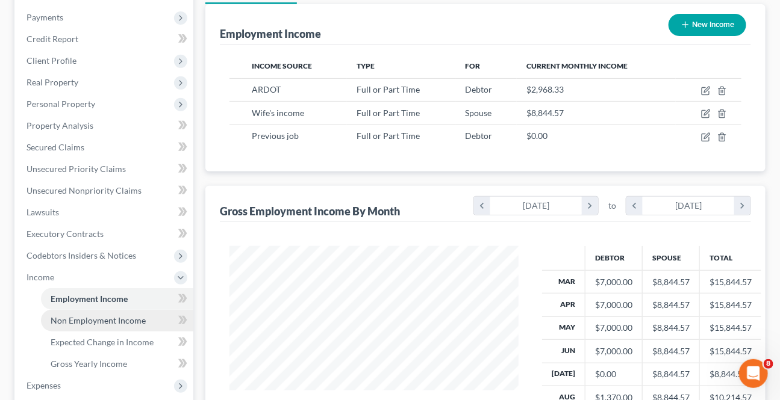
scroll to position [164, 0]
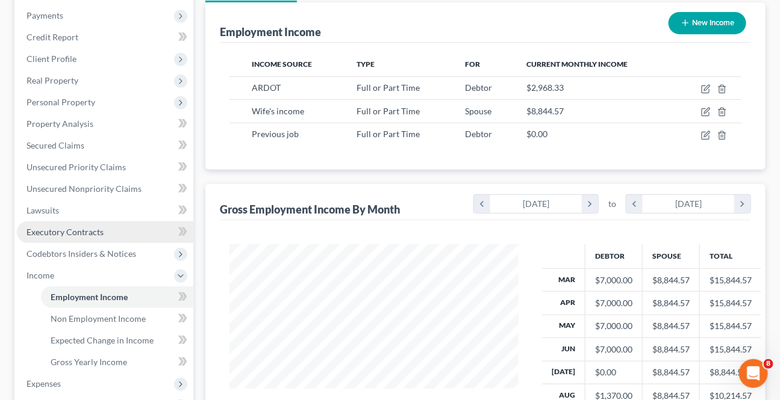
click at [84, 223] on link "Executory Contracts" at bounding box center [105, 233] width 176 height 22
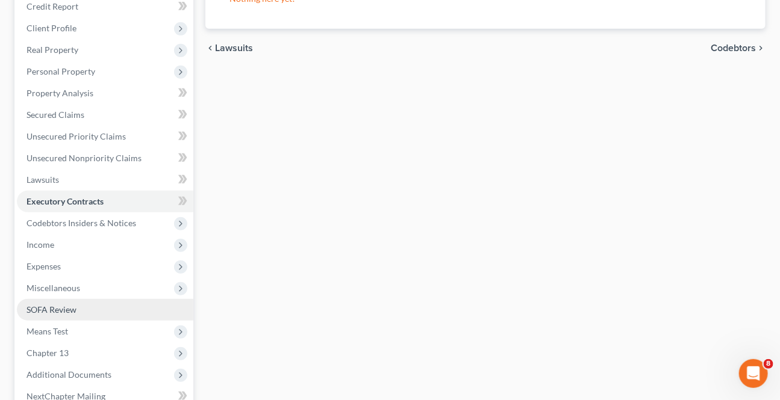
scroll to position [219, 0]
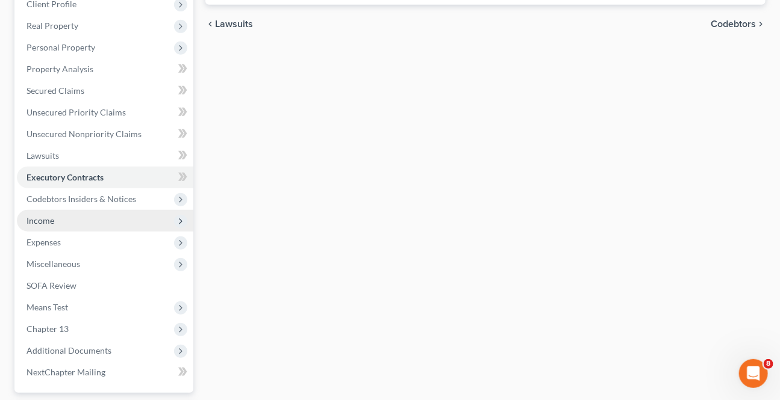
click at [73, 223] on span "Income" at bounding box center [105, 221] width 176 height 22
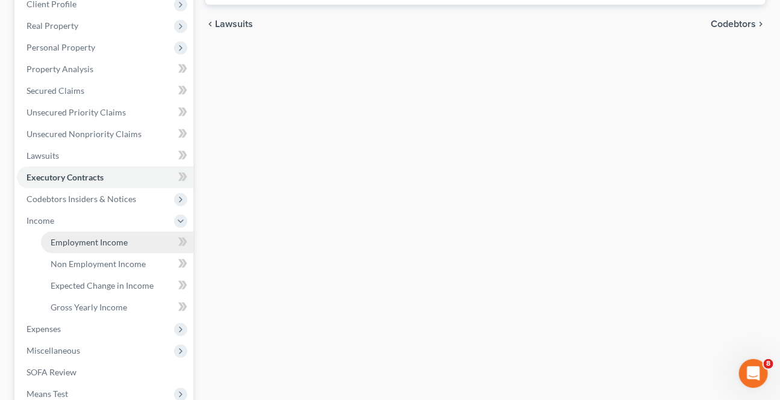
click at [76, 248] on link "Employment Income" at bounding box center [117, 243] width 152 height 22
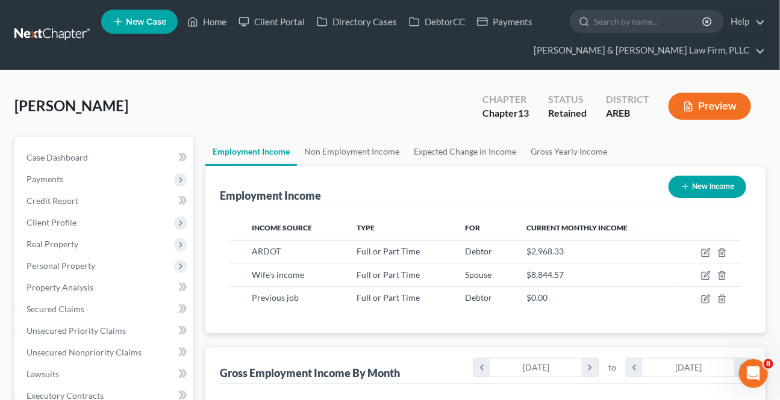
scroll to position [216, 313]
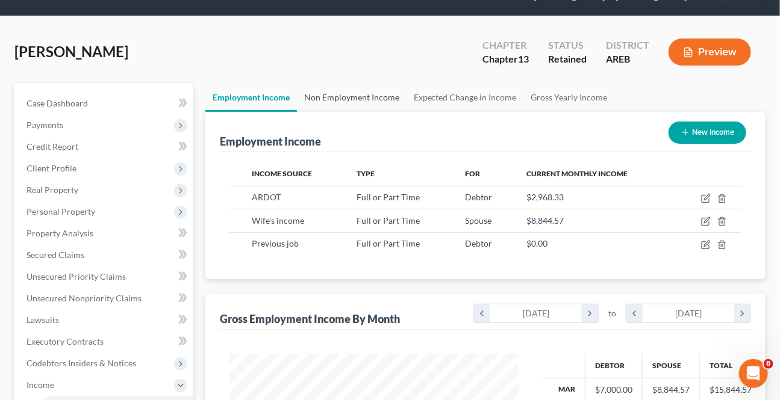
click at [356, 103] on link "Non Employment Income" at bounding box center [352, 97] width 110 height 29
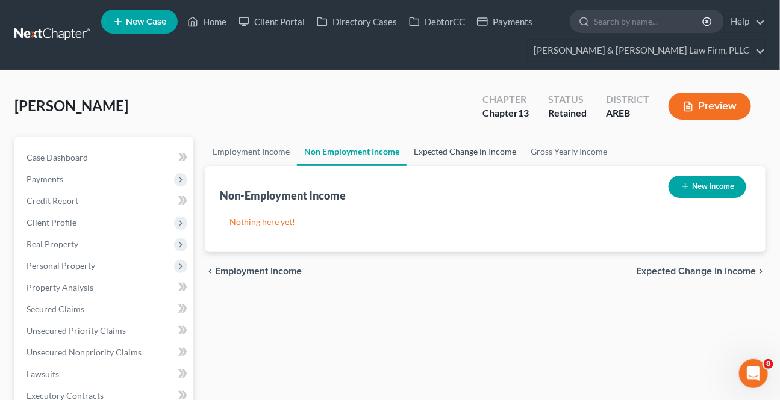
click at [464, 150] on link "Expected Change in Income" at bounding box center [464, 151] width 117 height 29
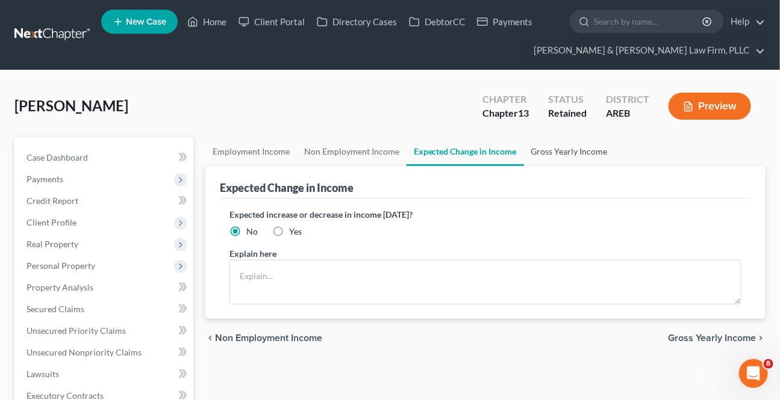
click at [541, 150] on link "Gross Yearly Income" at bounding box center [569, 151] width 91 height 29
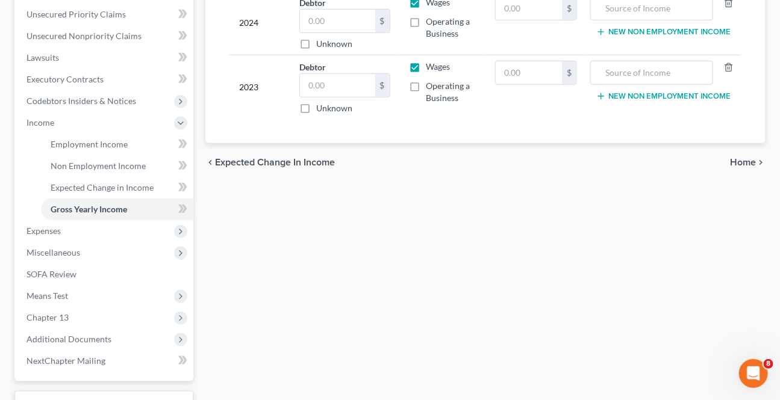
scroll to position [328, 0]
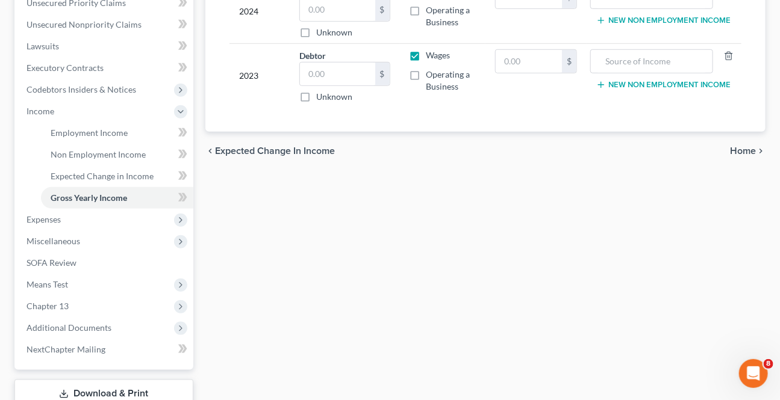
click at [751, 149] on span "Home" at bounding box center [743, 151] width 26 height 10
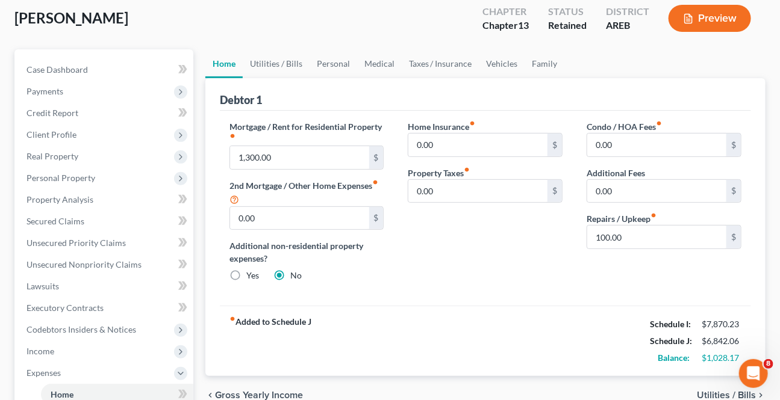
scroll to position [54, 0]
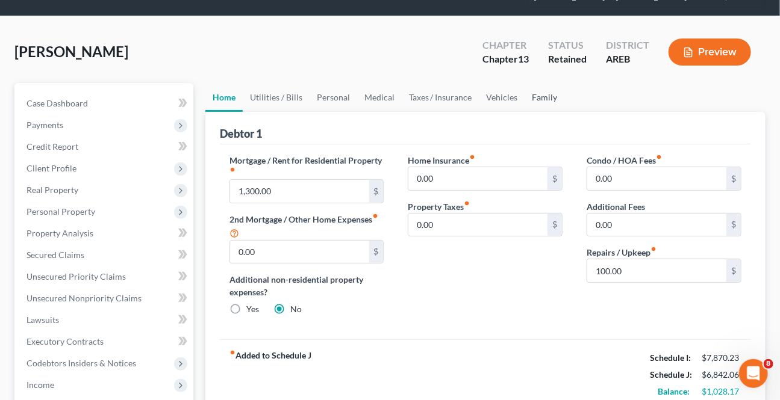
click at [542, 96] on link "Family" at bounding box center [545, 97] width 40 height 29
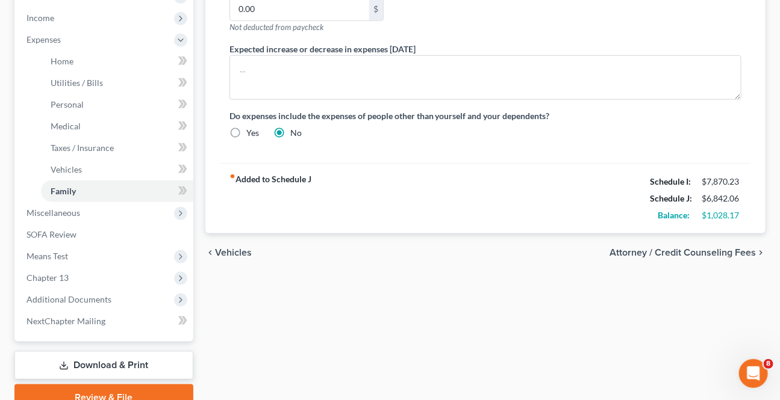
scroll to position [438, 0]
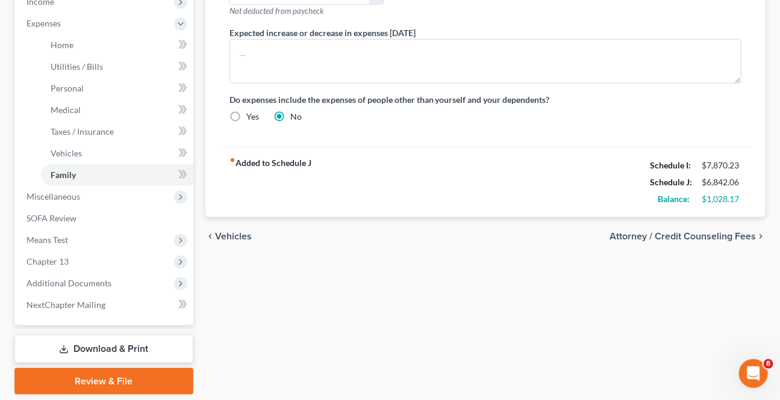
click at [663, 232] on span "Attorney / Credit Counseling Fees" at bounding box center [682, 237] width 146 height 10
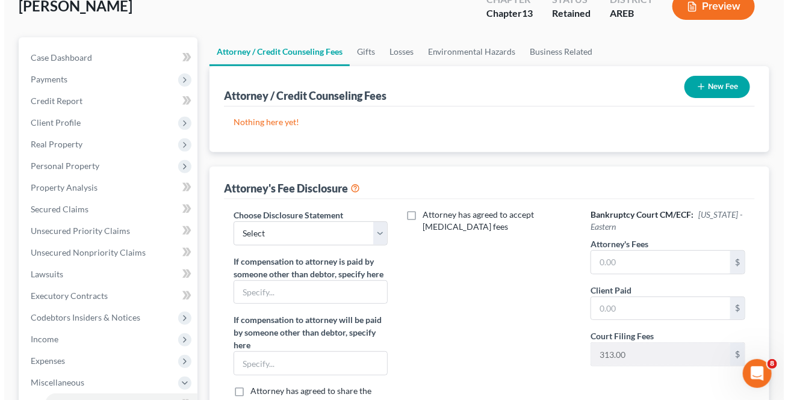
scroll to position [109, 0]
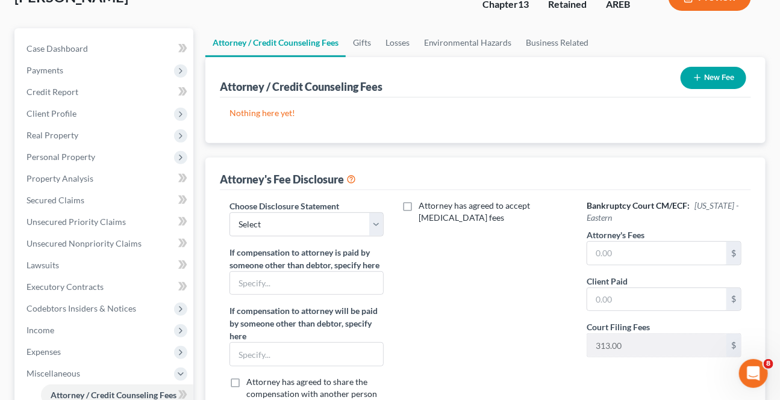
click at [714, 79] on button "New Fee" at bounding box center [713, 78] width 66 height 22
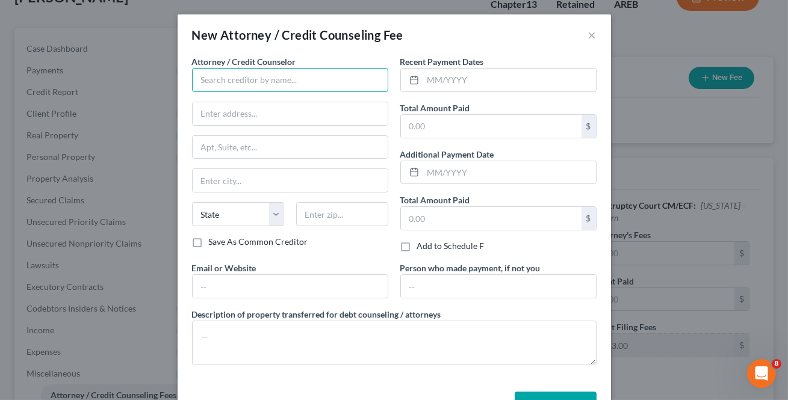
click at [300, 76] on input "text" at bounding box center [290, 80] width 196 height 24
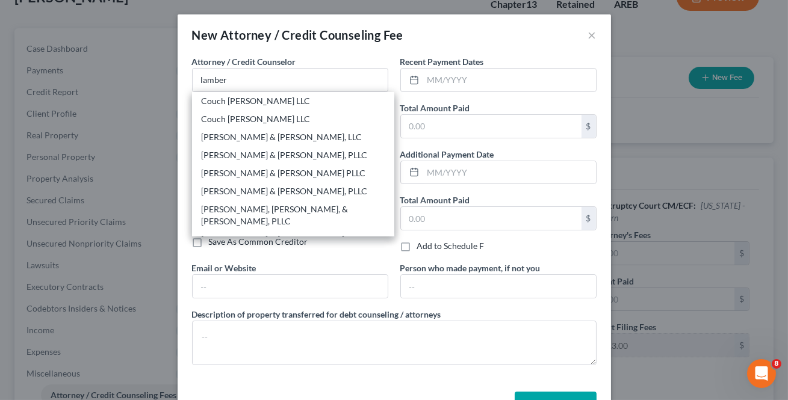
drag, startPoint x: 252, startPoint y: 226, endPoint x: 259, endPoint y: 312, distance: 87.0
click at [252, 234] on div "[PERSON_NAME] & [PERSON_NAME] Law Firm, PLLC" at bounding box center [293, 246] width 183 height 24
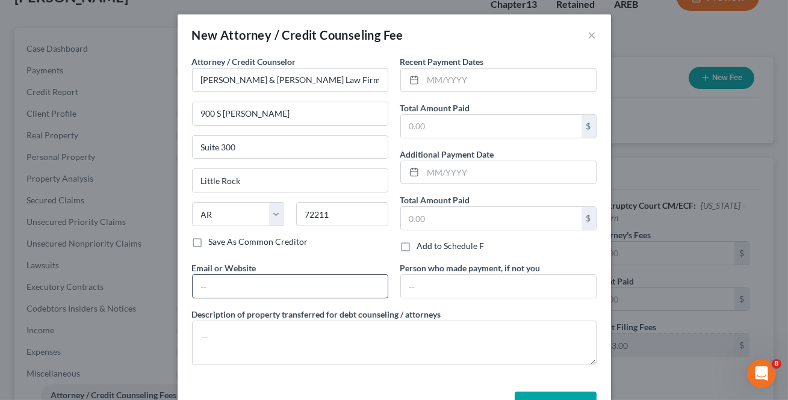
click at [260, 292] on input "text" at bounding box center [290, 286] width 195 height 23
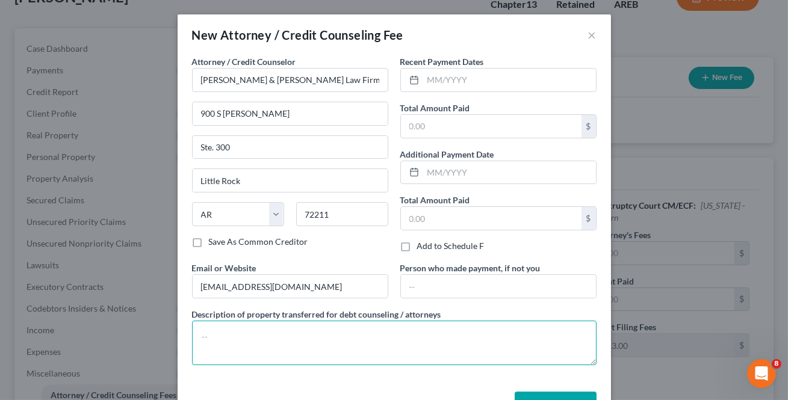
click at [282, 376] on div "Attorney / Credit Counselor * [PERSON_NAME] & [PERSON_NAME] Law Firm, PLLC [STR…" at bounding box center [394, 221] width 433 height 332
paste textarea "$313 Filing Fee $39 Credit Report $20 Credit Counseling $15 Debtor's Education"
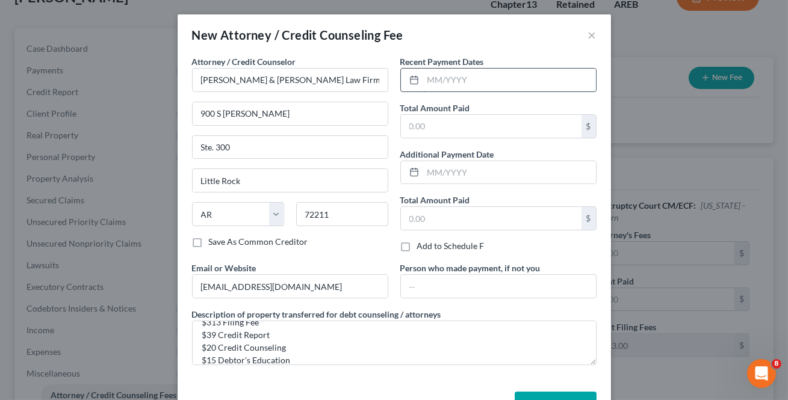
click at [479, 86] on input "text" at bounding box center [509, 80] width 173 height 23
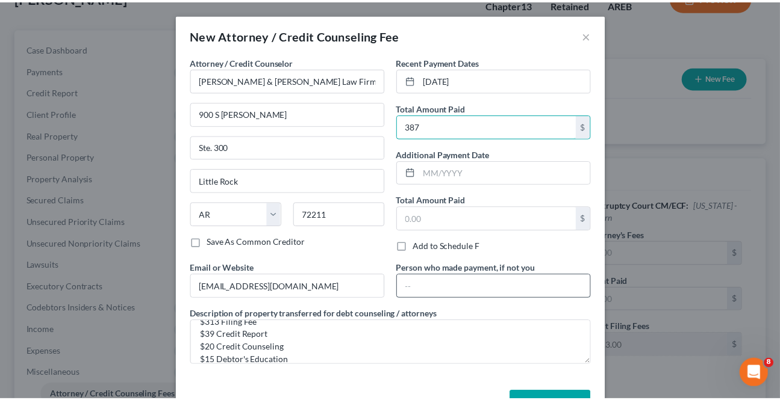
scroll to position [40, 0]
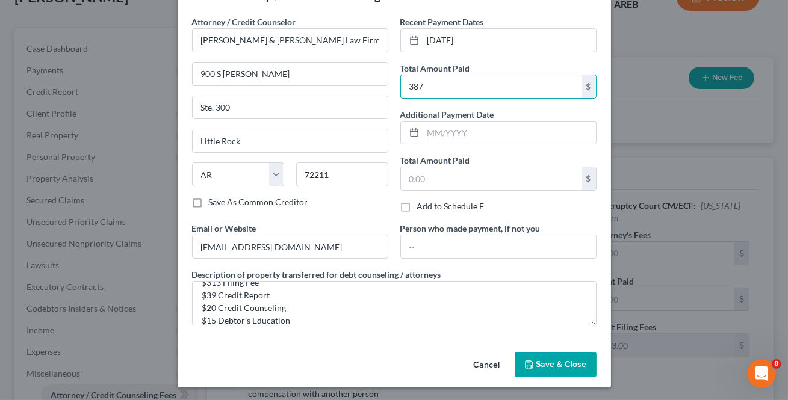
click at [559, 359] on span "Save & Close" at bounding box center [561, 364] width 51 height 10
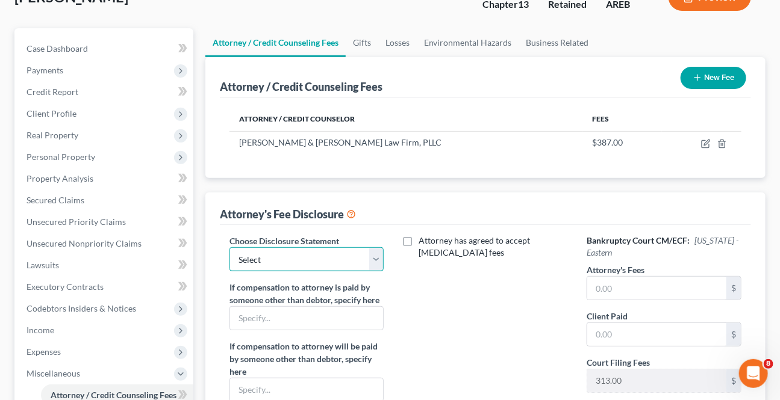
click at [374, 261] on select "Select Attorney Fee Disclosure - Western Attorney Fee Disclosure - Eastern" at bounding box center [306, 259] width 155 height 24
click at [229, 247] on select "Select Attorney Fee Disclosure - Western Attorney Fee Disclosure - Eastern" at bounding box center [306, 259] width 155 height 24
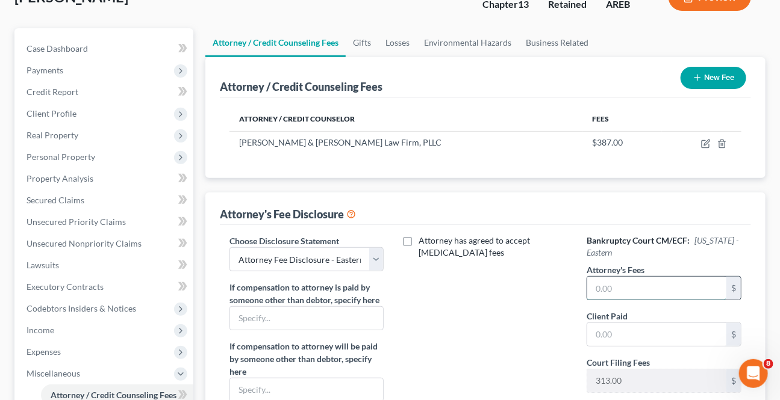
click at [597, 287] on input "text" at bounding box center [656, 288] width 139 height 23
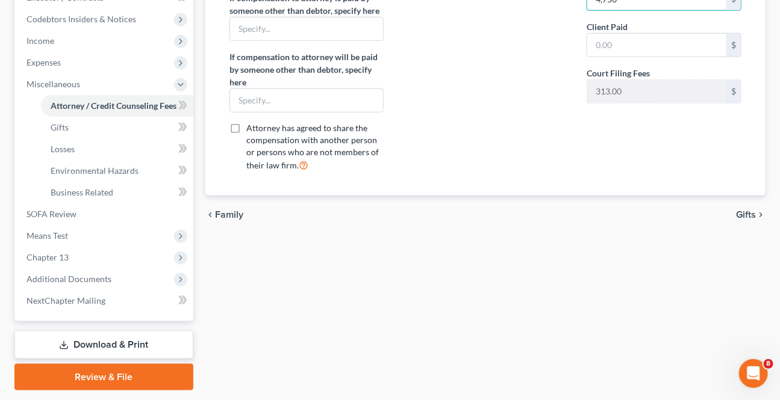
scroll to position [433, 0]
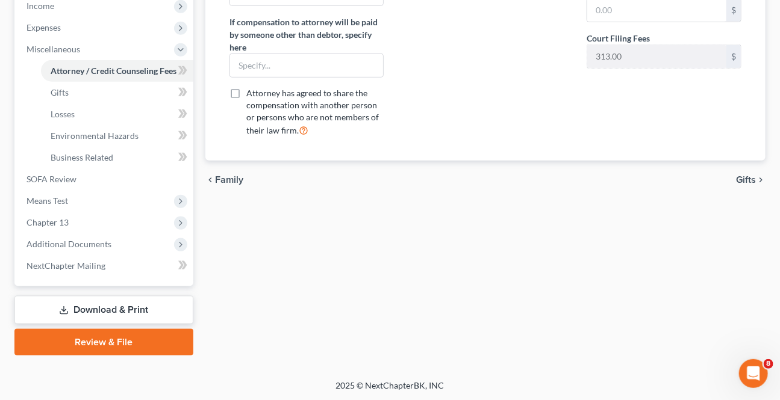
click at [744, 175] on span "Gifts" at bounding box center [746, 180] width 20 height 10
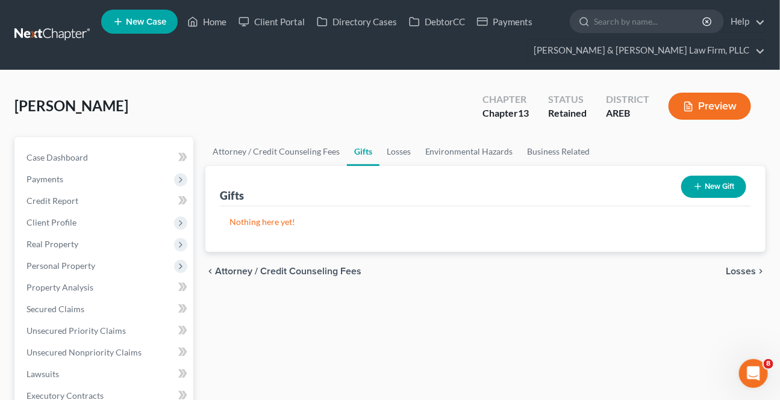
click at [736, 267] on span "Losses" at bounding box center [740, 272] width 30 height 10
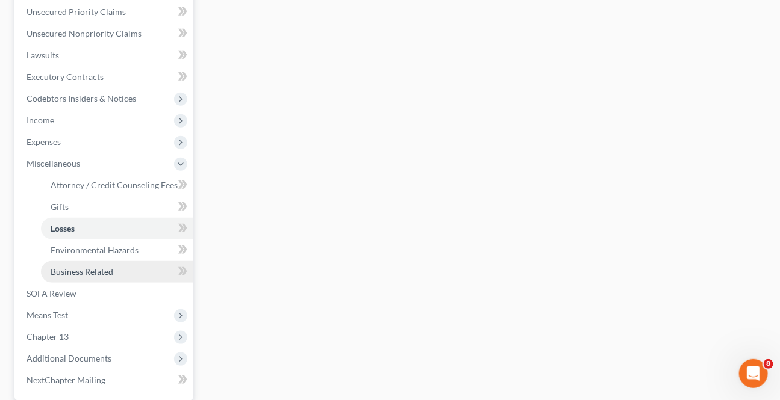
scroll to position [328, 0]
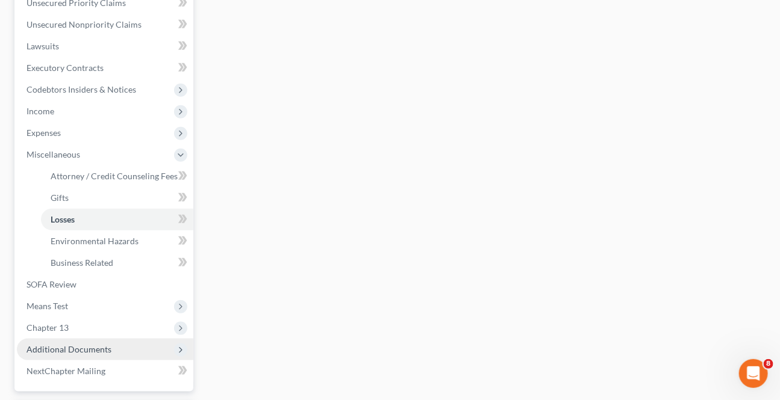
click at [65, 347] on span "Additional Documents" at bounding box center [68, 349] width 85 height 10
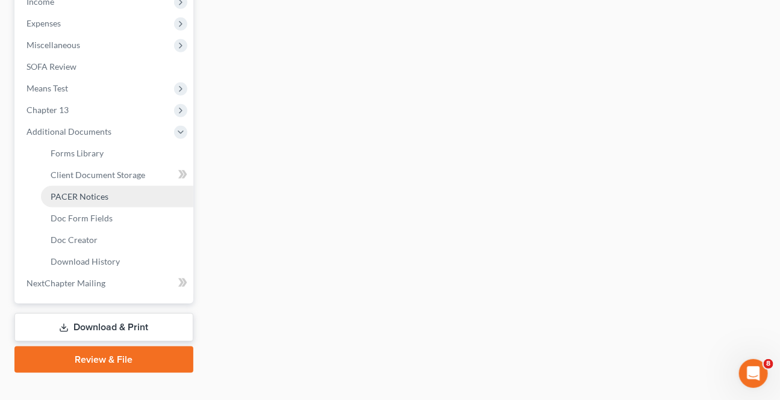
click at [93, 197] on span "PACER Notices" at bounding box center [80, 196] width 58 height 10
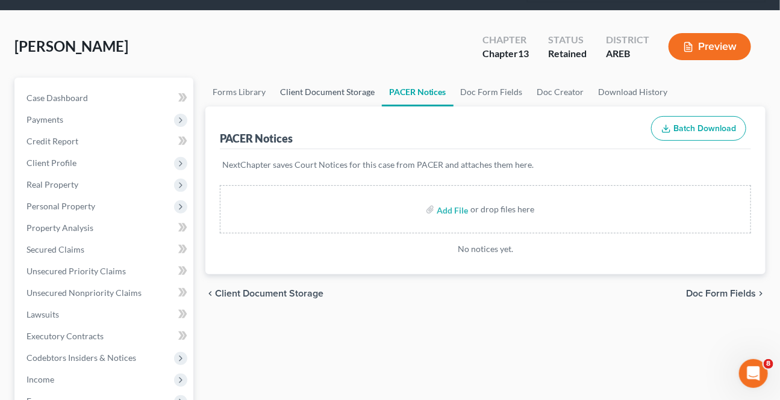
scroll to position [54, 0]
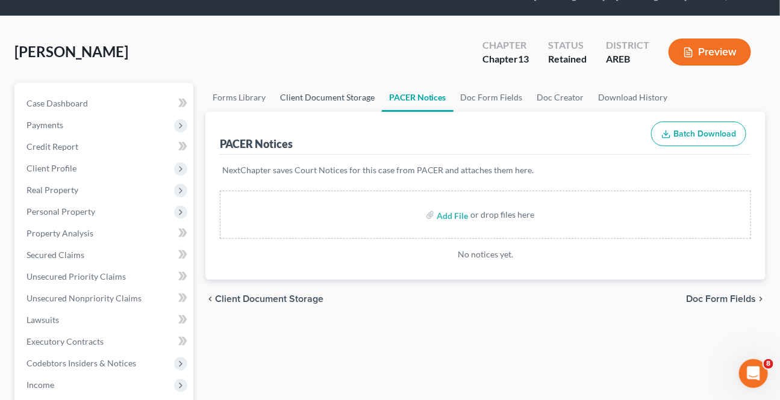
drag, startPoint x: 337, startPoint y: 81, endPoint x: 335, endPoint y: 93, distance: 12.8
click at [337, 83] on link "Client Document Storage" at bounding box center [327, 97] width 109 height 29
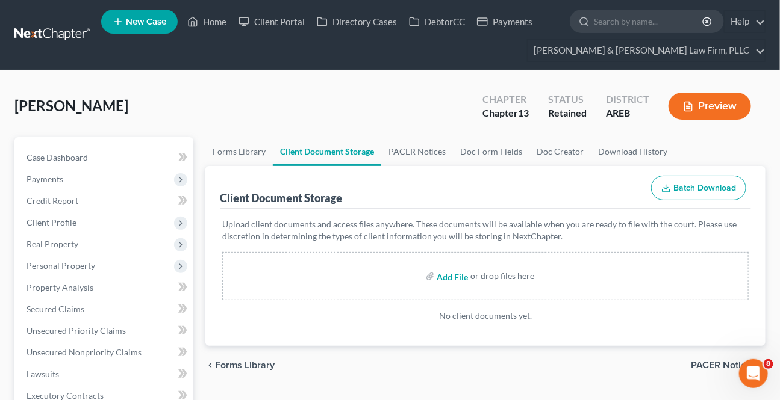
click at [454, 275] on input "file" at bounding box center [450, 276] width 29 height 22
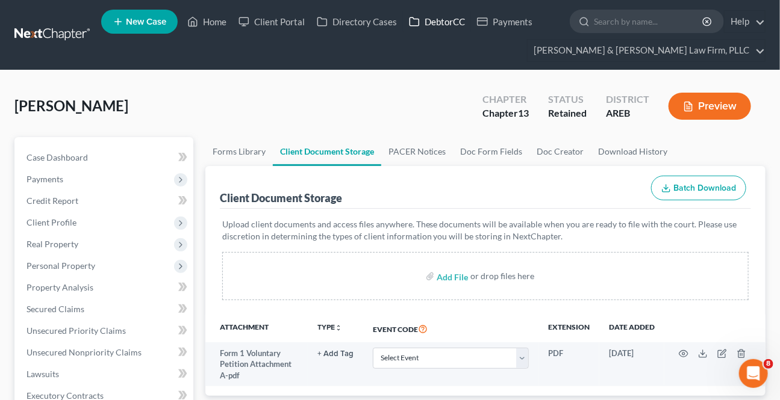
click at [439, 17] on link "DebtorCC" at bounding box center [437, 22] width 68 height 22
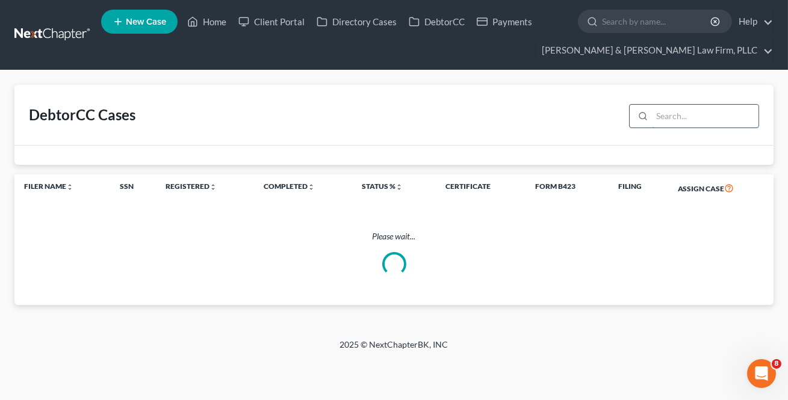
click at [674, 119] on input "search" at bounding box center [705, 116] width 107 height 23
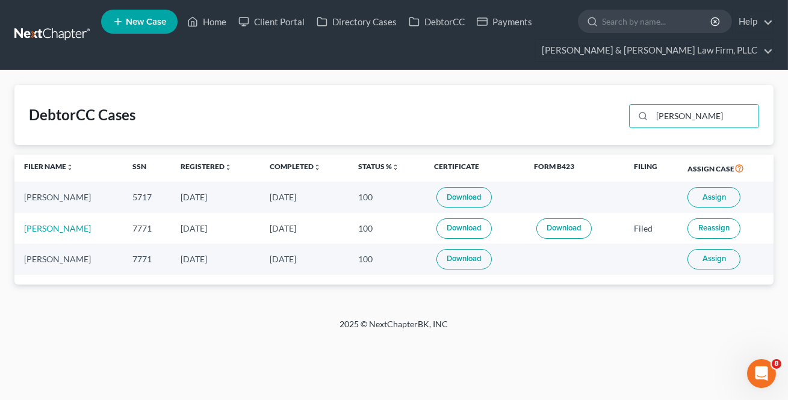
click at [713, 197] on span "Assign" at bounding box center [714, 198] width 23 height 10
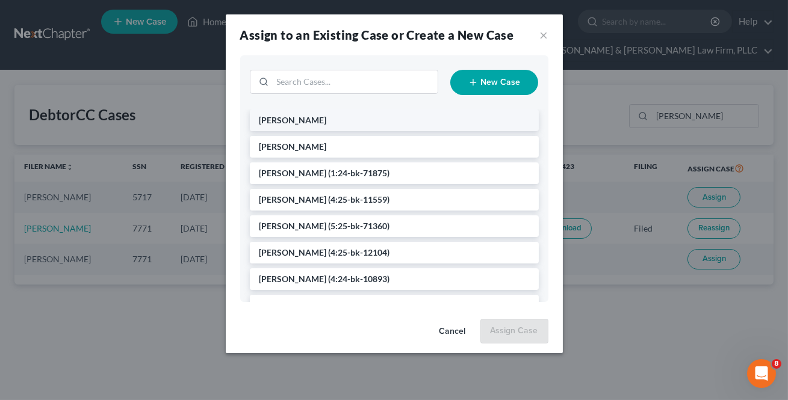
click at [325, 115] on li "[PERSON_NAME]" at bounding box center [394, 121] width 289 height 22
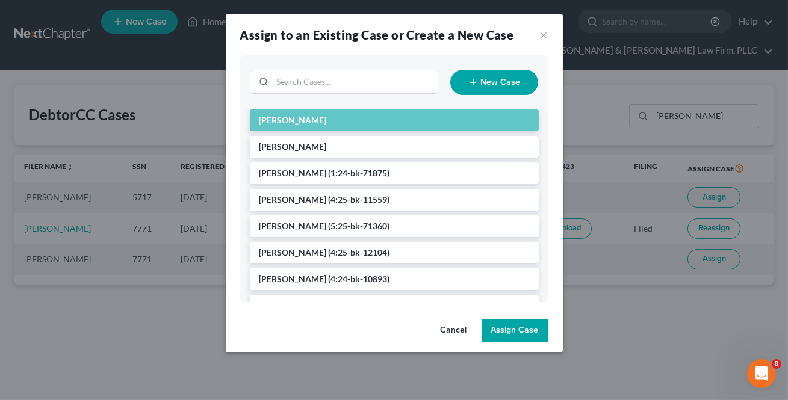
click at [517, 329] on button "Assign Case" at bounding box center [515, 331] width 67 height 24
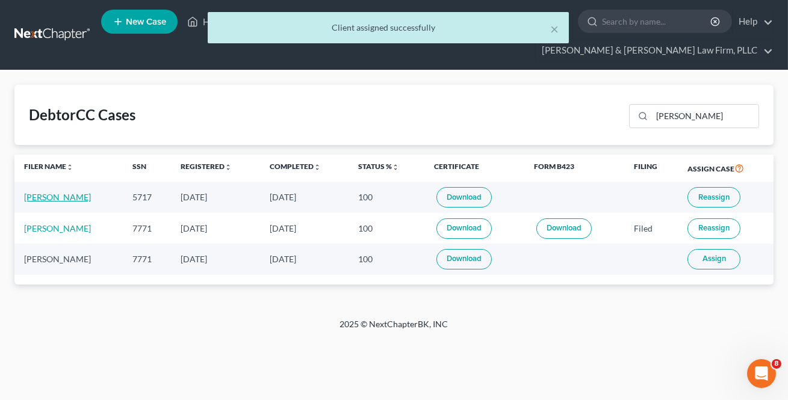
click at [54, 198] on link "[PERSON_NAME]" at bounding box center [57, 197] width 67 height 10
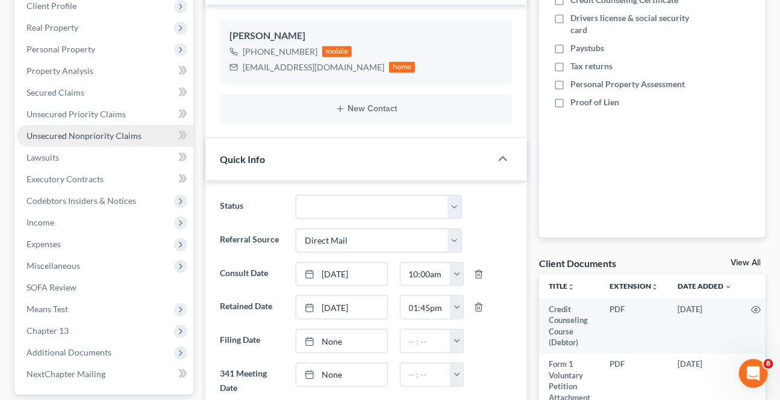
scroll to position [164, 0]
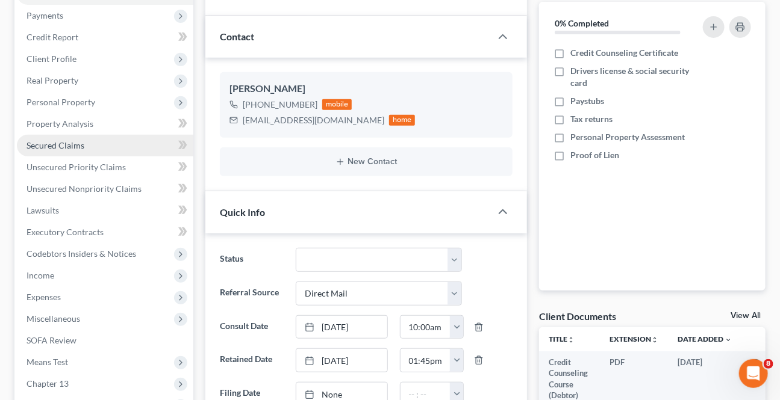
click at [49, 138] on link "Secured Claims" at bounding box center [105, 146] width 176 height 22
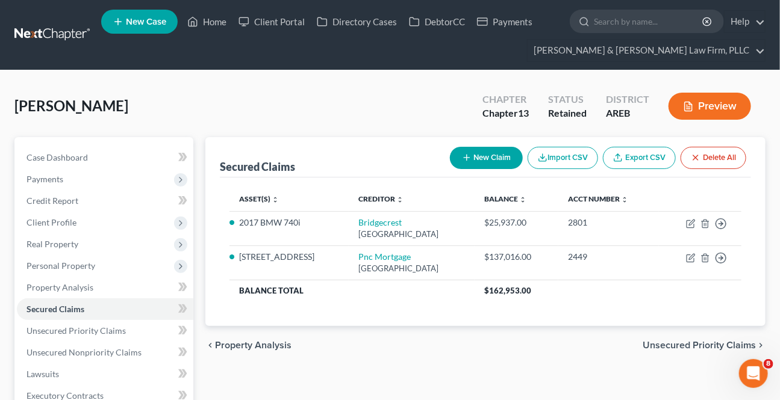
click at [705, 107] on button "Preview" at bounding box center [709, 106] width 82 height 27
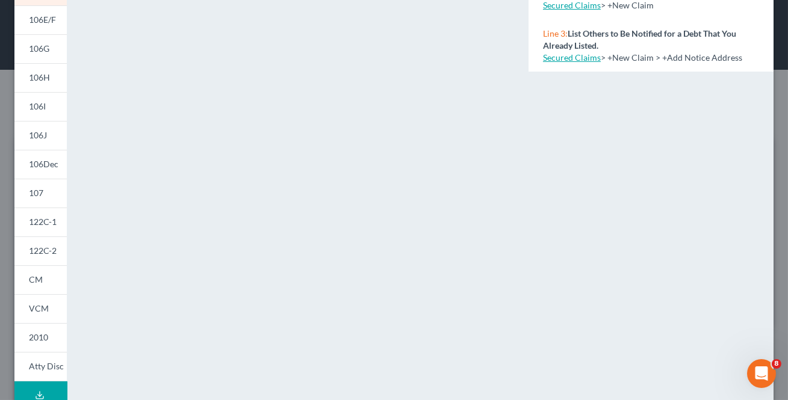
scroll to position [273, 0]
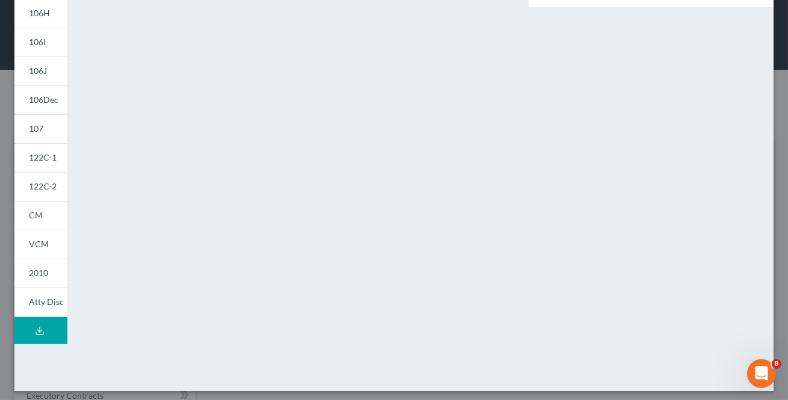
click at [44, 222] on link "CM" at bounding box center [40, 215] width 52 height 29
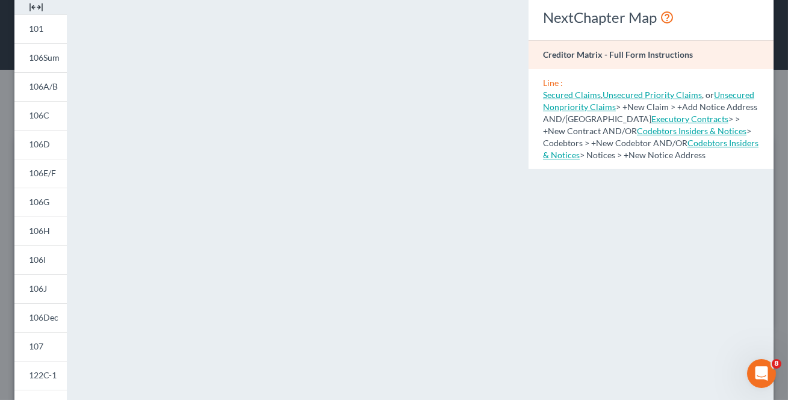
scroll to position [54, 0]
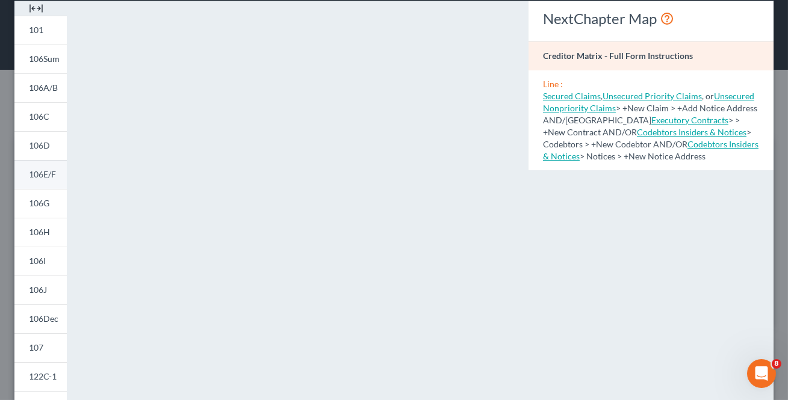
drag, startPoint x: 55, startPoint y: 149, endPoint x: 16, endPoint y: 163, distance: 41.9
click at [55, 149] on link "106D" at bounding box center [40, 145] width 52 height 29
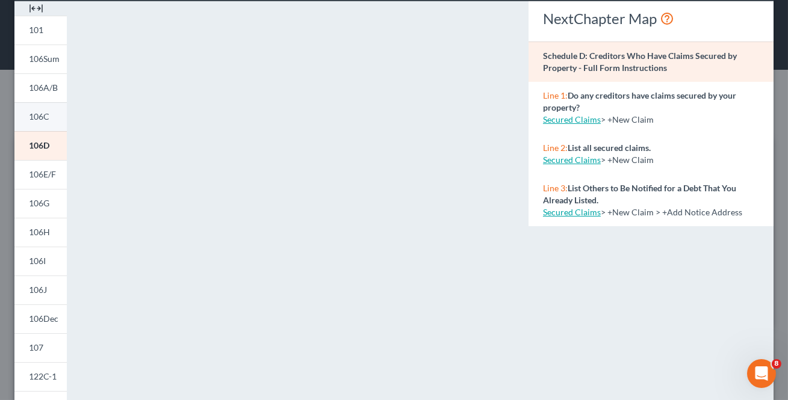
drag, startPoint x: 44, startPoint y: 92, endPoint x: 14, endPoint y: 107, distance: 33.1
click at [44, 91] on span "106A/B" at bounding box center [43, 87] width 29 height 10
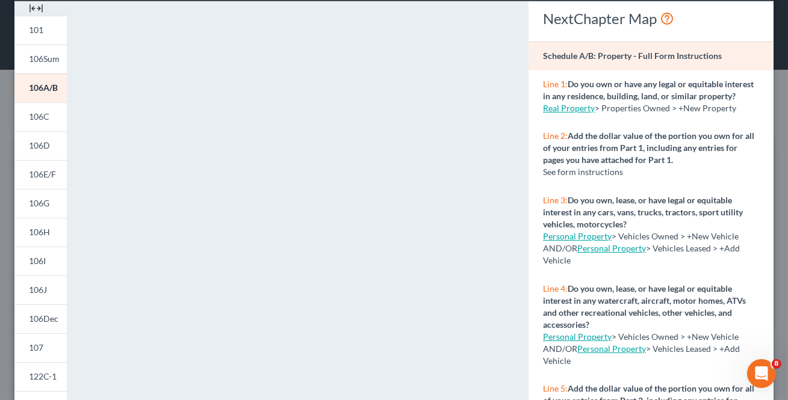
drag, startPoint x: 51, startPoint y: 147, endPoint x: 10, endPoint y: 172, distance: 47.6
click at [51, 147] on link "106D" at bounding box center [40, 145] width 52 height 29
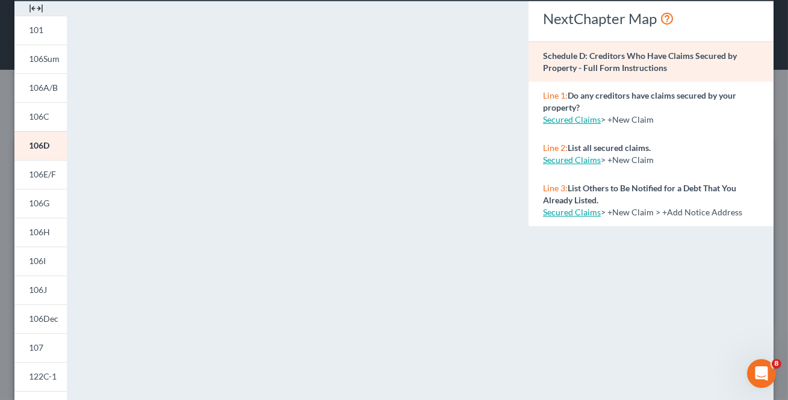
scroll to position [0, 0]
